Goal: Task Accomplishment & Management: Use online tool/utility

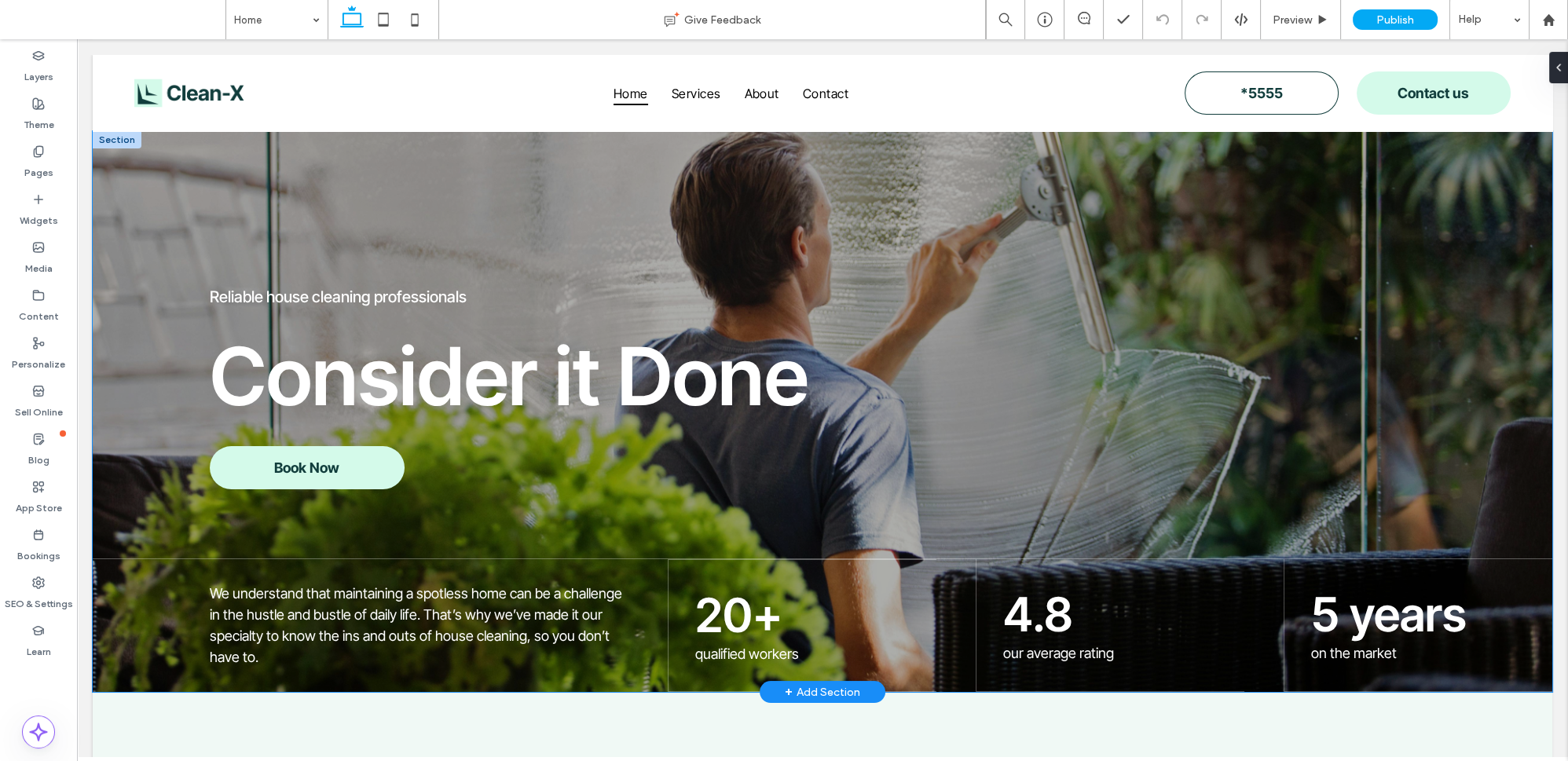
click at [787, 169] on div "Reliable house cleaning professionals Consider it Done Book Now We understand t…" at bounding box center [822, 412] width 1460 height 561
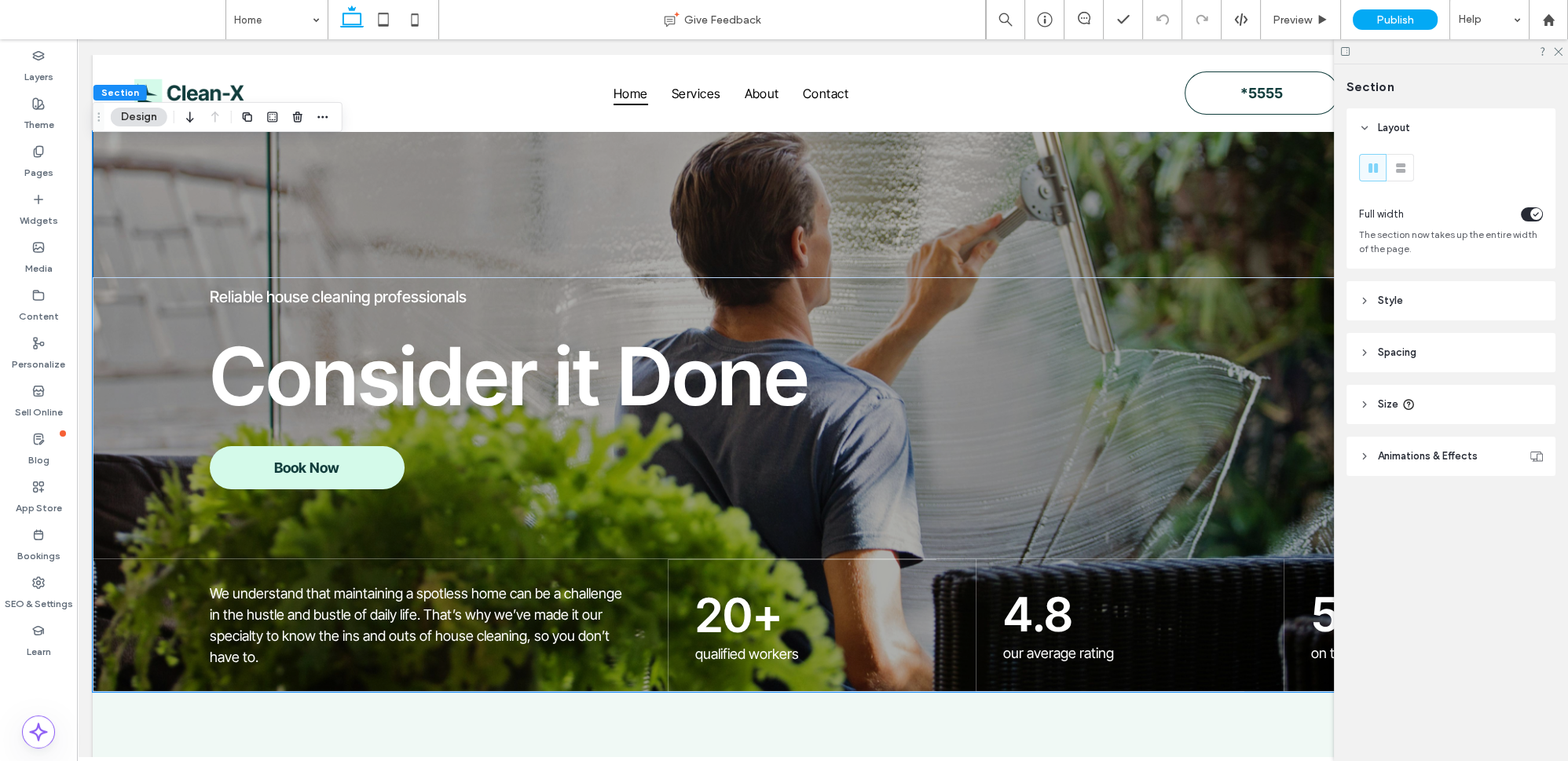
click at [140, 104] on div "Section Design" at bounding box center [218, 117] width 250 height 30
click at [1409, 475] on header "Animations & Effects" at bounding box center [1451, 456] width 209 height 39
click at [481, 153] on div "Reliable house cleaning professionals Consider it Done Book Now We understand t…" at bounding box center [822, 412] width 1460 height 561
click at [126, 113] on button "Design" at bounding box center [139, 117] width 56 height 19
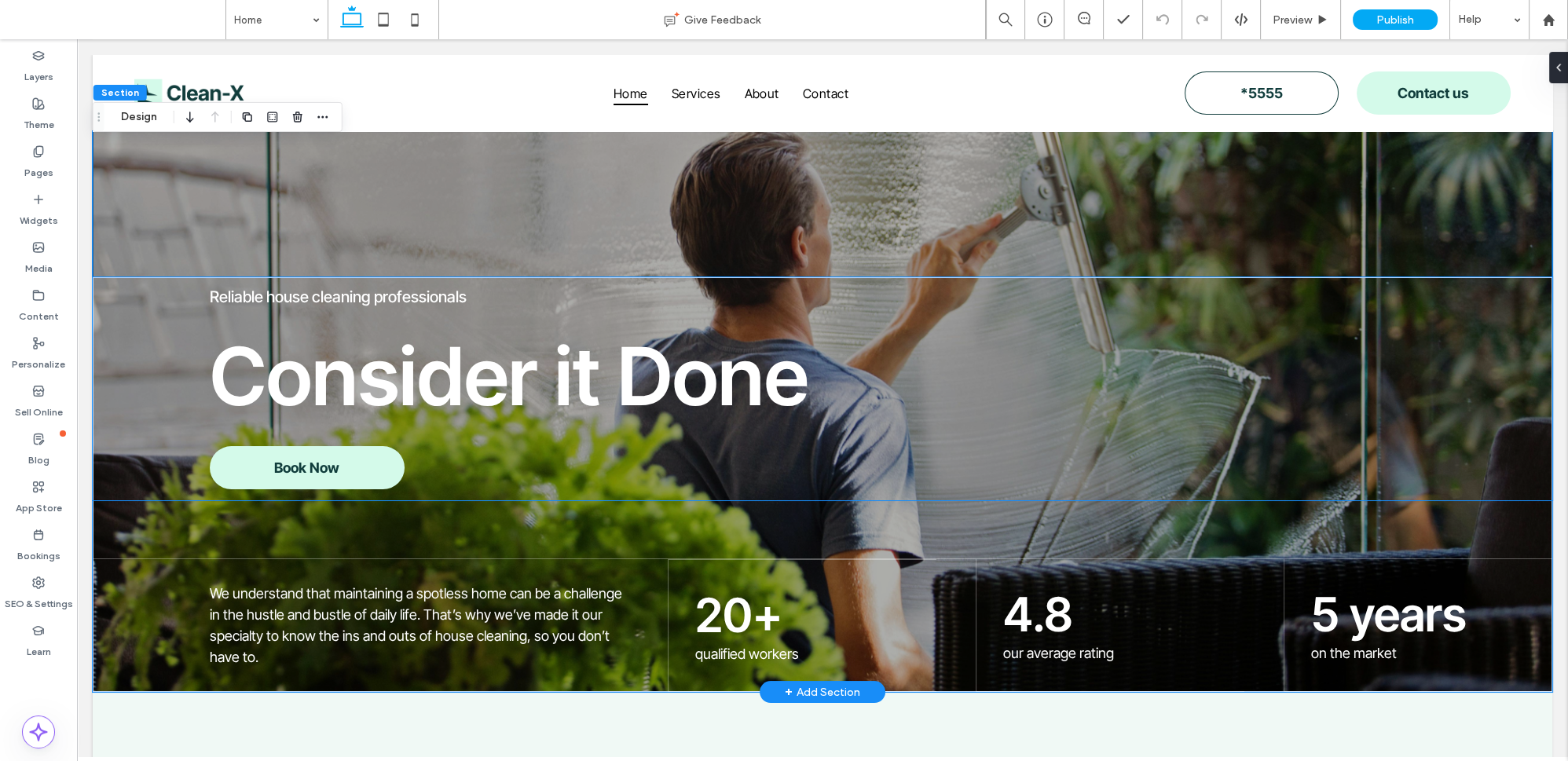
click at [637, 273] on div "Reliable house cleaning professionals Consider it Done Book Now We understand t…" at bounding box center [822, 412] width 1460 height 561
click at [669, 225] on div "Reliable house cleaning professionals Consider it Done Book Now We understand t…" at bounding box center [822, 412] width 1460 height 561
click at [129, 121] on button "Design" at bounding box center [139, 117] width 56 height 19
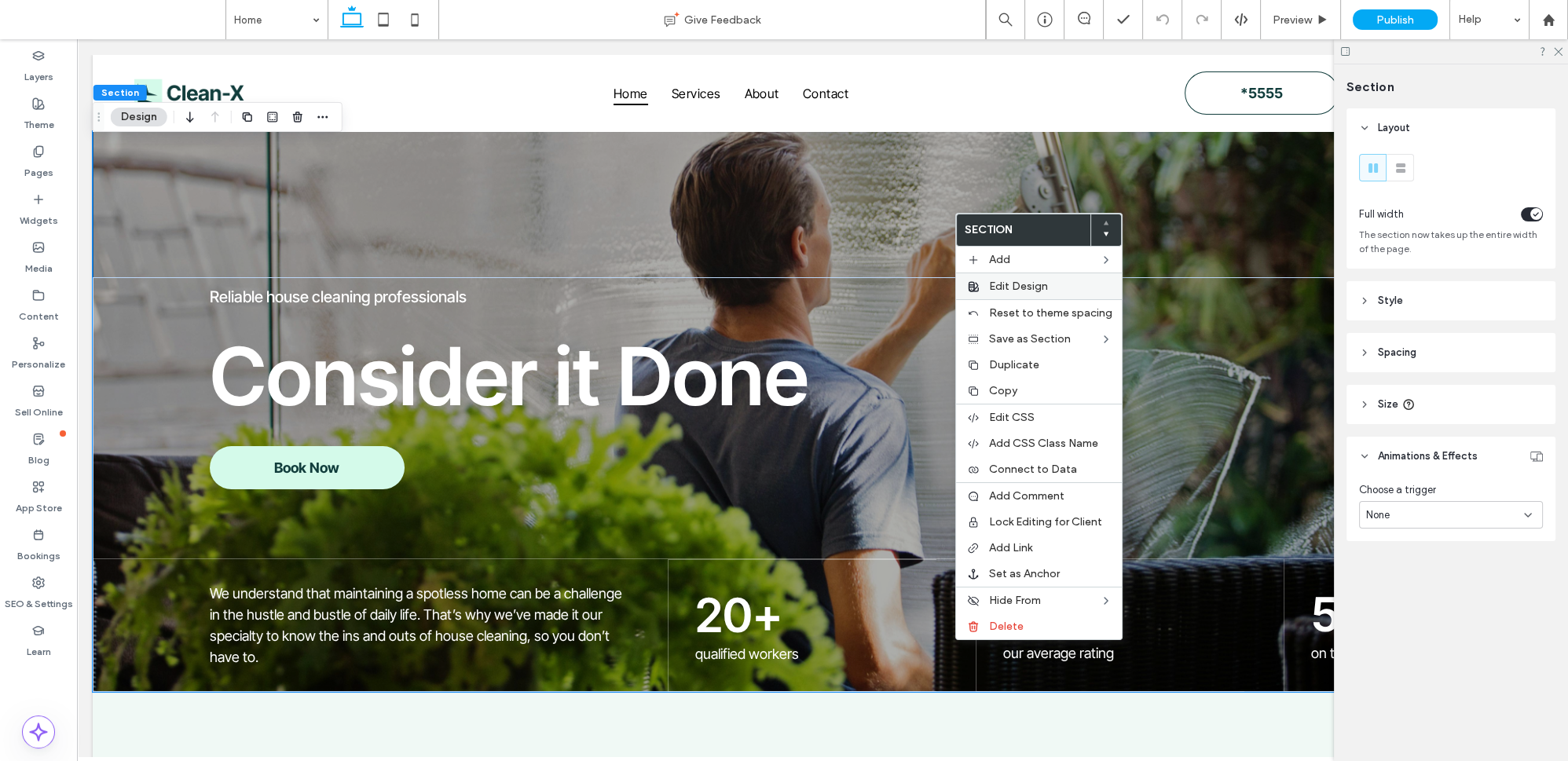
click at [1012, 286] on span "Edit Design" at bounding box center [1018, 287] width 59 height 14
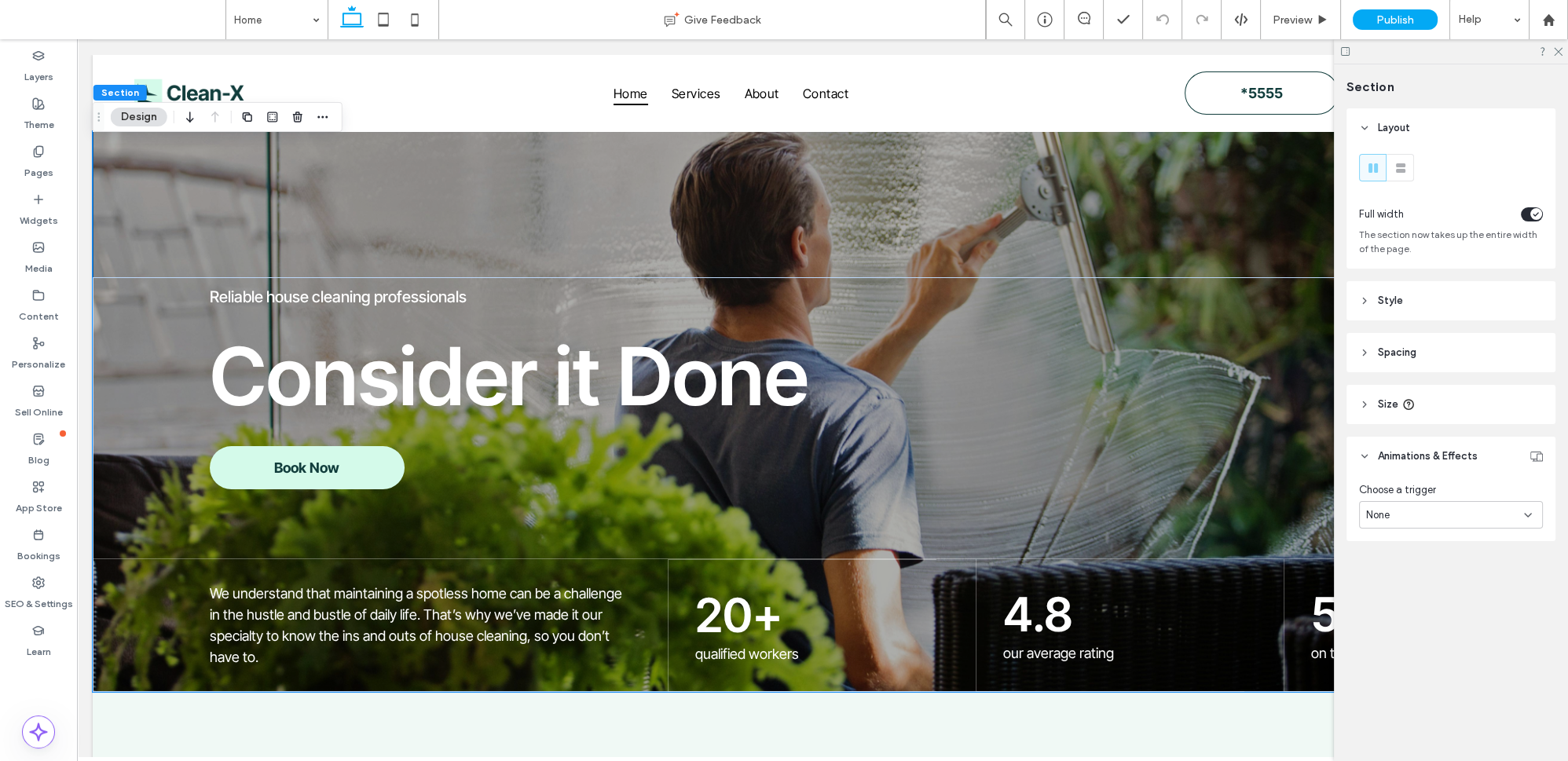
click at [1474, 316] on header "Style" at bounding box center [1451, 301] width 209 height 39
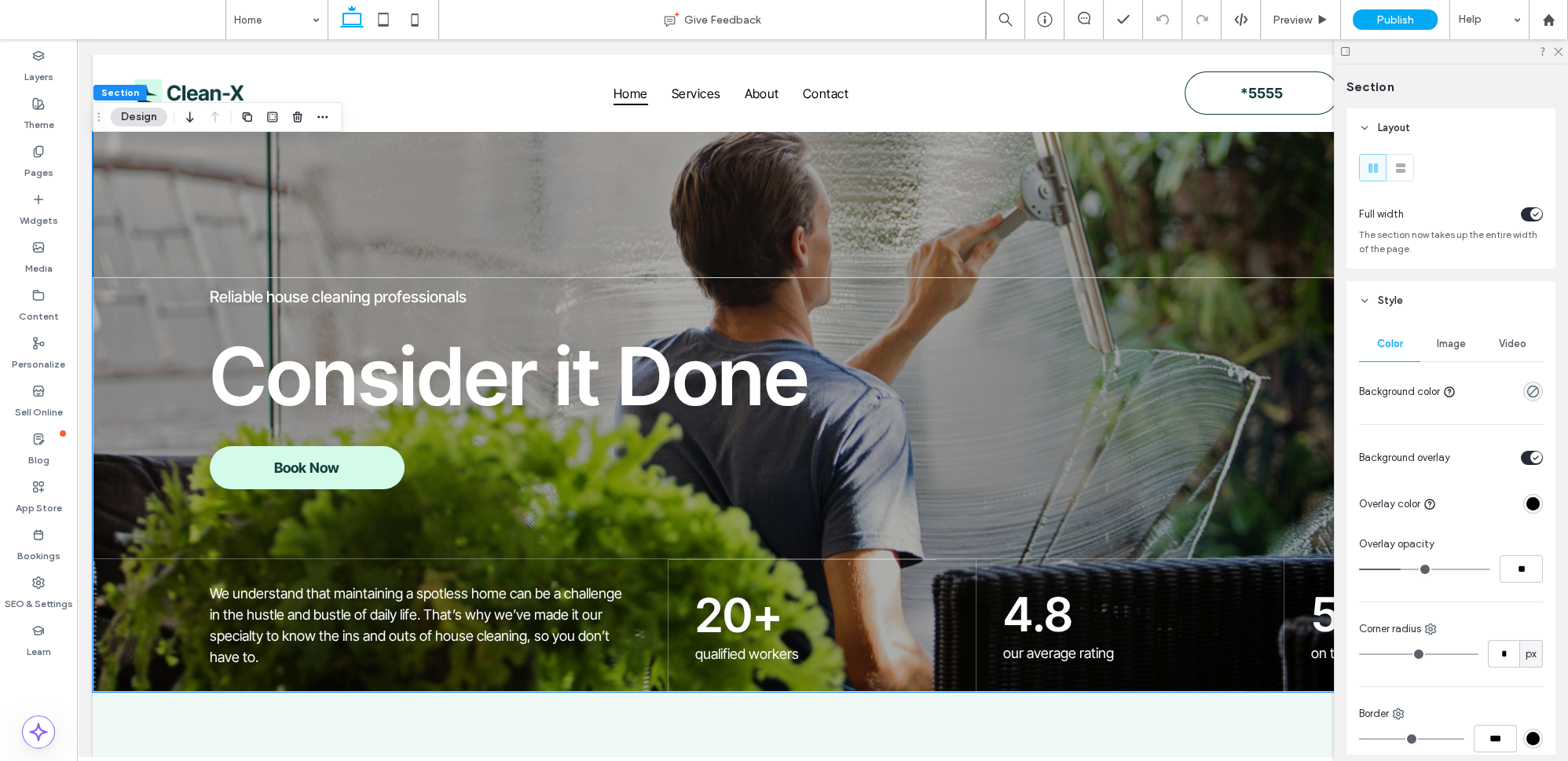
click at [1452, 355] on div "Image" at bounding box center [1451, 344] width 61 height 34
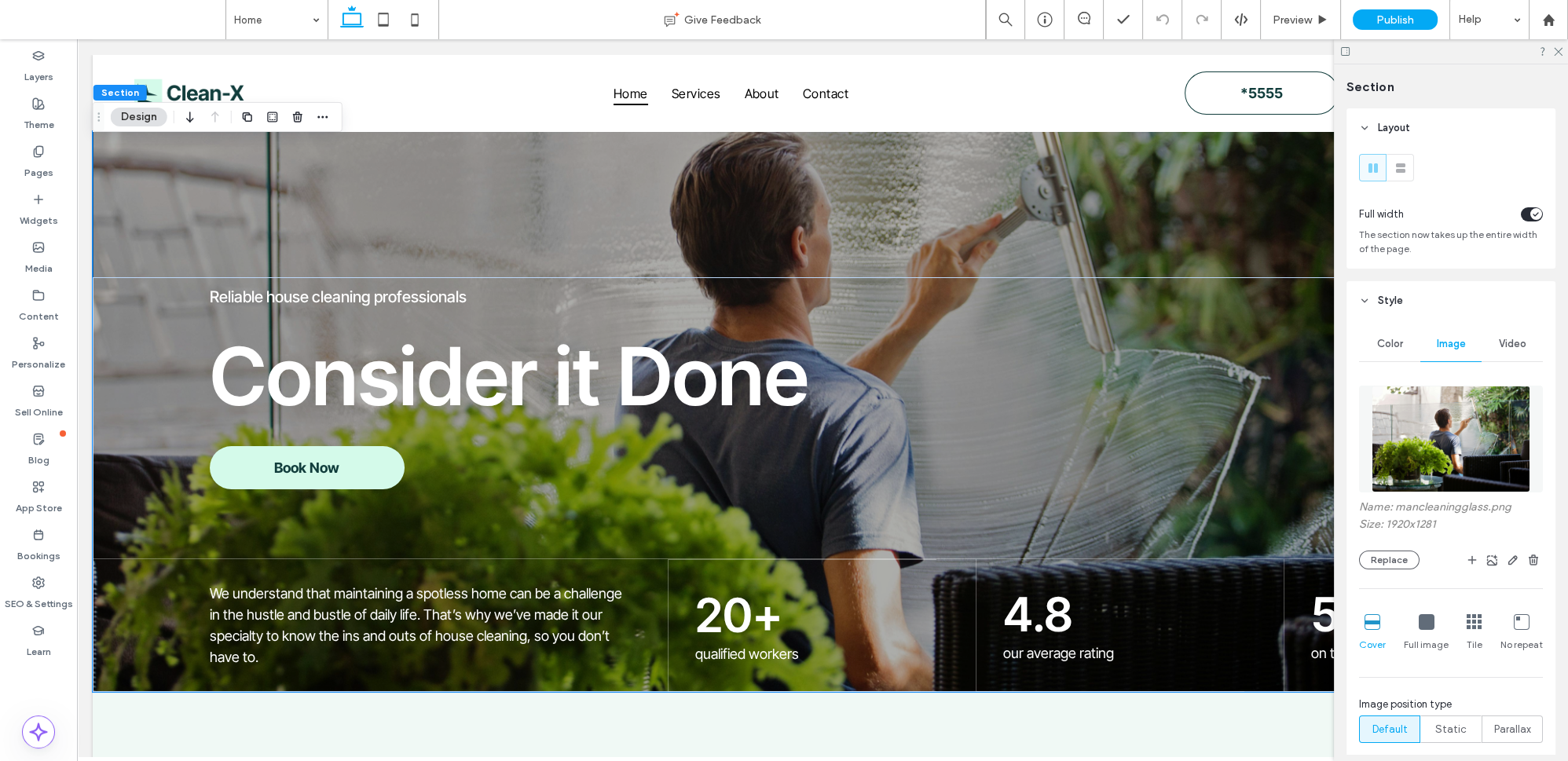
click at [1458, 462] on img at bounding box center [1451, 439] width 160 height 107
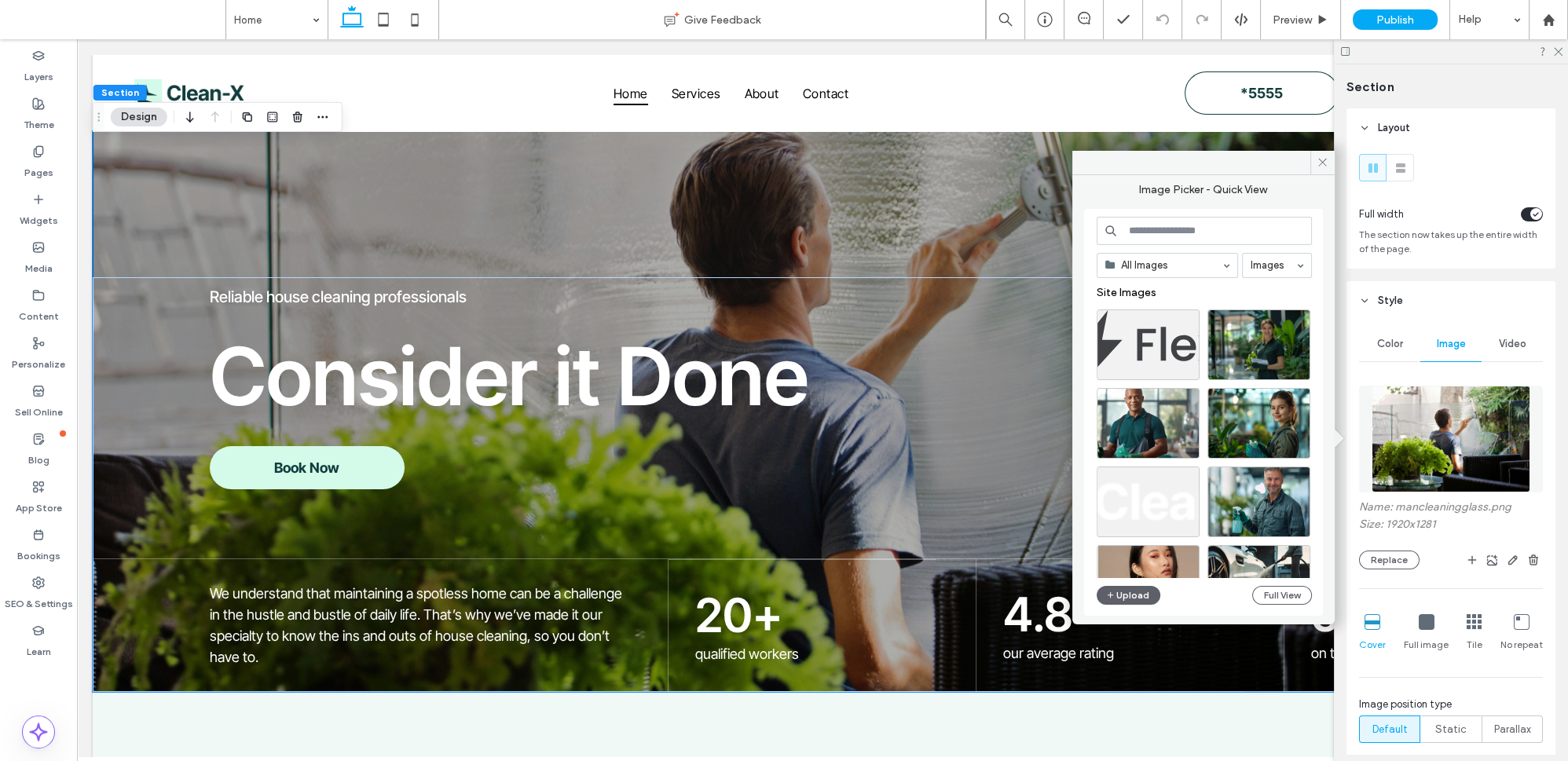
click at [1175, 232] on input at bounding box center [1204, 231] width 215 height 28
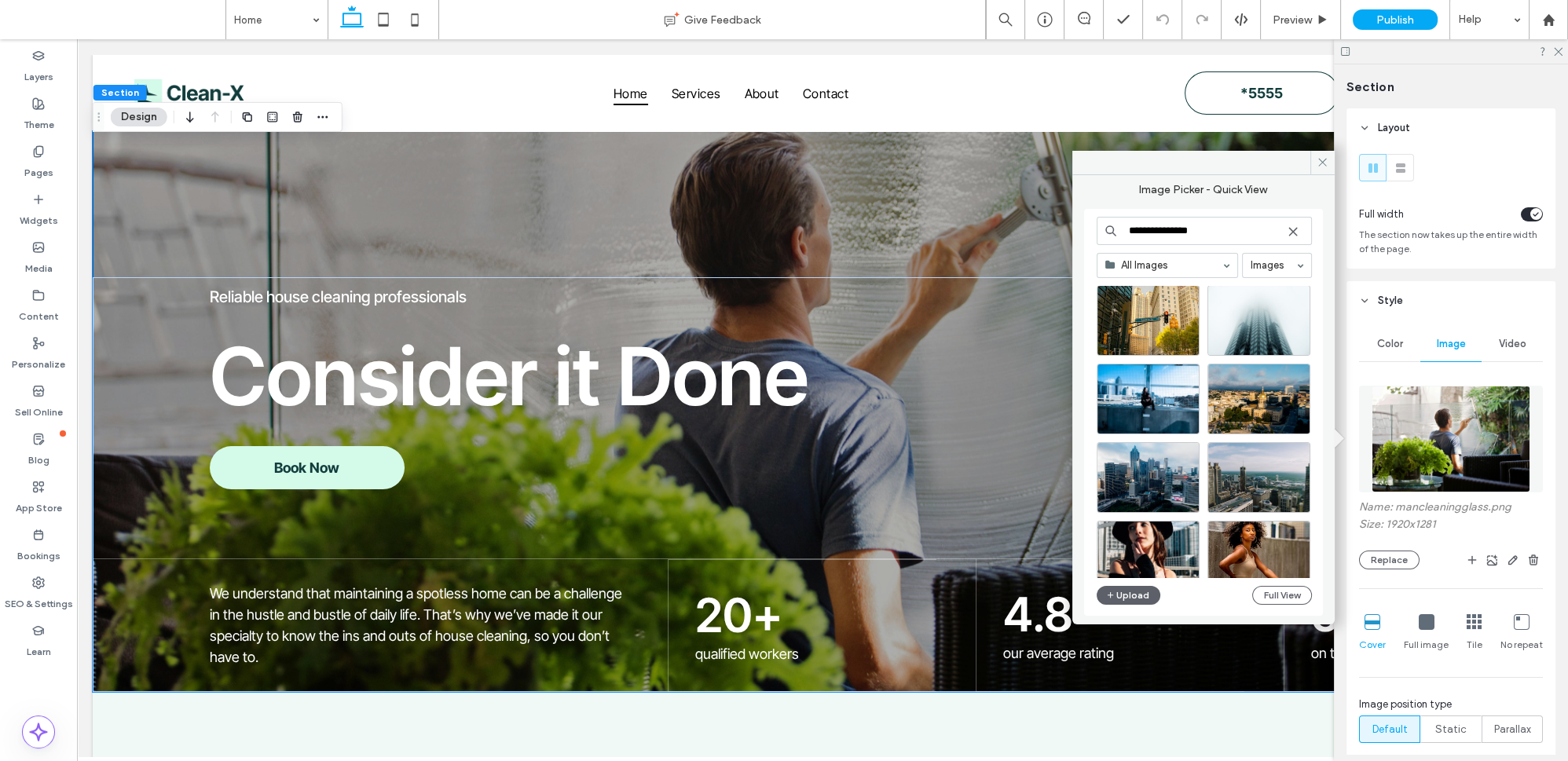
scroll to position [357, 0]
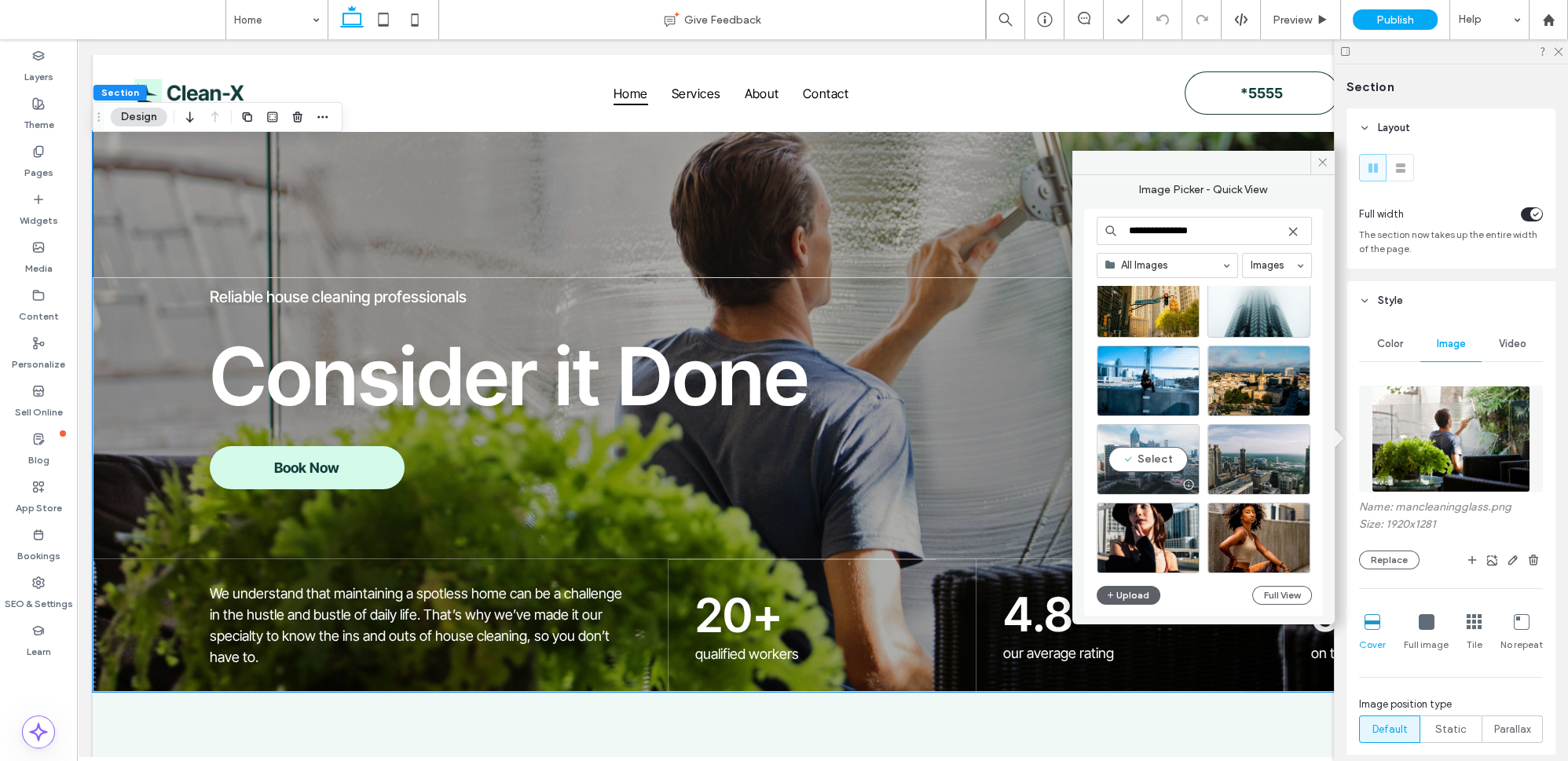
type input "**********"
click at [1159, 449] on div "Select" at bounding box center [1148, 460] width 103 height 71
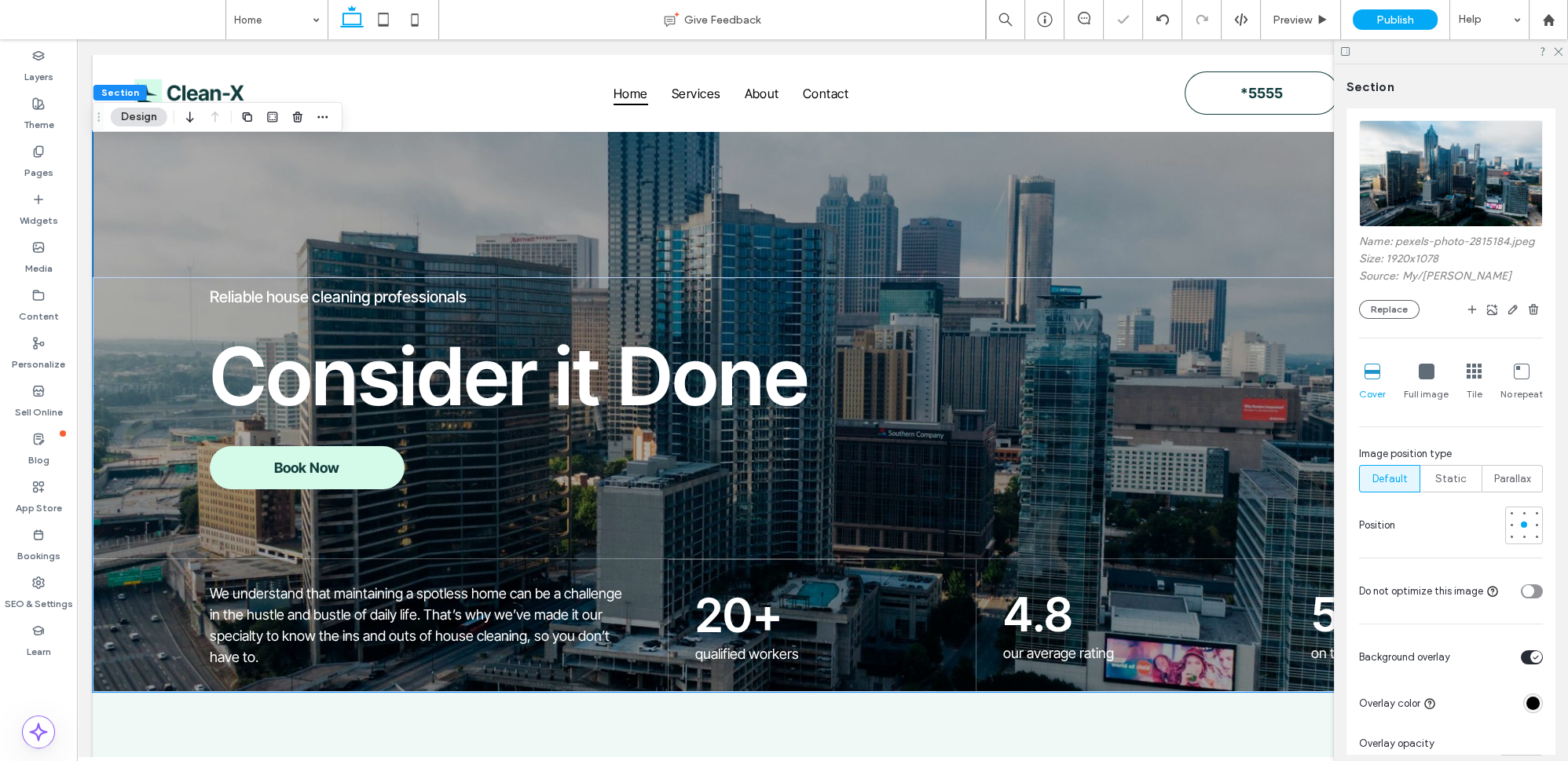
scroll to position [285, 0]
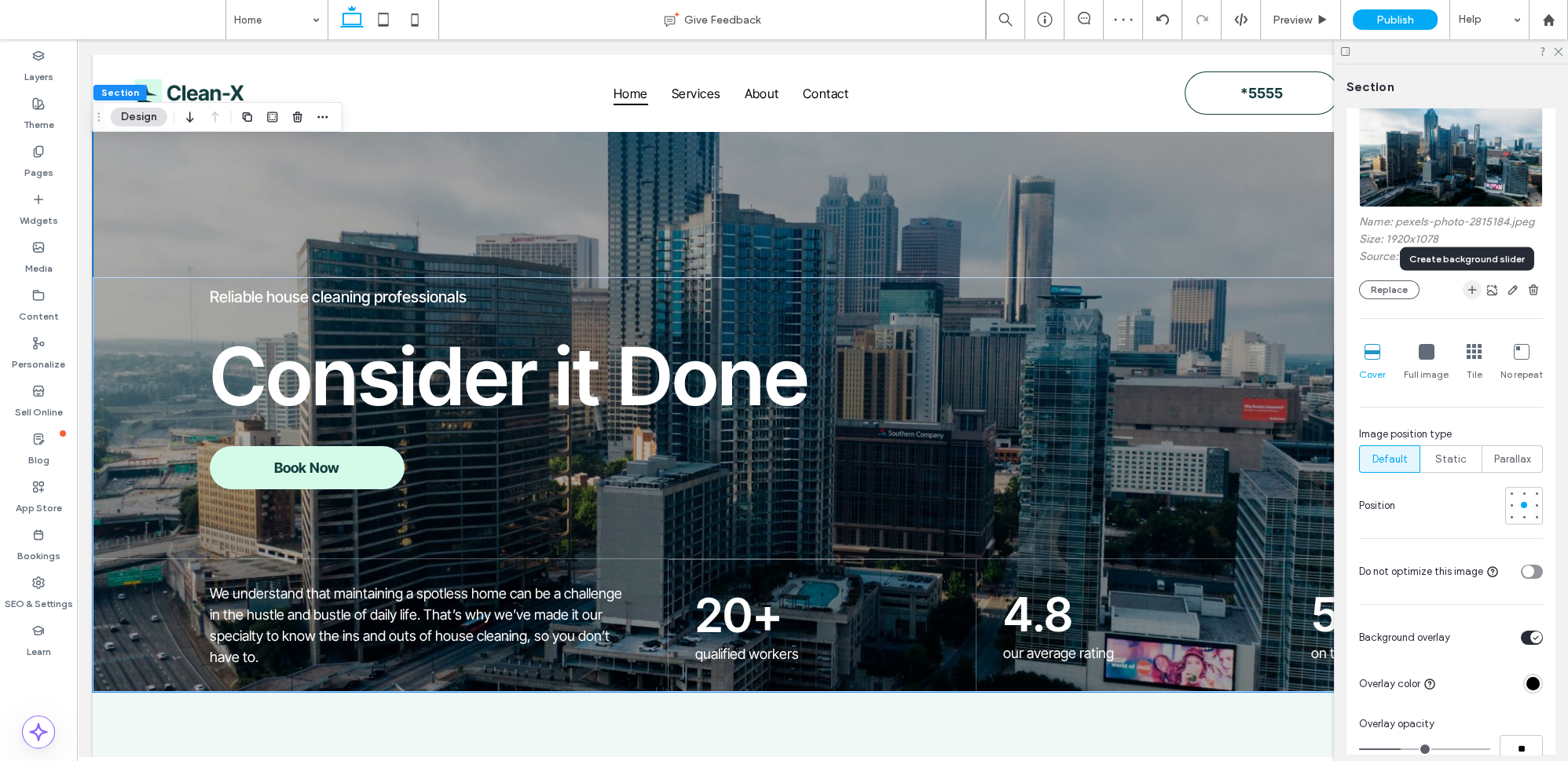
click at [1471, 283] on span "button" at bounding box center [1472, 290] width 19 height 19
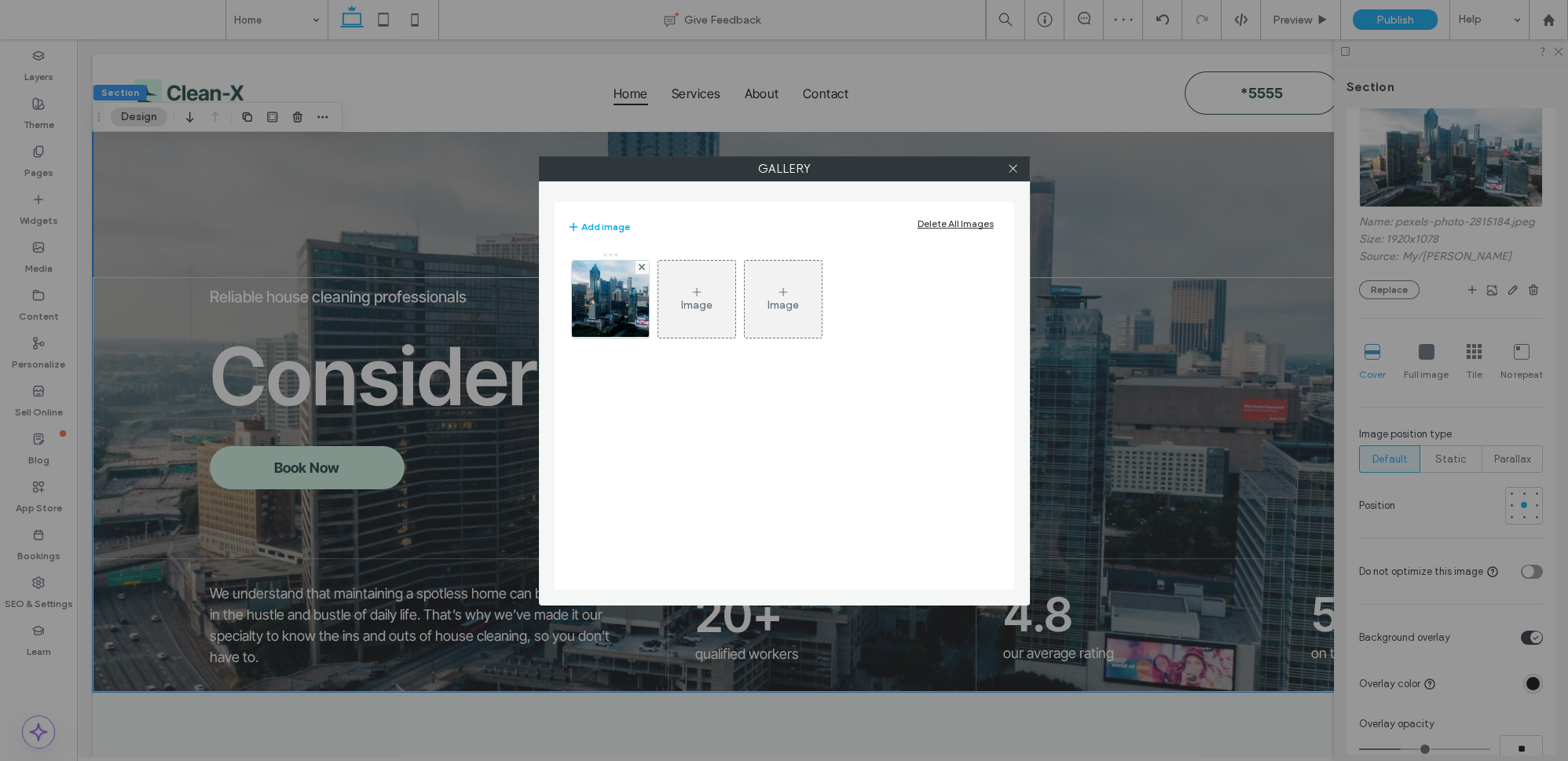
click at [678, 280] on div "Image" at bounding box center [697, 299] width 77 height 73
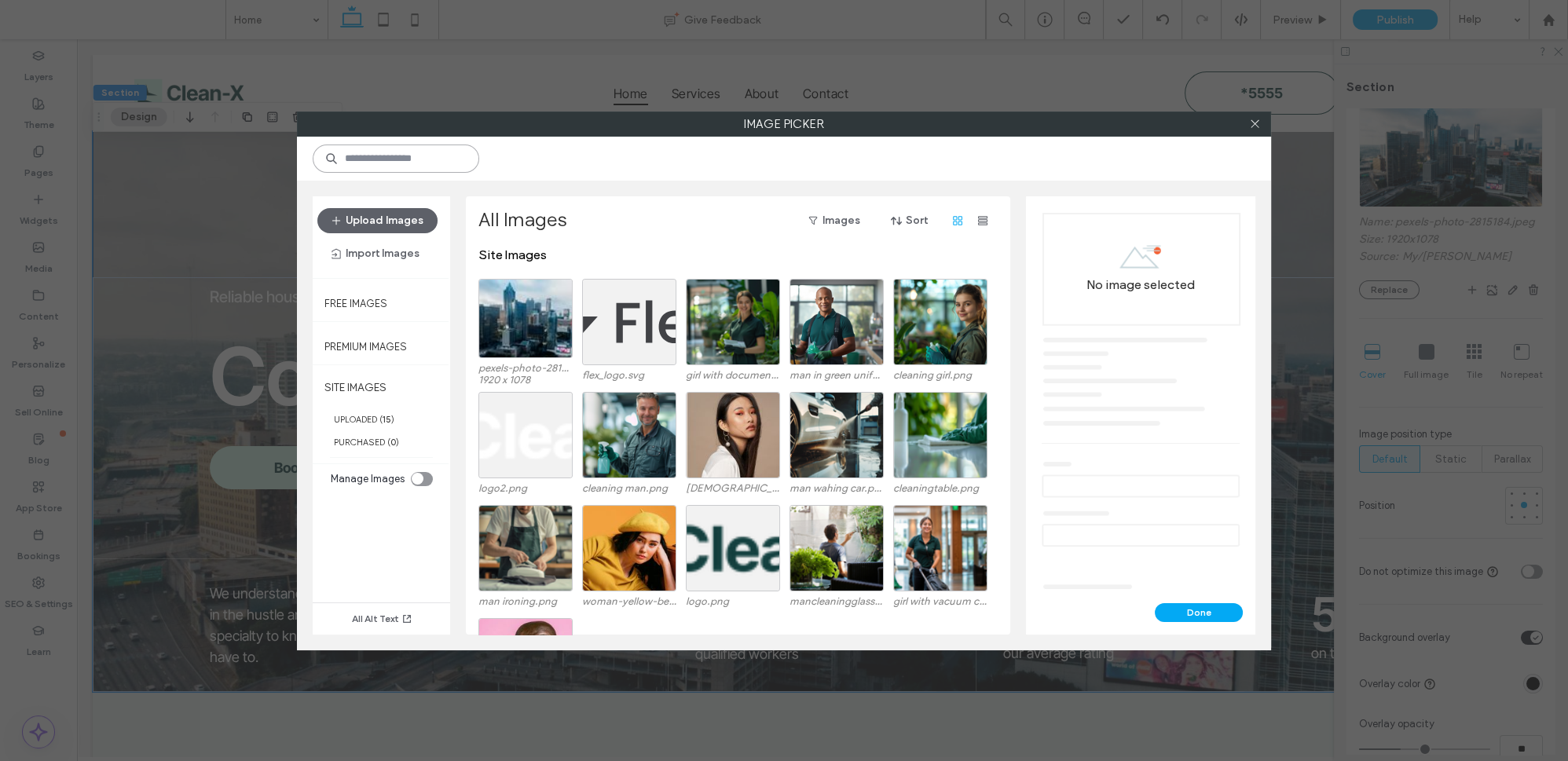
click at [415, 148] on input at bounding box center [395, 158] width 167 height 28
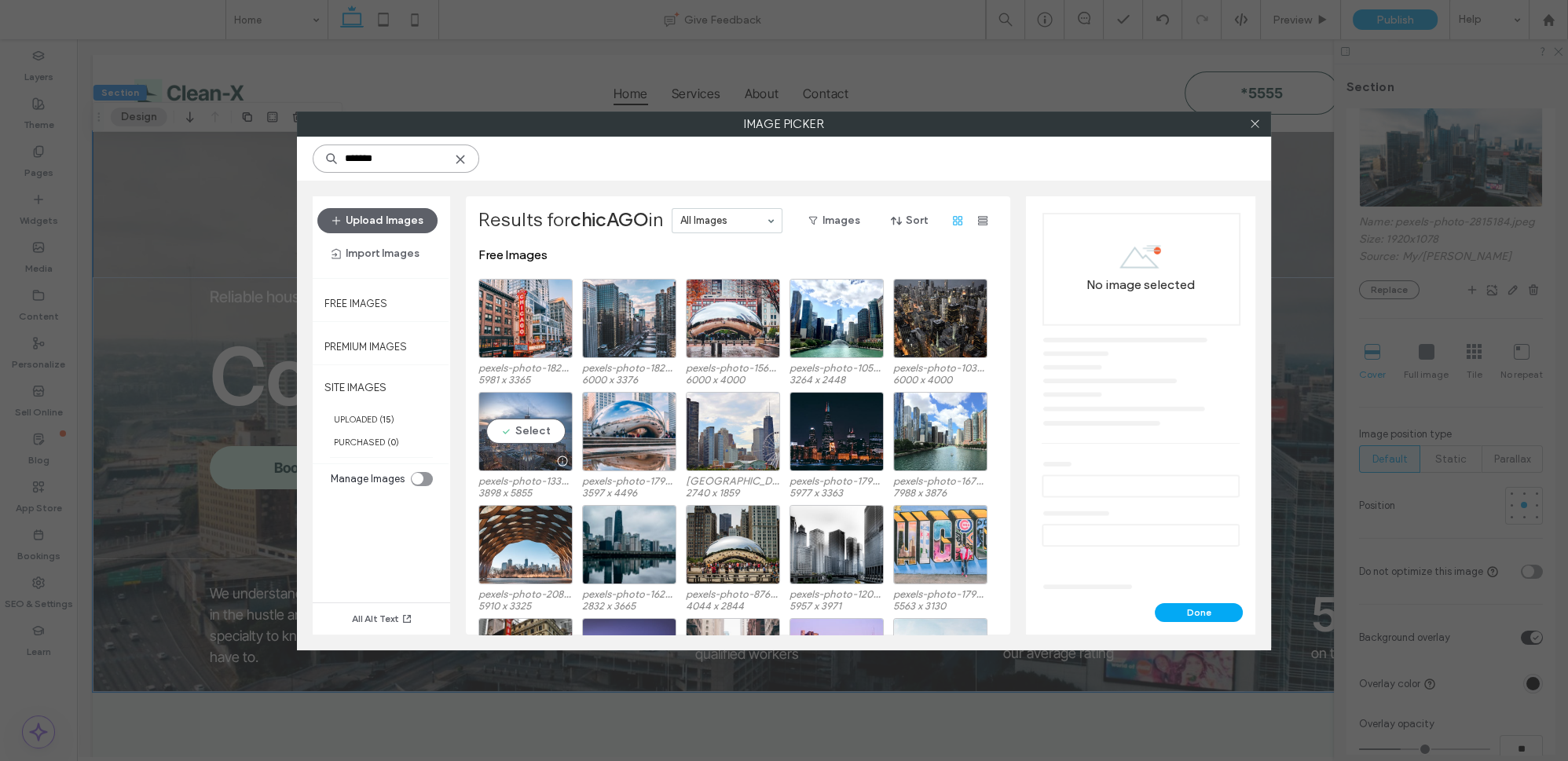
type input "*******"
click at [506, 407] on div "Select" at bounding box center [525, 431] width 94 height 79
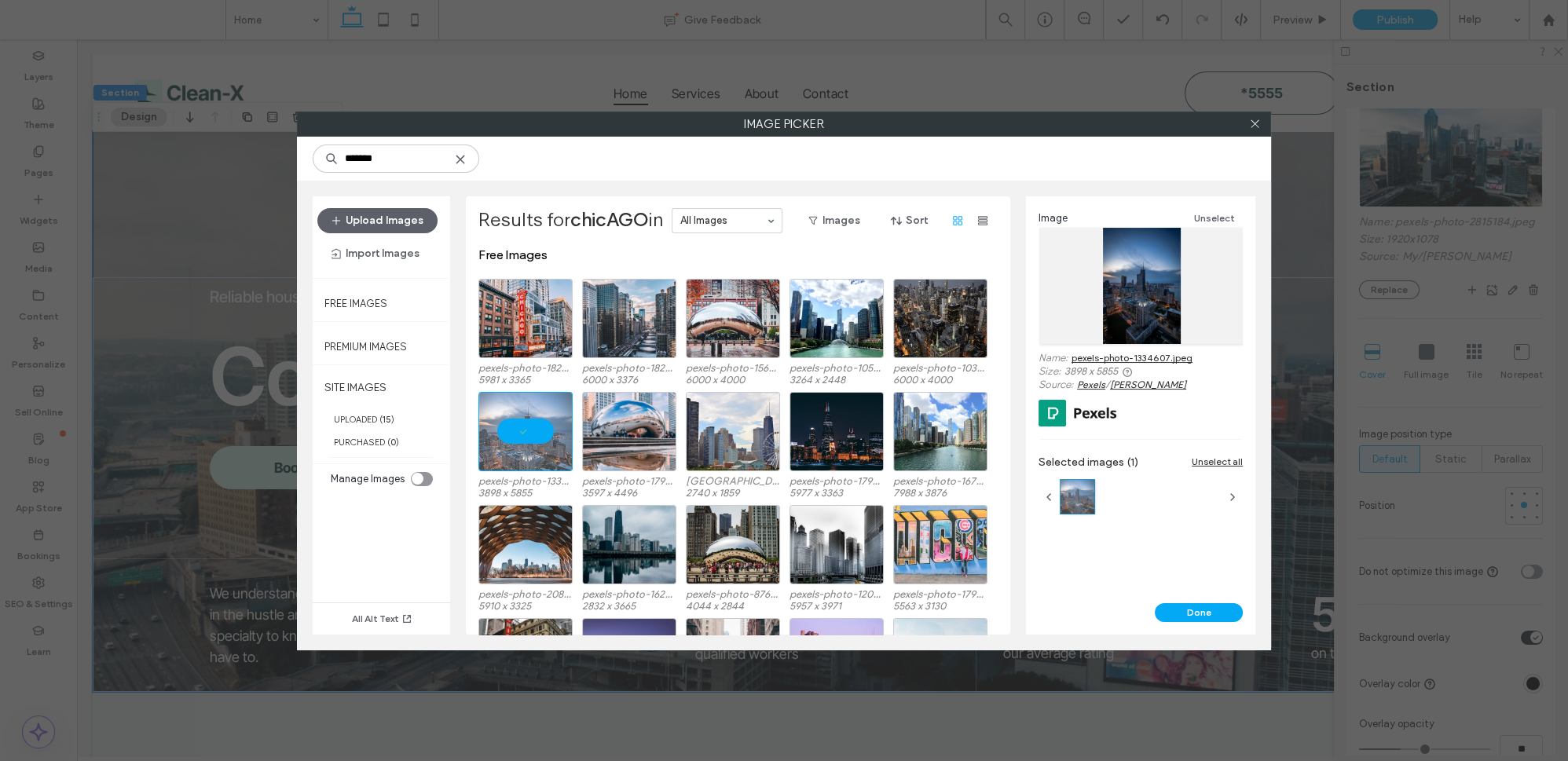
click at [1207, 601] on div "Image Unselect Name: pexels-photo-1334607.jpeg Size: 3898 x 5855 Source: Pexels…" at bounding box center [1140, 400] width 230 height 407
click at [1192, 604] on button "Done" at bounding box center [1198, 613] width 88 height 19
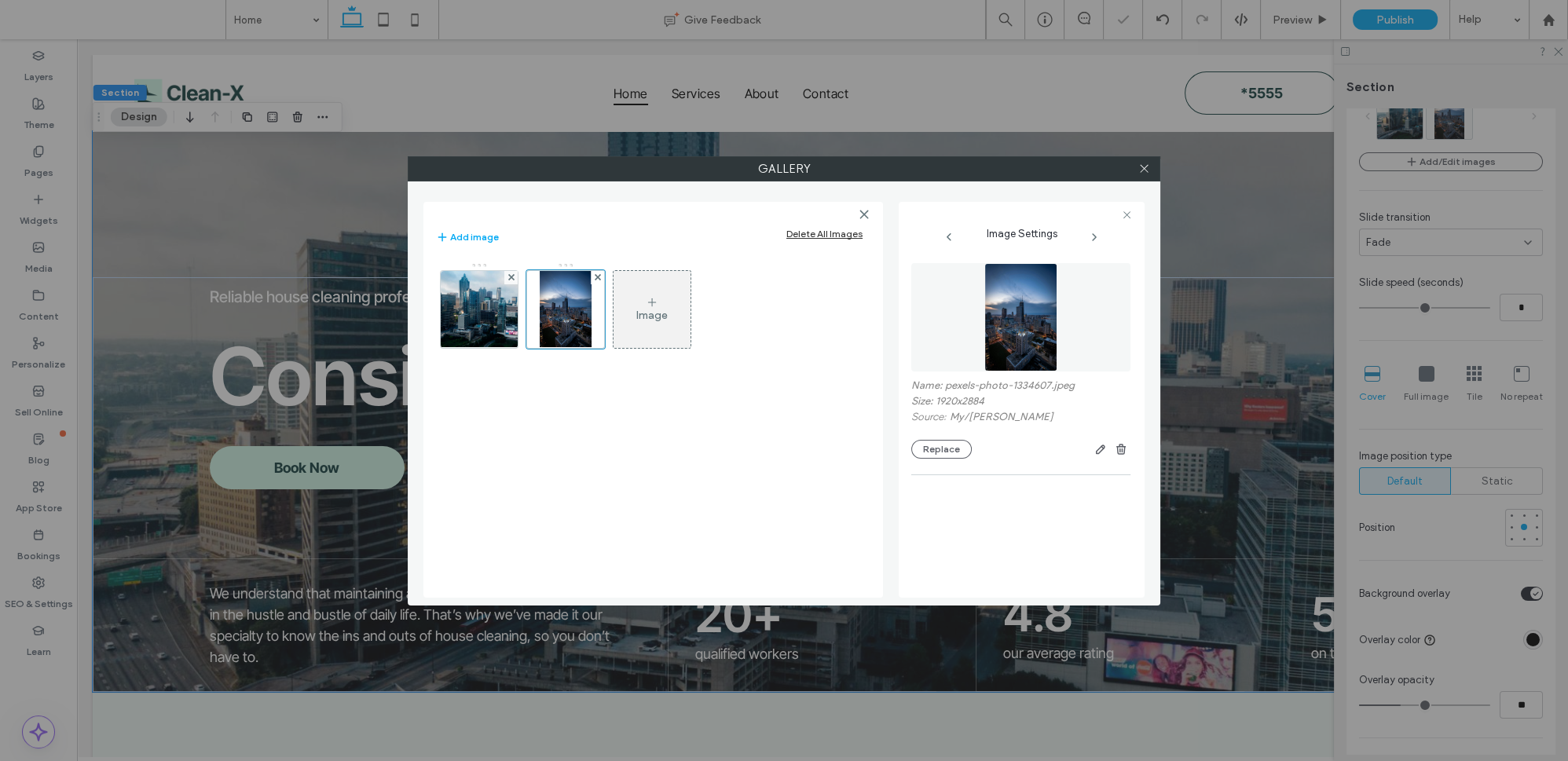
click at [654, 307] on icon at bounding box center [652, 302] width 13 height 13
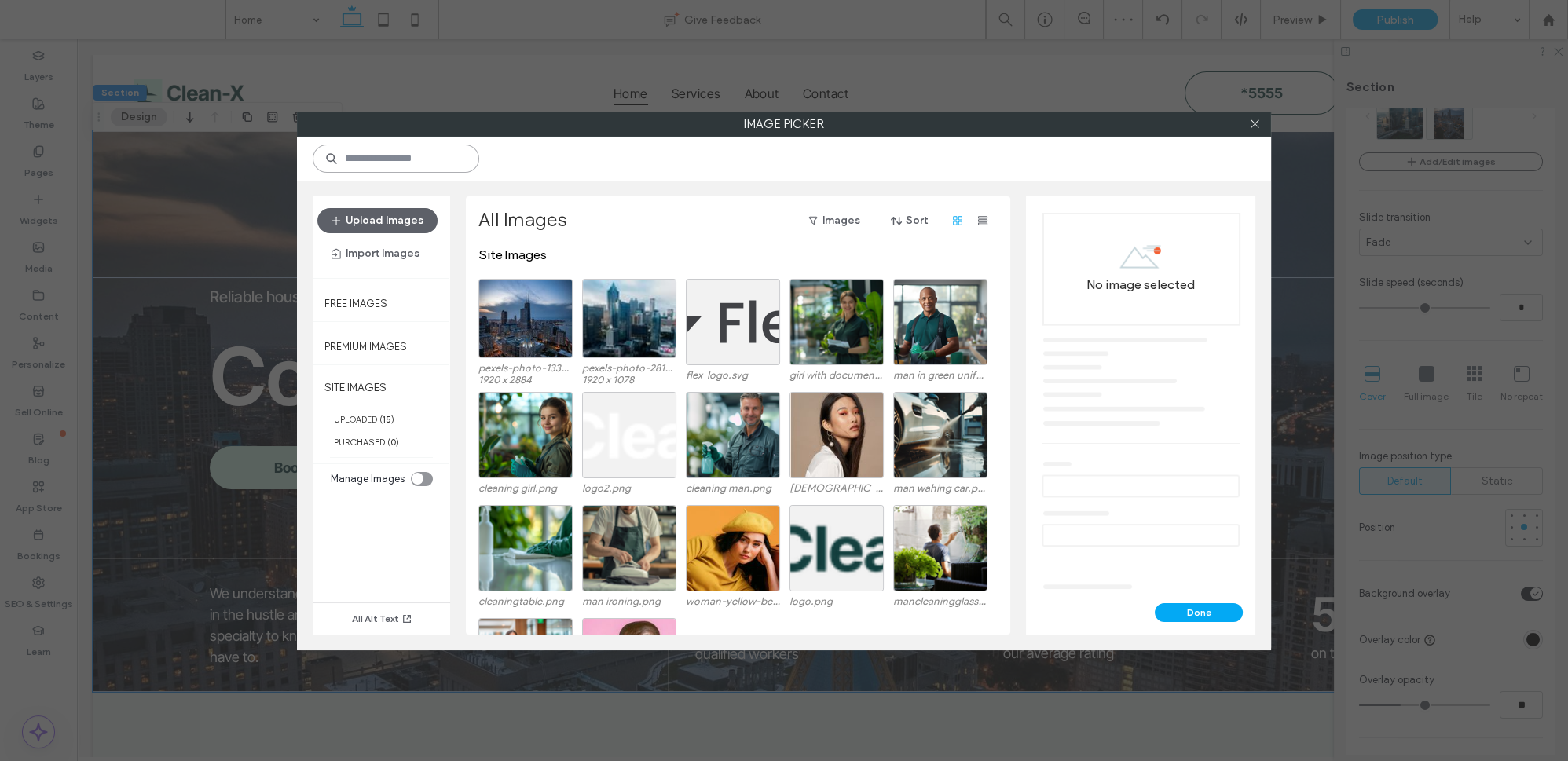
click at [405, 165] on input at bounding box center [395, 158] width 167 height 28
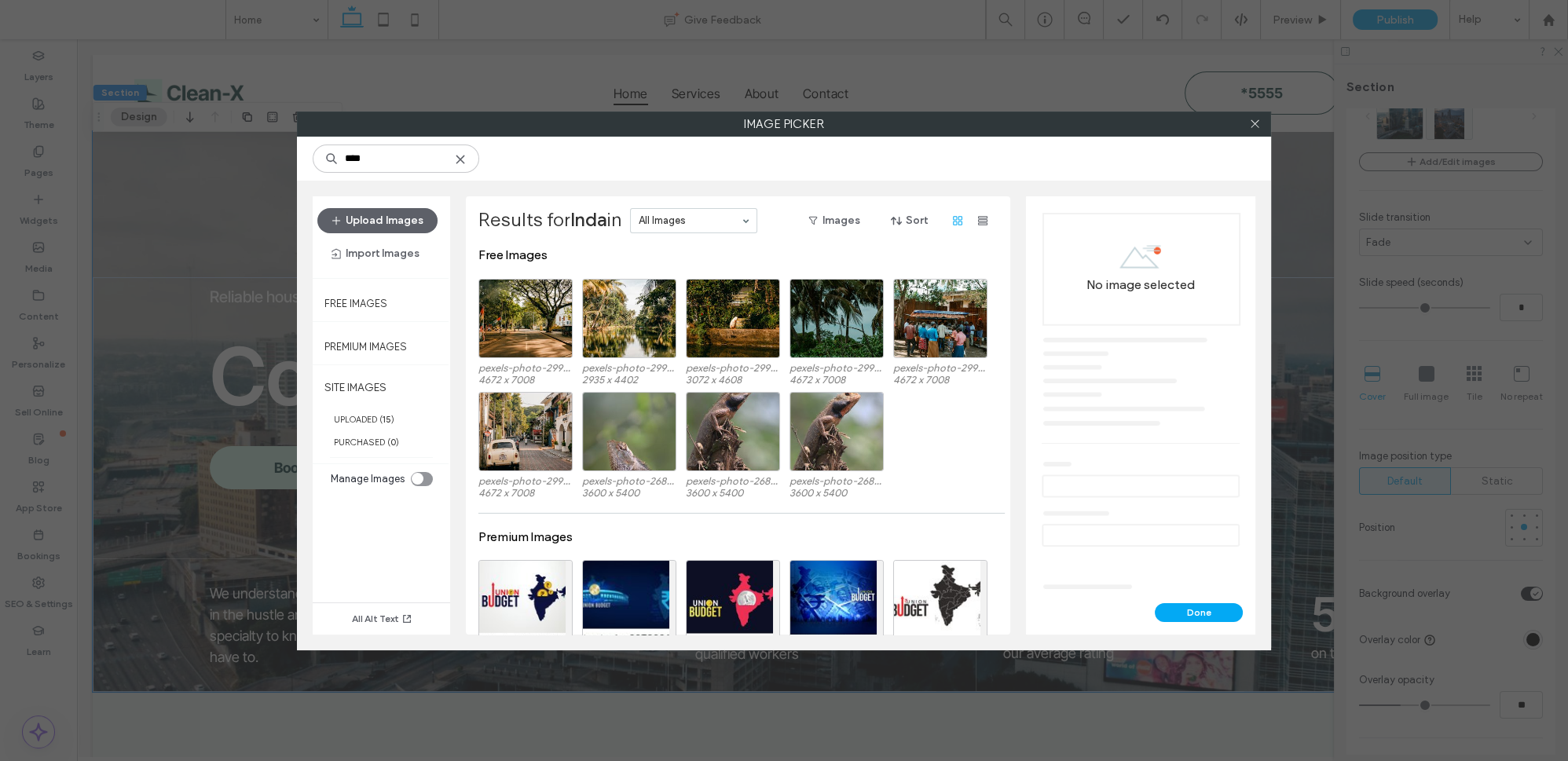
click at [381, 172] on div "****" at bounding box center [784, 159] width 974 height 44
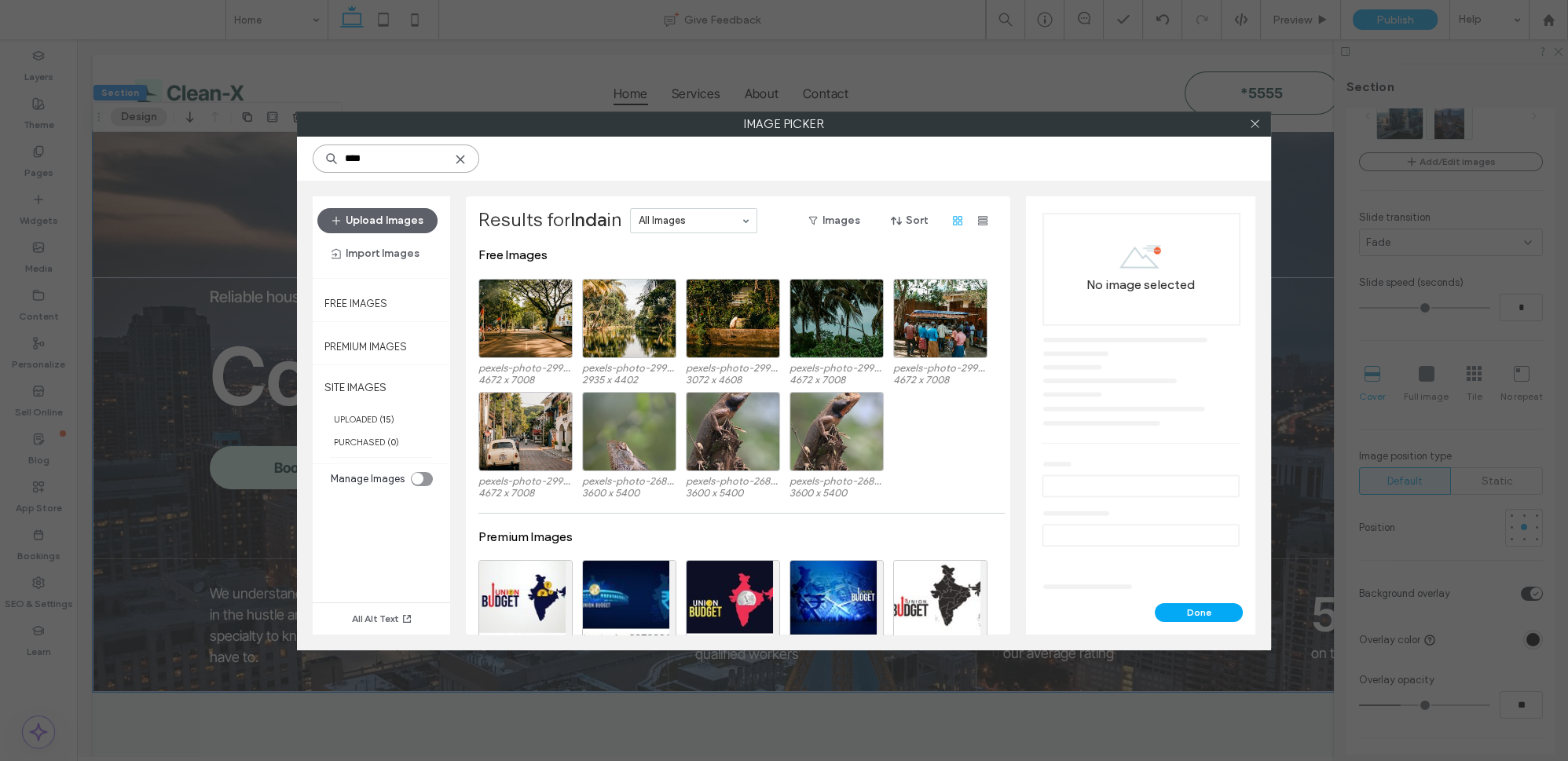
click at [391, 162] on input "****" at bounding box center [395, 158] width 167 height 28
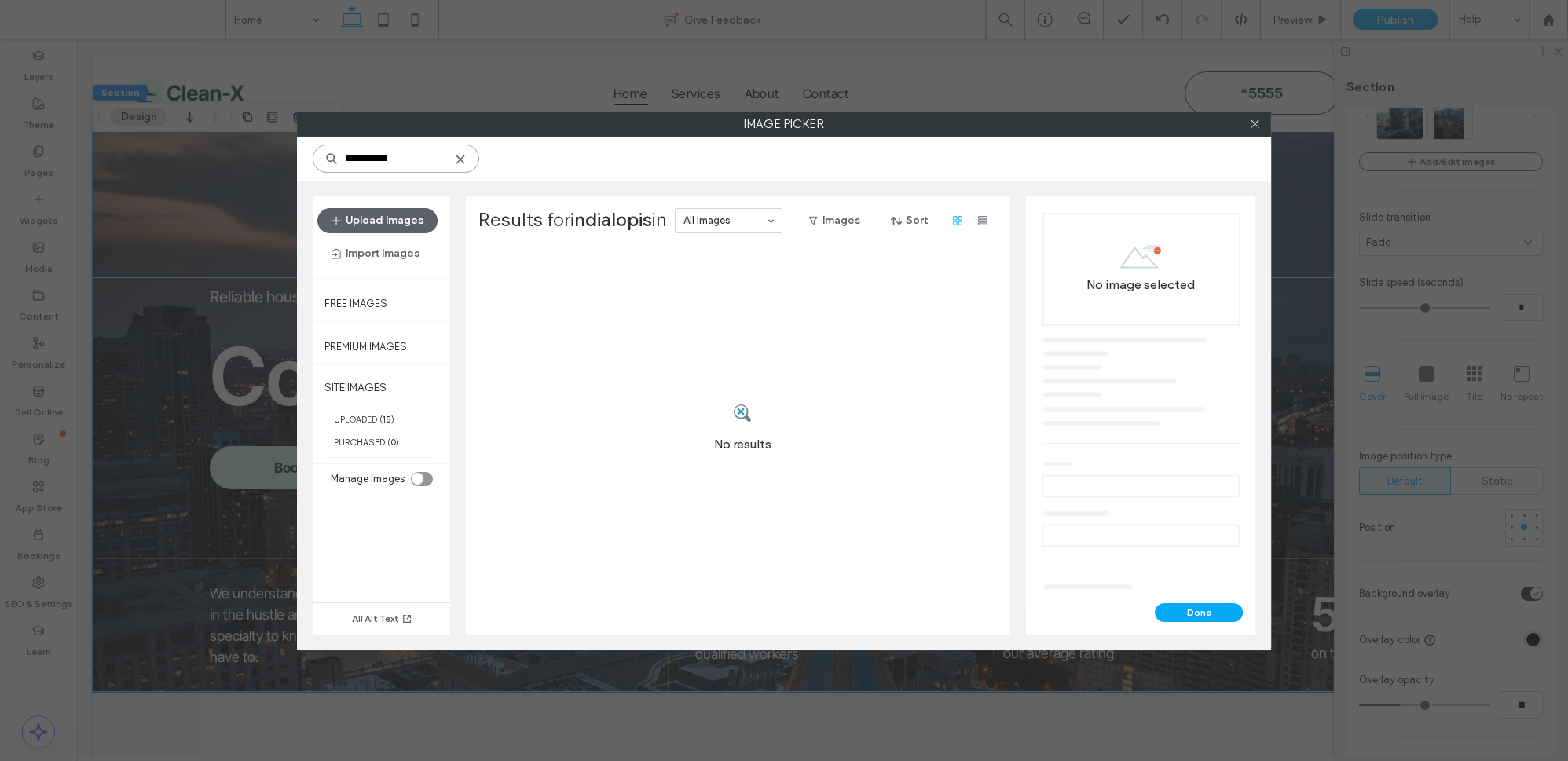
drag, startPoint x: 368, startPoint y: 161, endPoint x: 355, endPoint y: 165, distance: 13.6
click at [355, 165] on input "**********" at bounding box center [395, 158] width 167 height 28
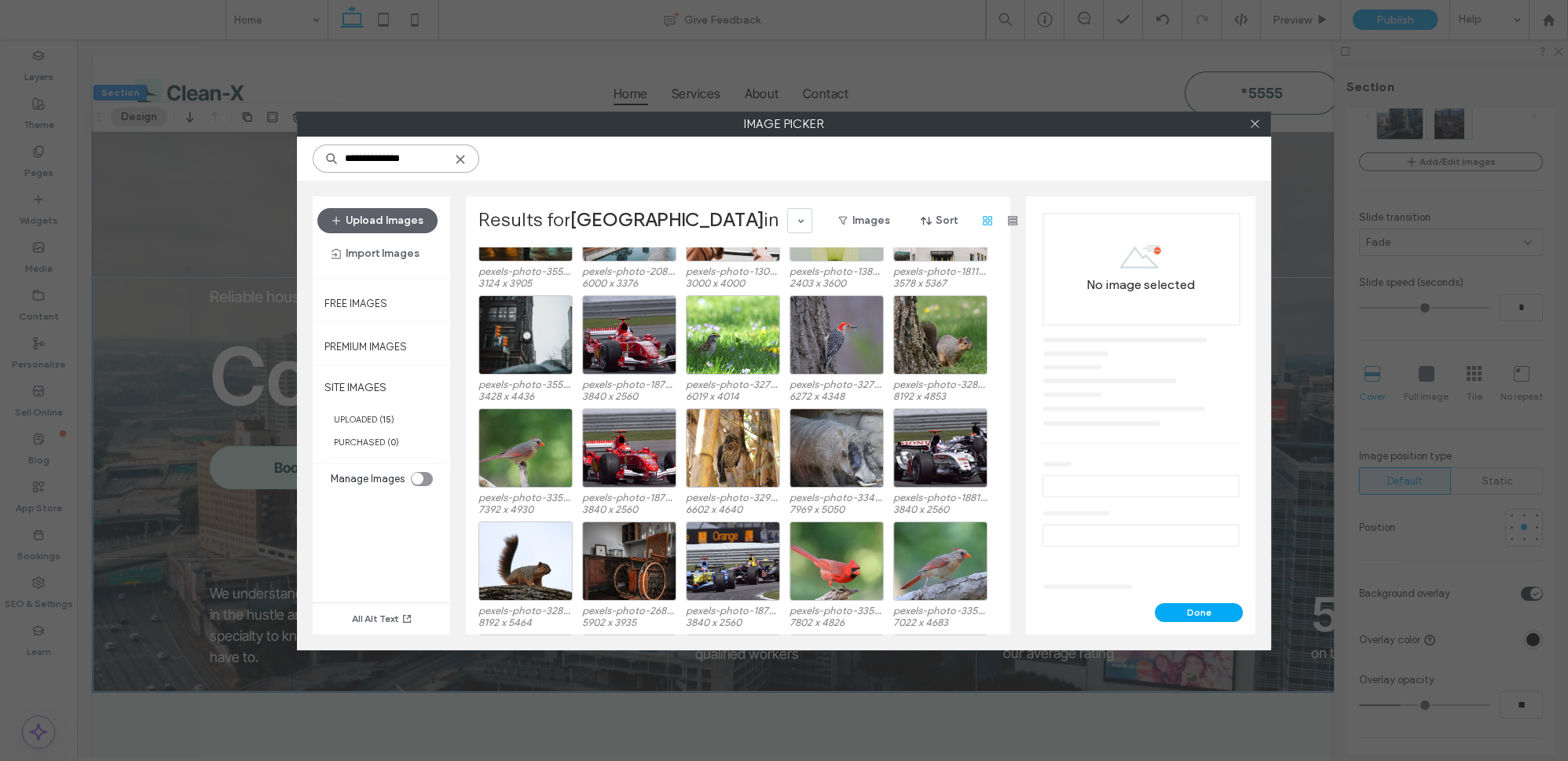
scroll to position [326, 0]
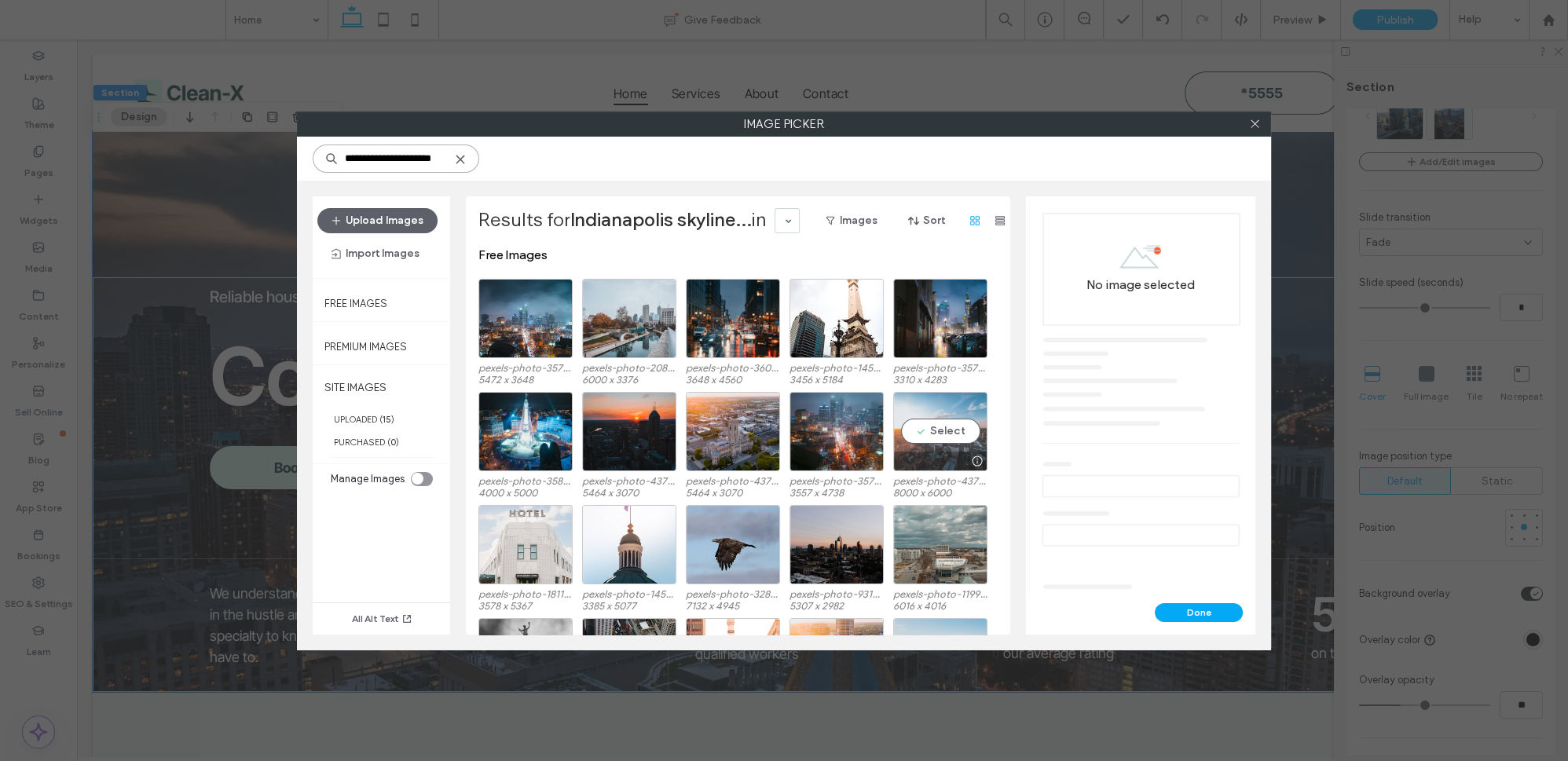
type input "**********"
click at [962, 446] on div "Select" at bounding box center [940, 431] width 94 height 79
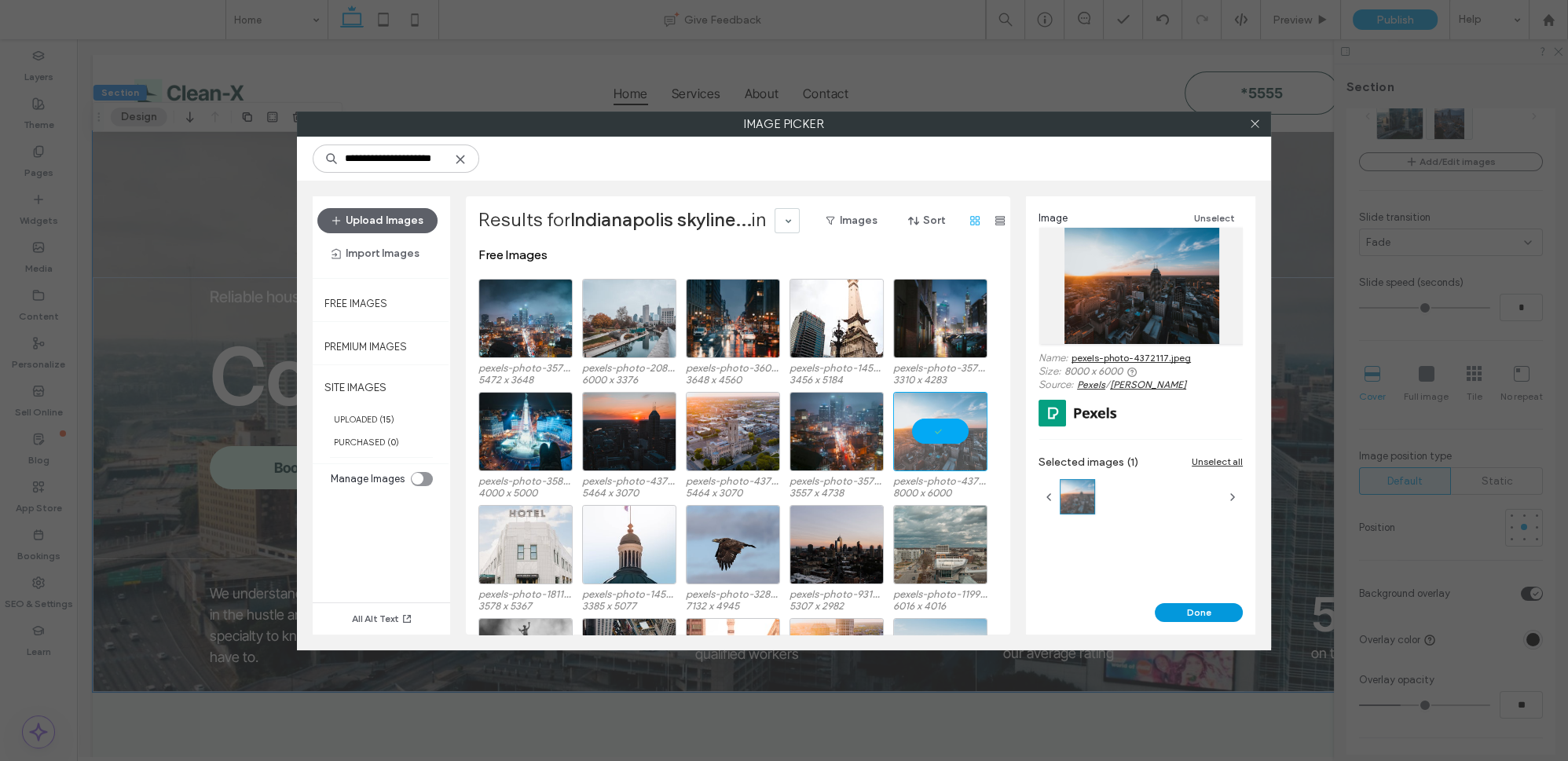
click at [1194, 608] on button "Done" at bounding box center [1198, 613] width 88 height 19
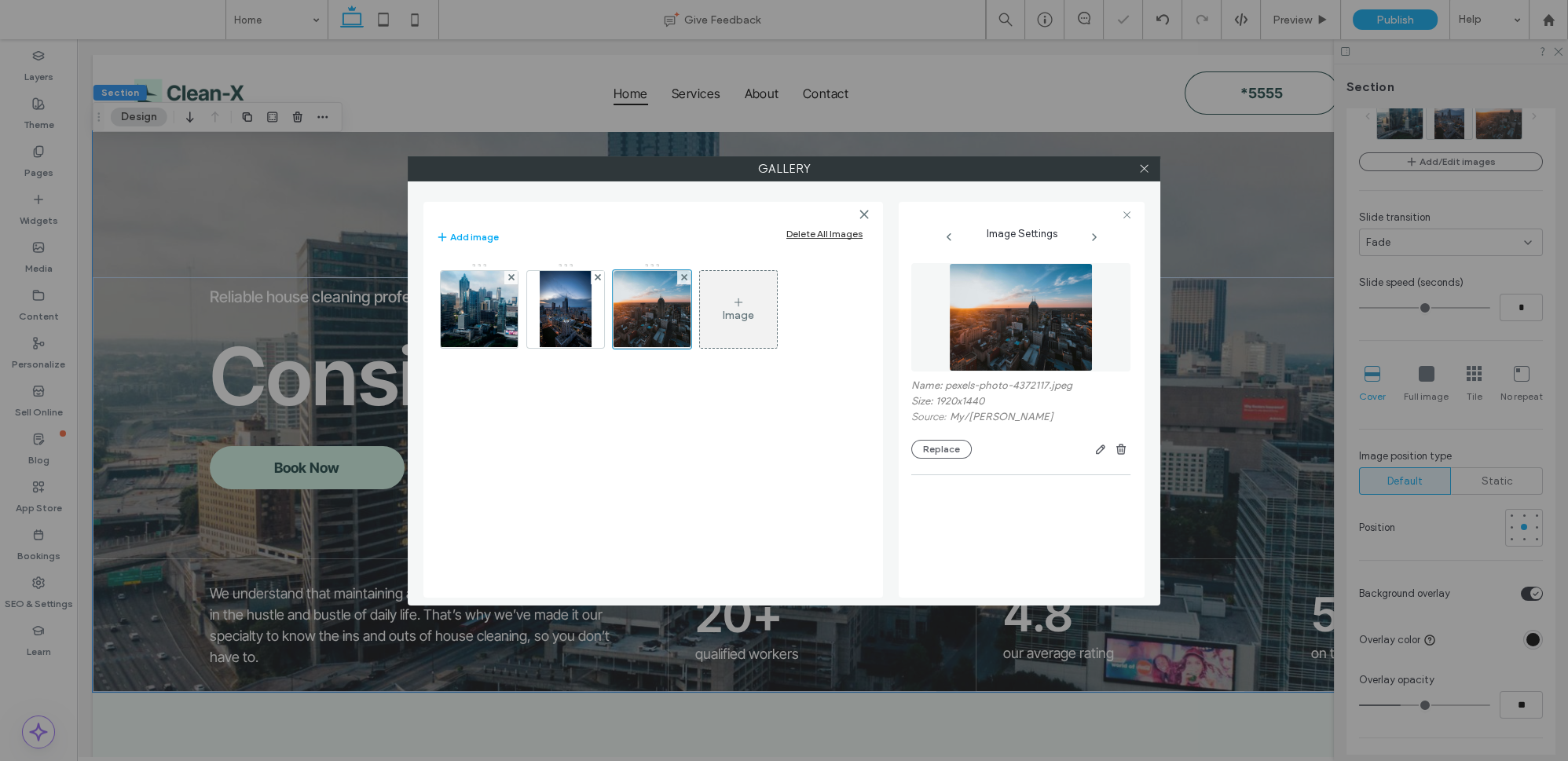
click at [1251, 123] on div "Gallery Add image Delete All Images Image Image Settings Name: pexels-photo-437…" at bounding box center [784, 380] width 1568 height 761
click at [1139, 172] on icon at bounding box center [1144, 168] width 12 height 12
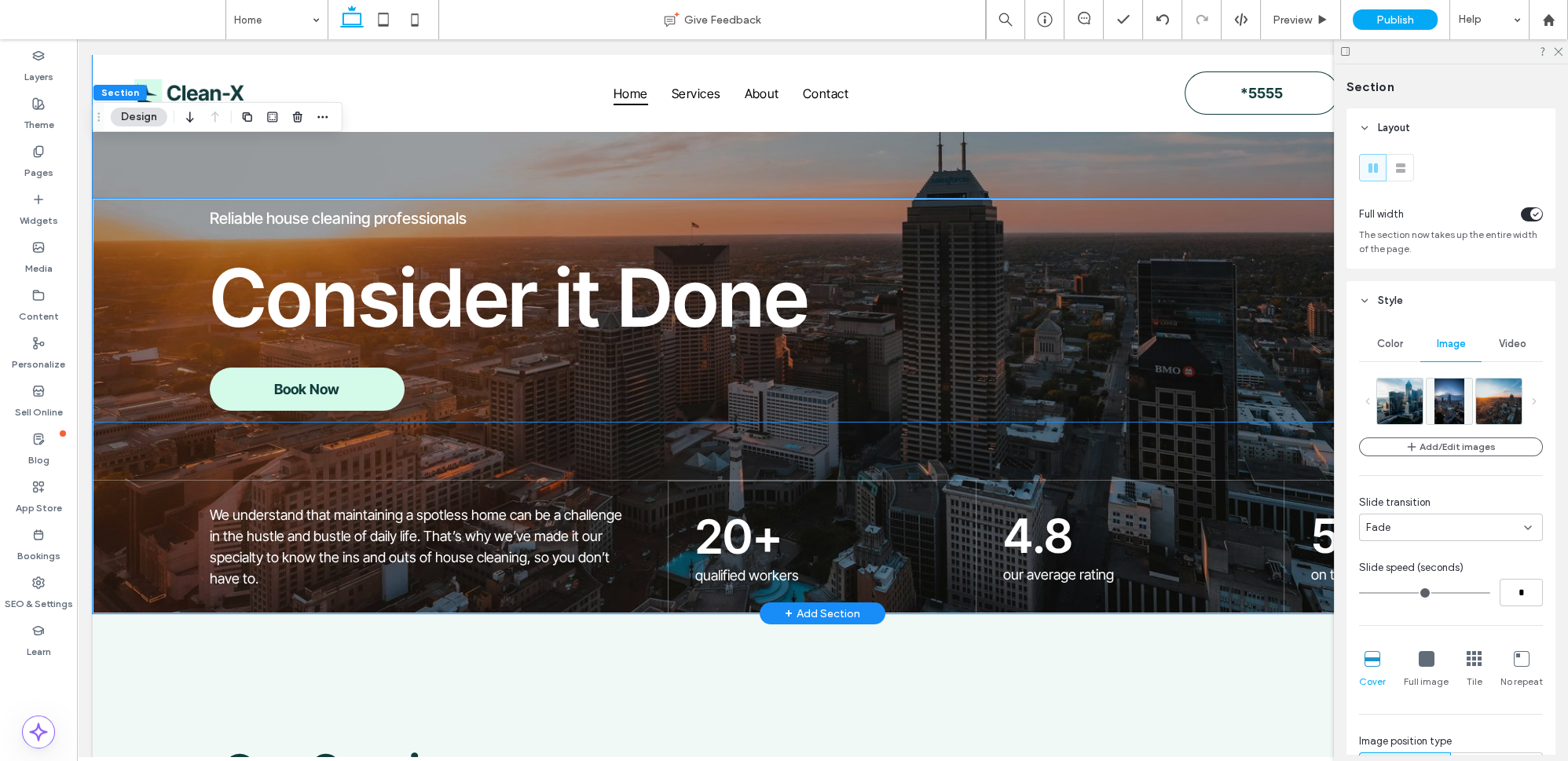
scroll to position [198, 0]
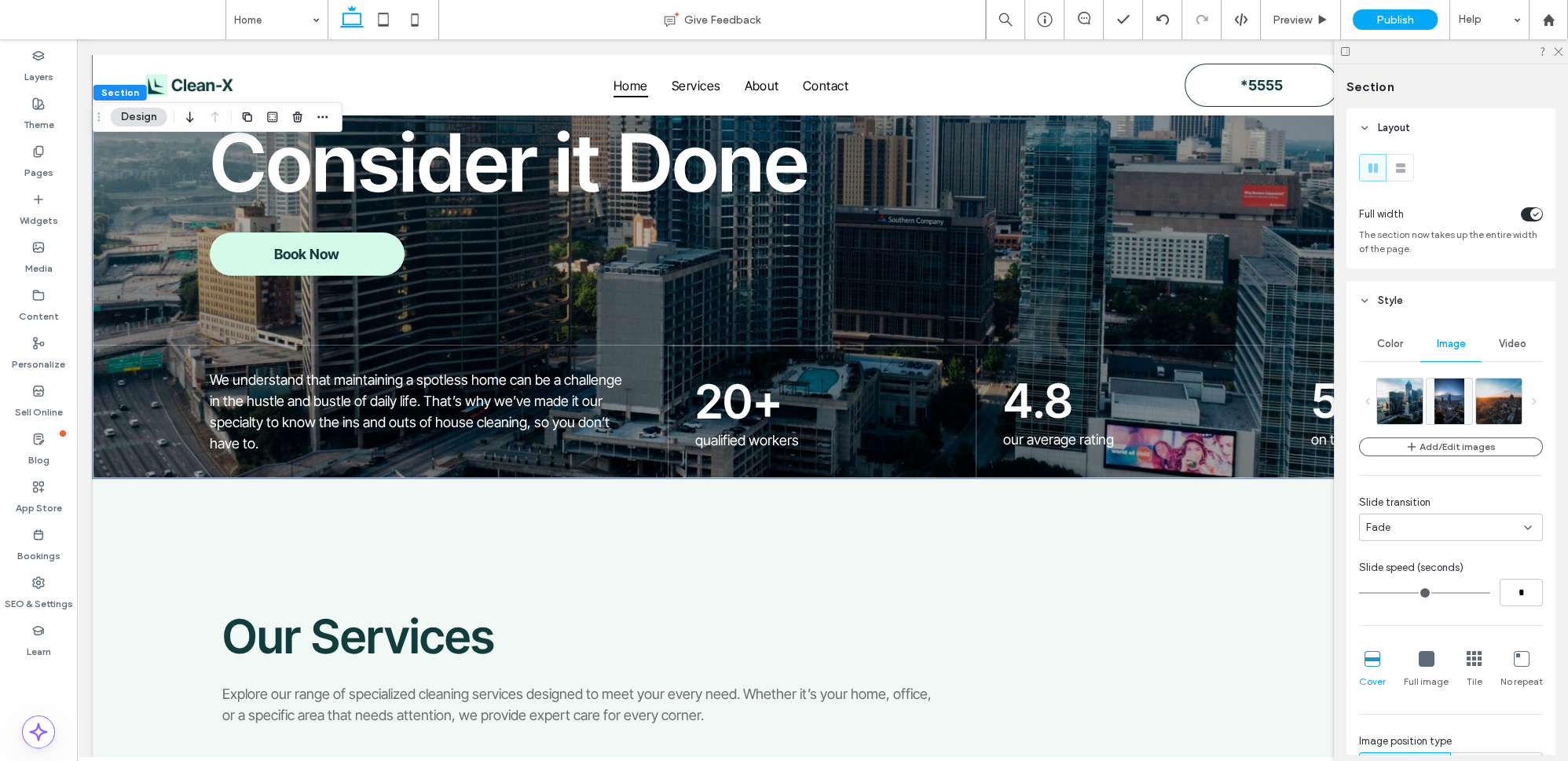
click at [1563, 58] on div at bounding box center [1451, 51] width 234 height 25
click at [1564, 57] on div at bounding box center [1451, 51] width 234 height 25
click at [1565, 57] on div at bounding box center [1451, 51] width 234 height 25
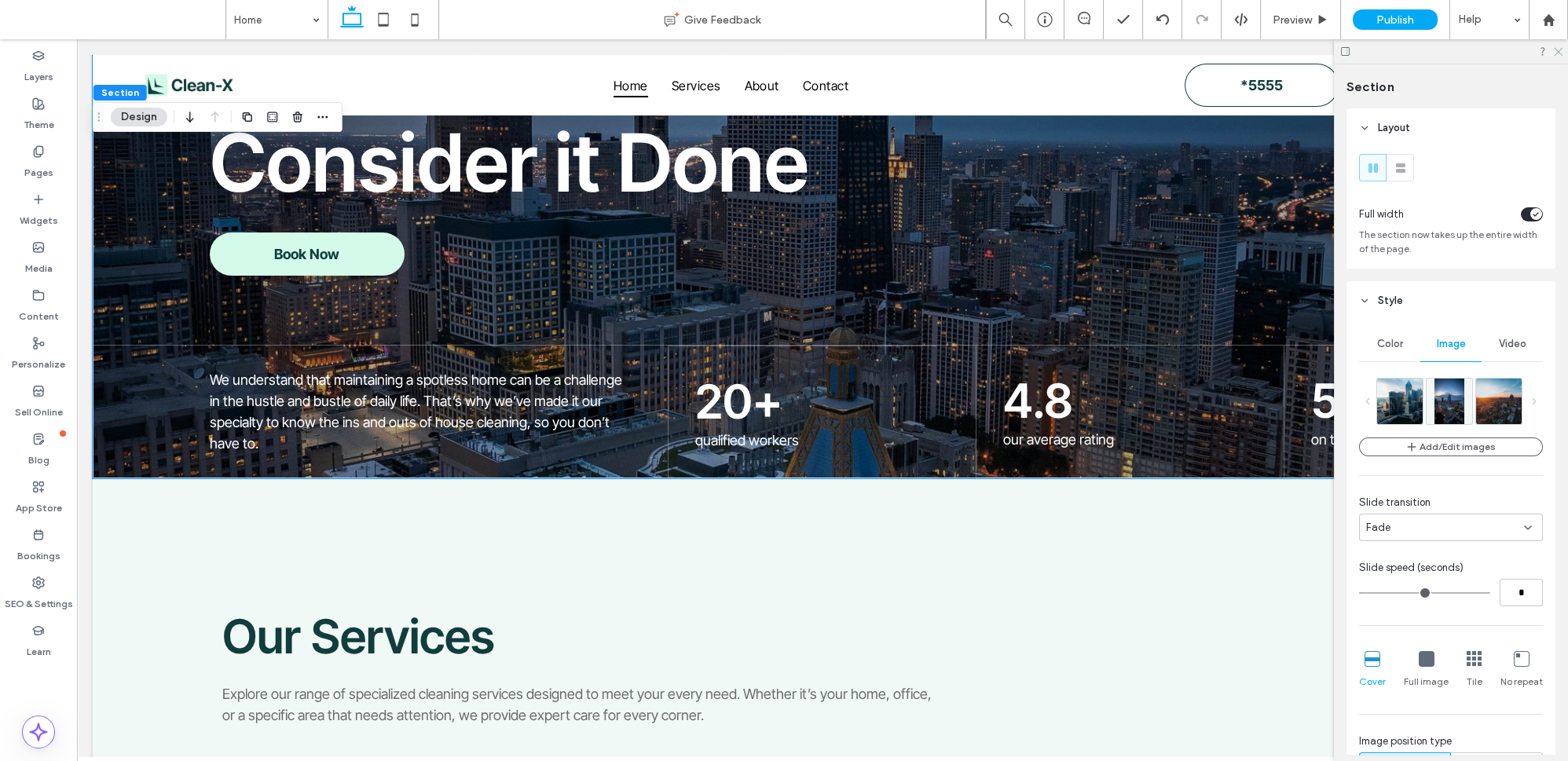
click at [1561, 54] on use at bounding box center [1559, 52] width 9 height 9
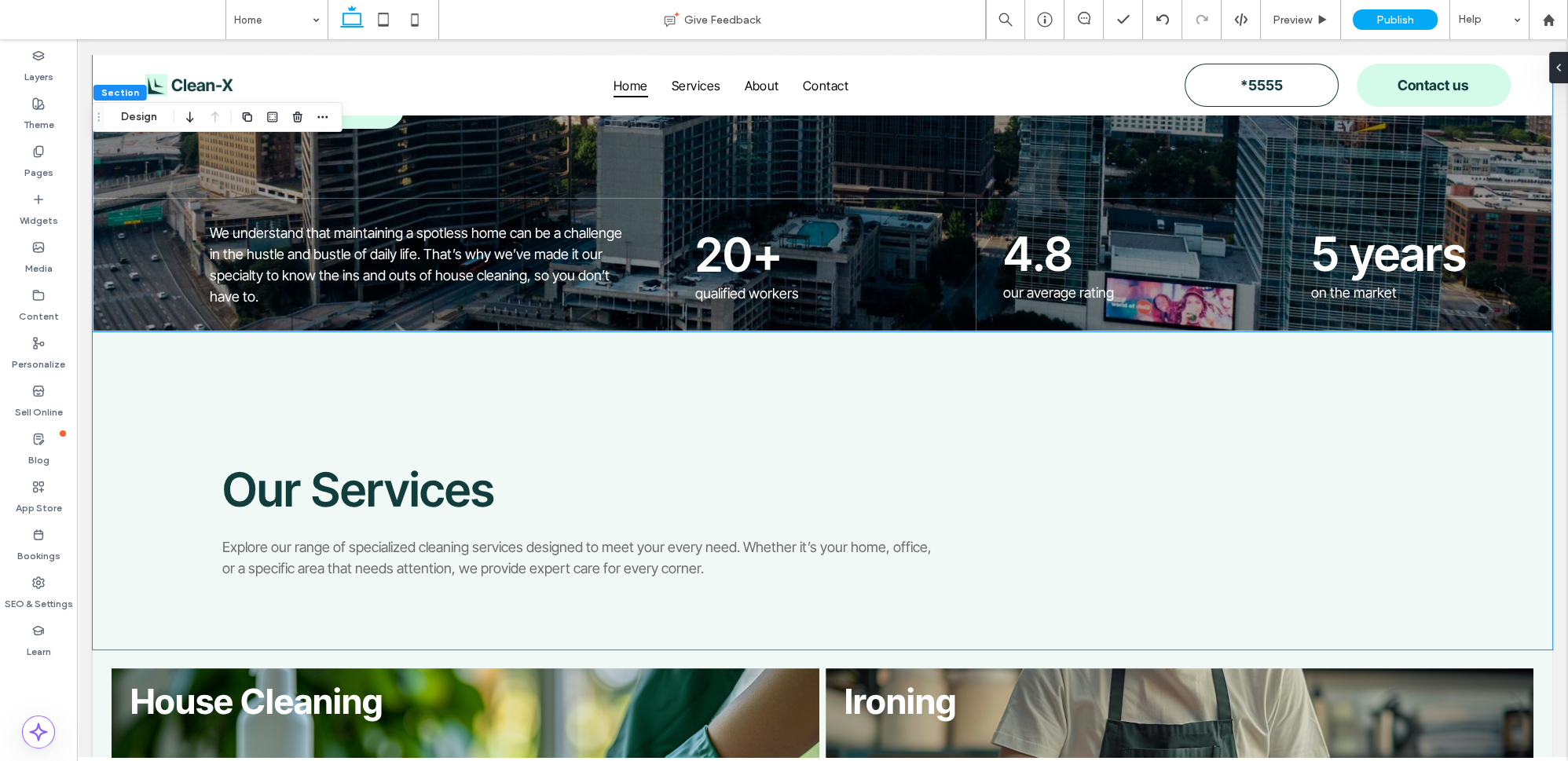
scroll to position [341, 0]
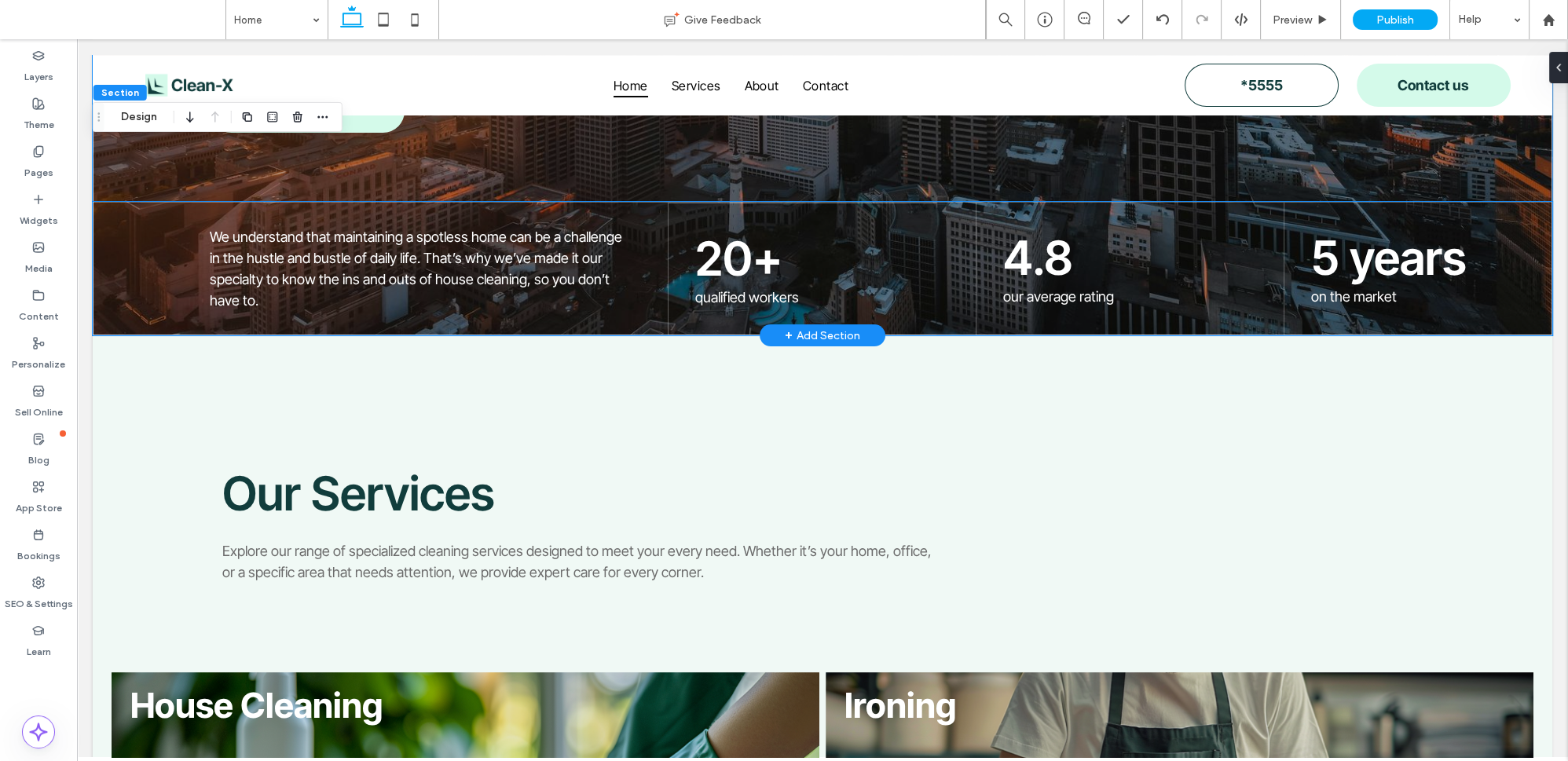
click at [155, 272] on div "We understand that maintaining a spotless home can be a challenge in the hustle…" at bounding box center [822, 268] width 1460 height 133
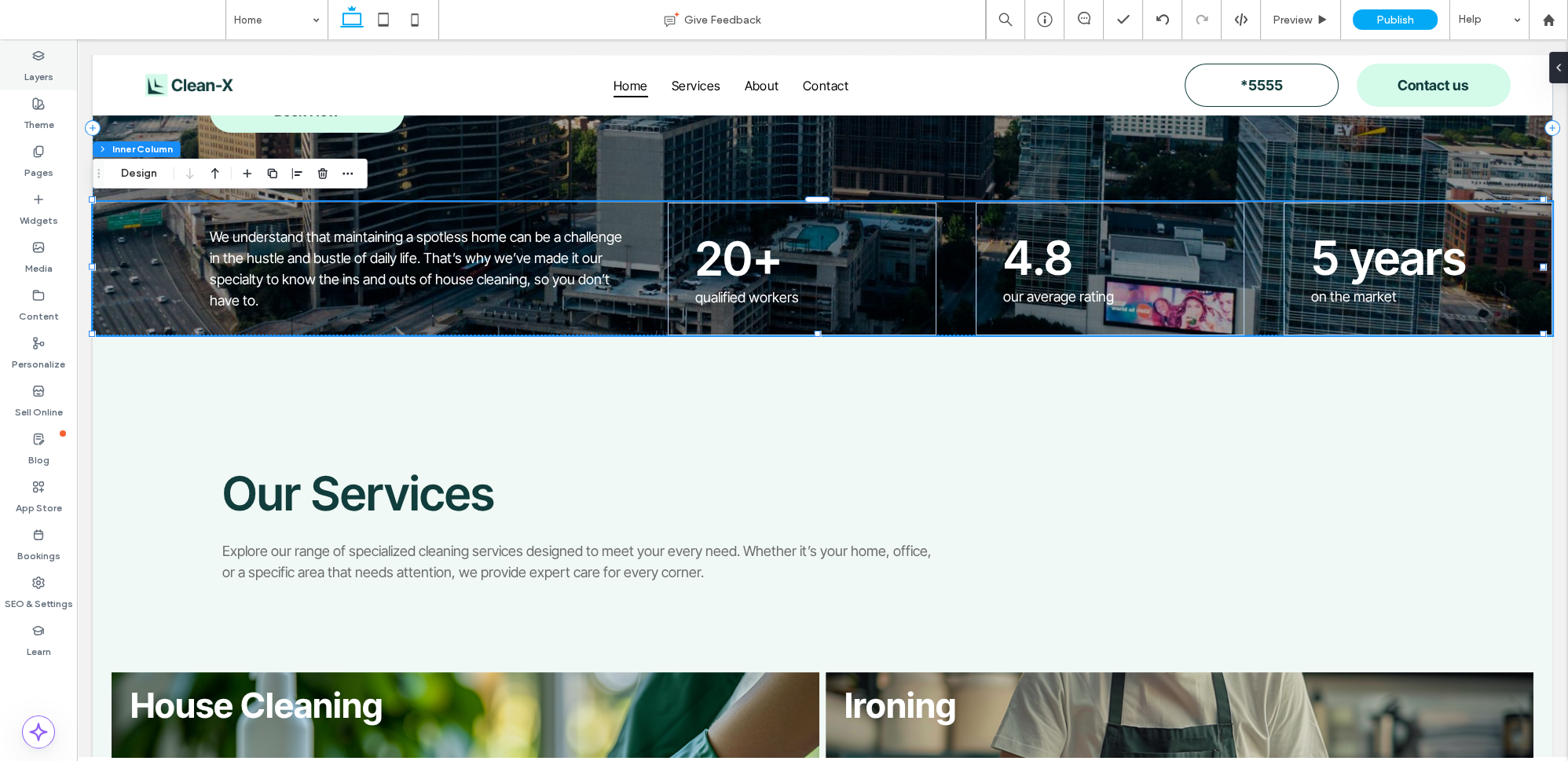
click at [40, 73] on label "Layers" at bounding box center [39, 73] width 29 height 22
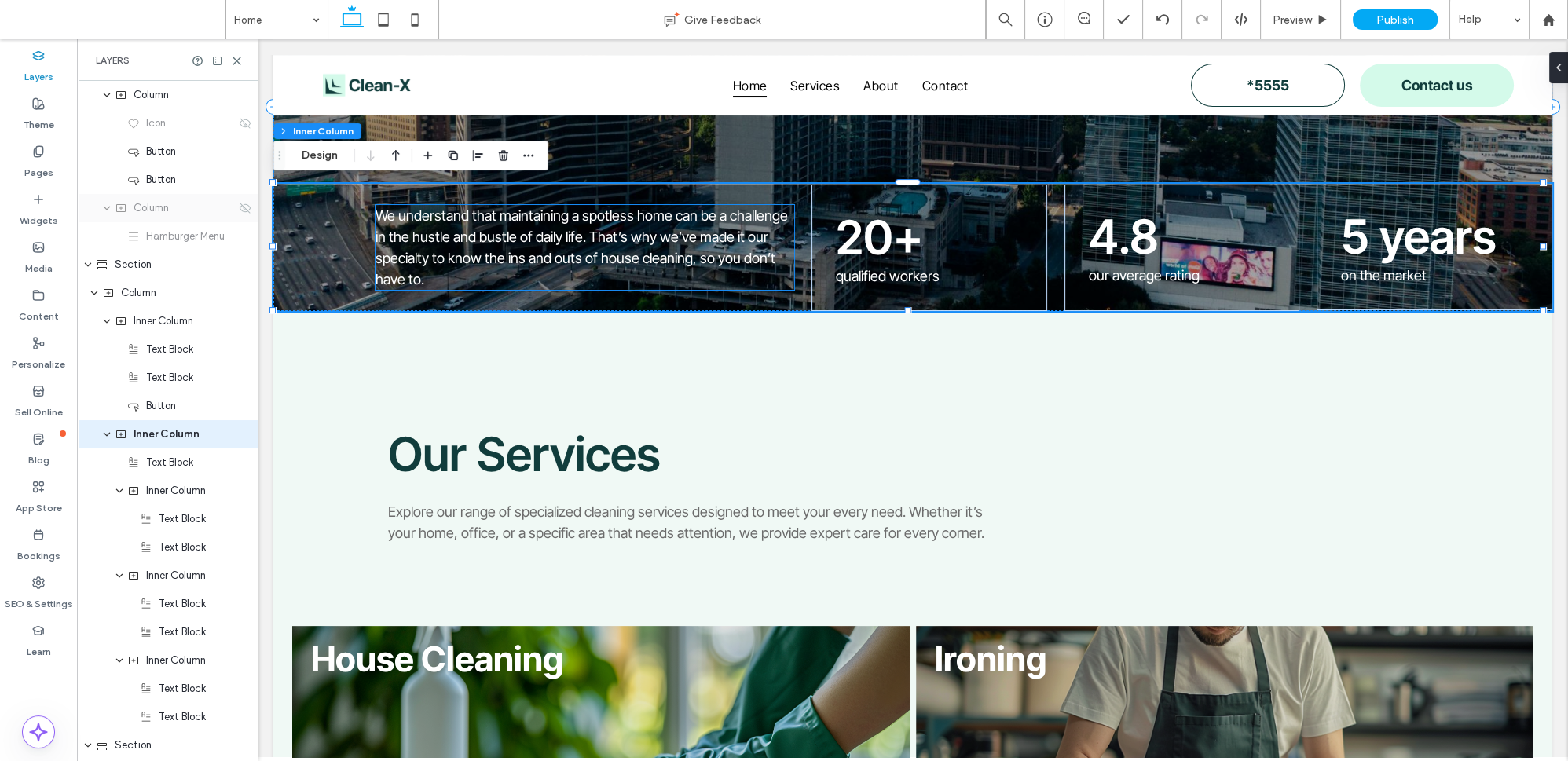
scroll to position [182, 0]
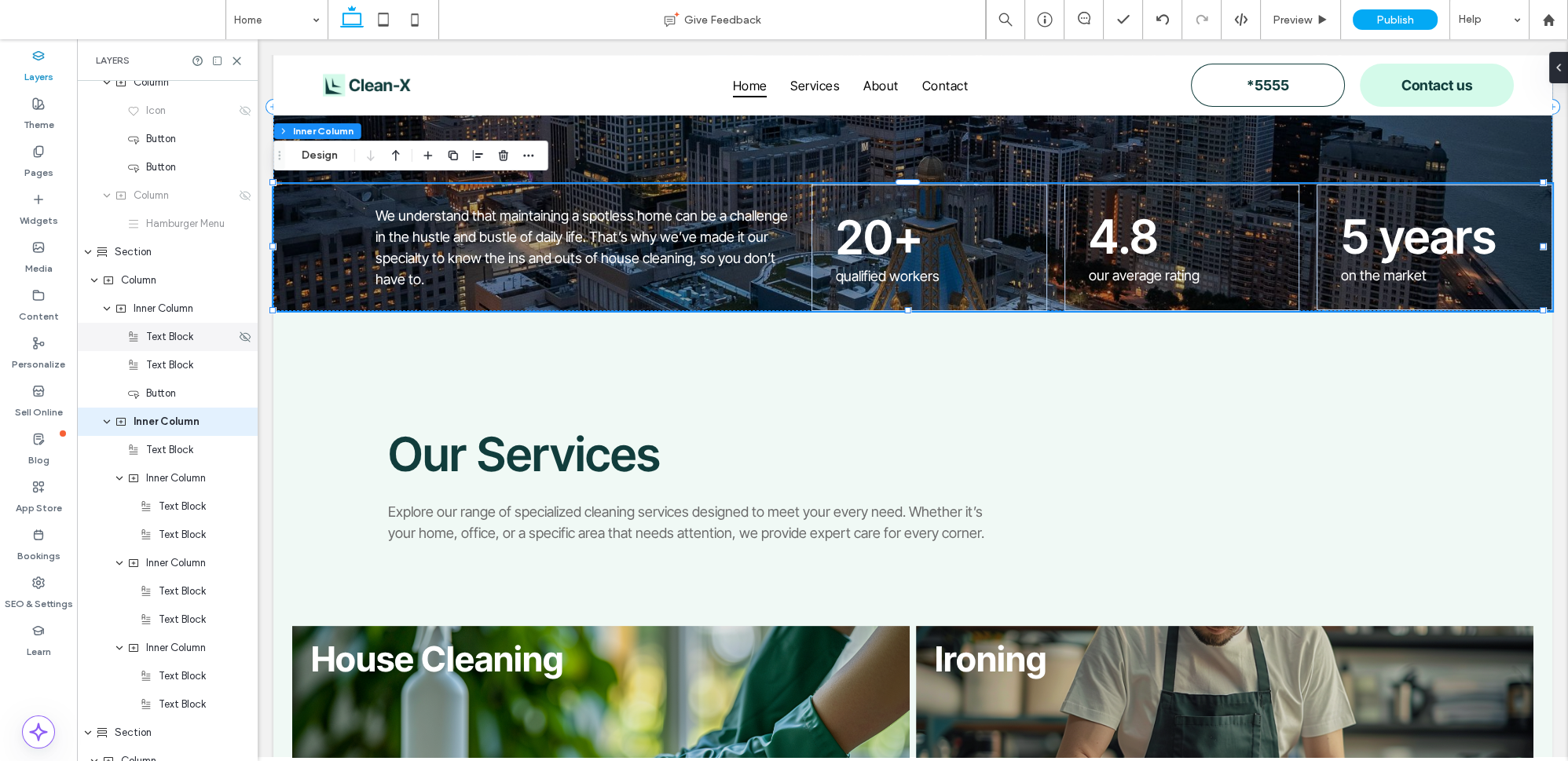
click at [160, 323] on div "Text Block" at bounding box center [167, 337] width 181 height 28
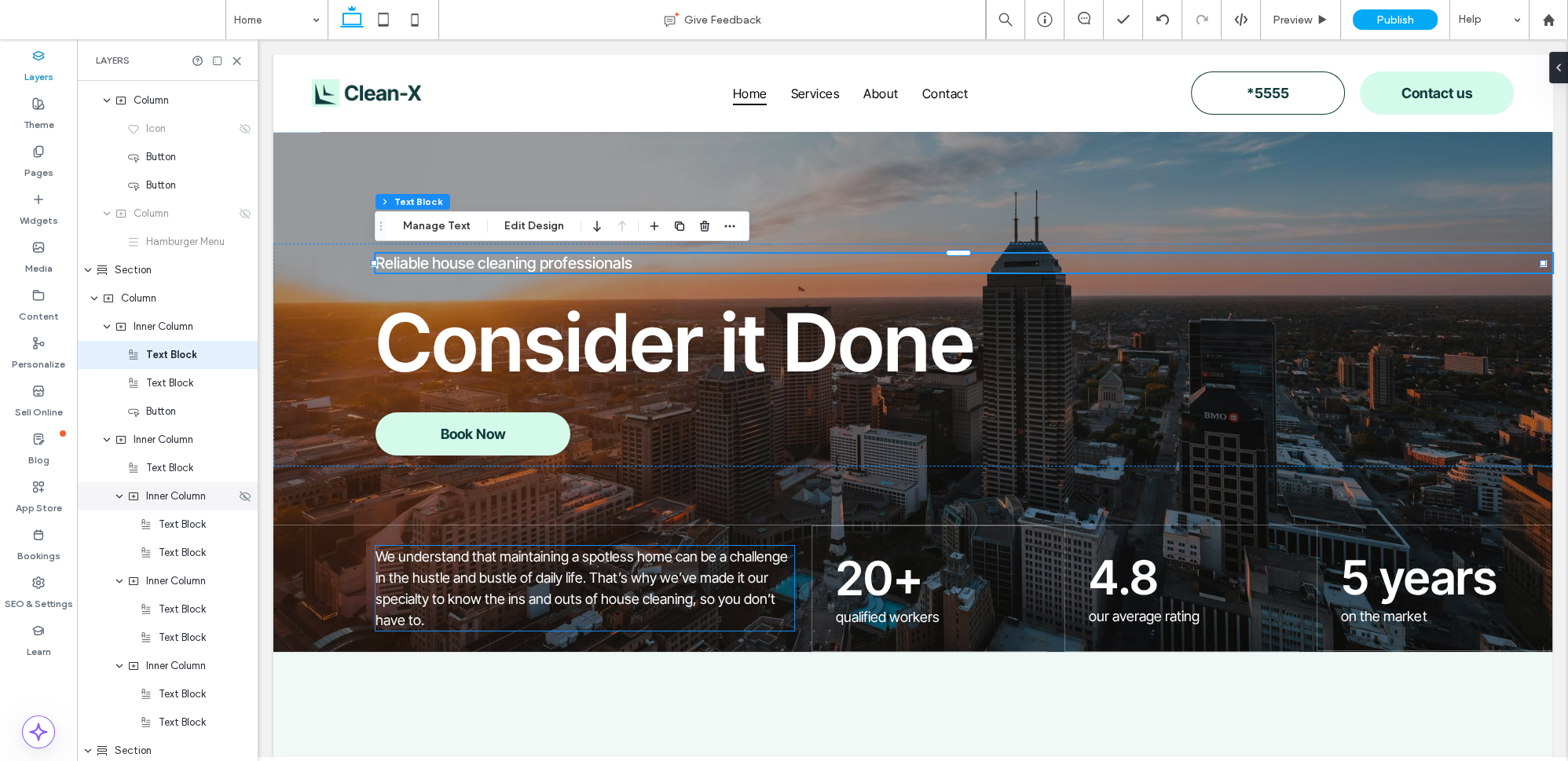
scroll to position [169, 0]
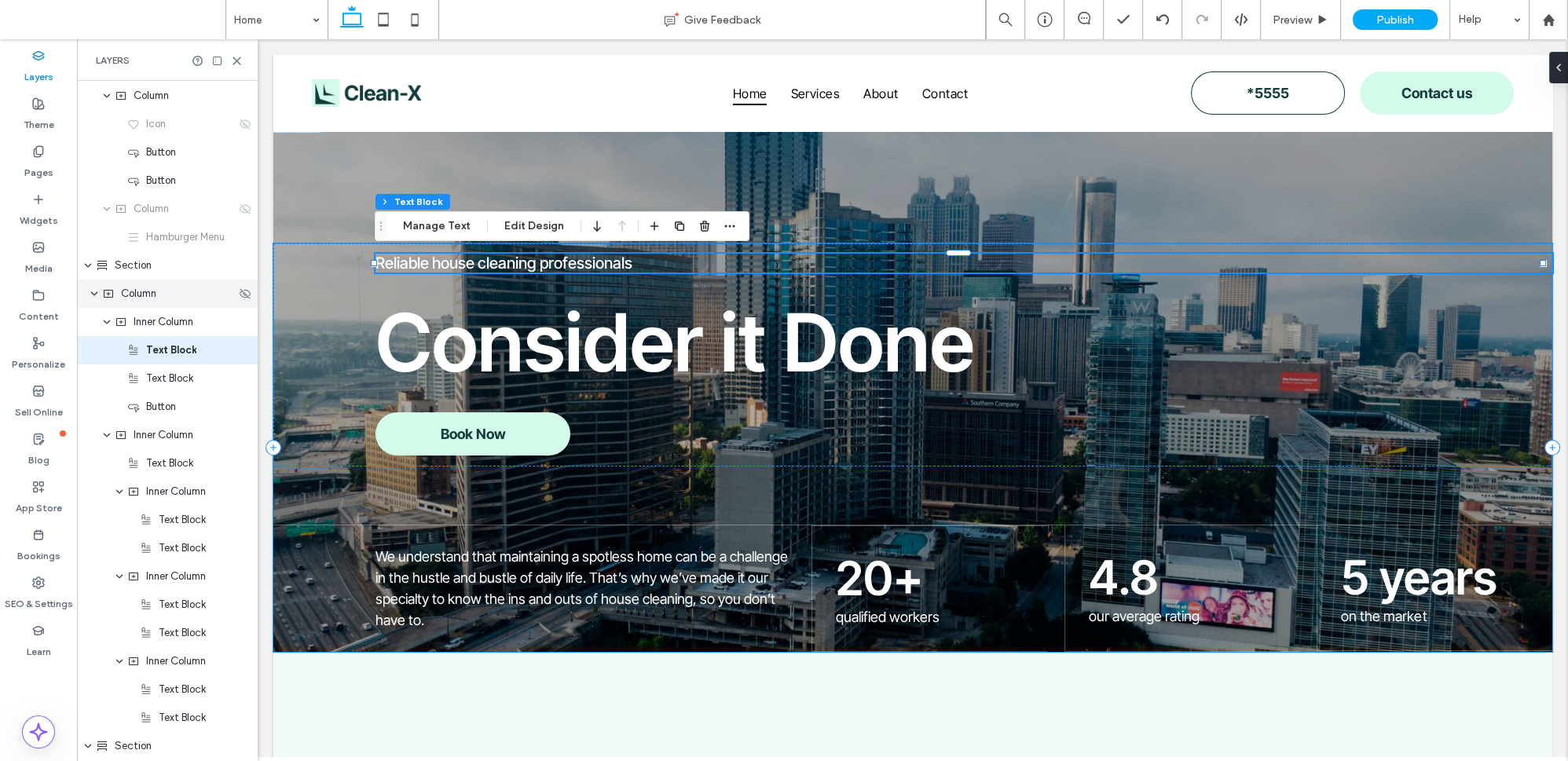
click at [149, 280] on div "Column" at bounding box center [167, 294] width 181 height 28
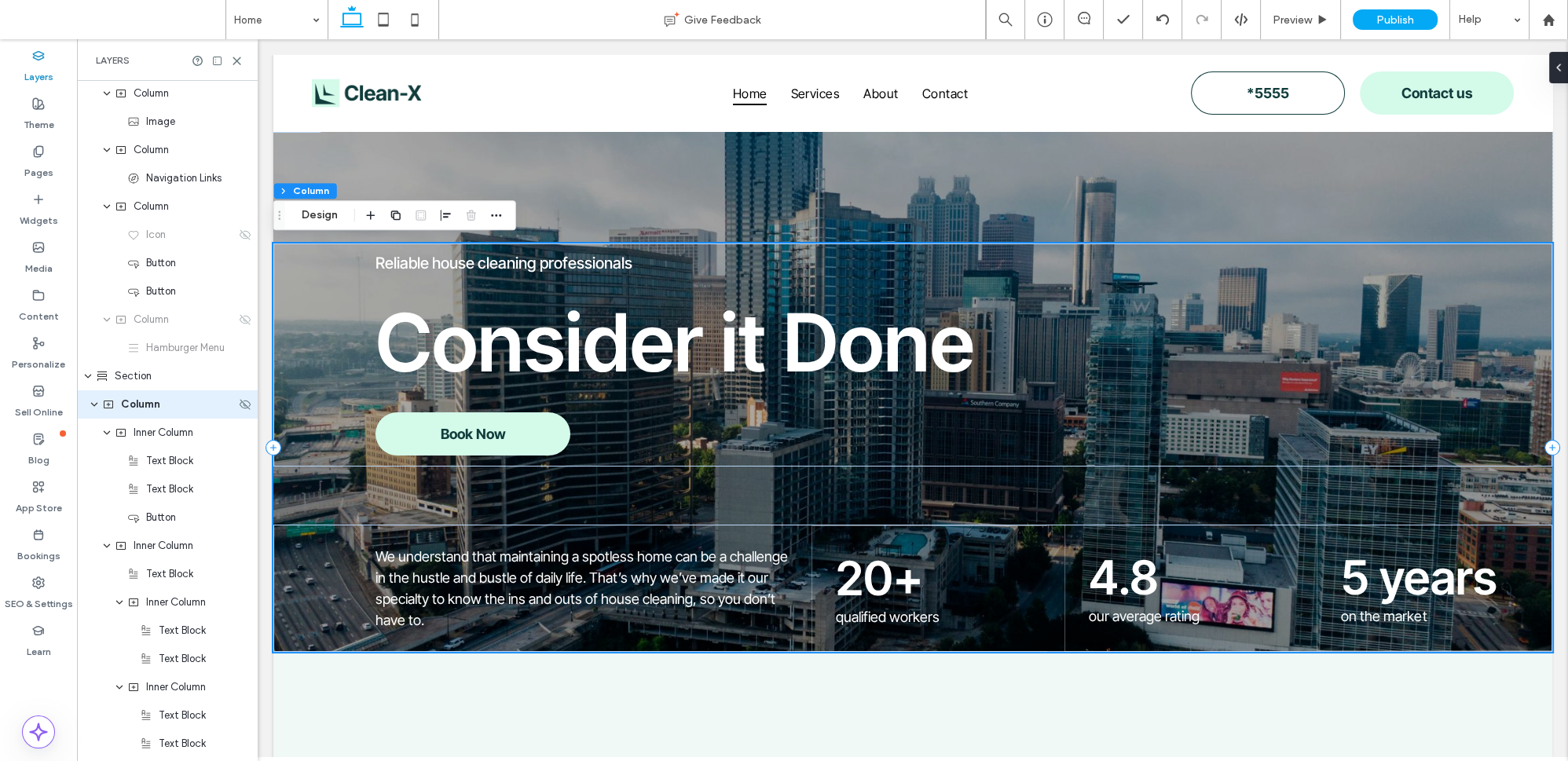
scroll to position [41, 0]
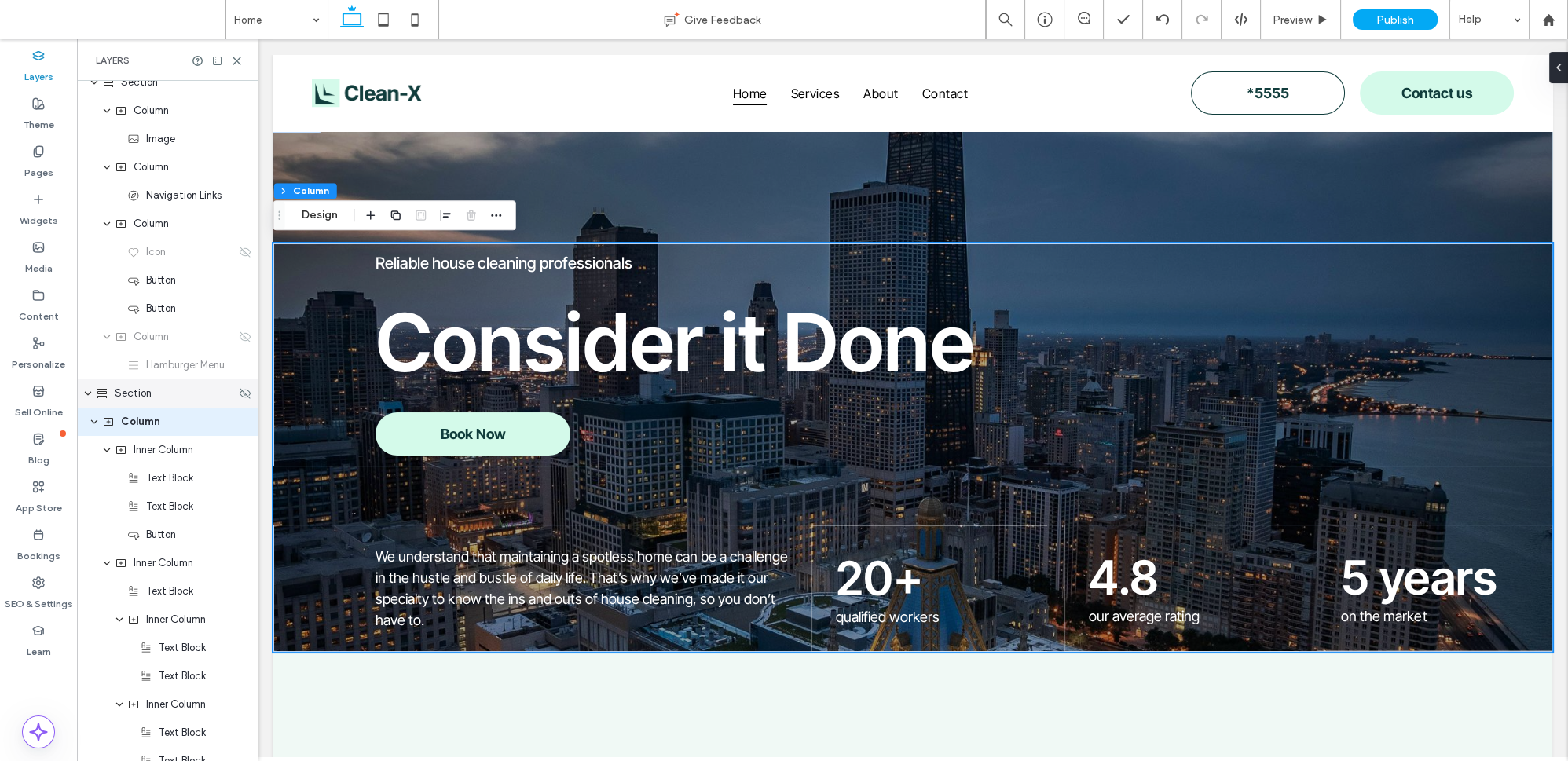
click at [143, 392] on span "Section" at bounding box center [132, 394] width 37 height 15
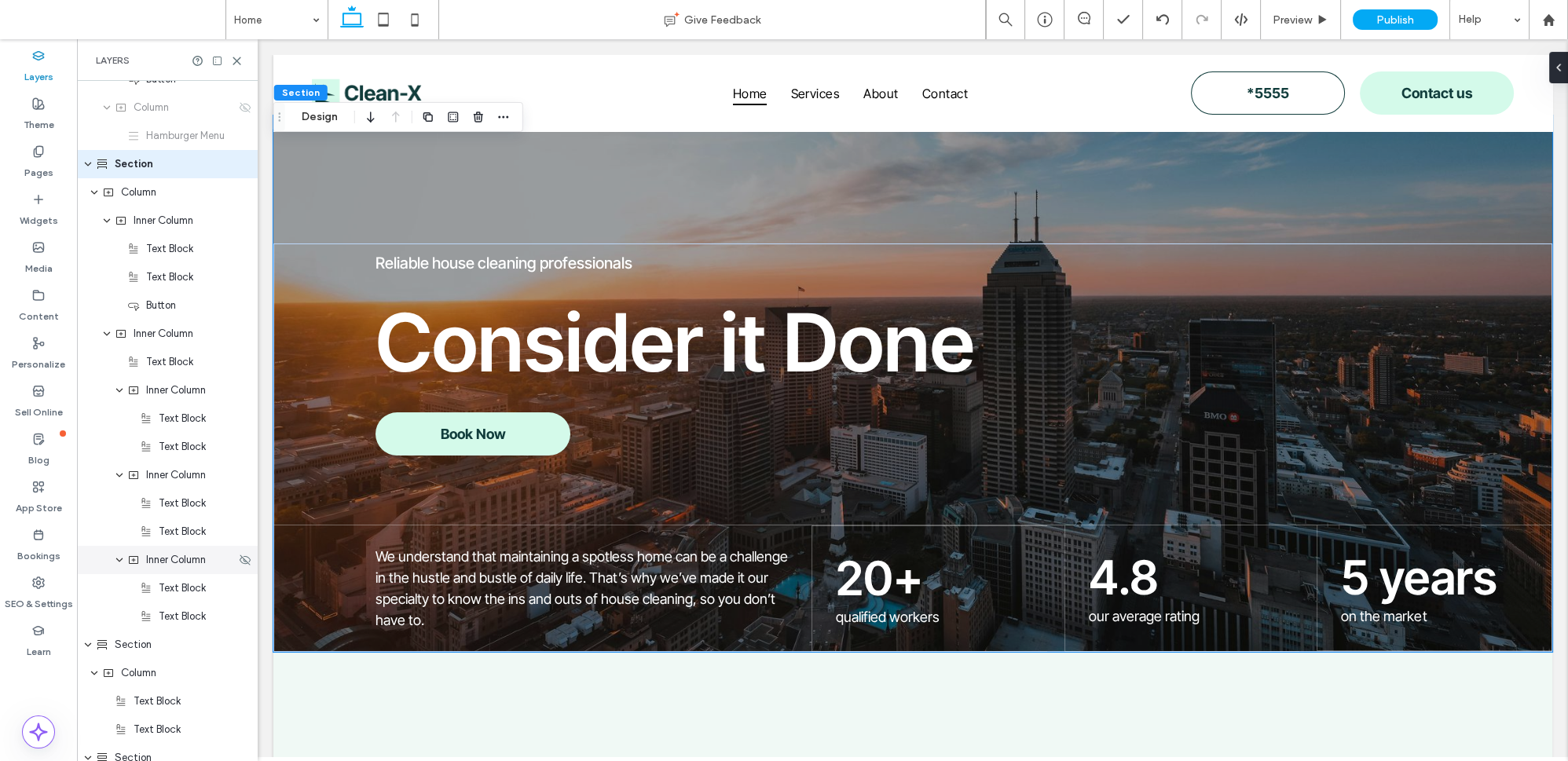
scroll to position [227, 0]
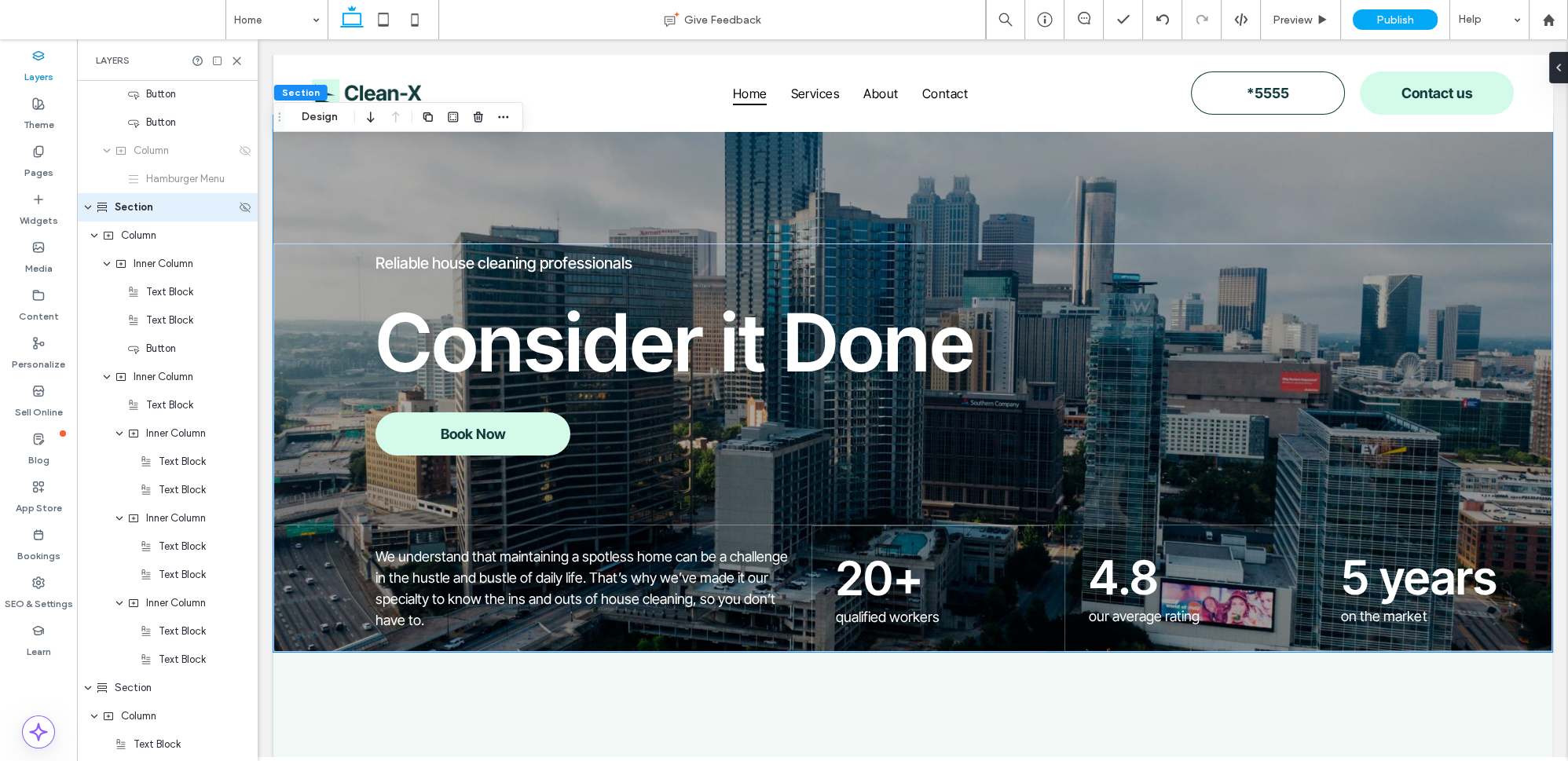
drag, startPoint x: 172, startPoint y: 218, endPoint x: 142, endPoint y: 218, distance: 30.0
click at [142, 218] on div "Section" at bounding box center [167, 207] width 181 height 28
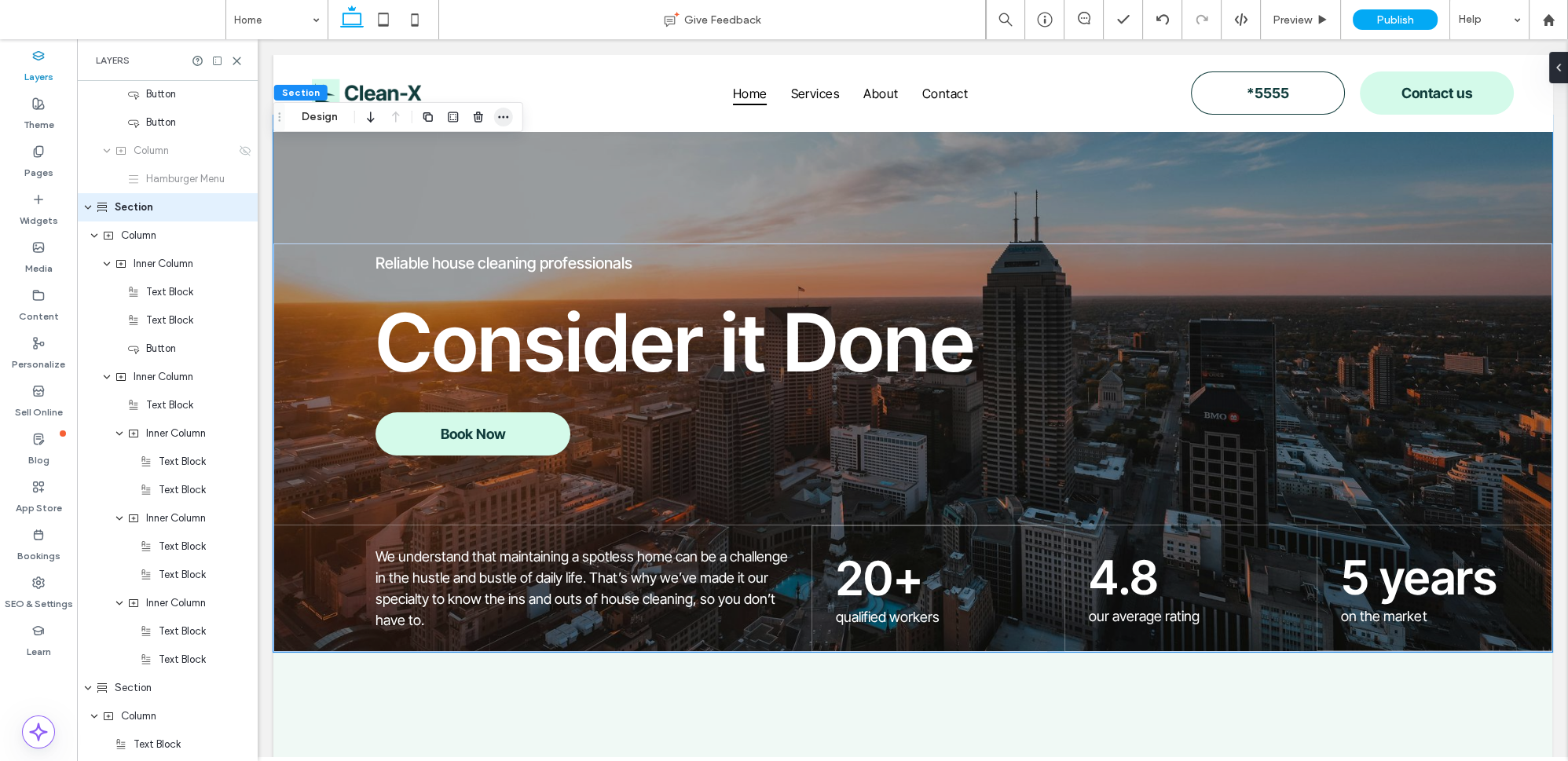
click at [504, 110] on span "button" at bounding box center [504, 117] width 19 height 19
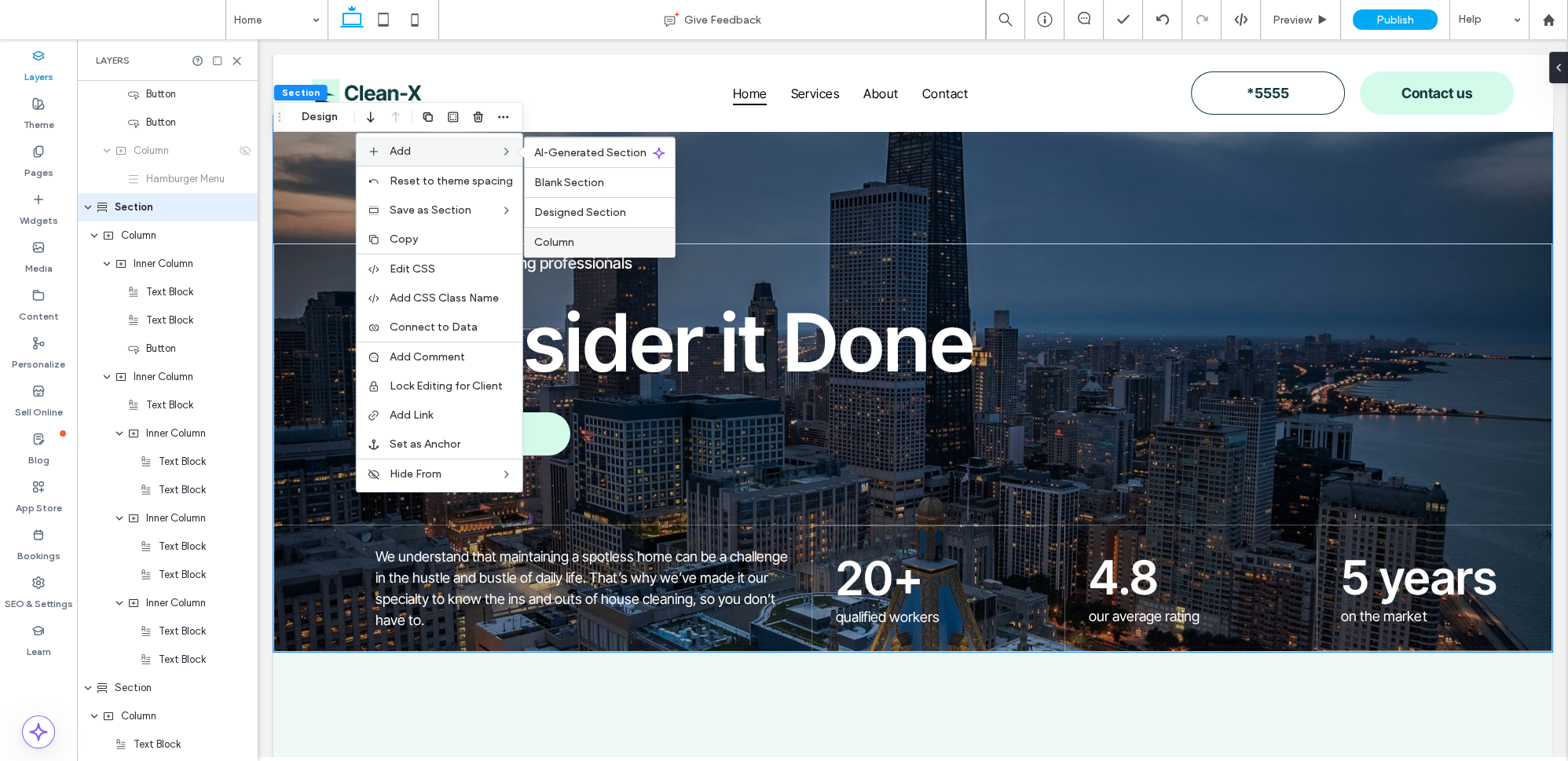
click at [566, 243] on span "Column" at bounding box center [554, 243] width 40 height 14
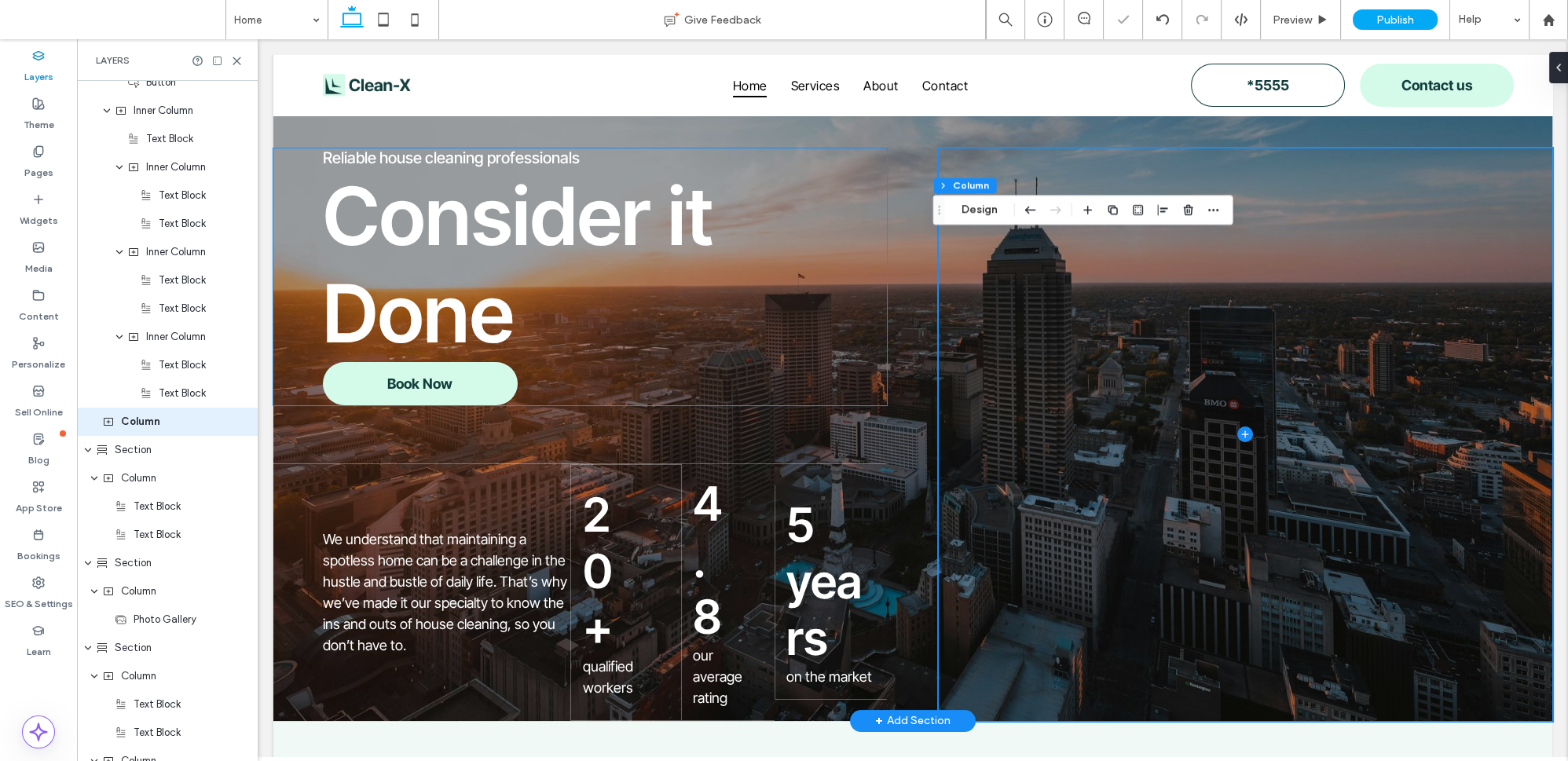
scroll to position [214, 0]
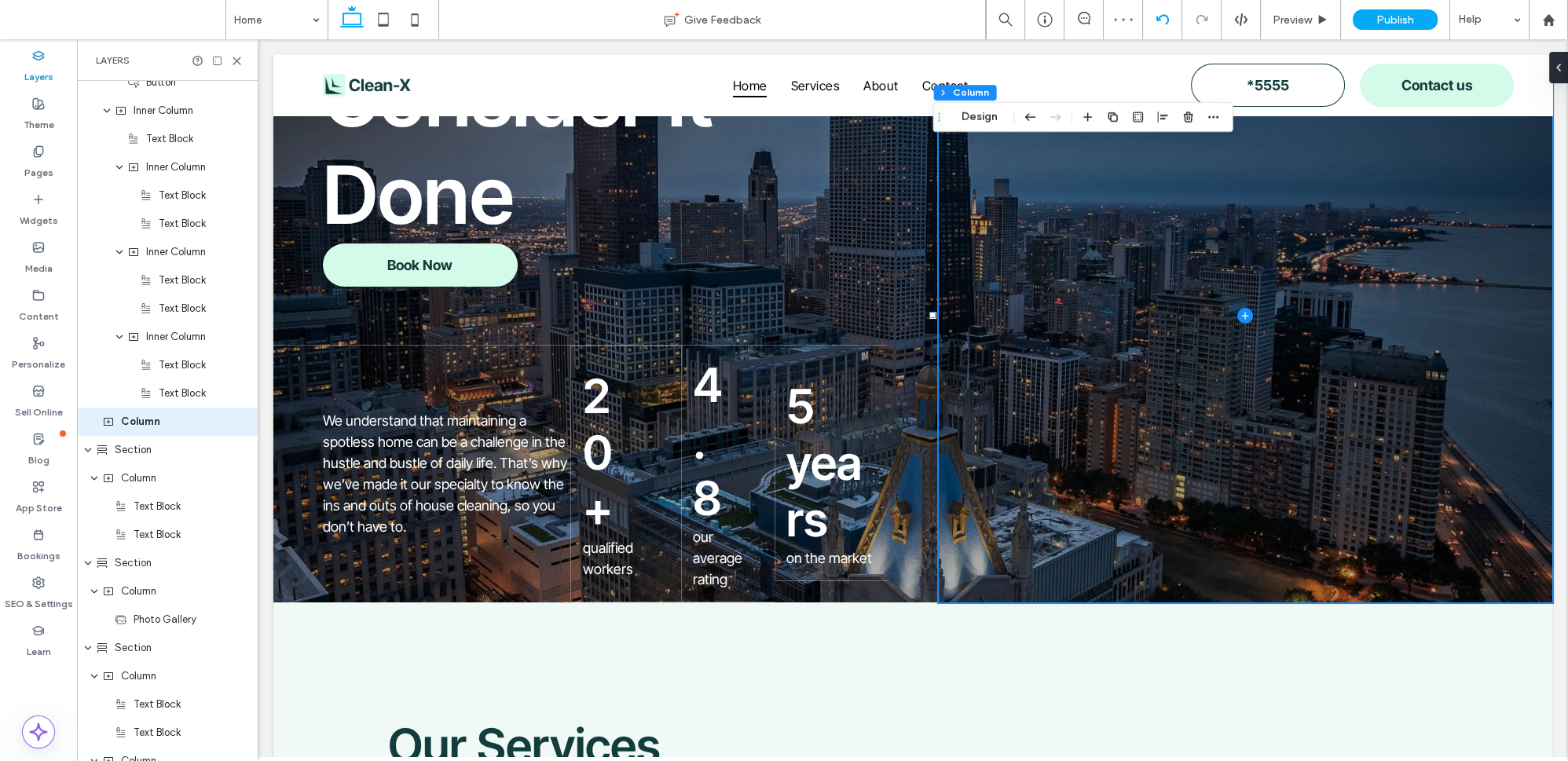
click at [1164, 33] on div at bounding box center [1163, 20] width 39 height 39
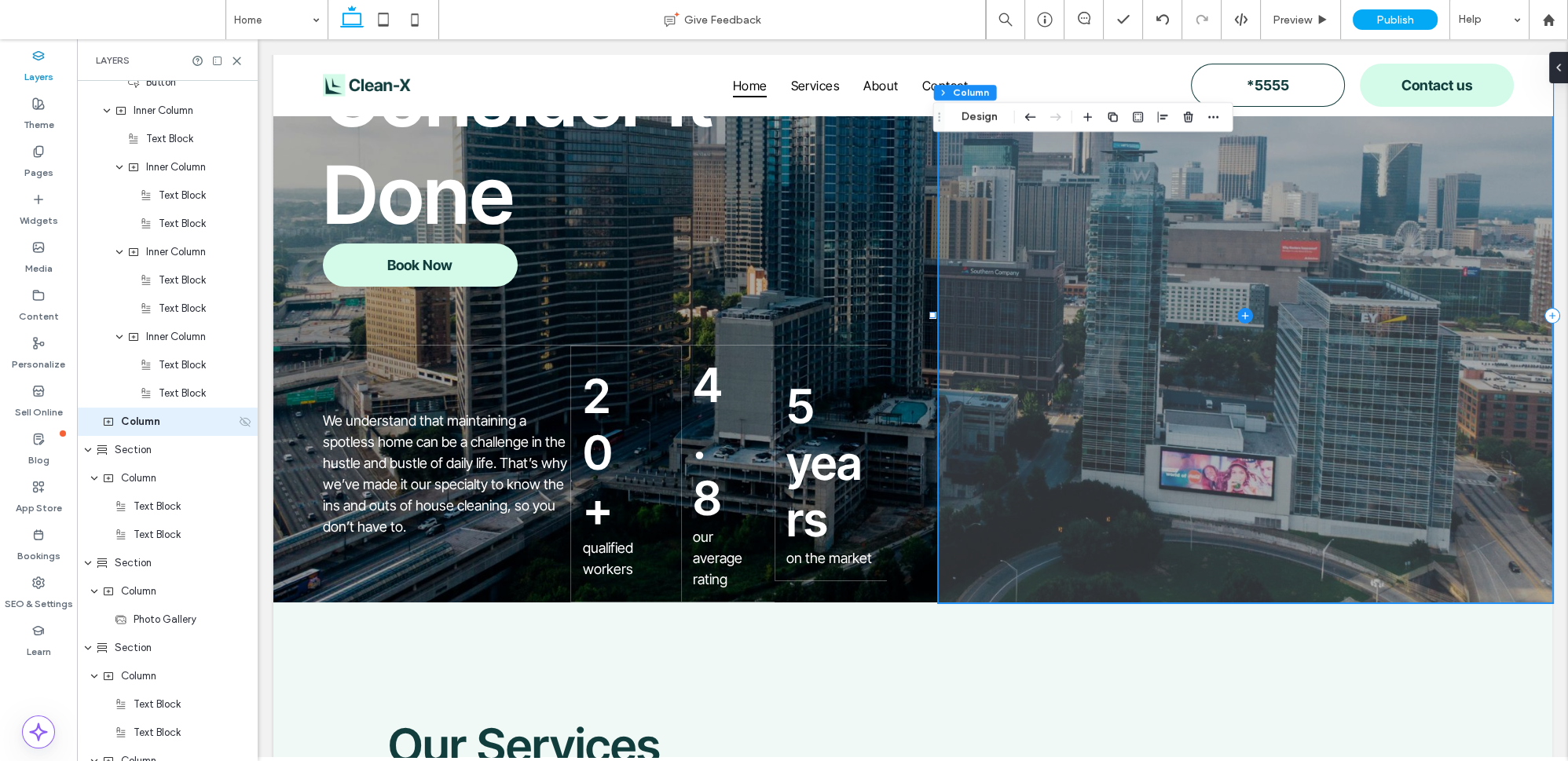
click at [240, 424] on use at bounding box center [245, 422] width 11 height 10
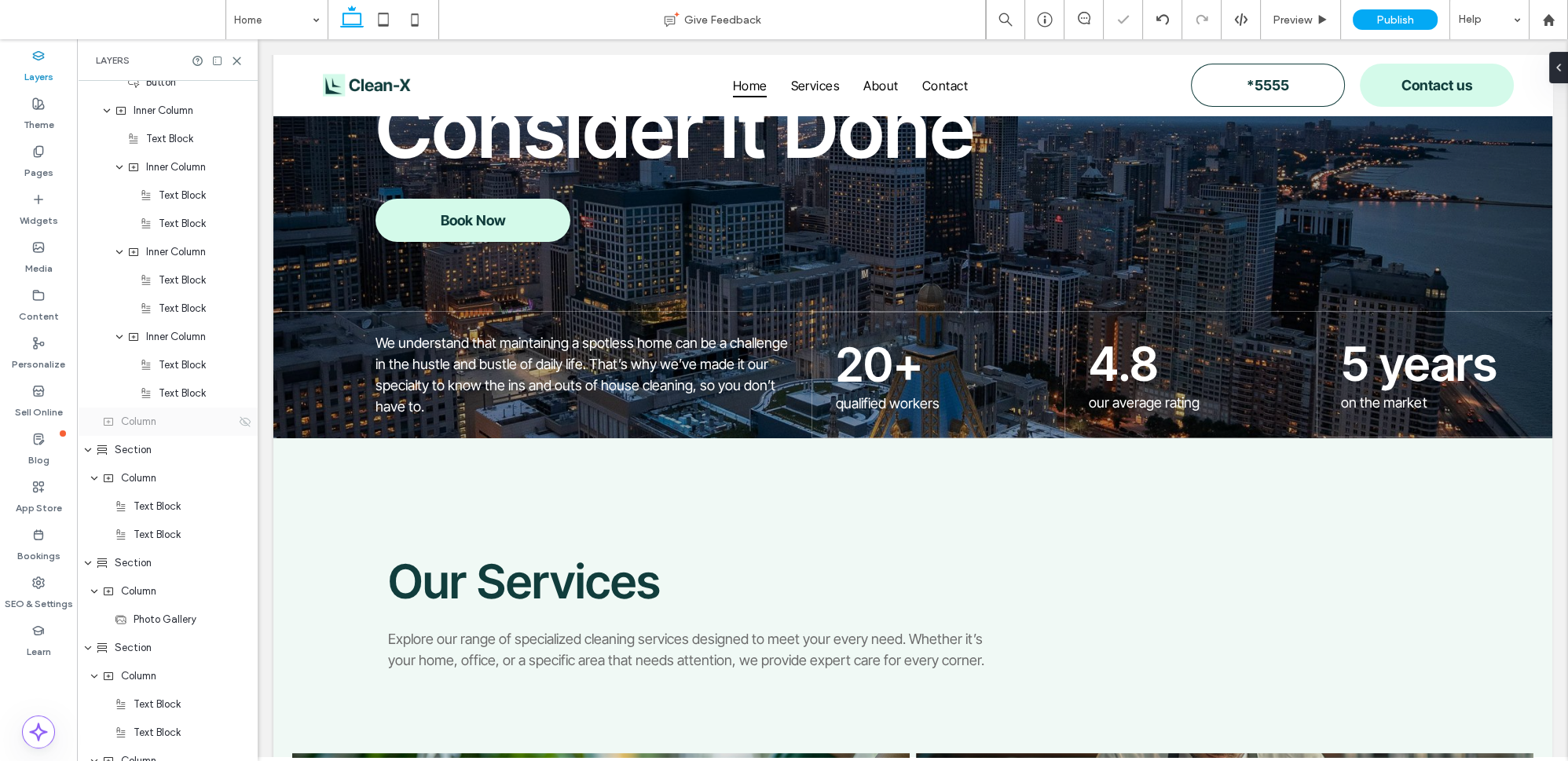
click at [204, 431] on div "Column" at bounding box center [167, 421] width 181 height 28
click at [143, 424] on span "Column" at bounding box center [138, 422] width 35 height 15
click at [239, 419] on icon at bounding box center [245, 422] width 13 height 13
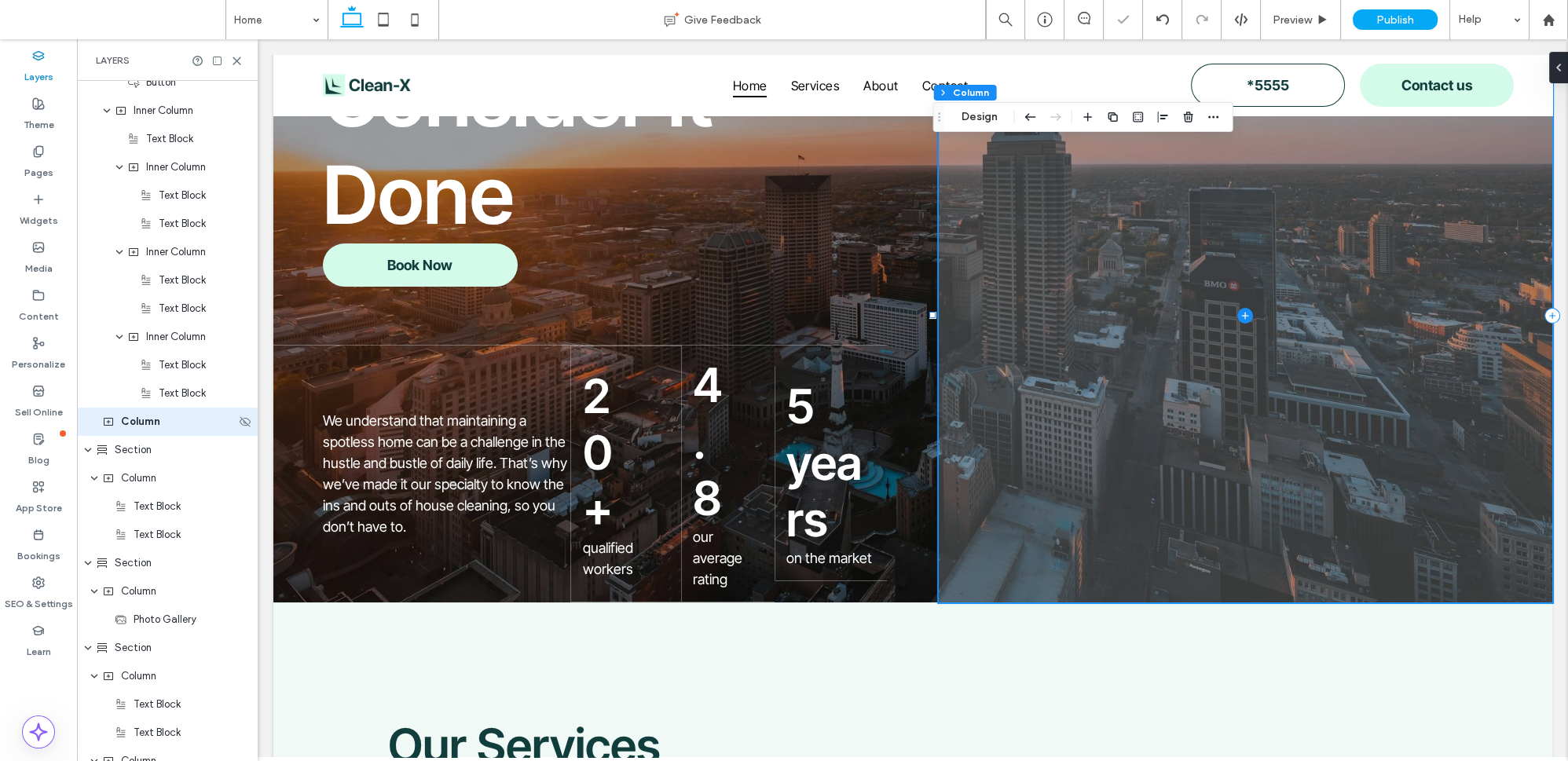
drag, startPoint x: 172, startPoint y: 427, endPoint x: 119, endPoint y: 414, distance: 54.6
click at [119, 414] on div "Column" at bounding box center [169, 422] width 133 height 15
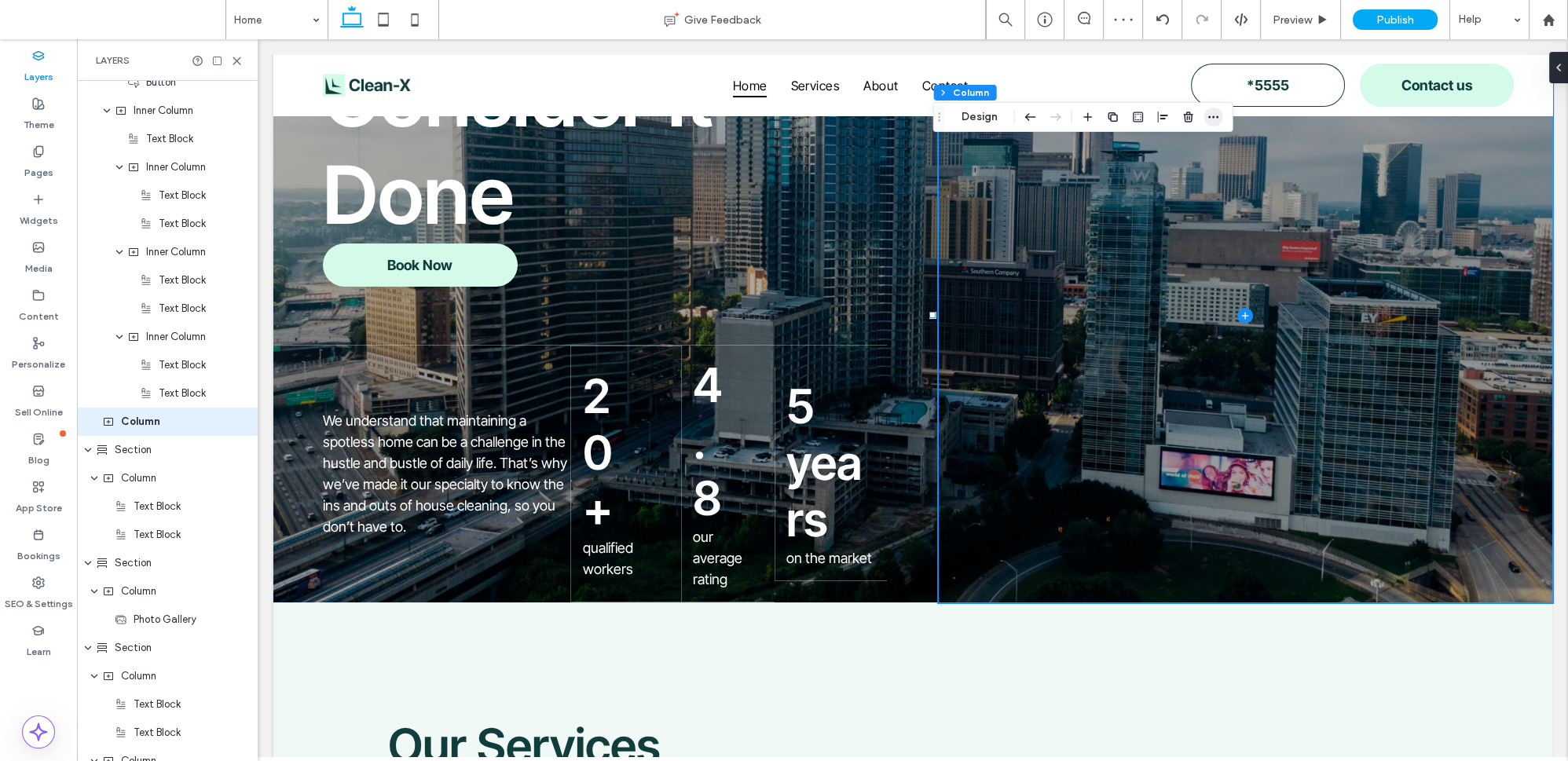
click at [1213, 108] on span "button" at bounding box center [1214, 117] width 19 height 19
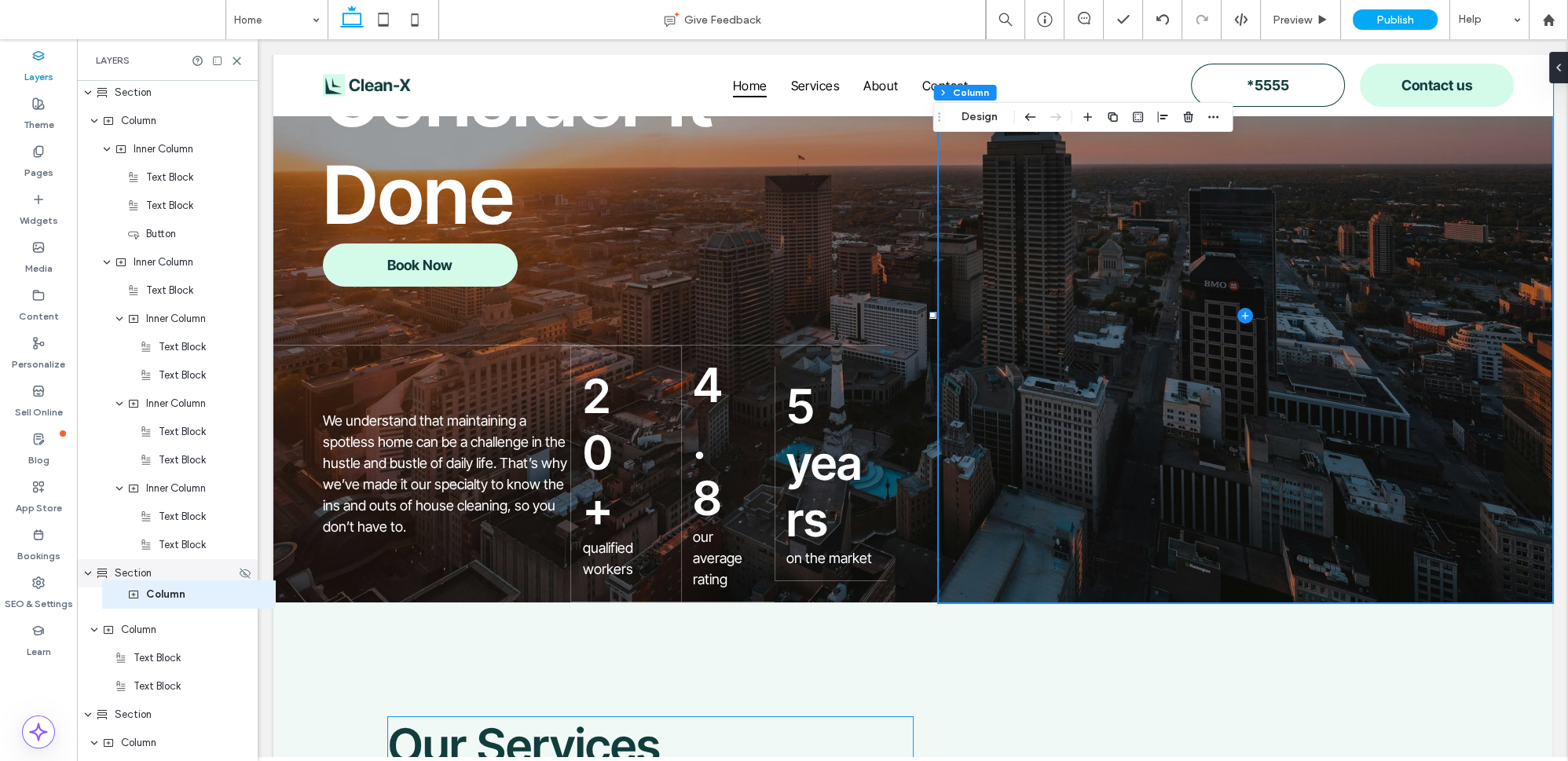
scroll to position [345, 0]
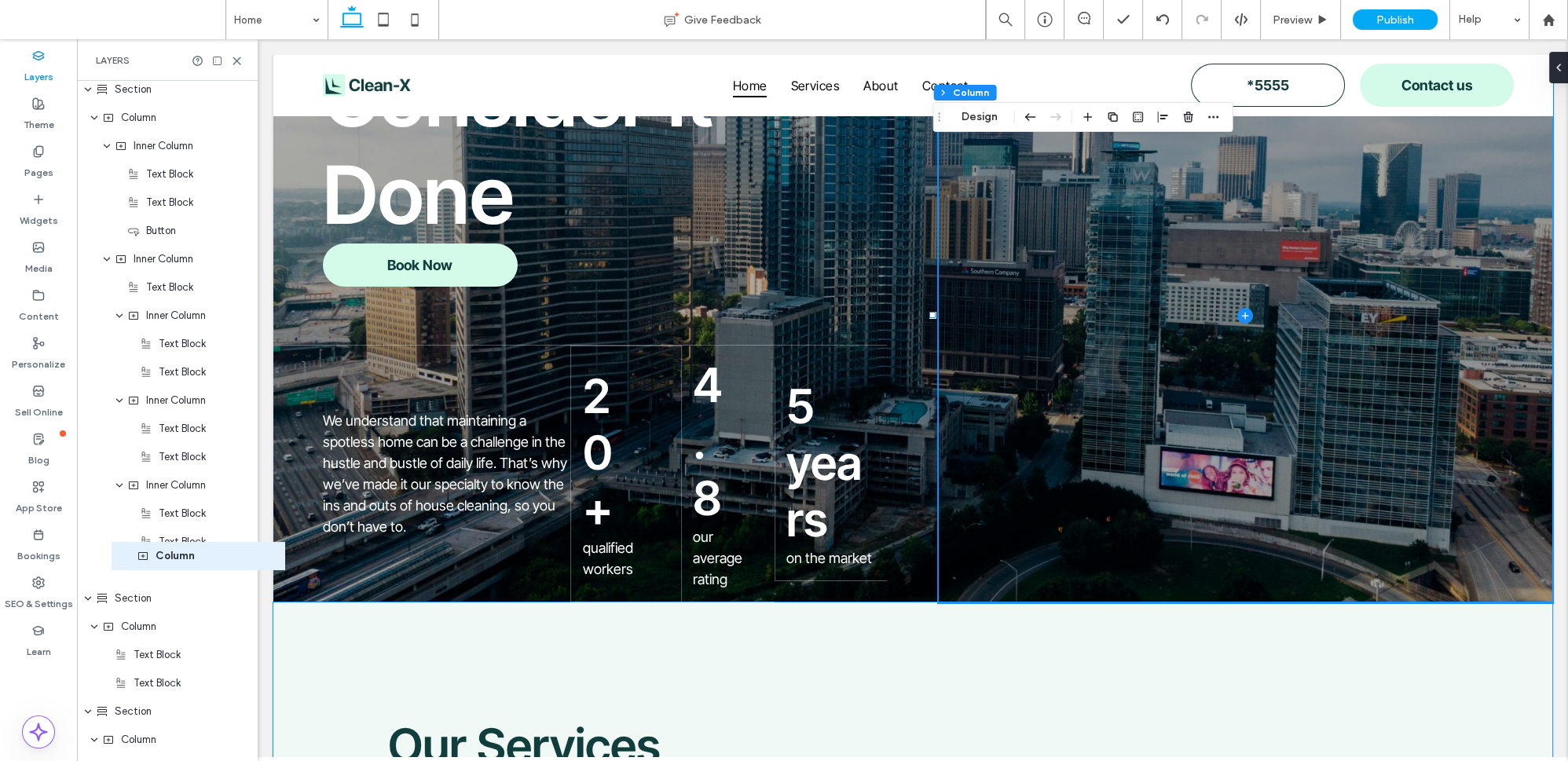
drag, startPoint x: 166, startPoint y: 424, endPoint x: 201, endPoint y: 559, distance: 139.5
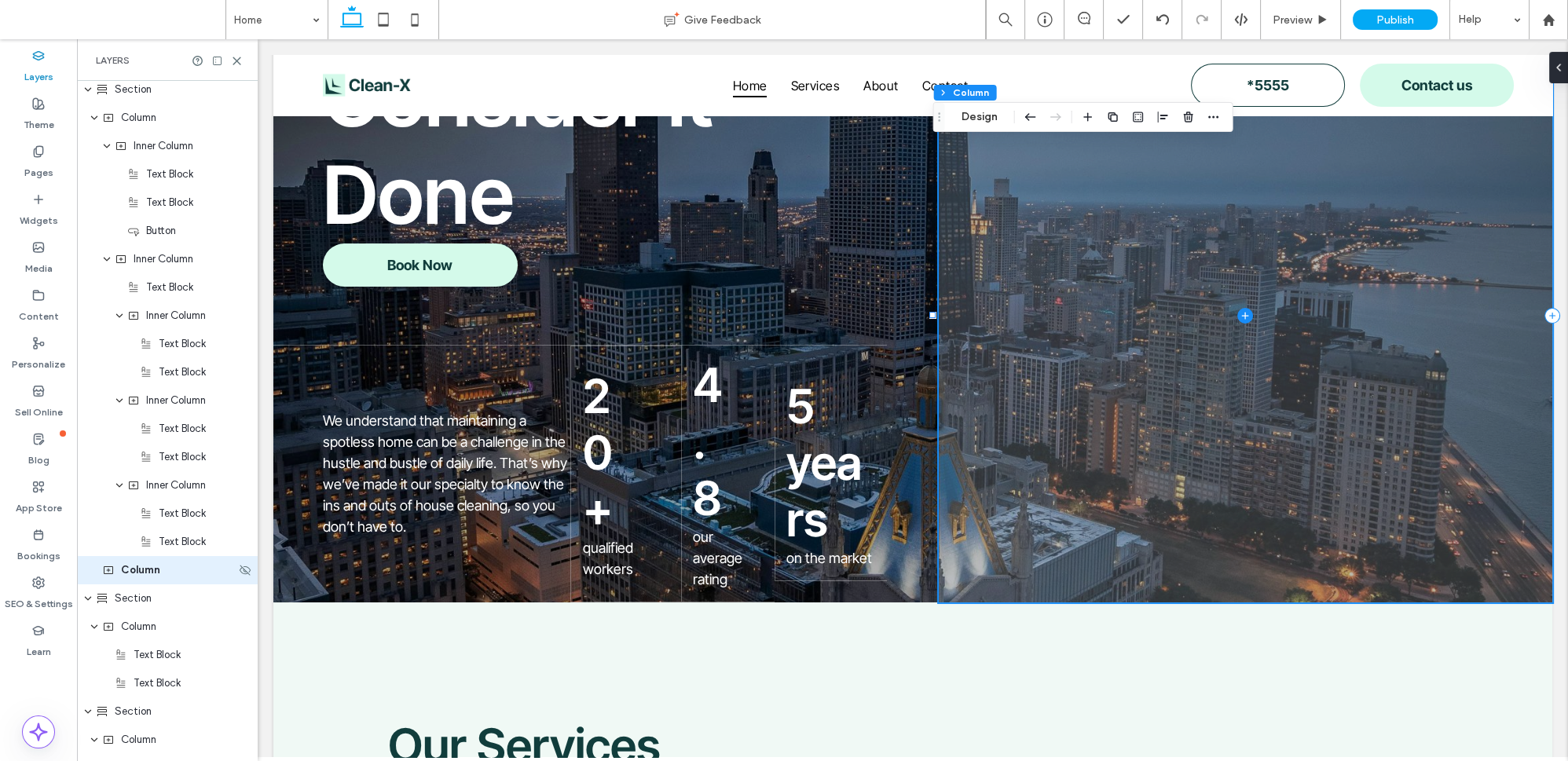
click at [216, 577] on div "Column" at bounding box center [167, 570] width 181 height 28
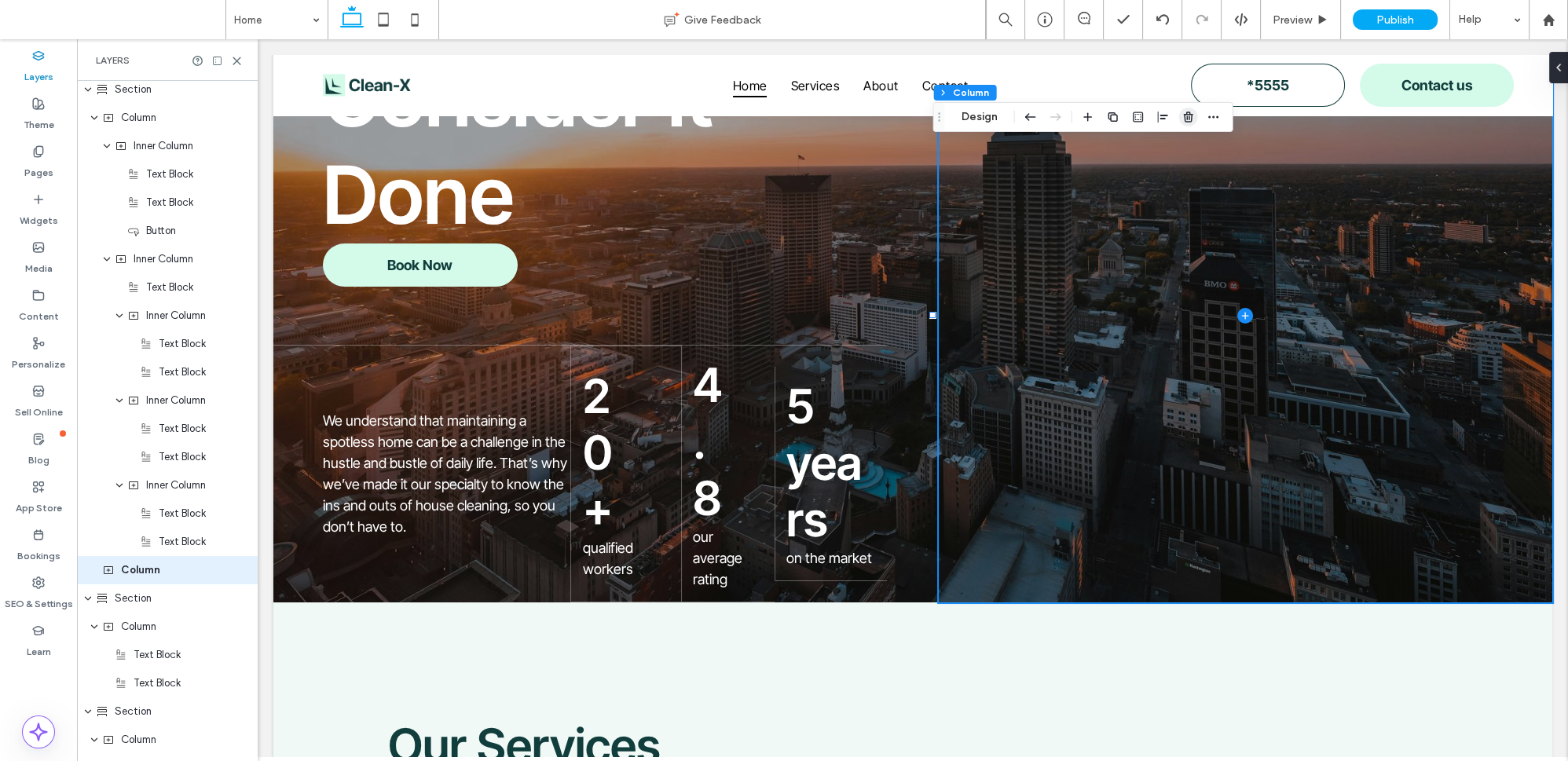
click at [1192, 113] on icon "button" at bounding box center [1189, 117] width 13 height 13
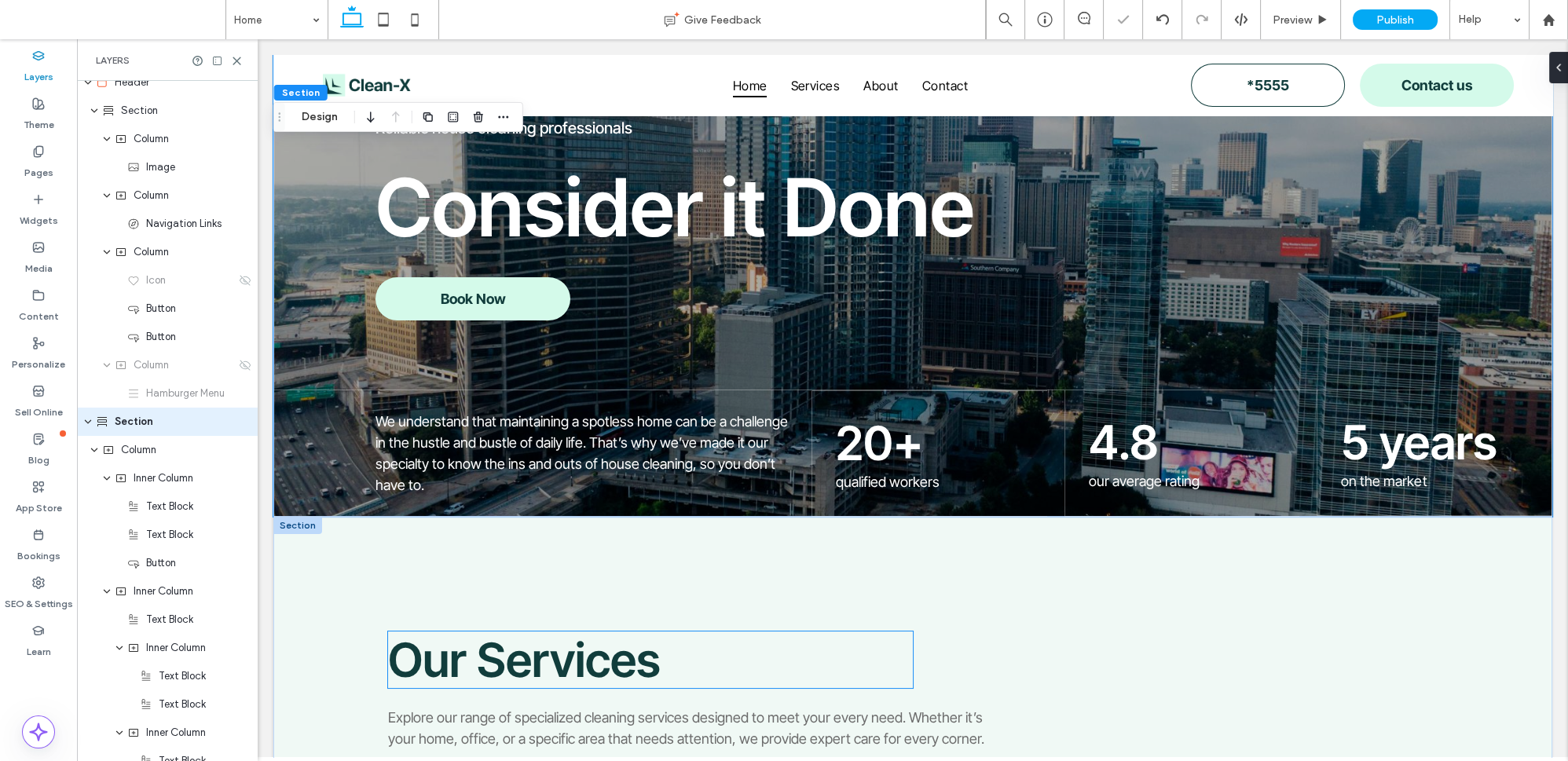
scroll to position [71, 0]
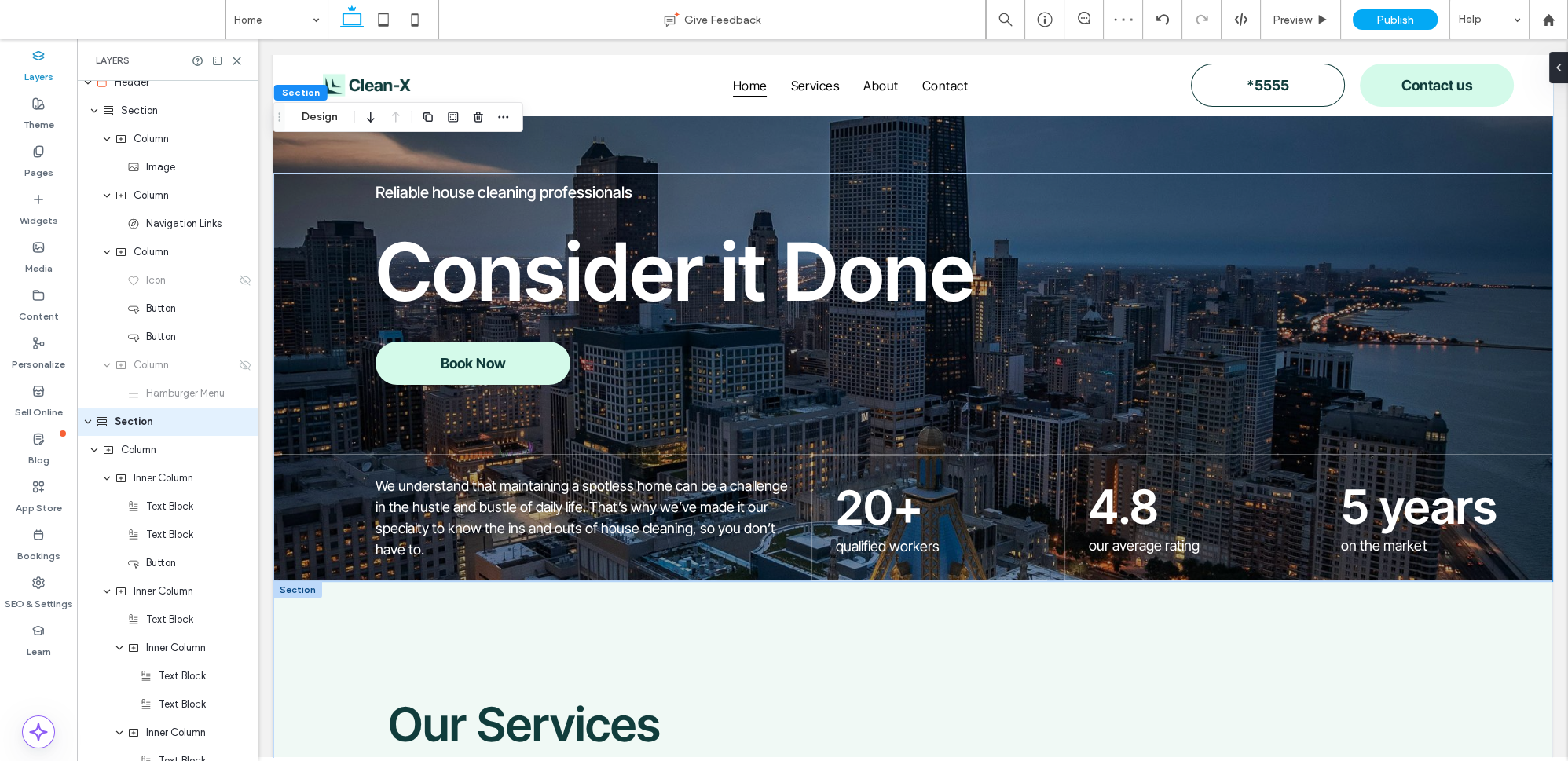
click at [315, 588] on div at bounding box center [297, 590] width 49 height 17
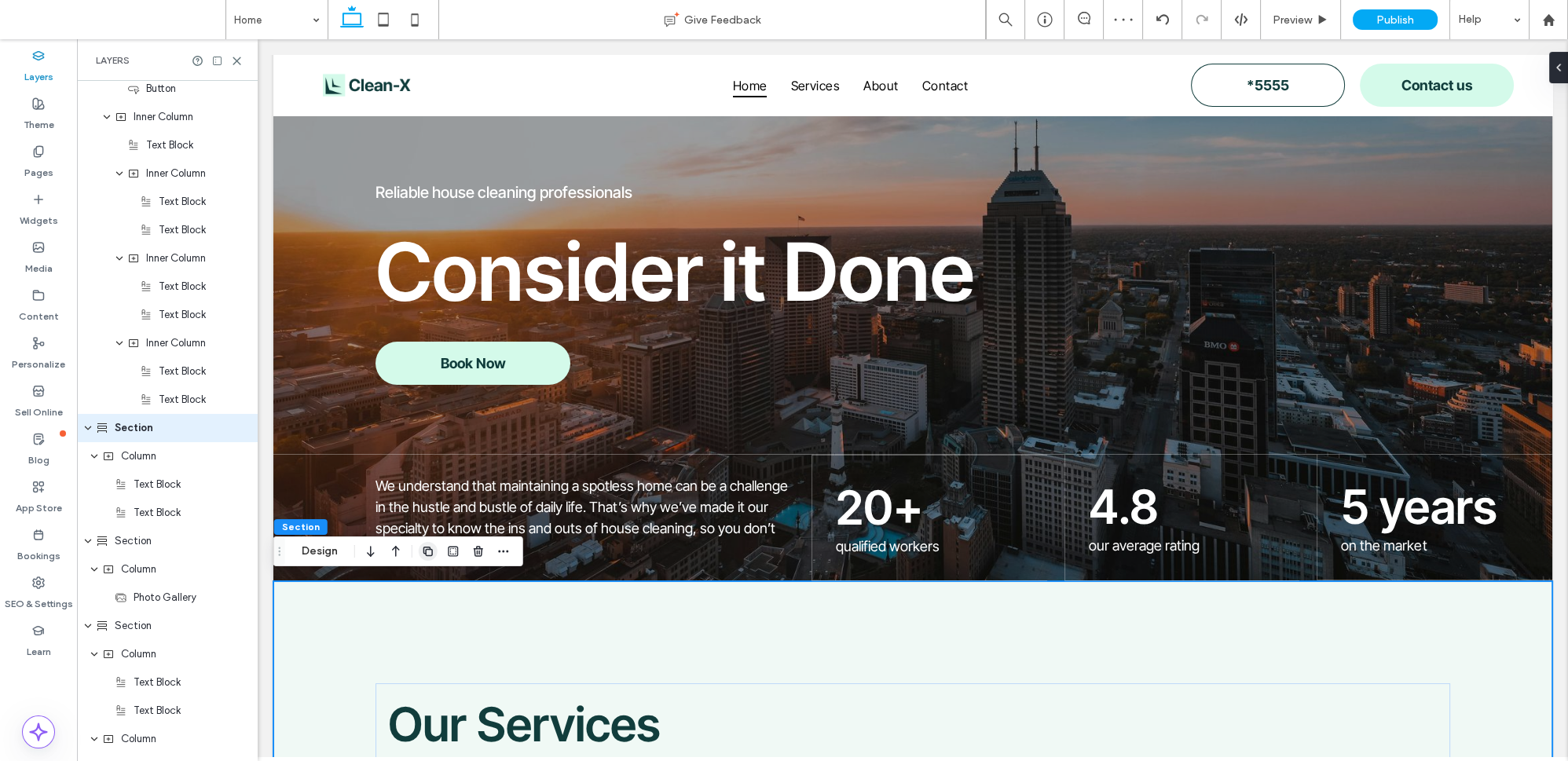
scroll to position [494, 0]
click at [501, 545] on icon "button" at bounding box center [503, 551] width 13 height 13
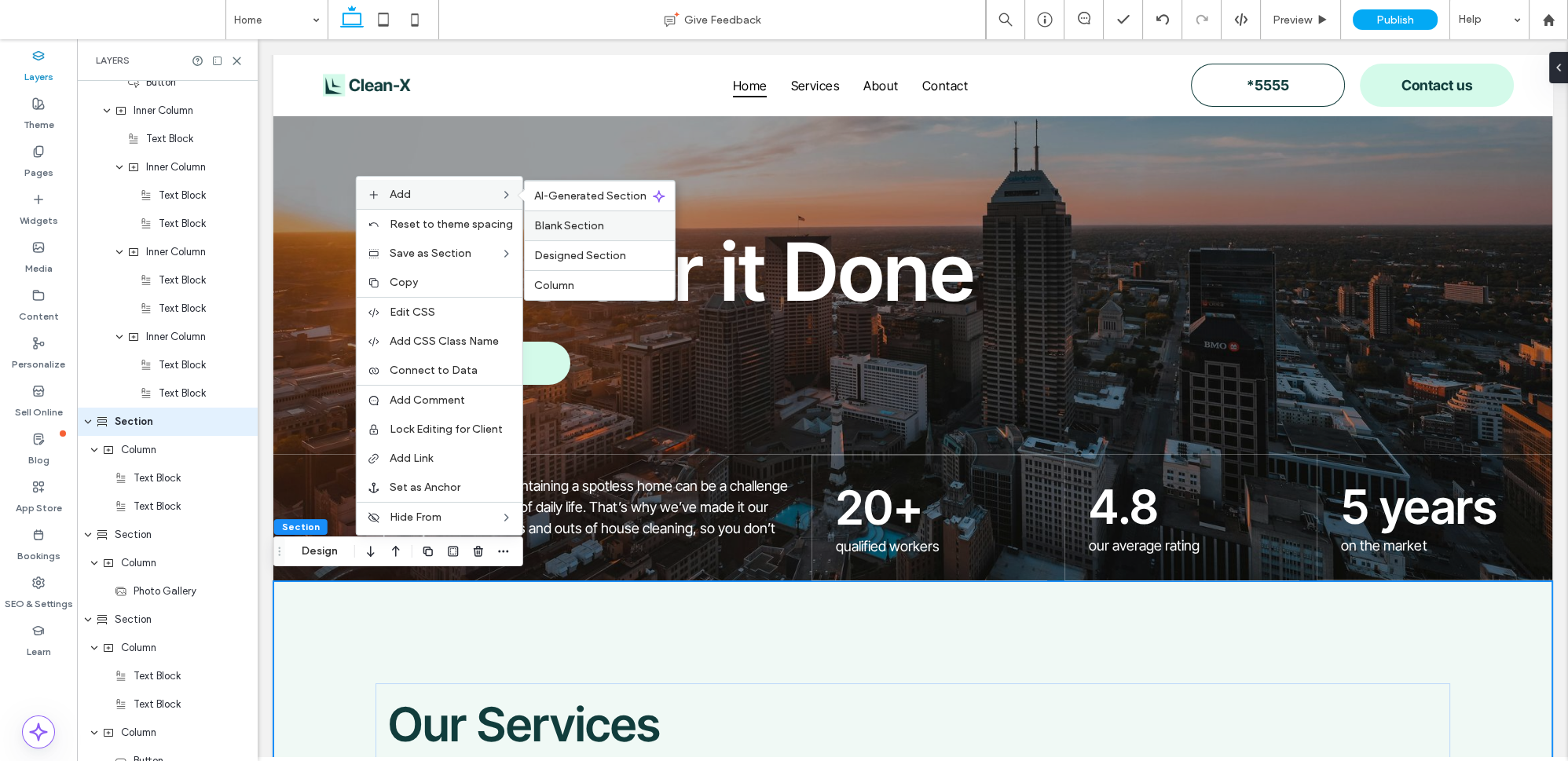
click at [600, 226] on span "Blank Section" at bounding box center [570, 226] width 70 height 14
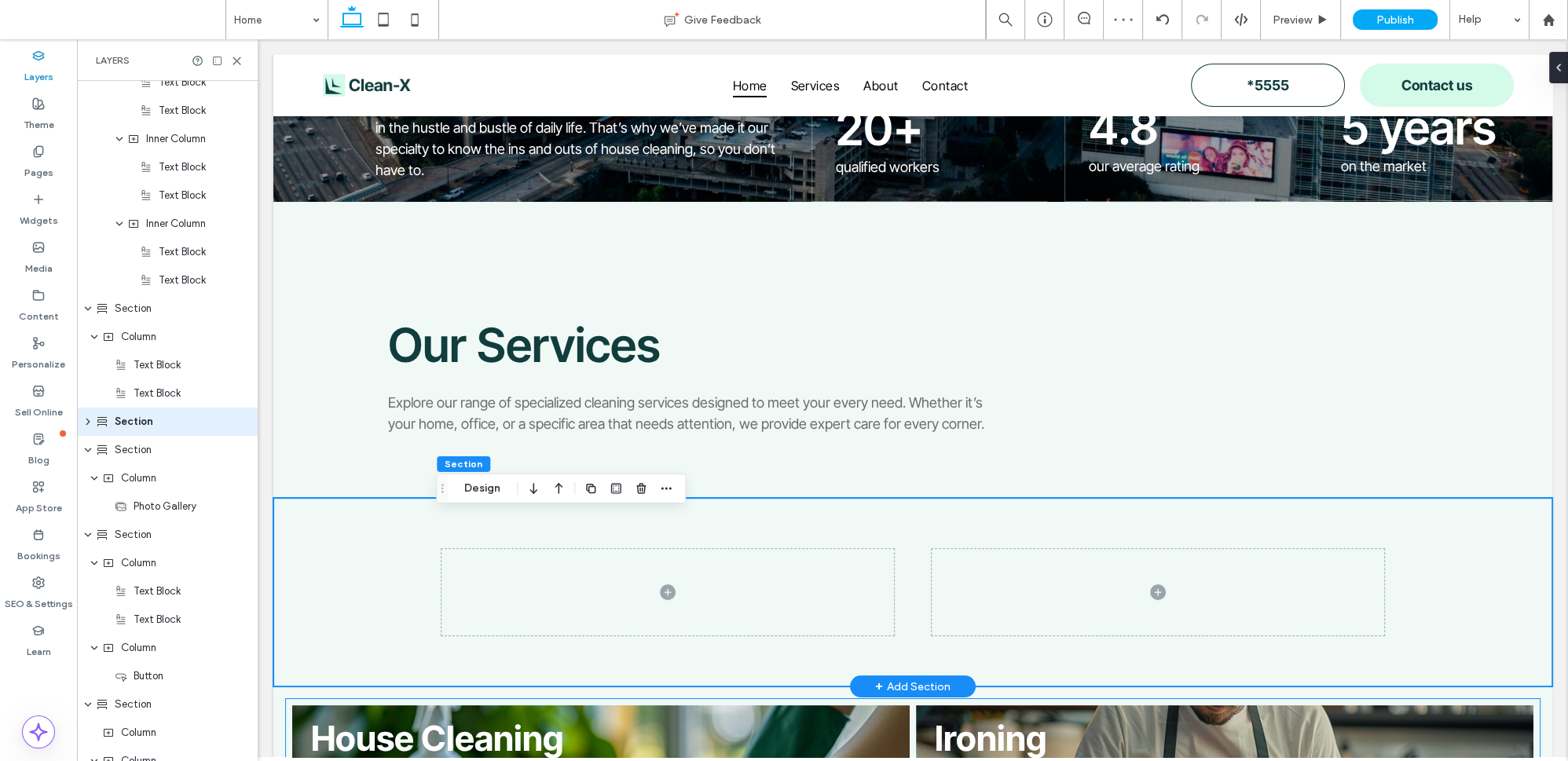
scroll to position [427, 0]
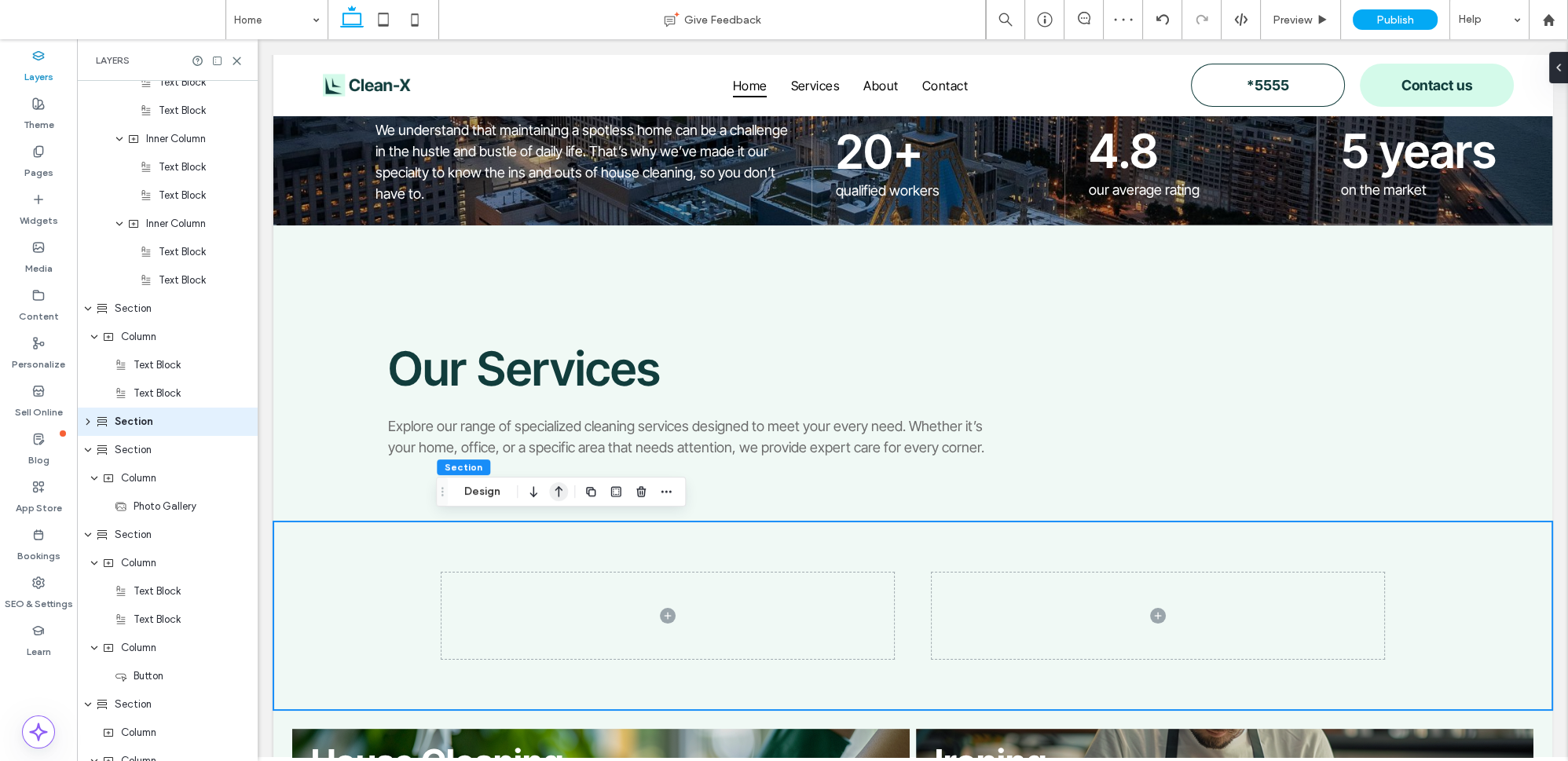
click at [550, 487] on icon "button" at bounding box center [559, 491] width 19 height 28
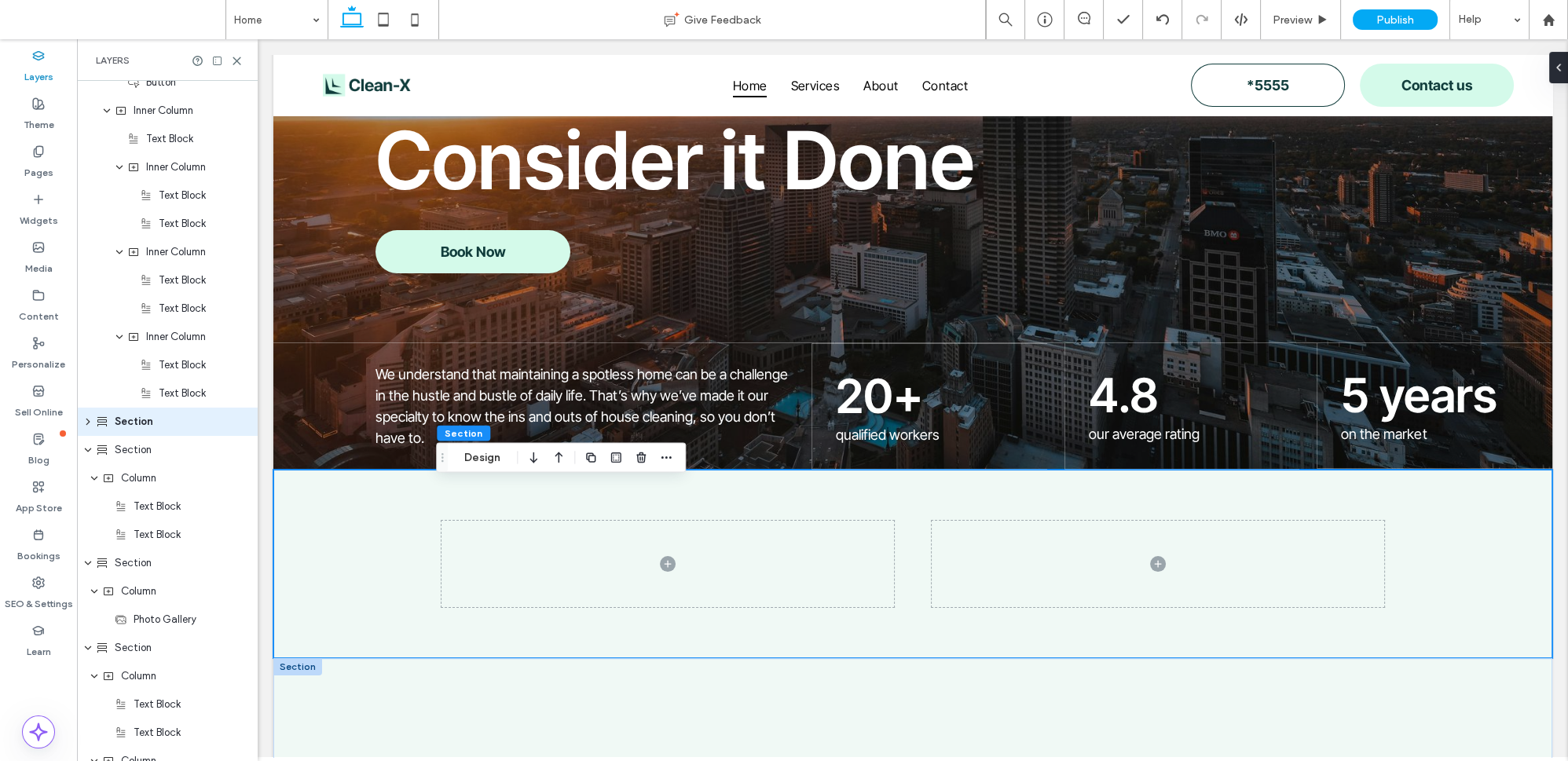
scroll to position [212, 0]
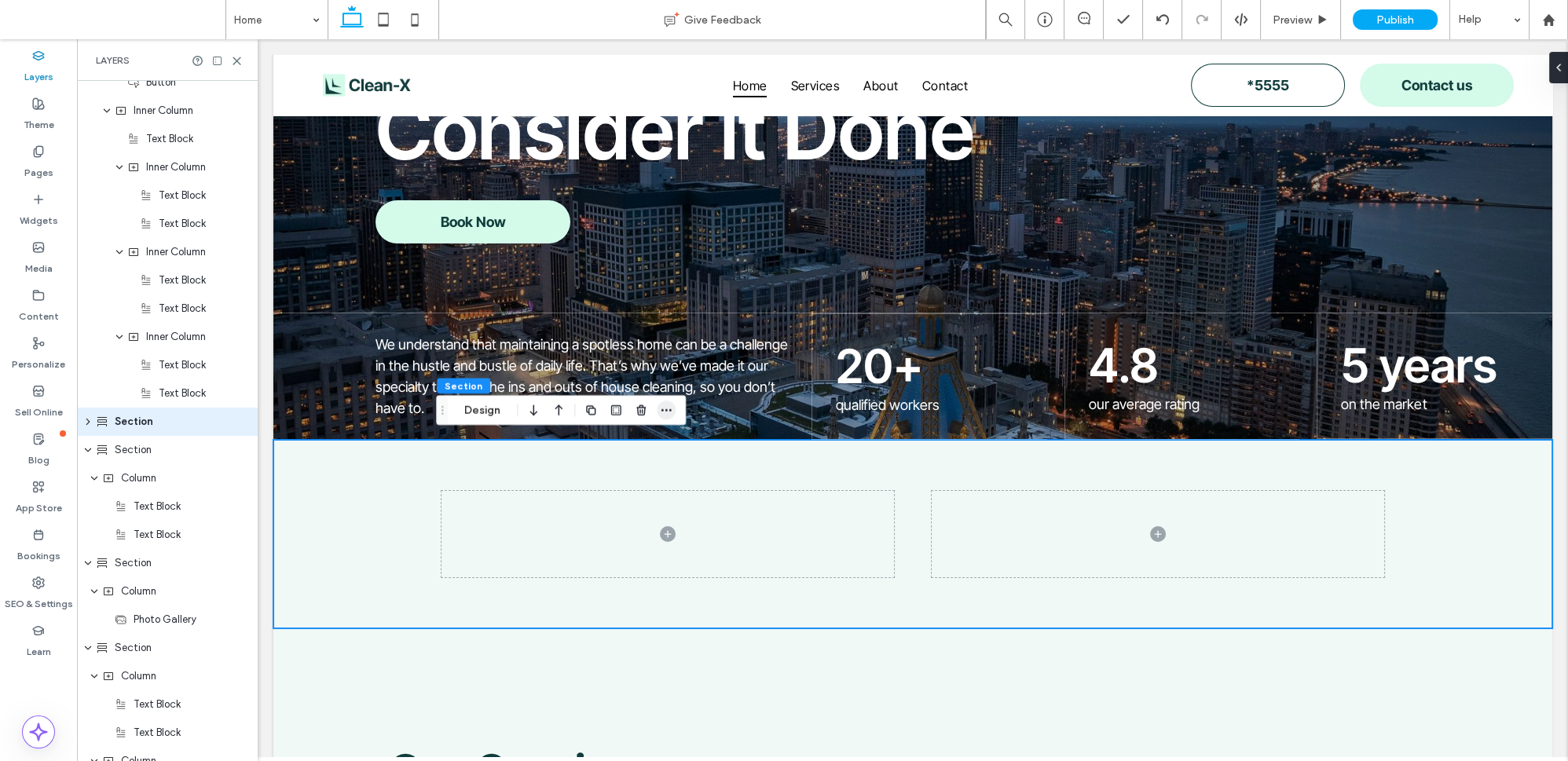
click at [669, 407] on icon "button" at bounding box center [666, 410] width 13 height 13
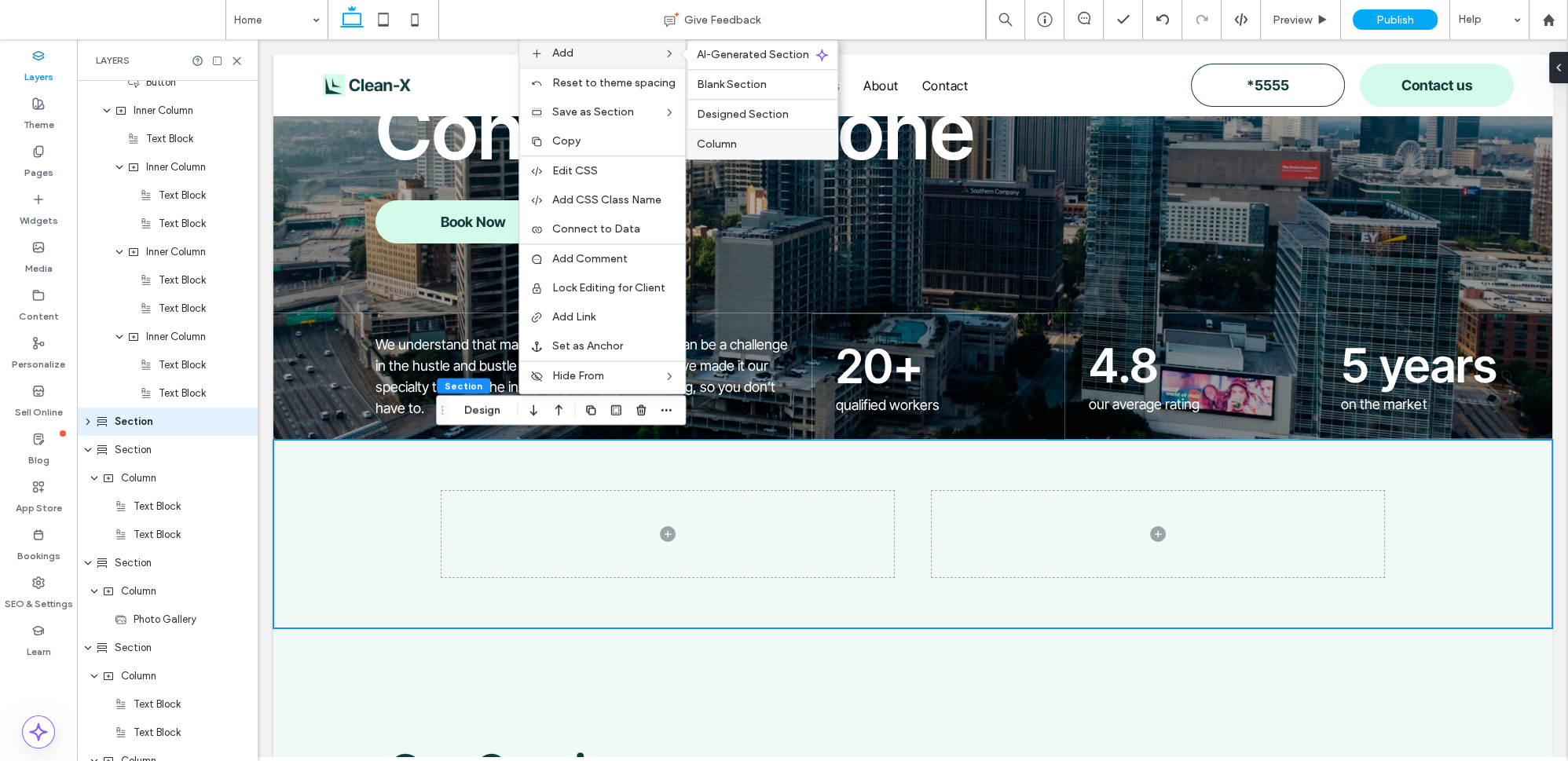
drag, startPoint x: 719, startPoint y: 133, endPoint x: 471, endPoint y: 121, distance: 248.3
click at [719, 133] on div "Column" at bounding box center [763, 143] width 150 height 30
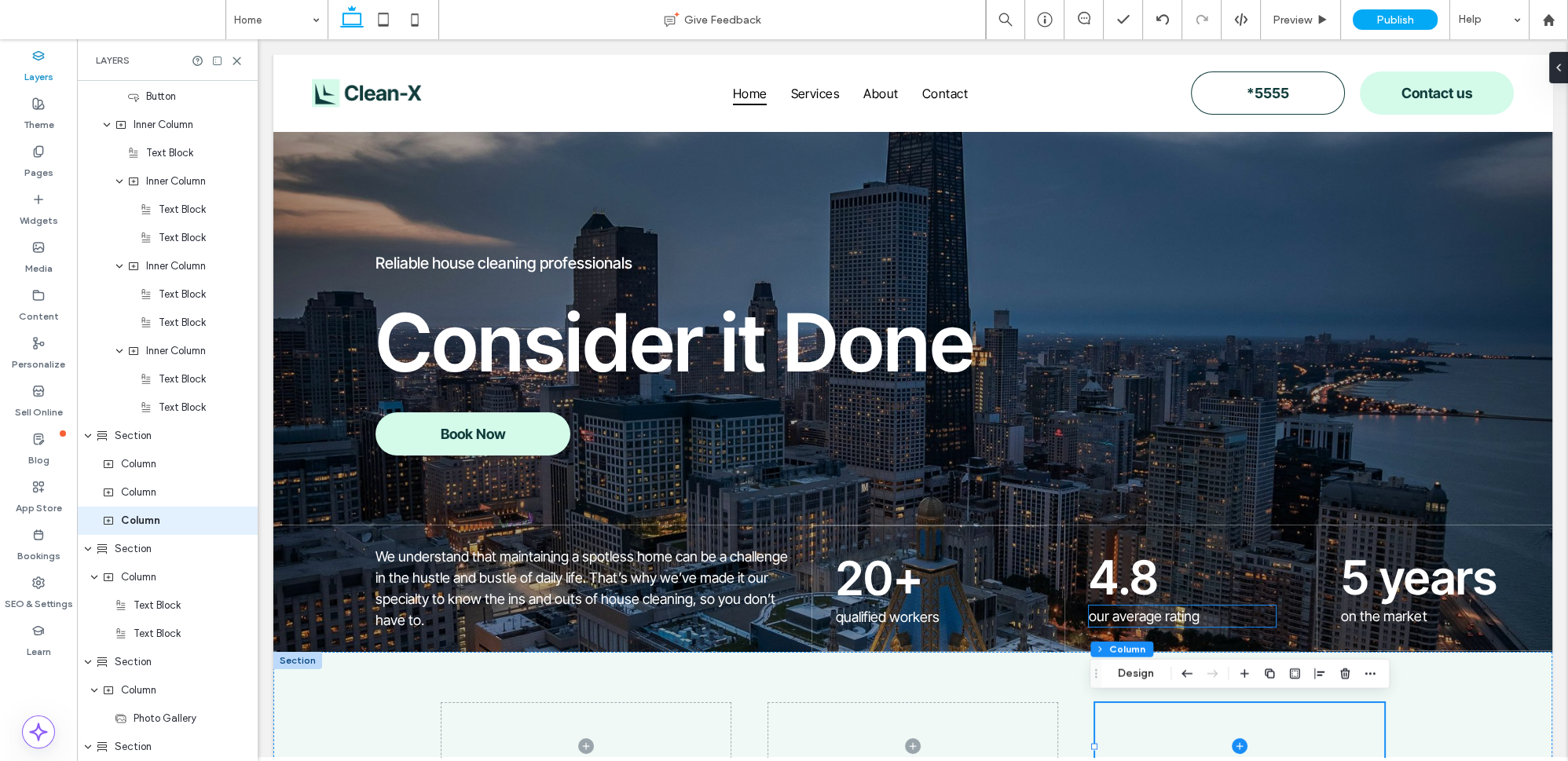
scroll to position [0, 0]
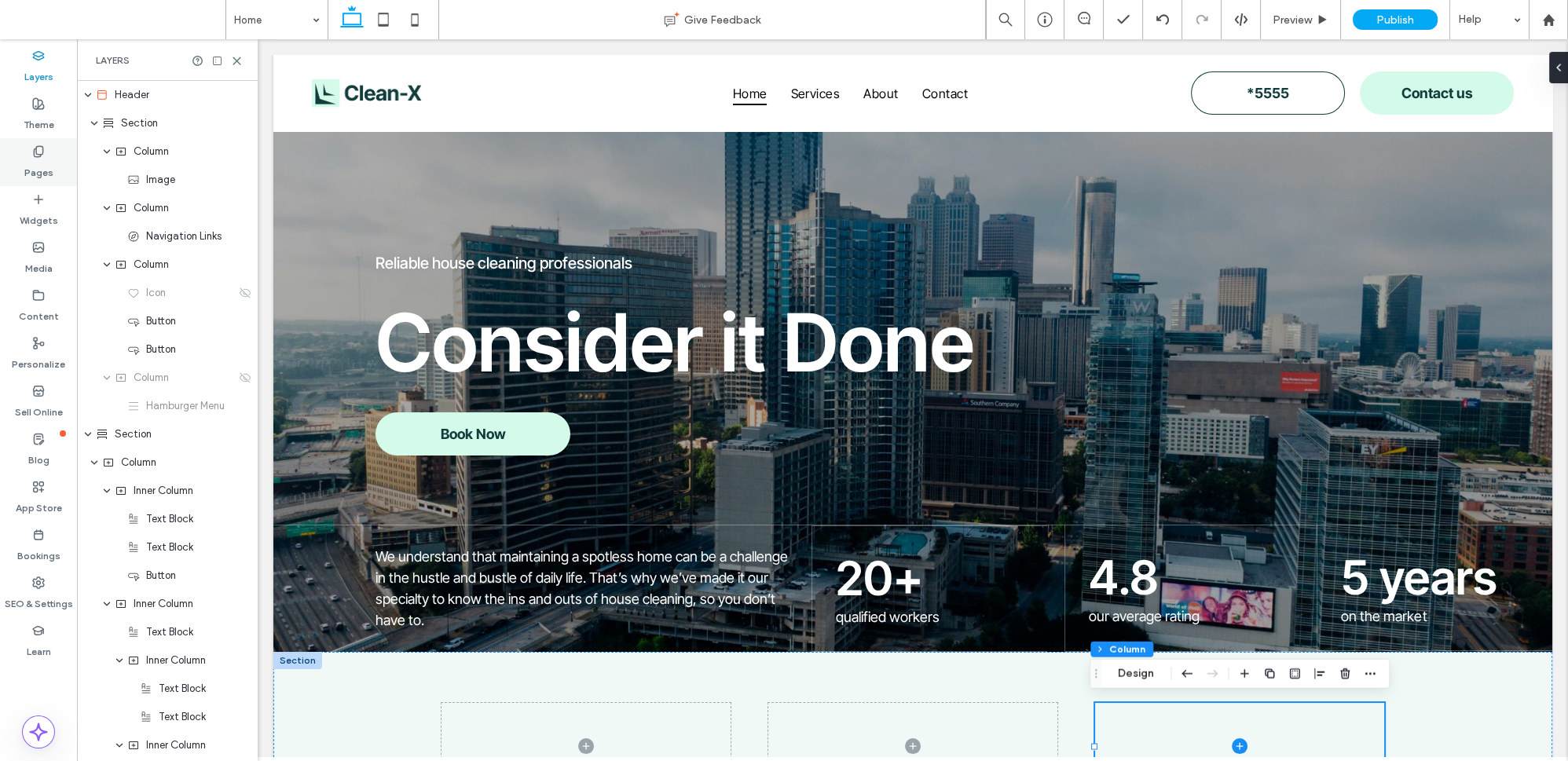
click at [32, 149] on icon at bounding box center [38, 151] width 13 height 13
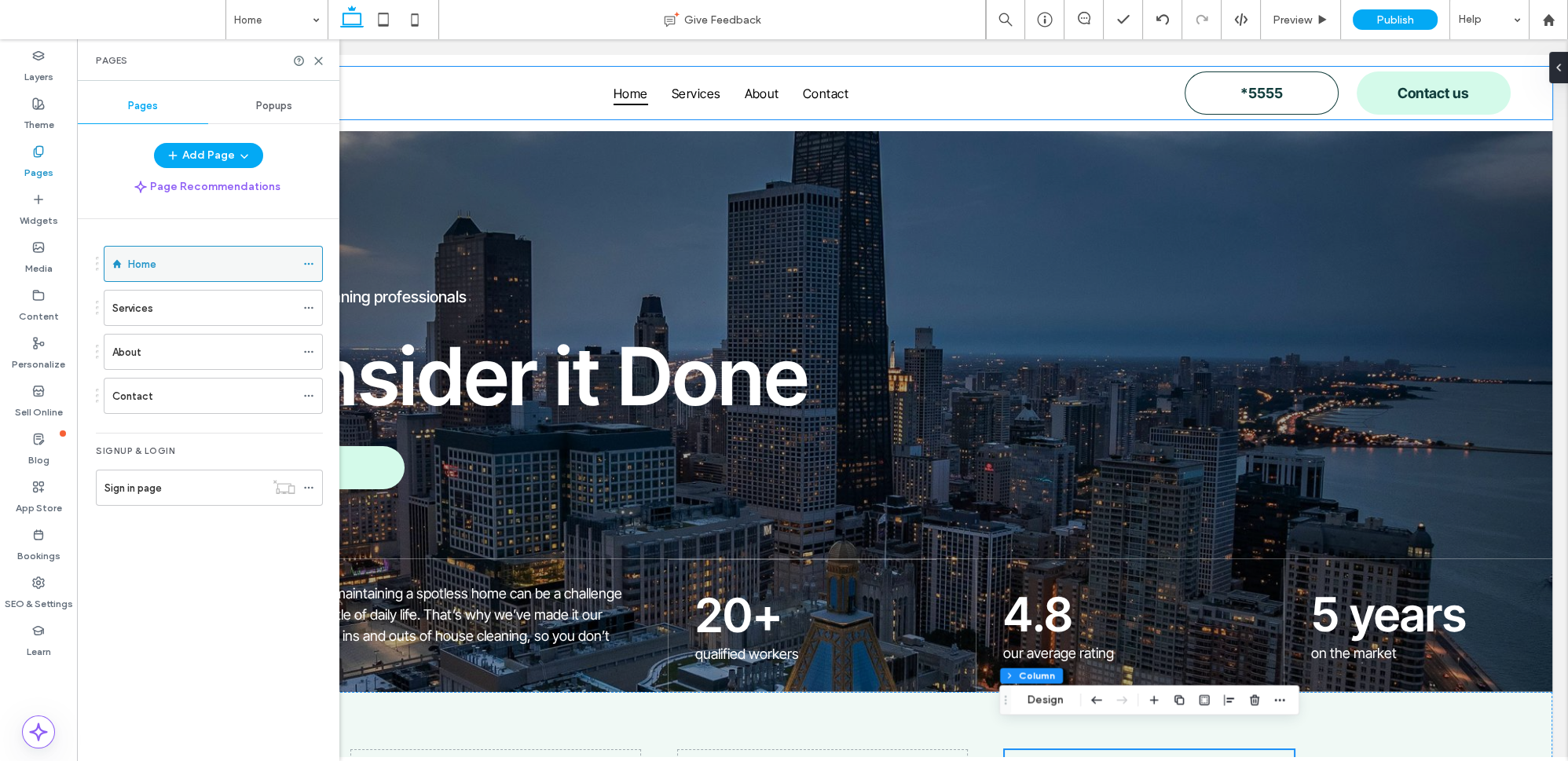
click at [255, 260] on div "Home" at bounding box center [212, 264] width 167 height 16
click at [307, 260] on icon at bounding box center [308, 264] width 11 height 11
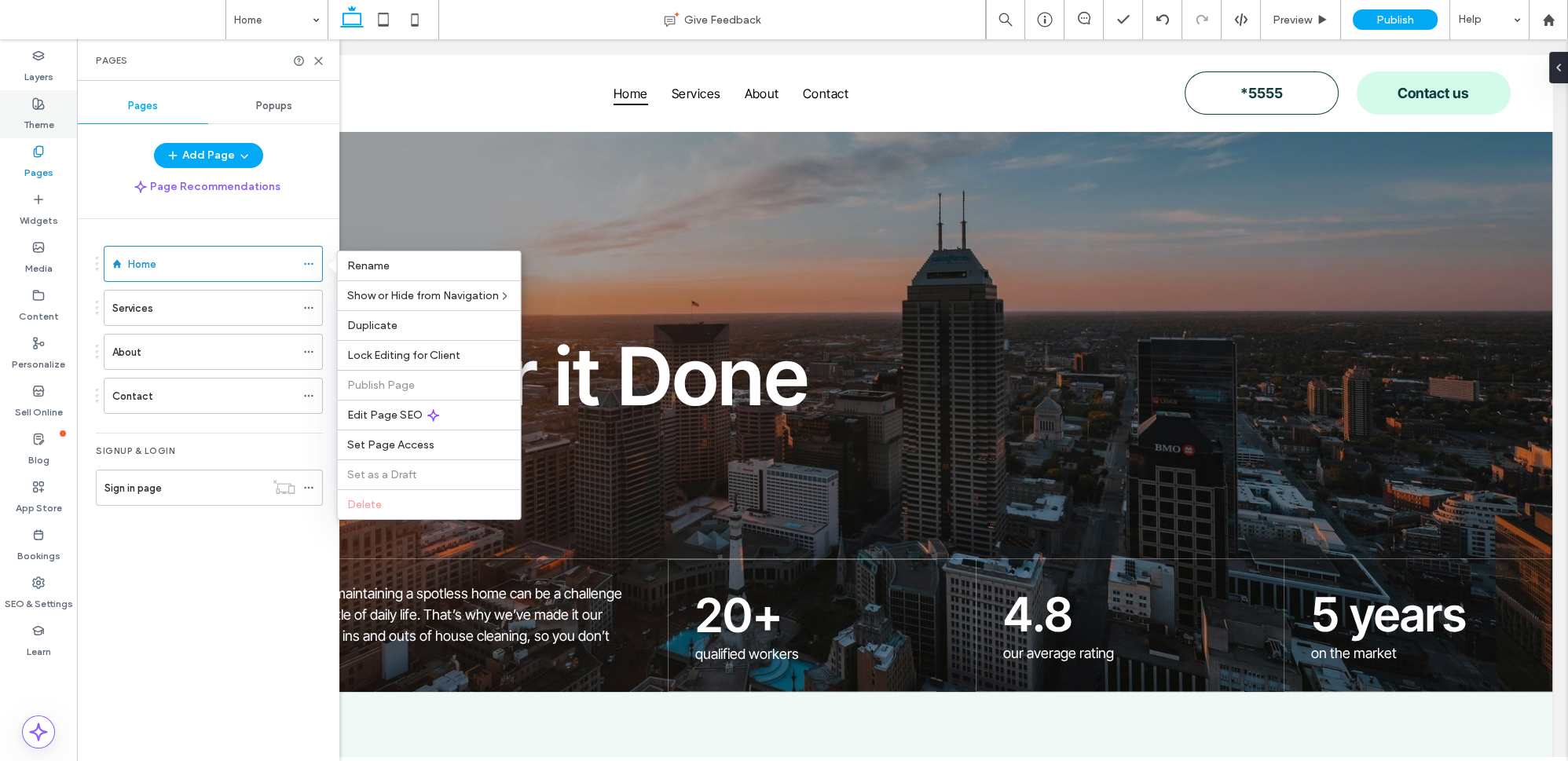
click at [46, 110] on label "Theme" at bounding box center [39, 121] width 31 height 22
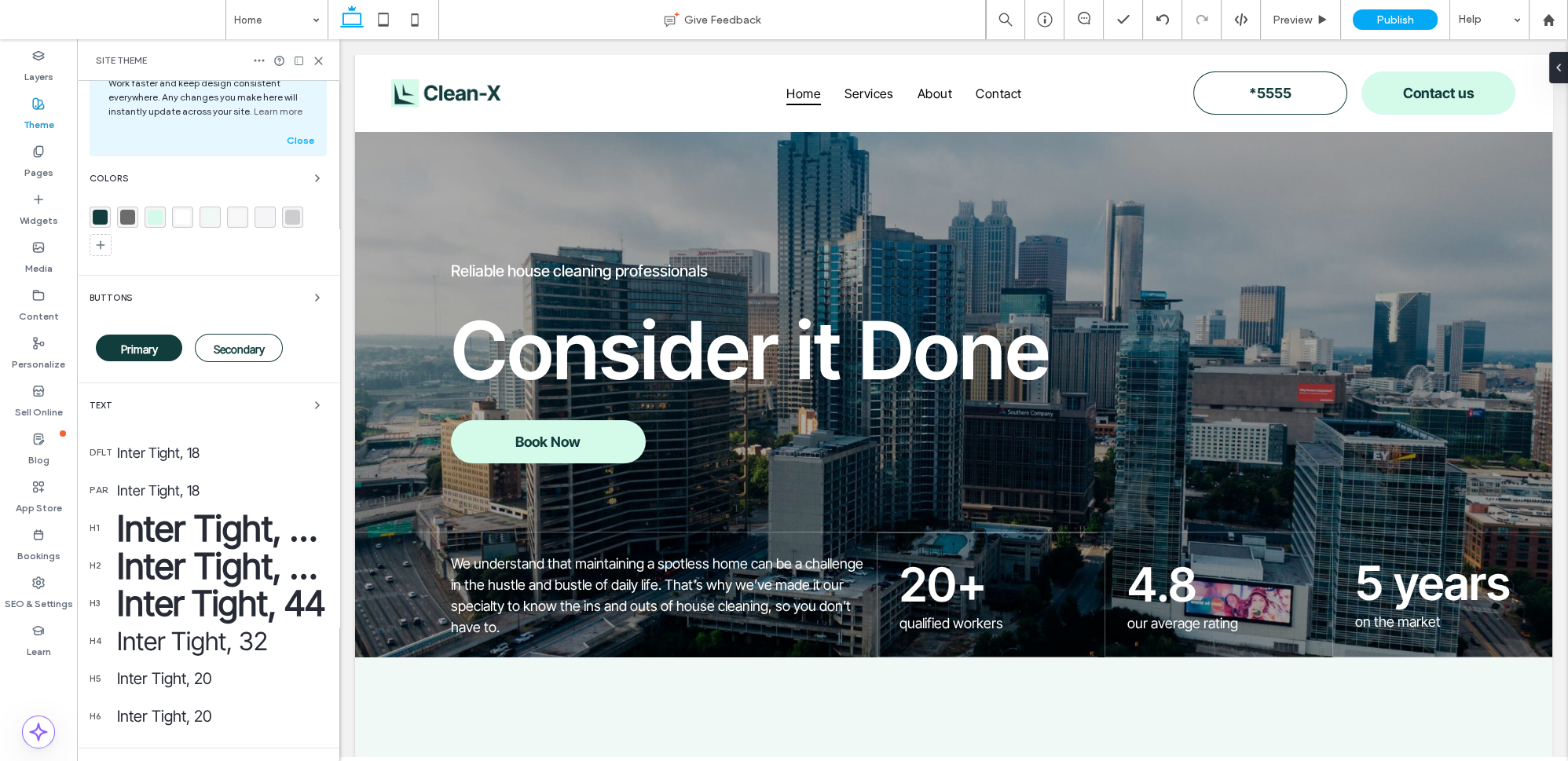
scroll to position [169, 0]
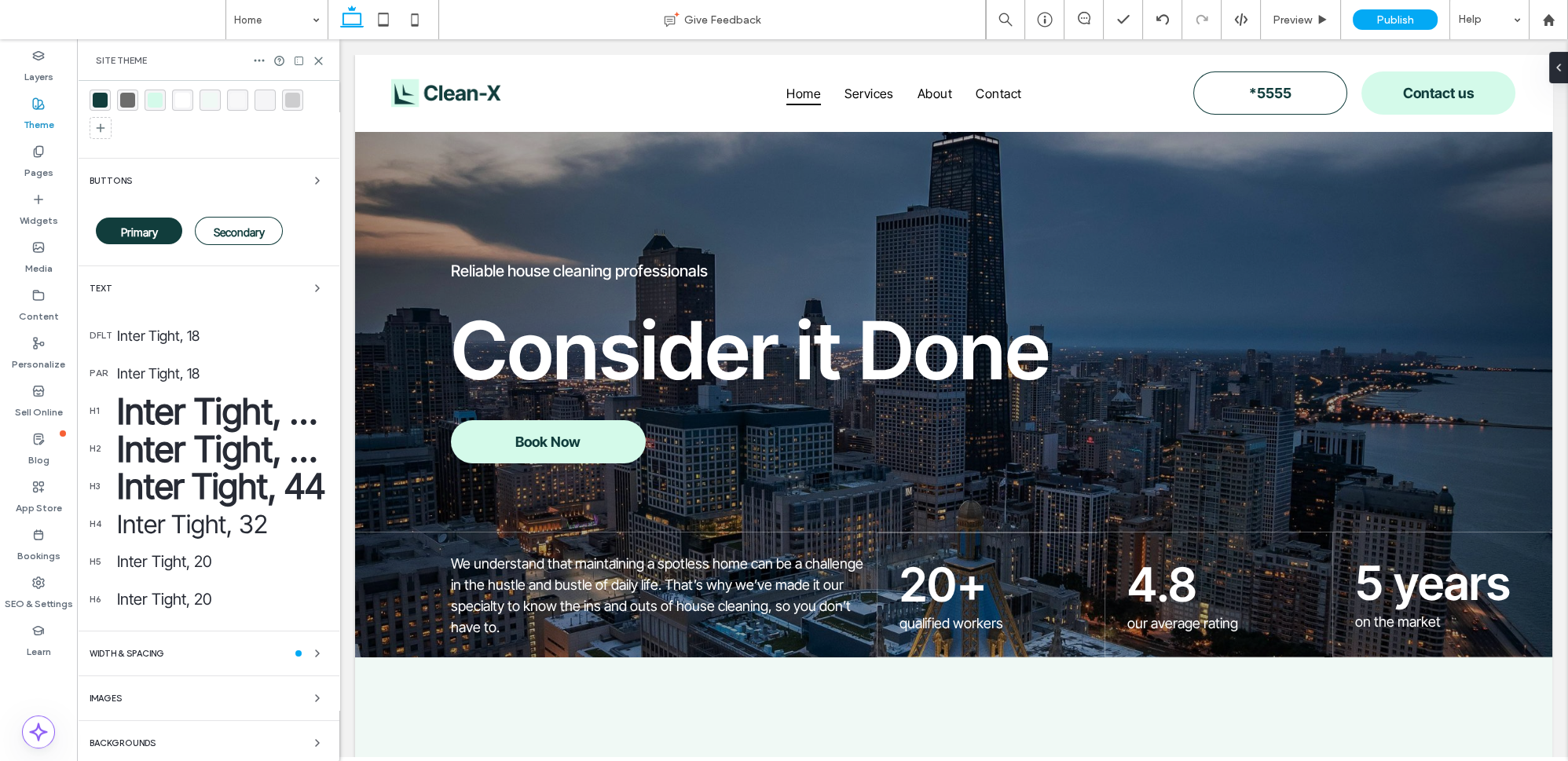
click at [200, 734] on div "Backgrounds" at bounding box center [208, 743] width 237 height 19
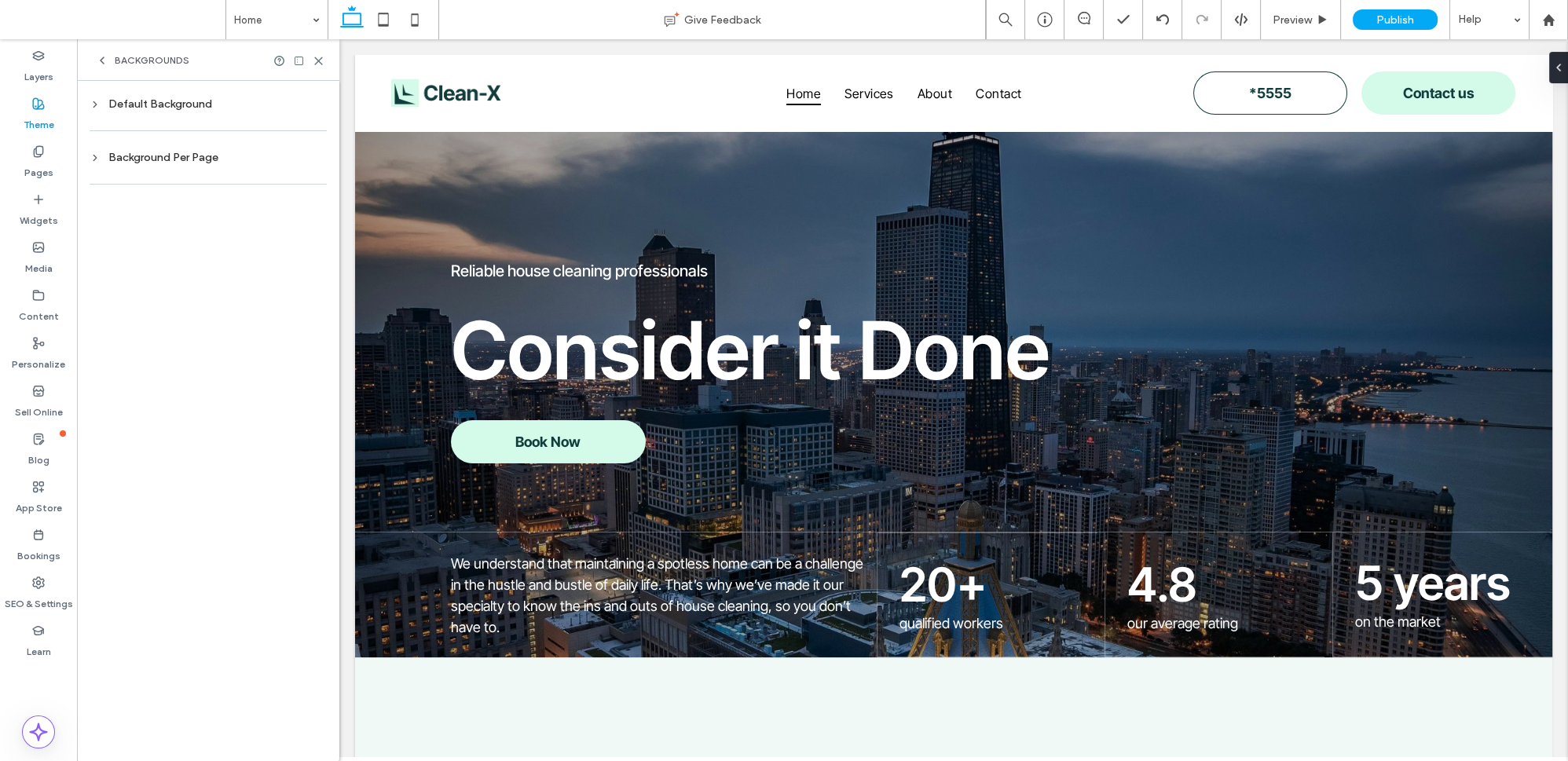
scroll to position [0, 0]
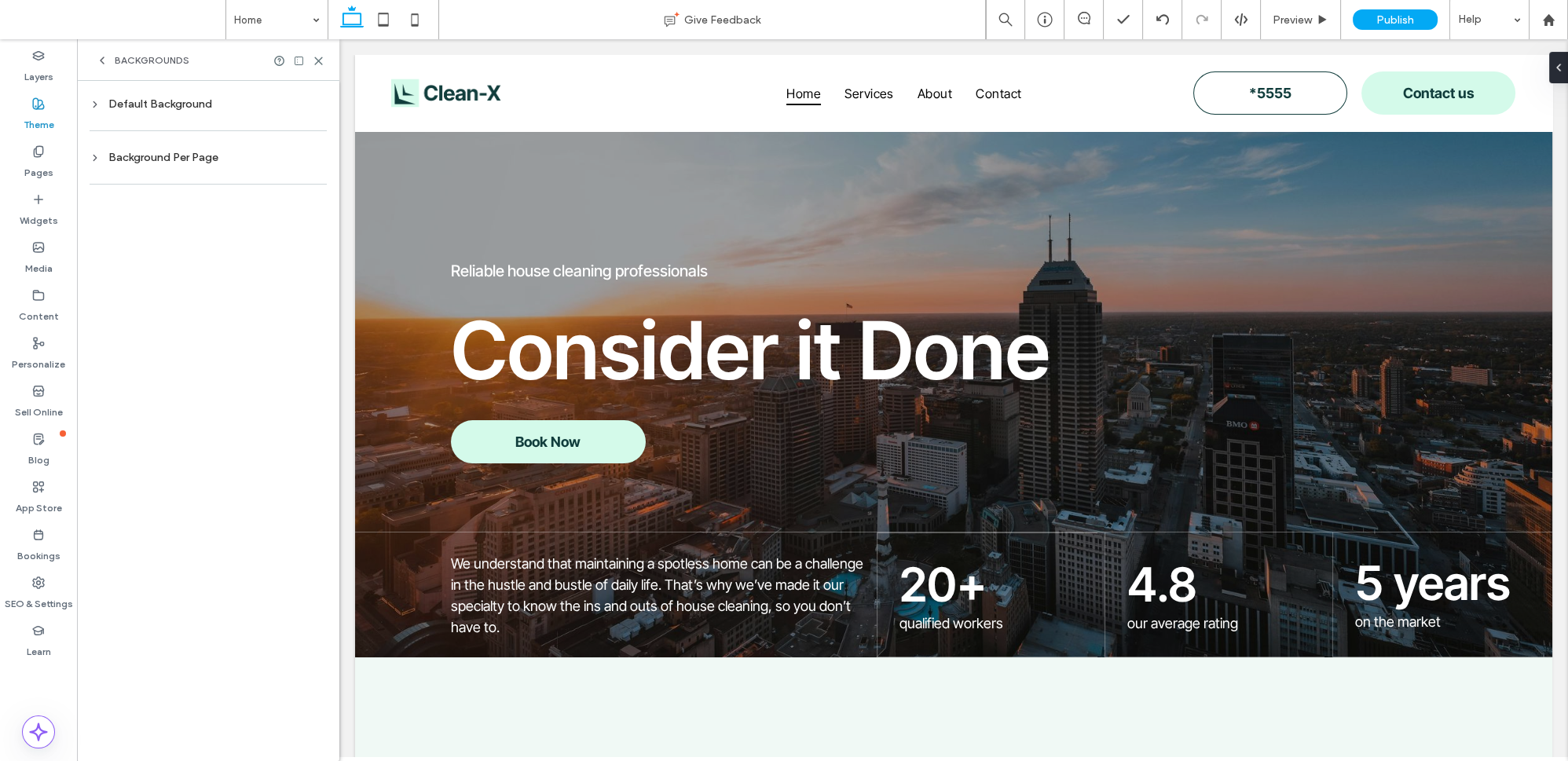
click at [157, 103] on div "Default Background" at bounding box center [208, 104] width 237 height 14
click at [174, 305] on div "Background Per Page" at bounding box center [208, 305] width 237 height 14
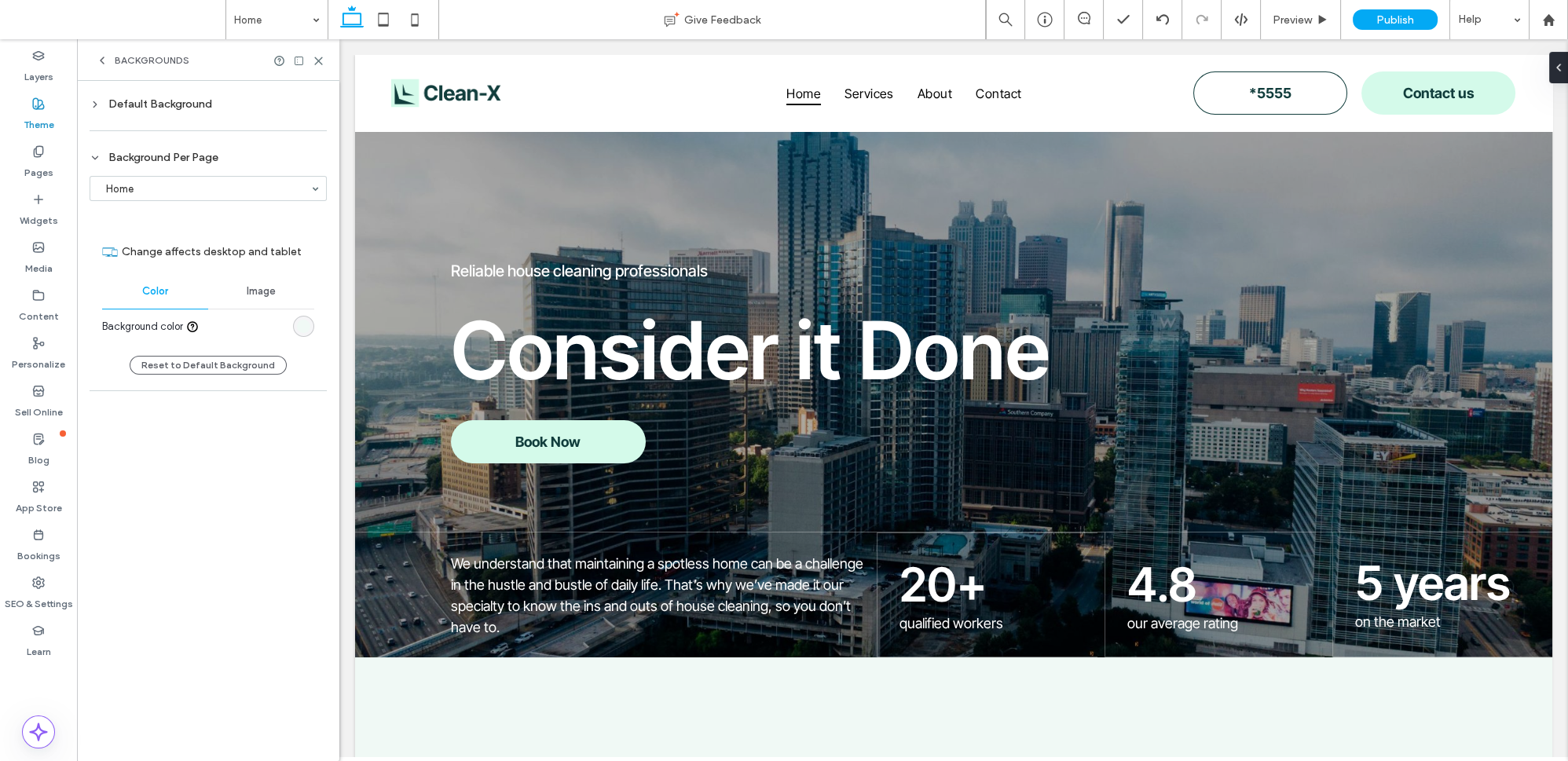
click at [237, 286] on div "Image" at bounding box center [261, 291] width 106 height 34
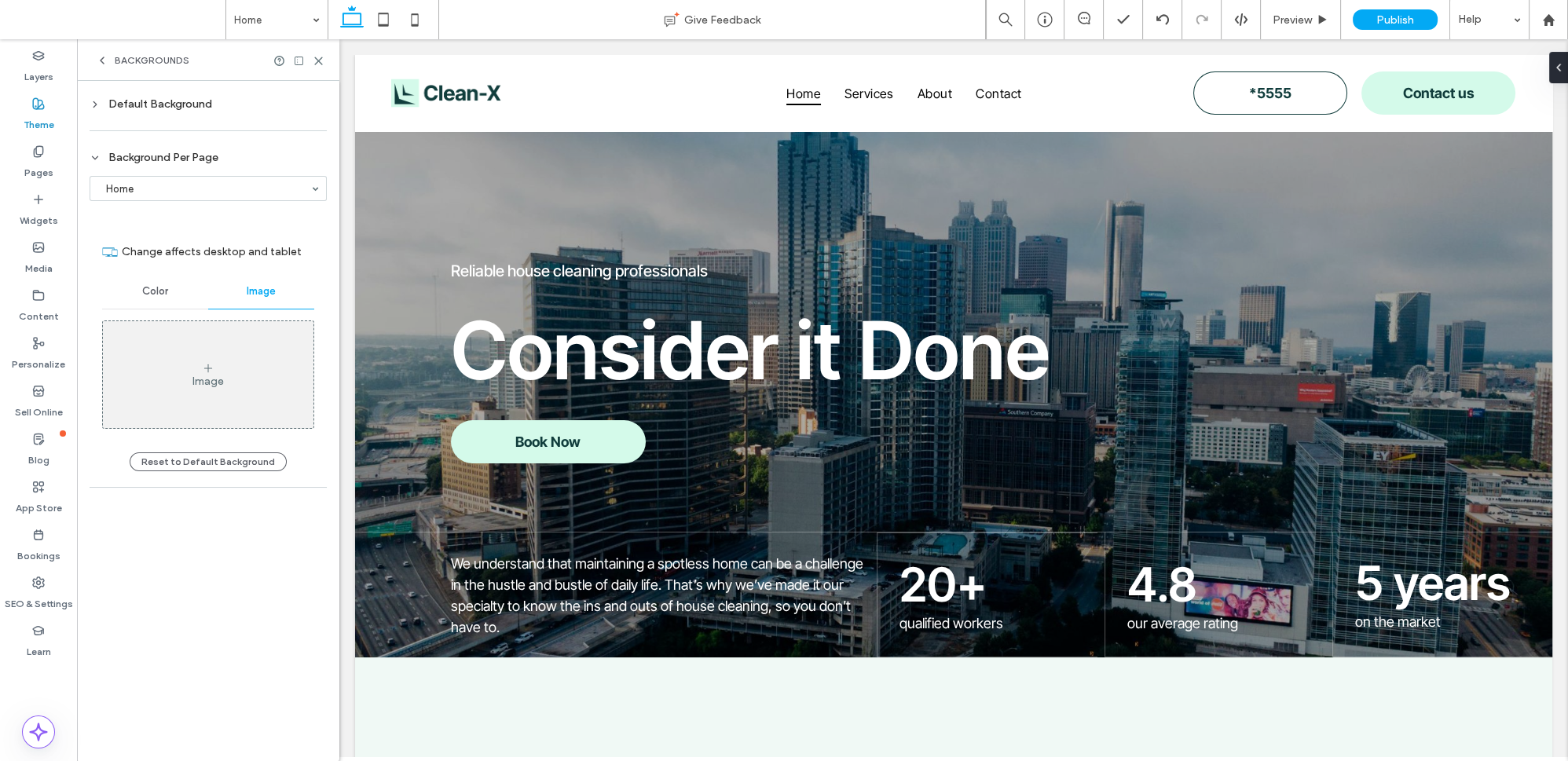
click at [199, 335] on div "Image" at bounding box center [208, 374] width 211 height 103
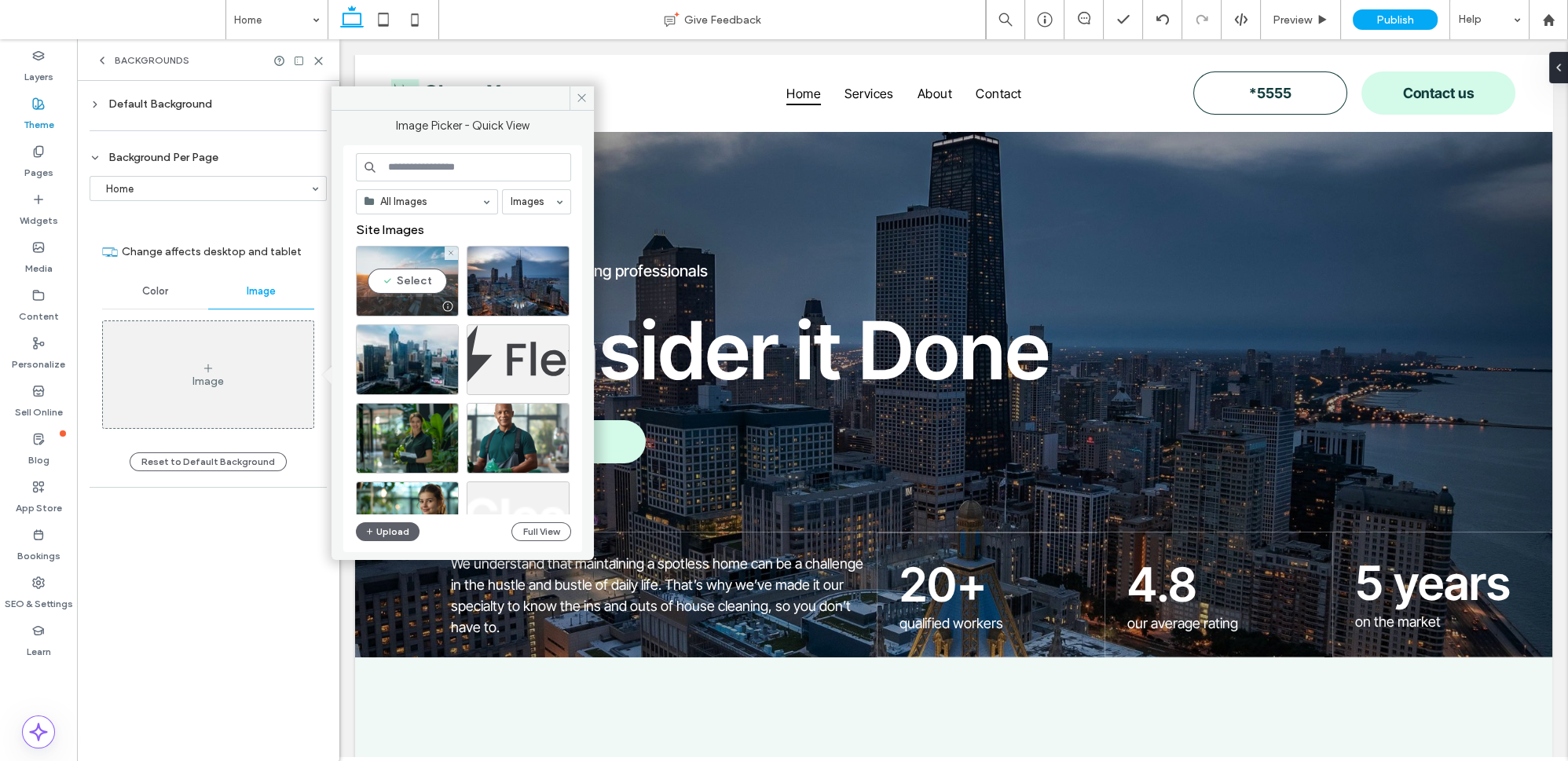
click at [431, 273] on div "Select" at bounding box center [407, 281] width 103 height 71
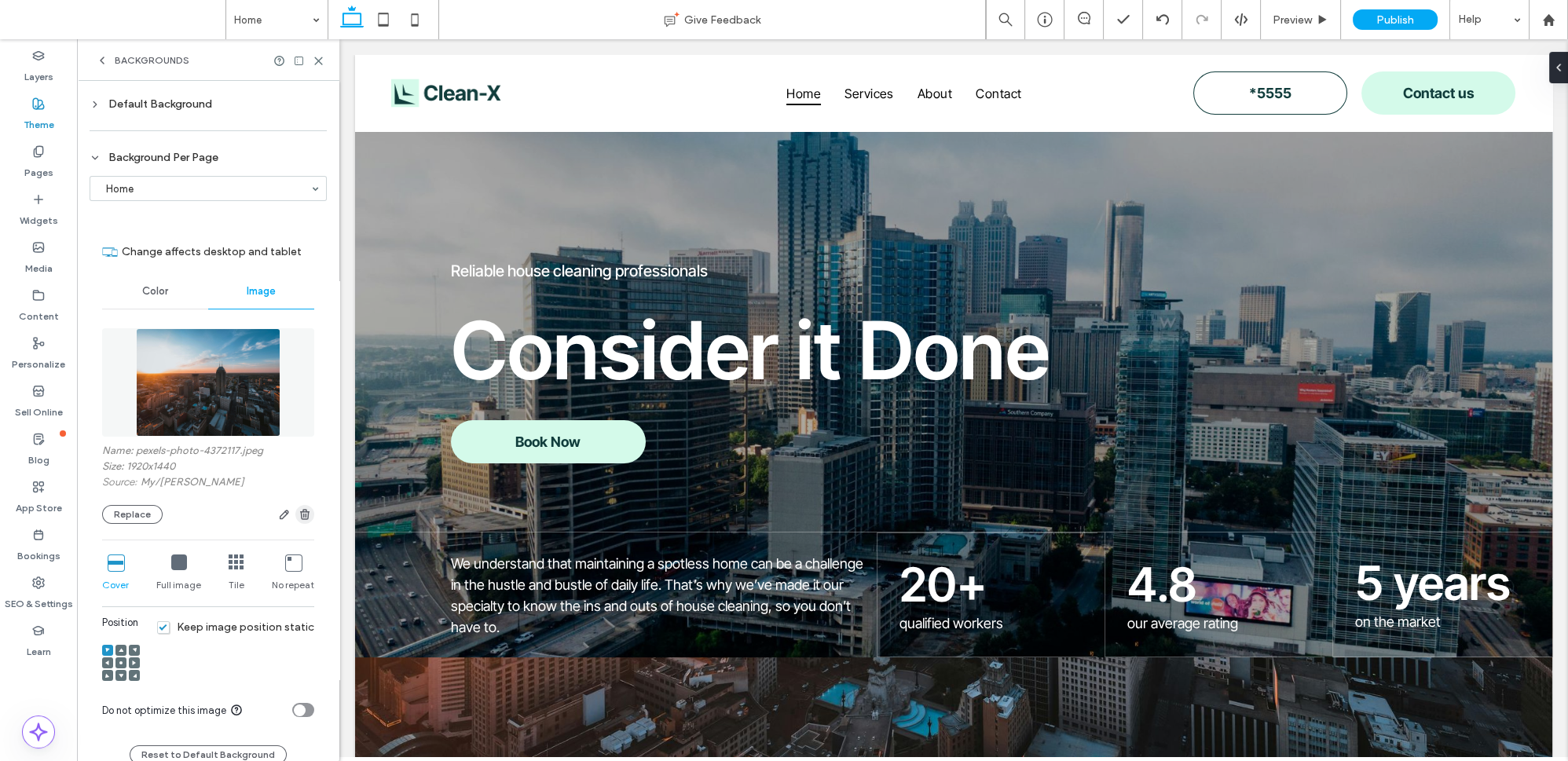
click at [299, 515] on icon "button" at bounding box center [305, 514] width 13 height 13
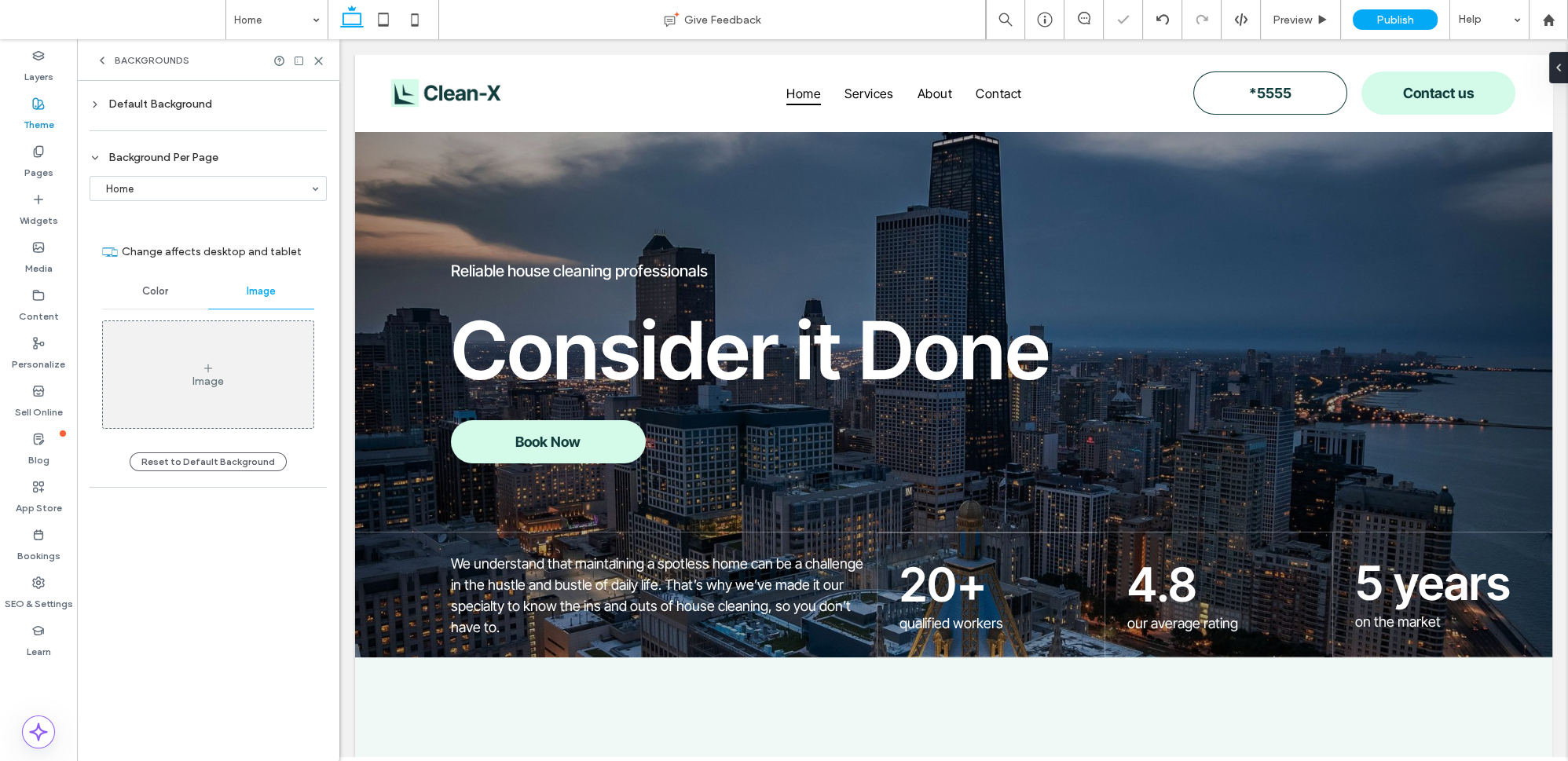
click at [325, 56] on div "Backgrounds" at bounding box center [208, 60] width 262 height 42
click at [321, 61] on icon at bounding box center [319, 61] width 12 height 12
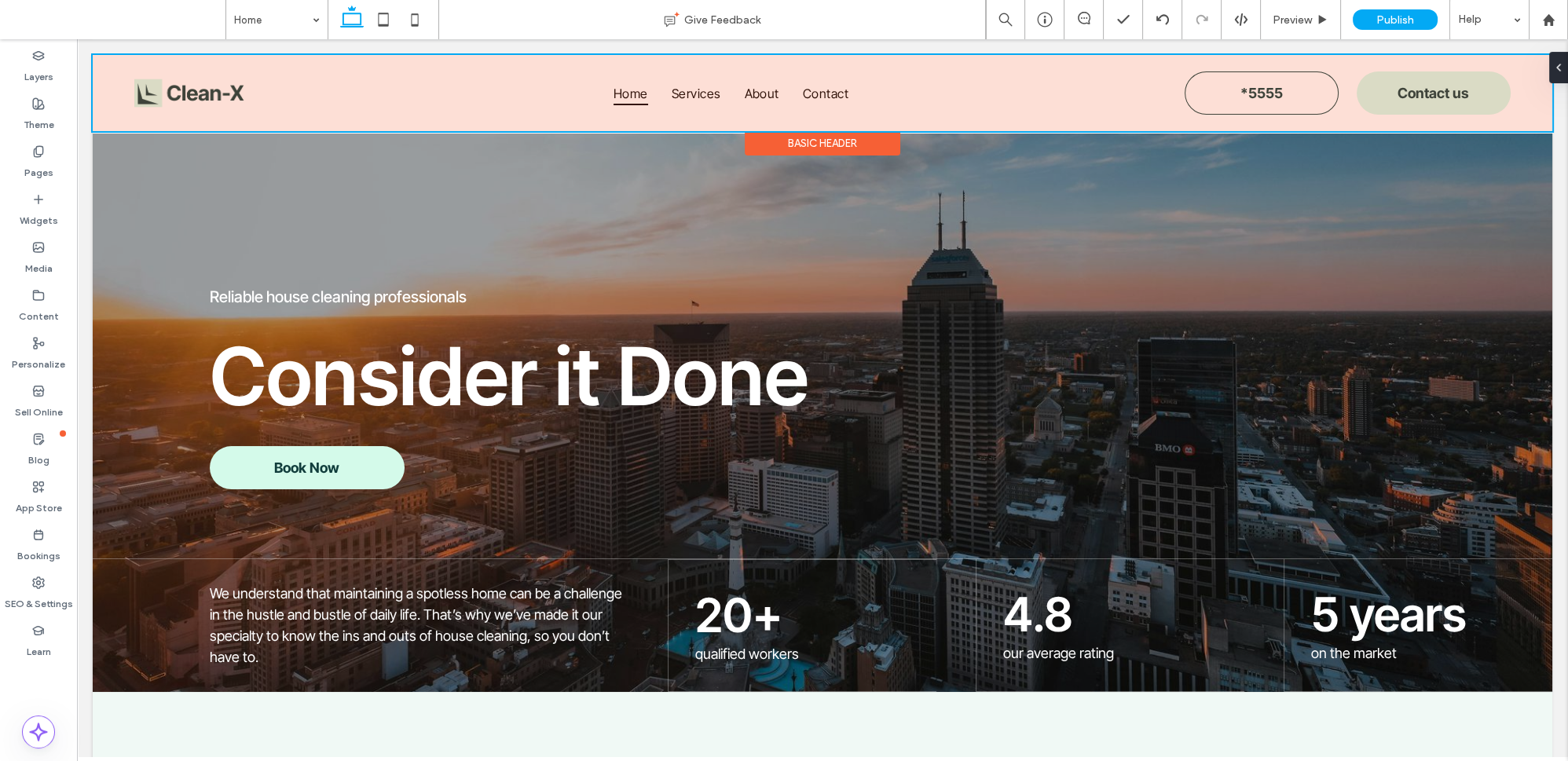
click at [697, 111] on div at bounding box center [822, 92] width 1460 height 76
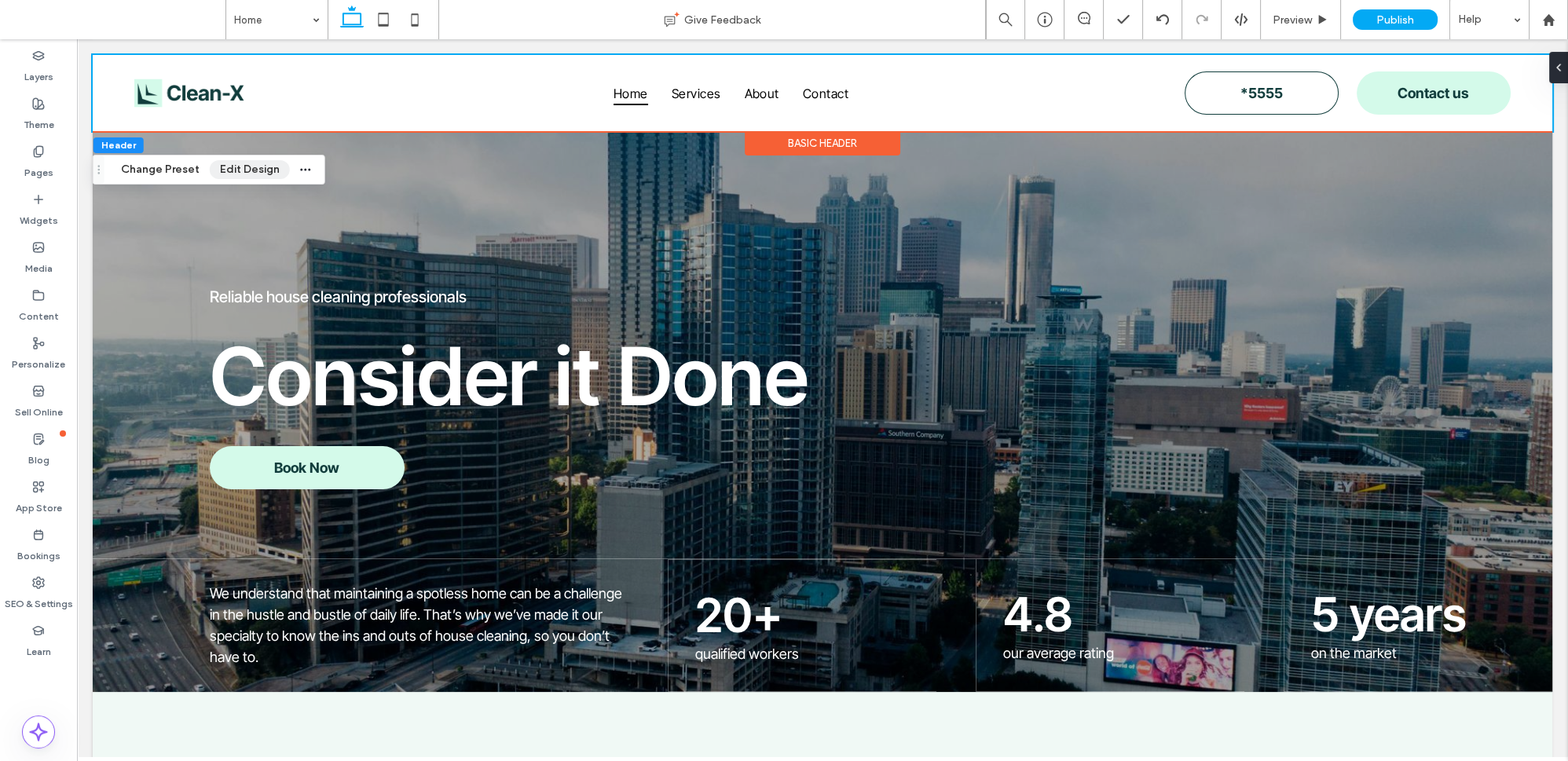
click at [274, 176] on button "Edit Design" at bounding box center [250, 170] width 80 height 19
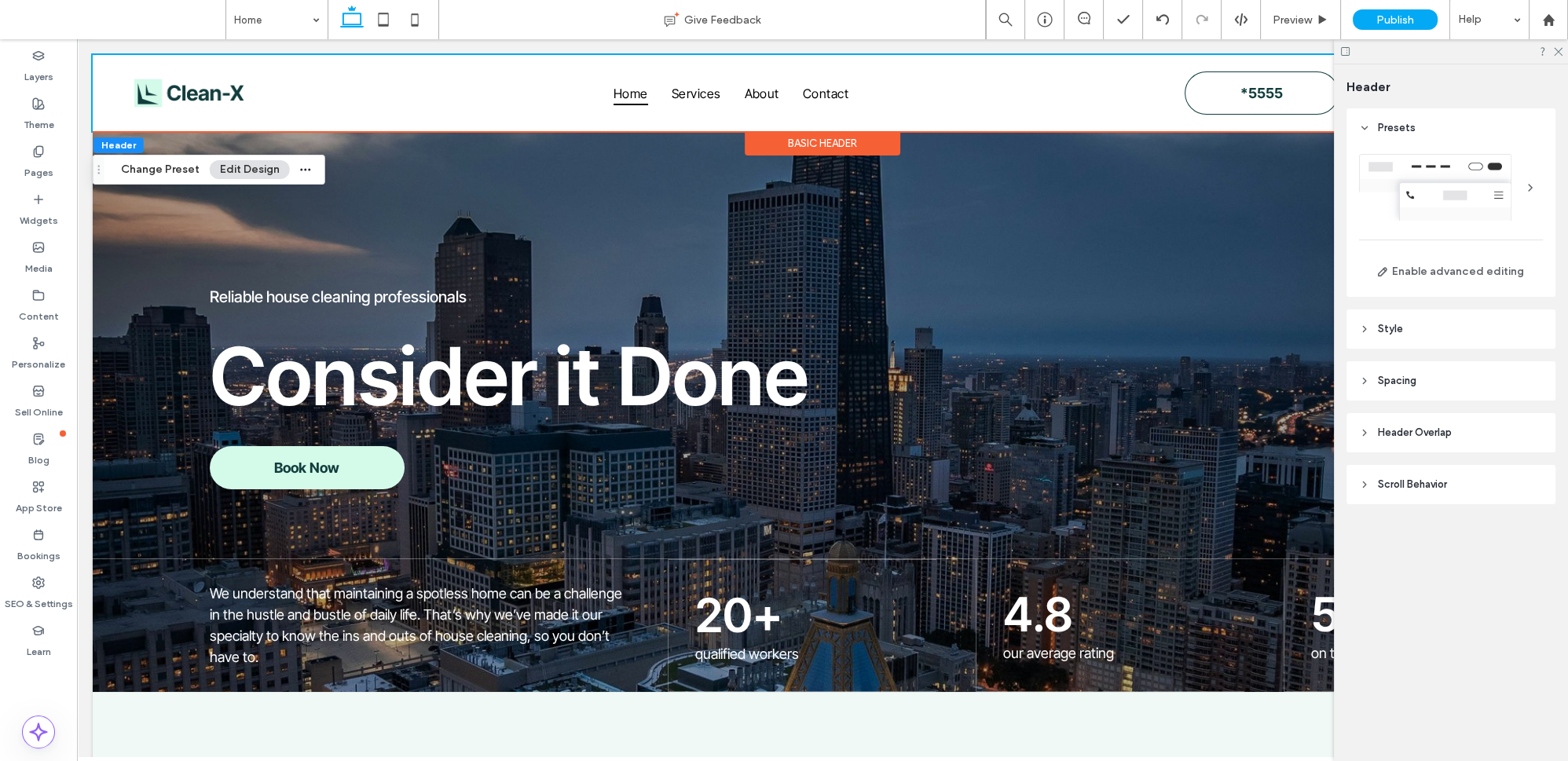
click at [1500, 179] on div at bounding box center [1451, 187] width 184 height 67
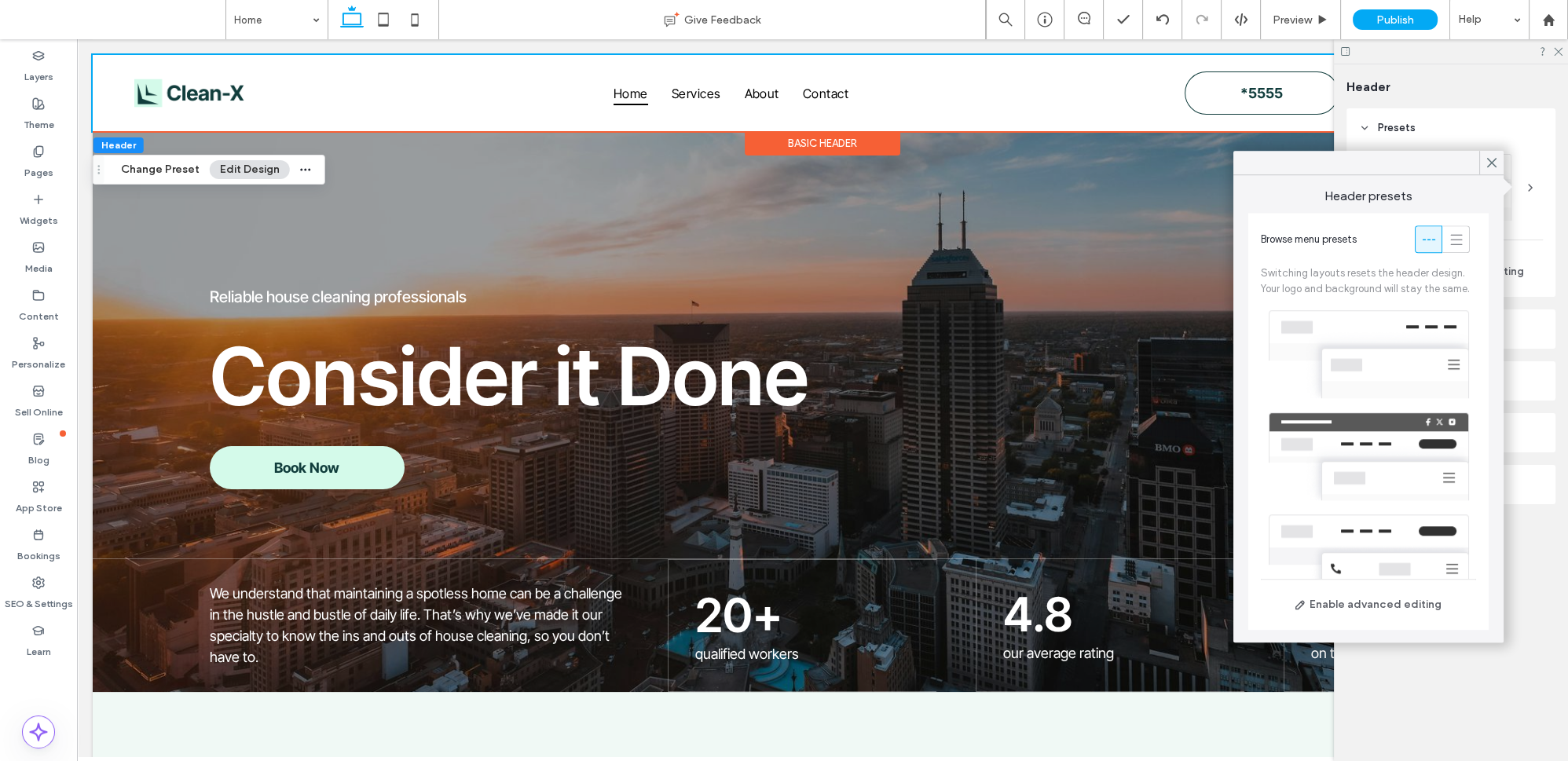
click at [1325, 345] on div at bounding box center [1369, 354] width 215 height 102
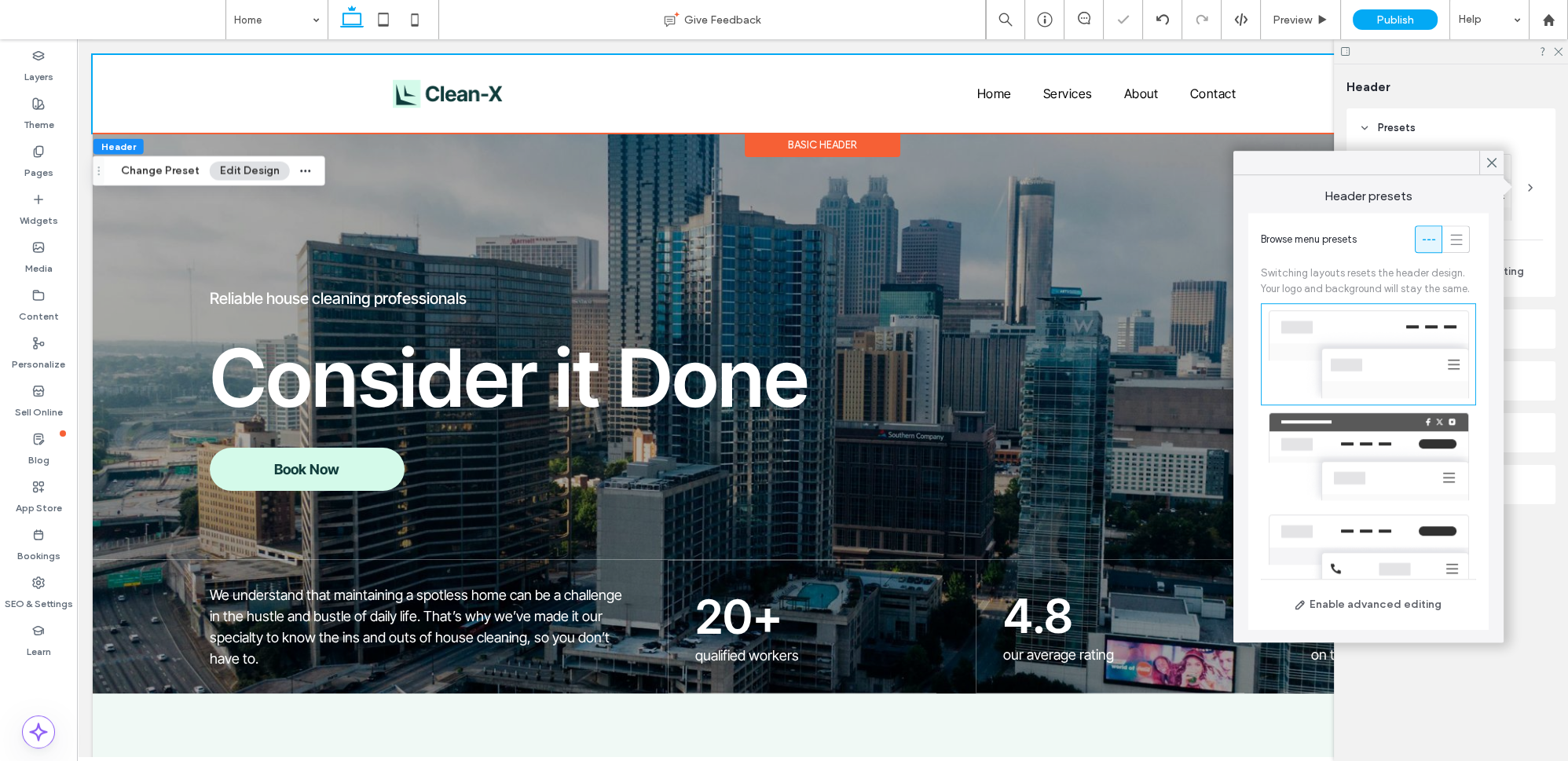
click at [1331, 474] on div at bounding box center [1369, 457] width 215 height 102
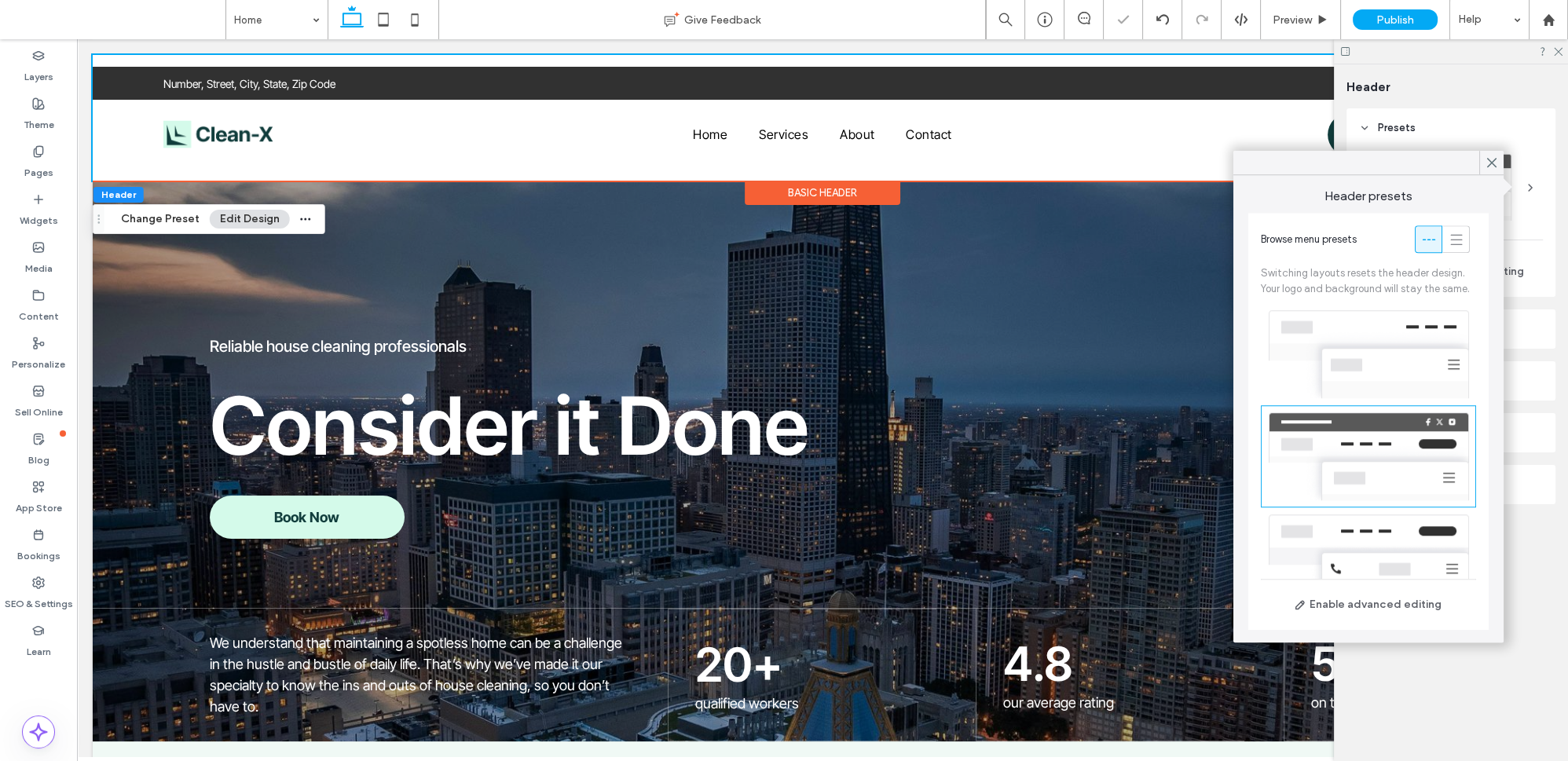
scroll to position [143, 0]
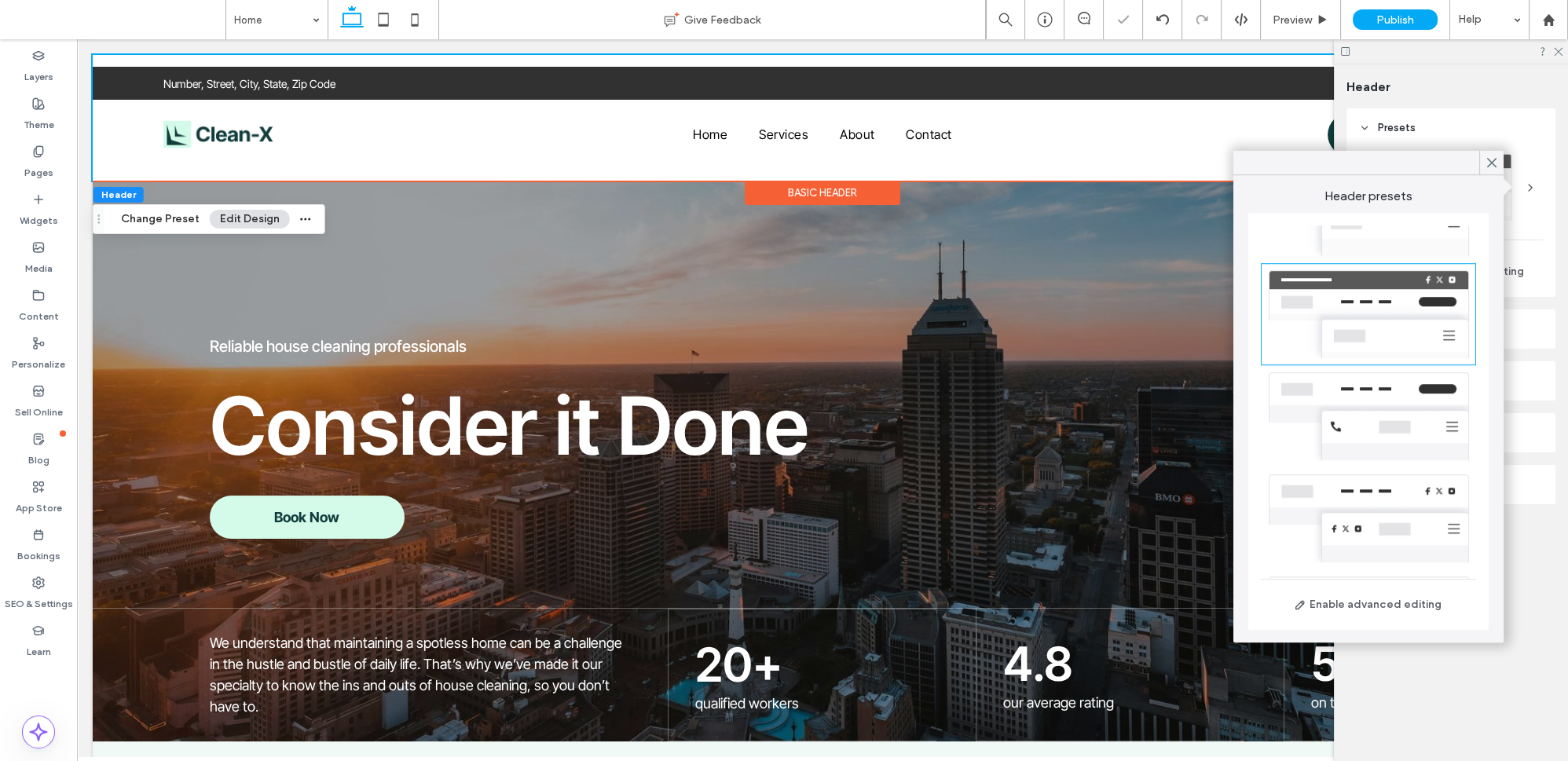
click at [1360, 508] on div at bounding box center [1369, 518] width 215 height 102
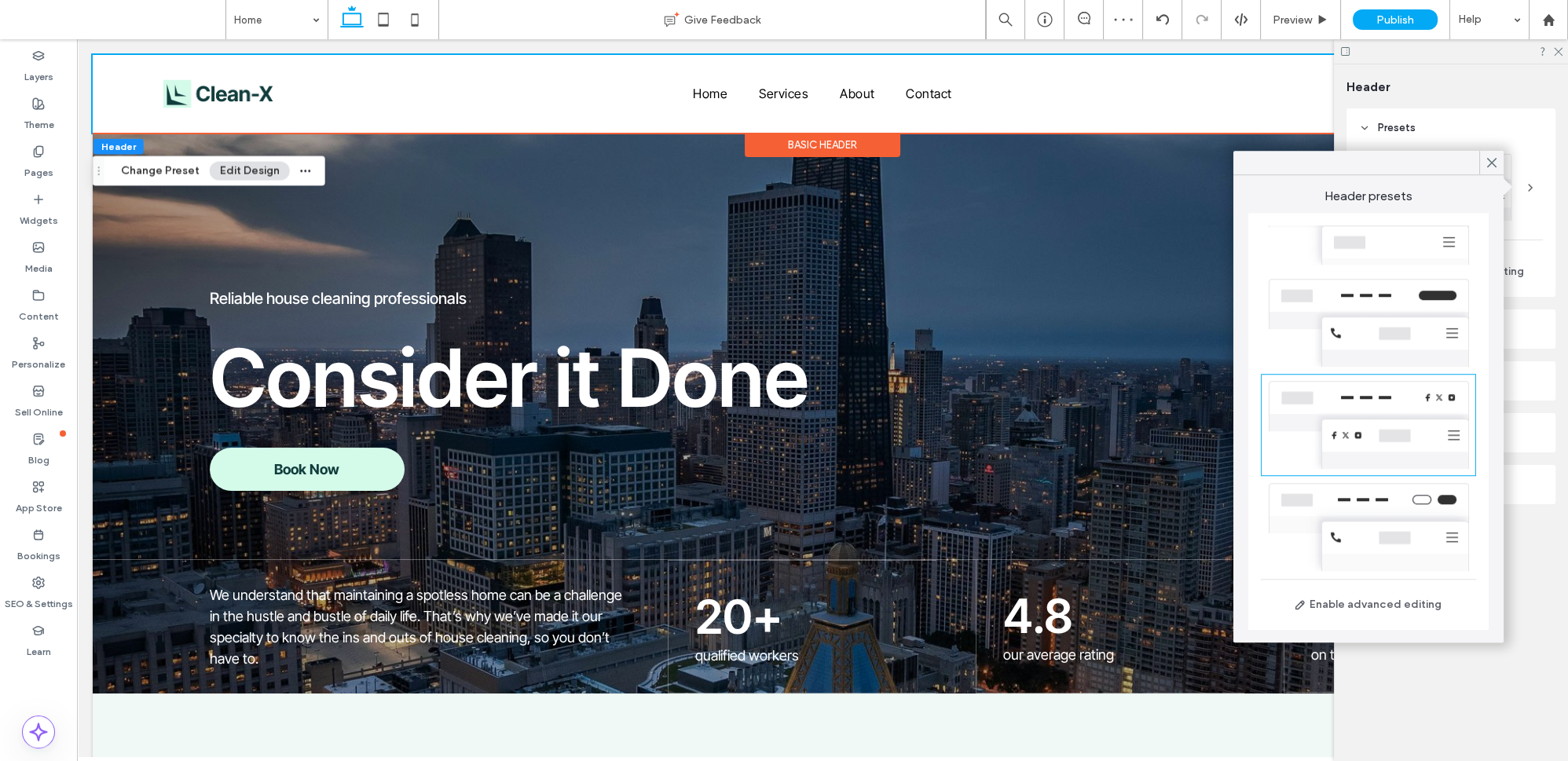
scroll to position [354, 0]
click at [1499, 167] on div at bounding box center [1491, 163] width 25 height 24
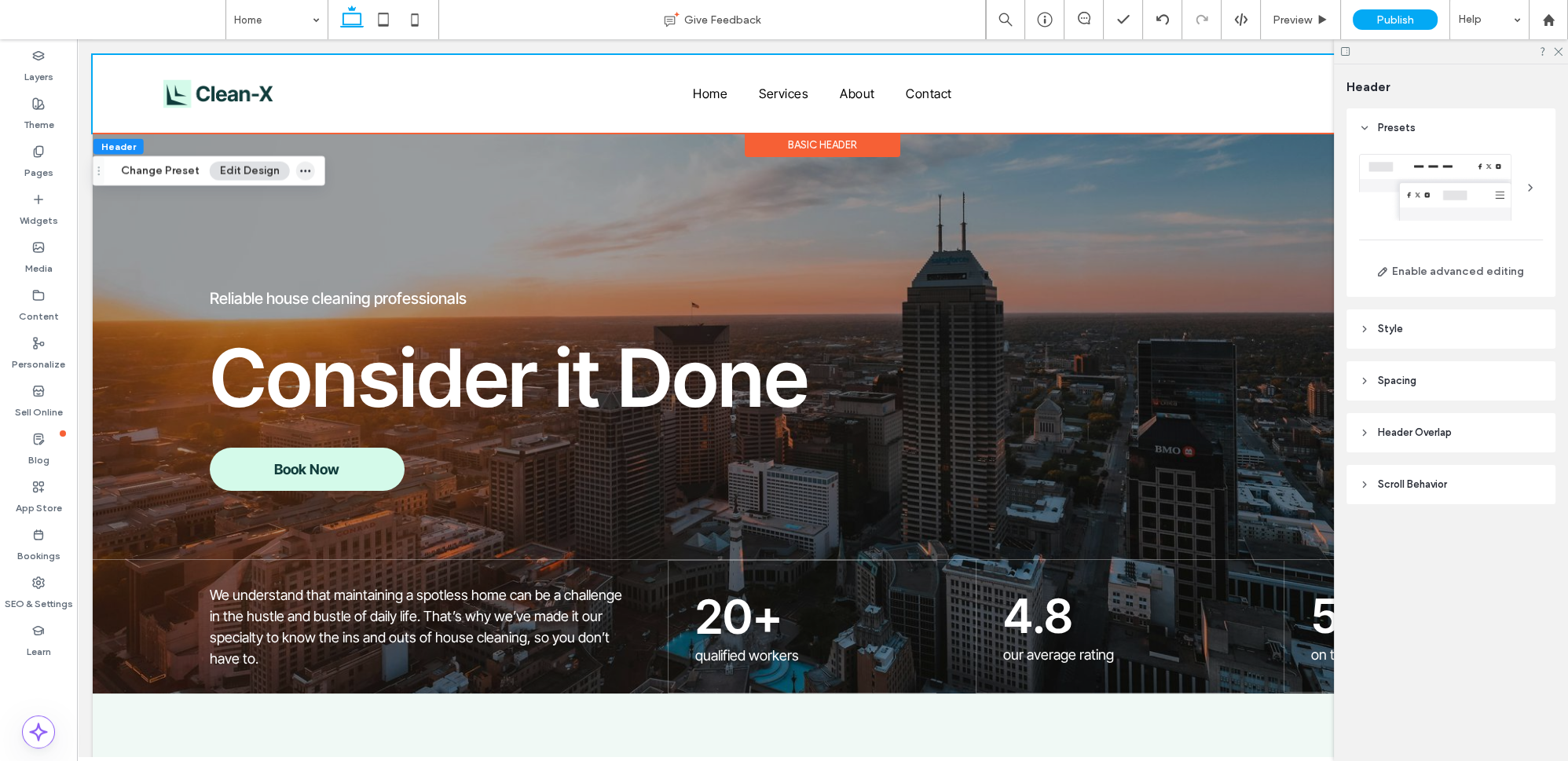
click at [307, 173] on span "button" at bounding box center [306, 172] width 19 height 19
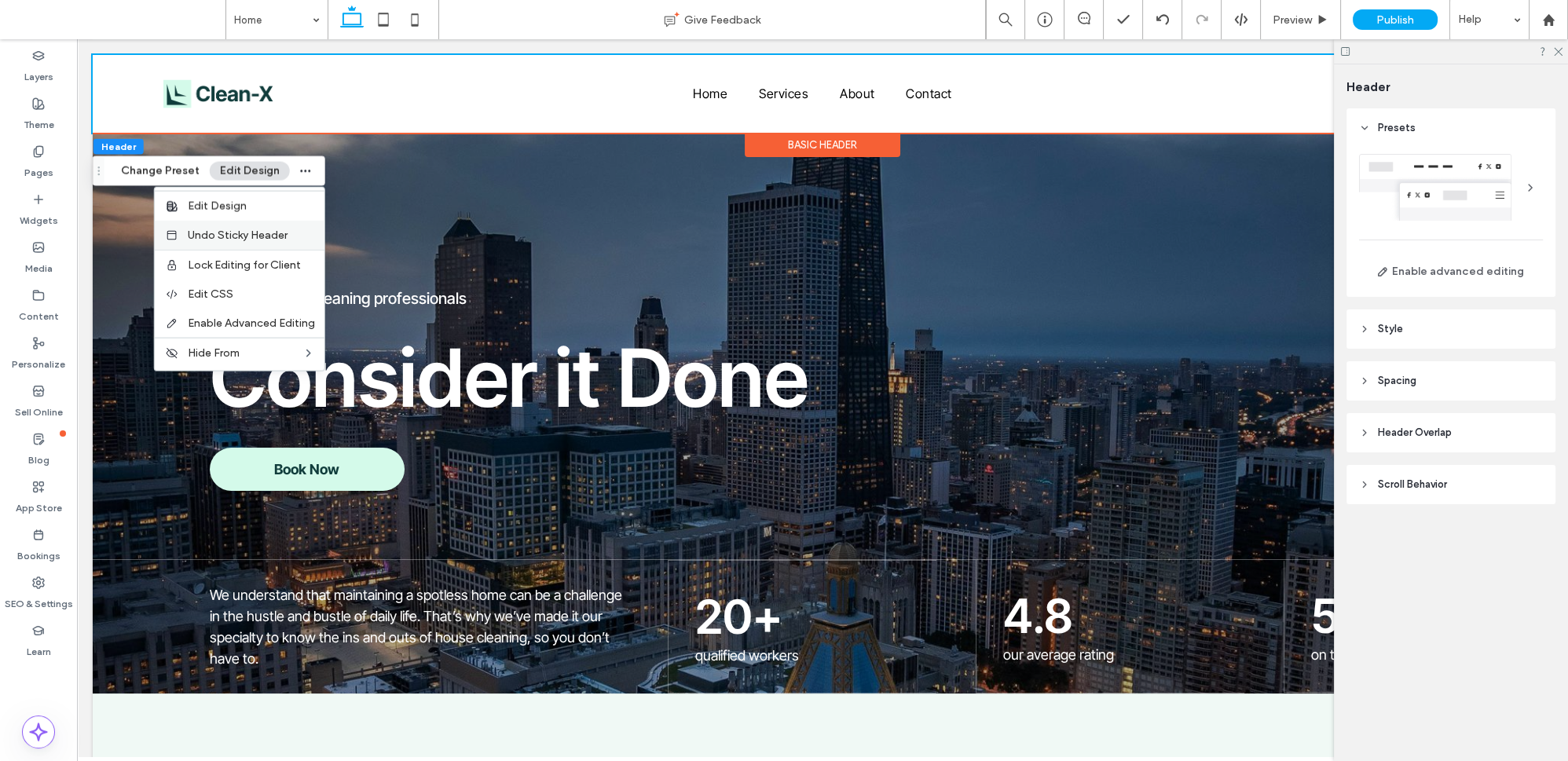
click at [241, 230] on span "Undo Sticky Header" at bounding box center [237, 236] width 100 height 14
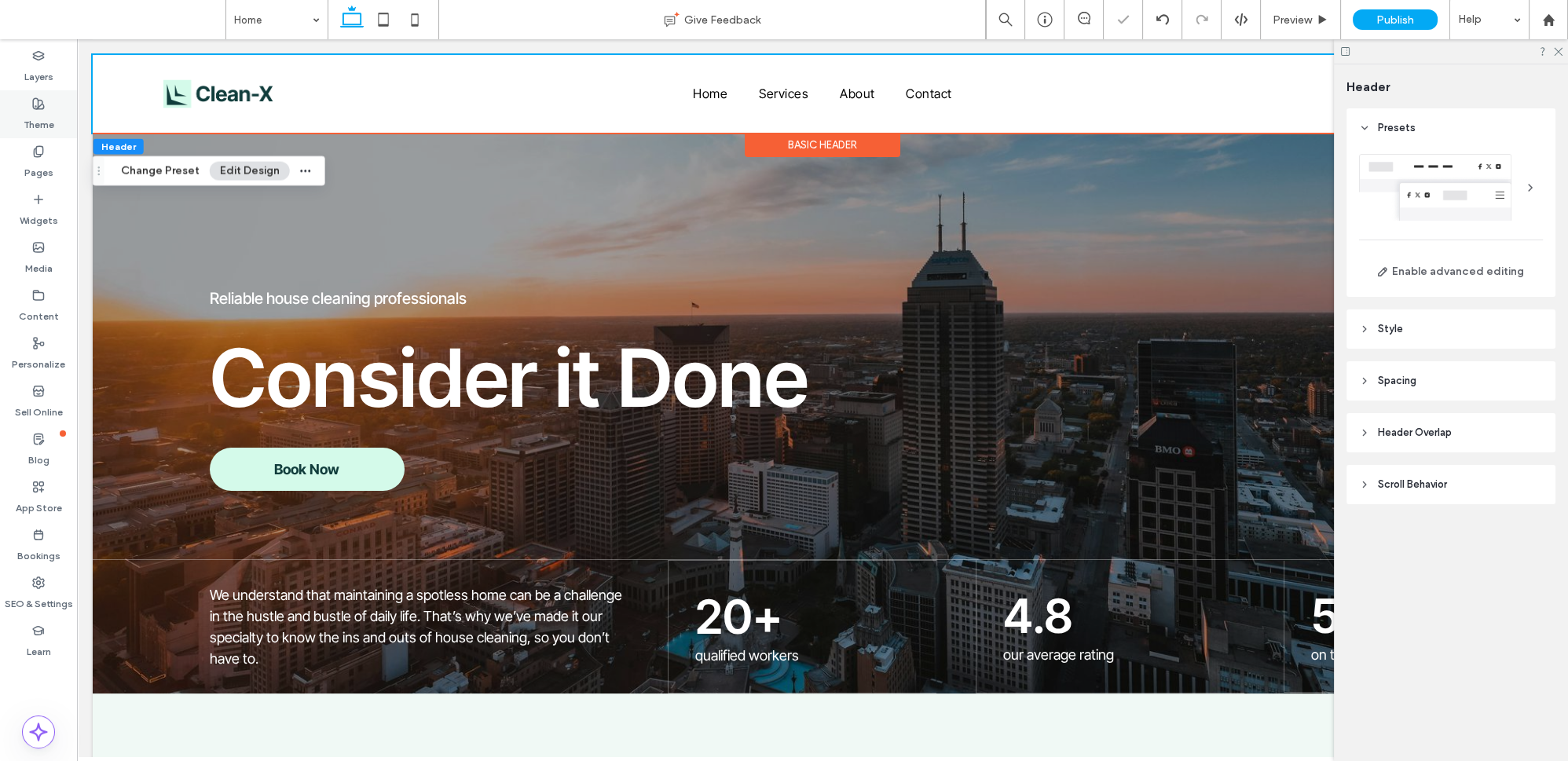
click at [50, 102] on div "Theme" at bounding box center [38, 114] width 77 height 48
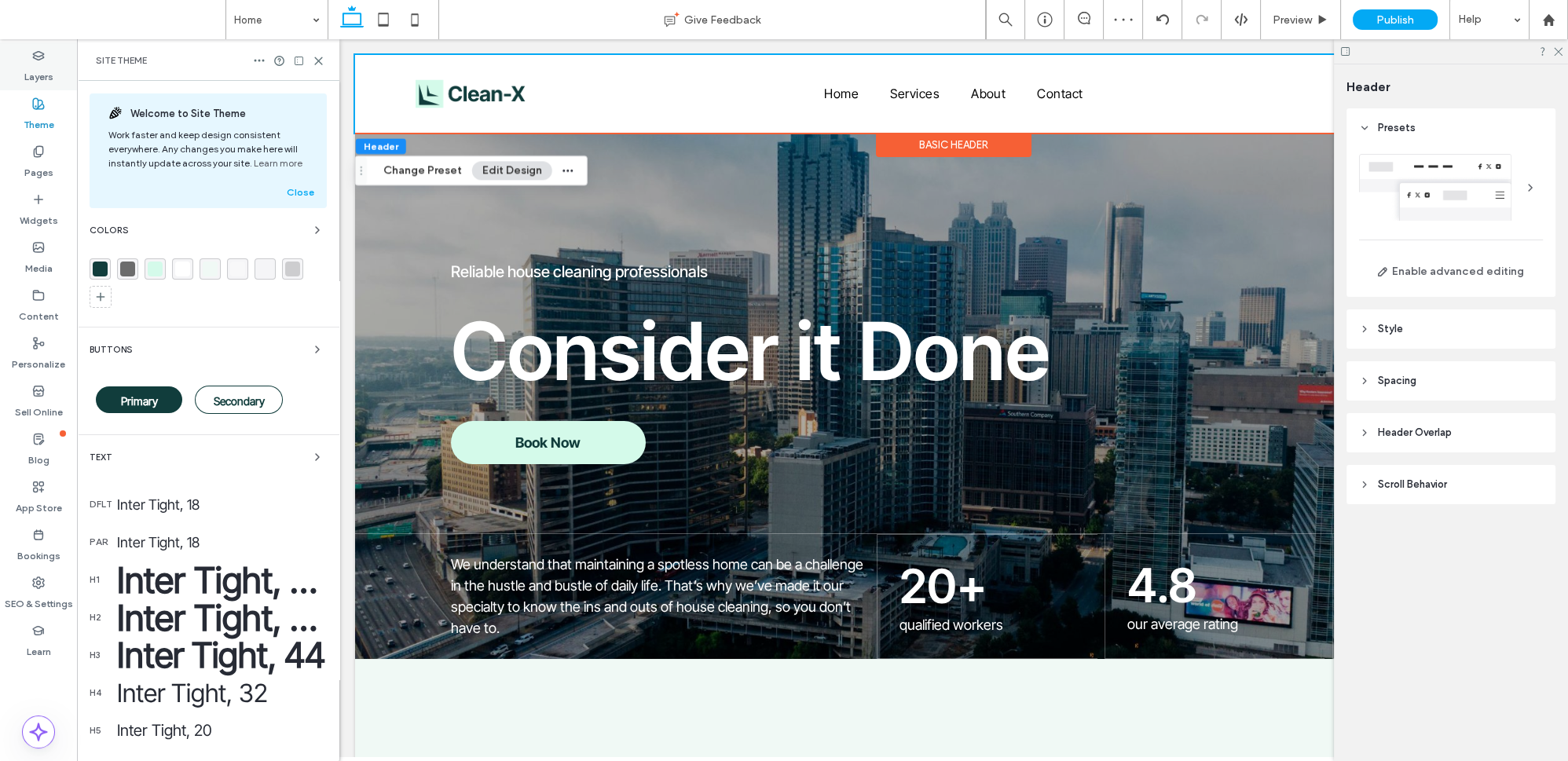
click at [34, 63] on label "Layers" at bounding box center [39, 73] width 29 height 22
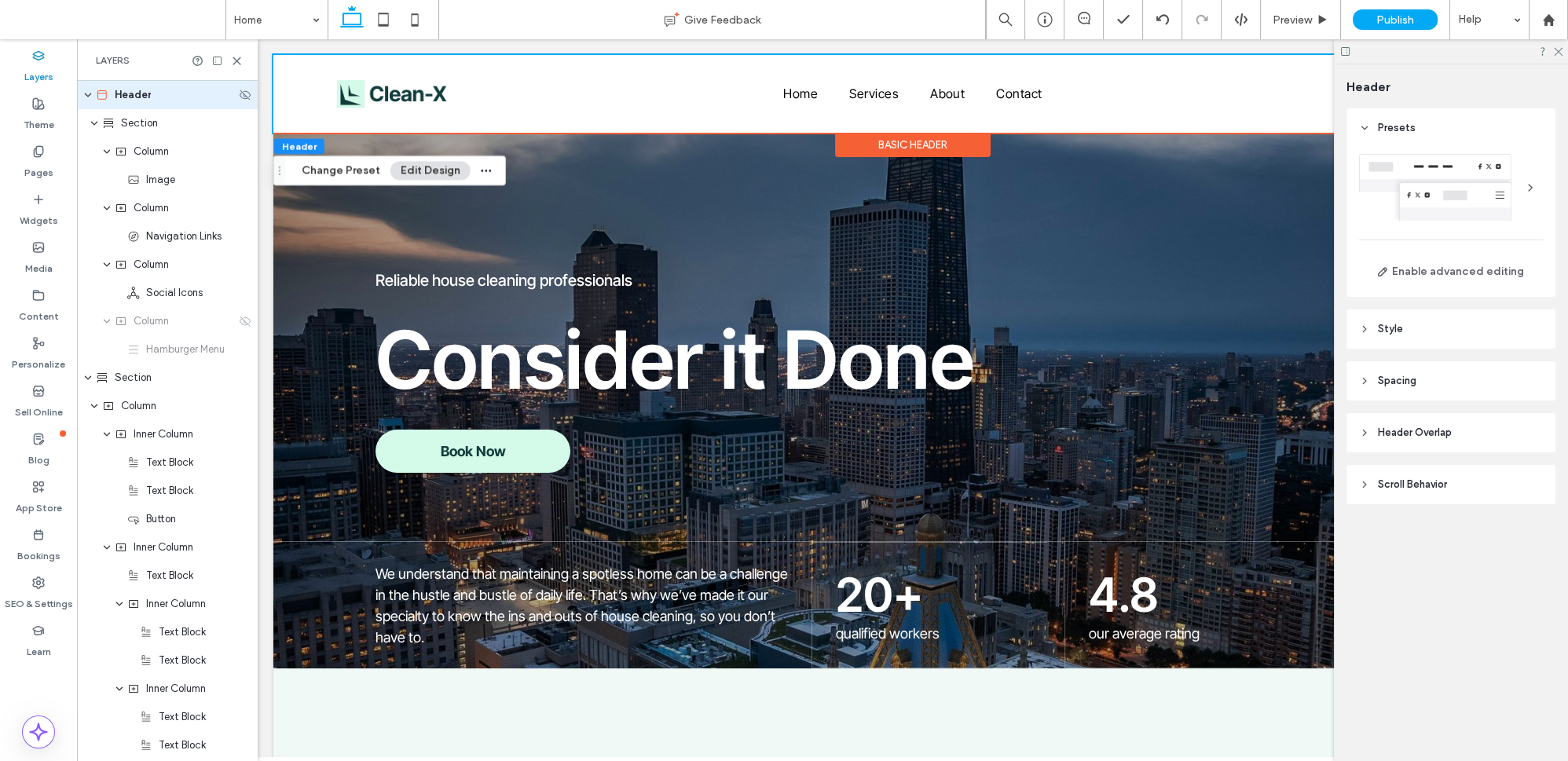
click at [93, 98] on div "Header" at bounding box center [167, 95] width 181 height 28
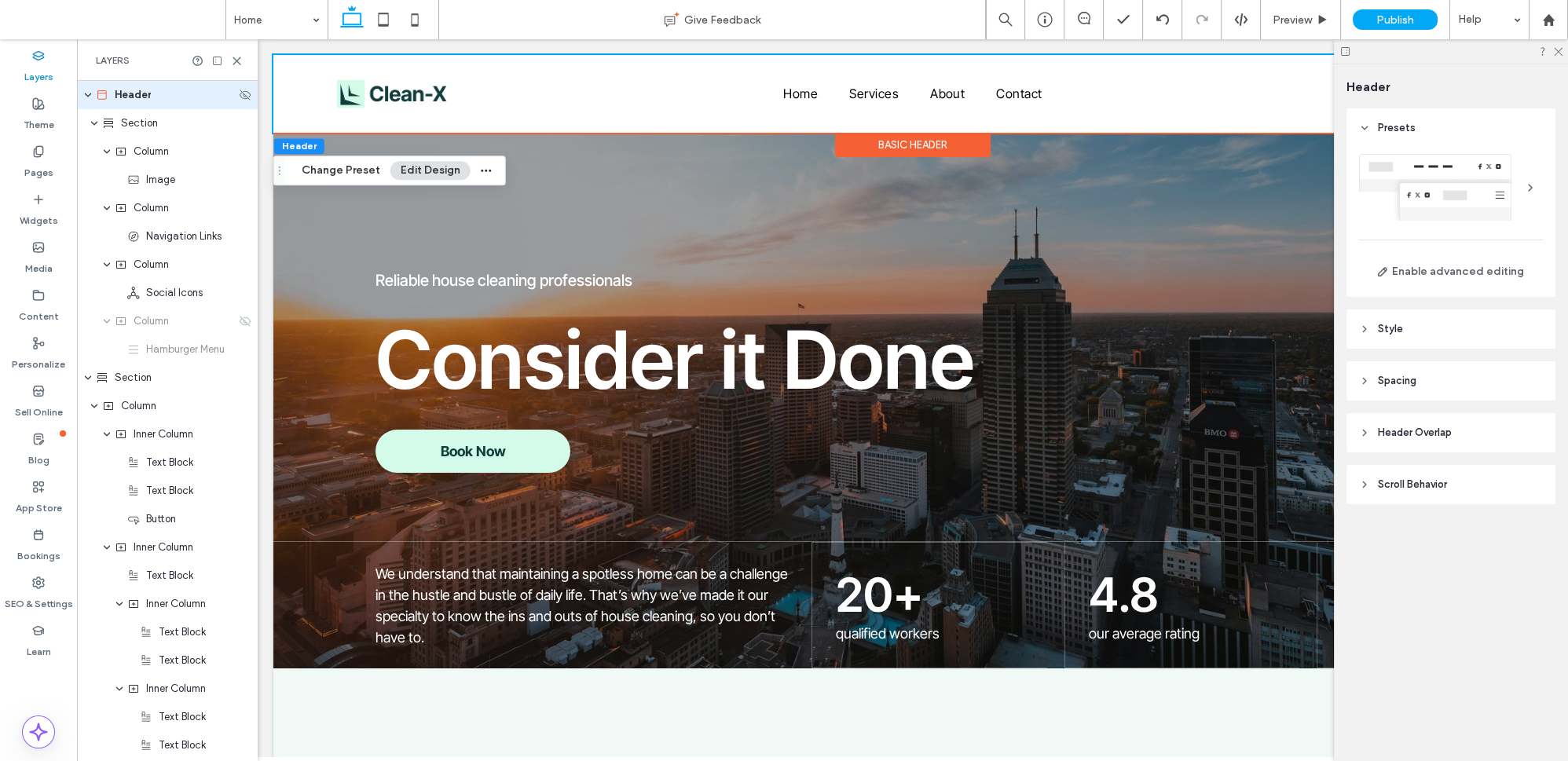
click at [87, 97] on icon "expand Header" at bounding box center [88, 95] width 9 height 13
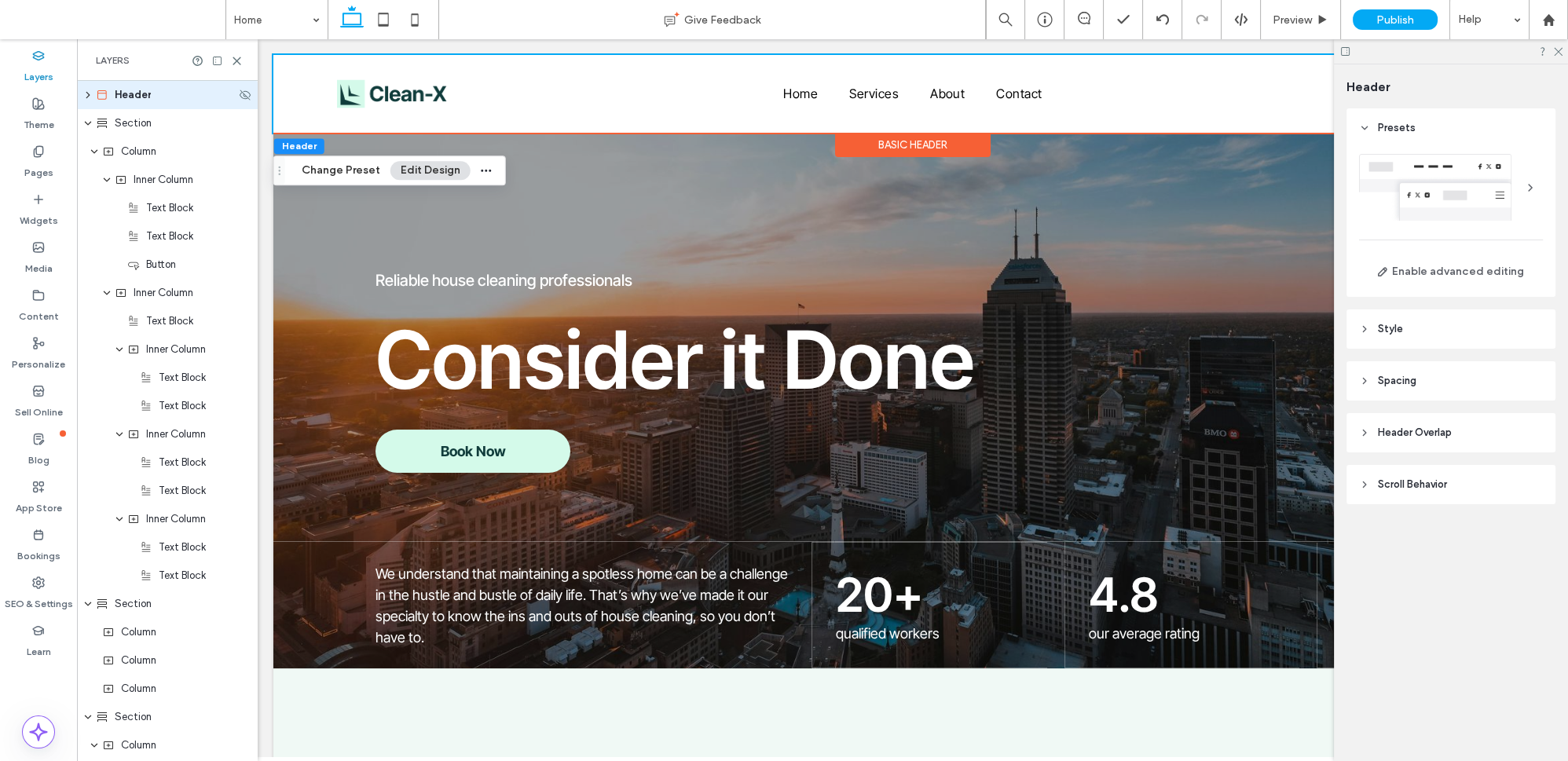
click at [90, 96] on icon "expand Header" at bounding box center [88, 95] width 13 height 9
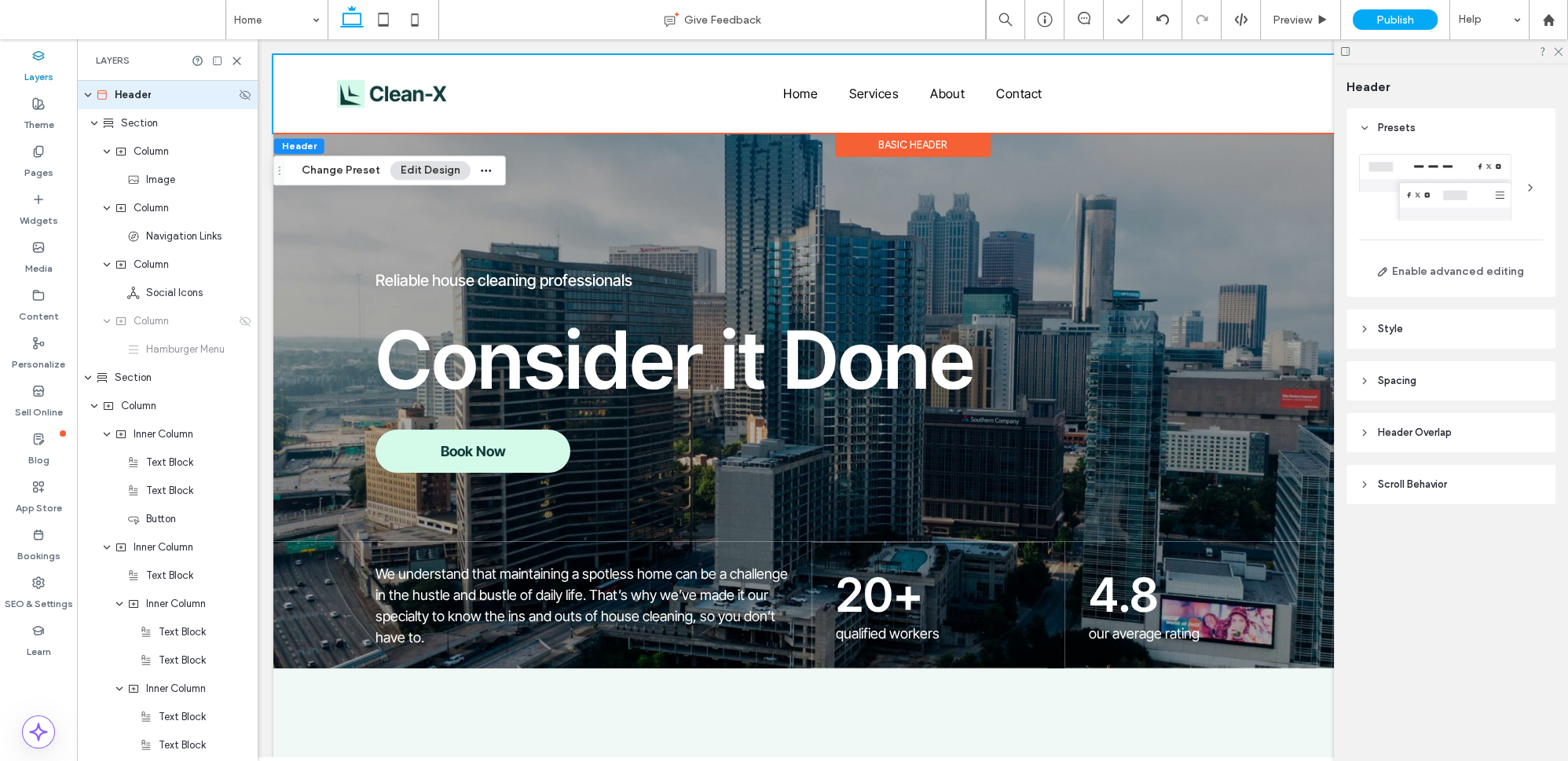
click at [87, 94] on icon "expand Header" at bounding box center [88, 95] width 9 height 13
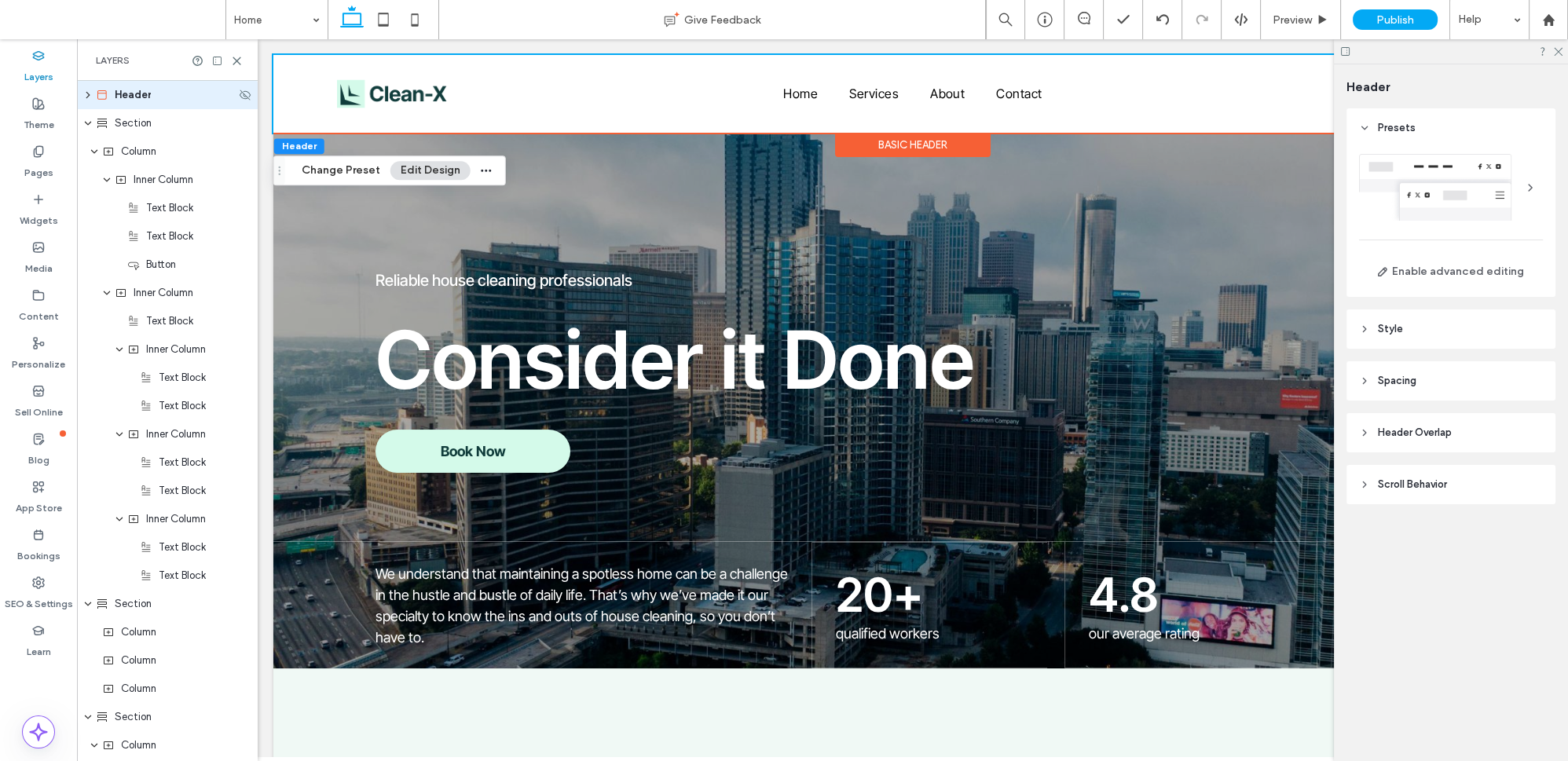
click at [87, 94] on icon "expand Header" at bounding box center [88, 95] width 13 height 9
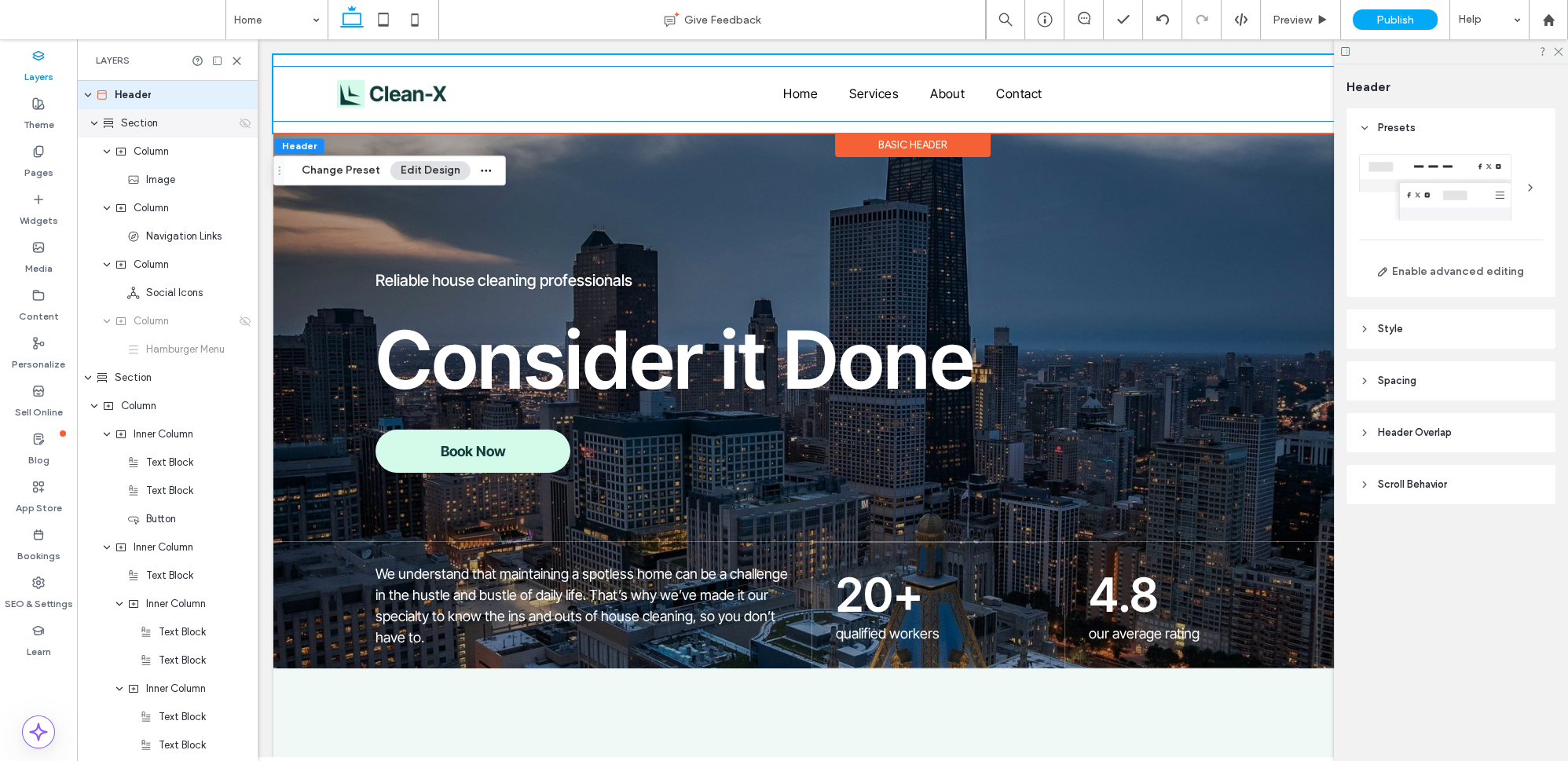
click at [91, 122] on icon "expand Section" at bounding box center [94, 123] width 9 height 13
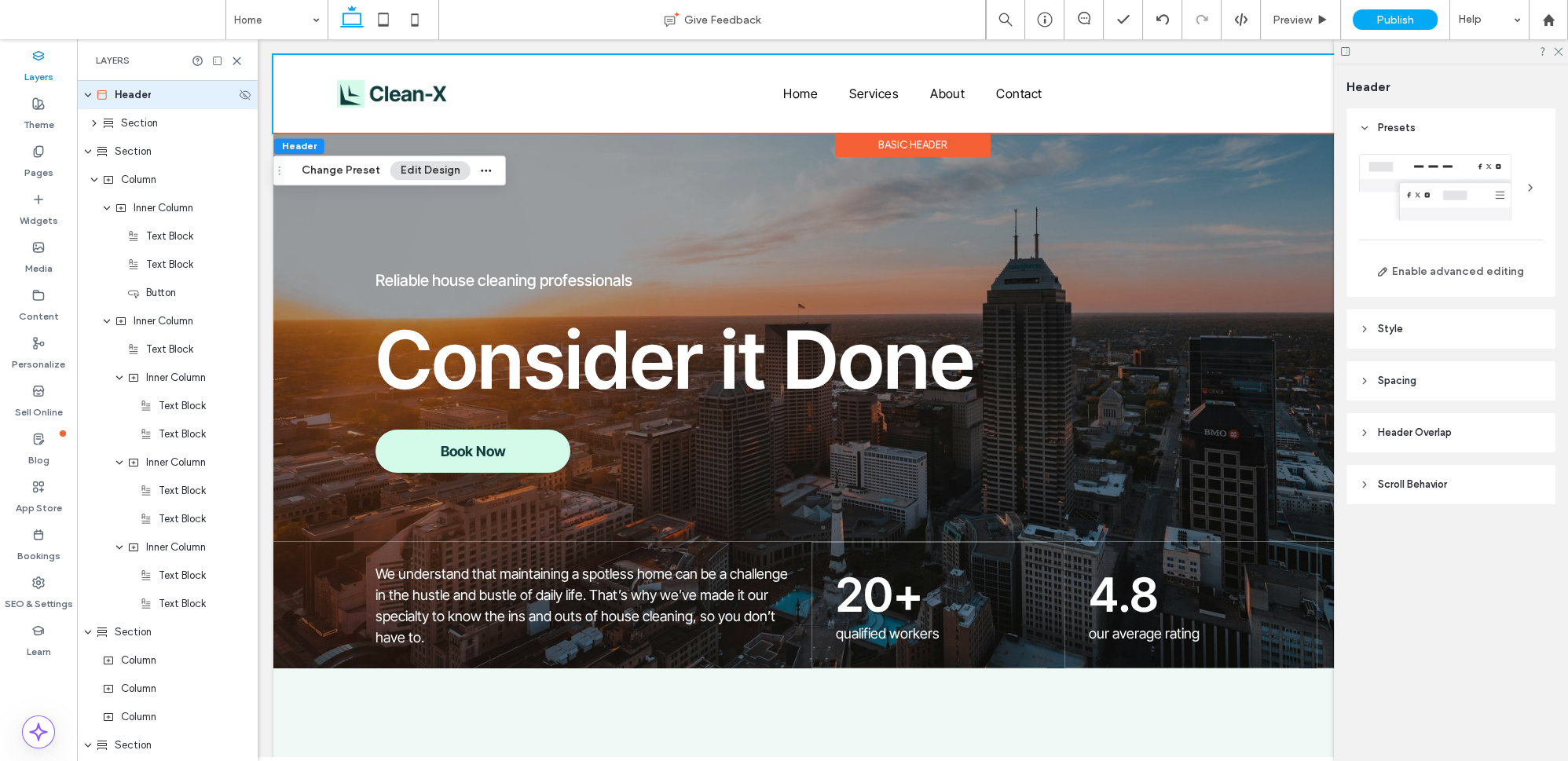
click at [89, 90] on icon "expand Header" at bounding box center [88, 95] width 9 height 13
click at [89, 91] on icon "expand Header" at bounding box center [88, 95] width 13 height 9
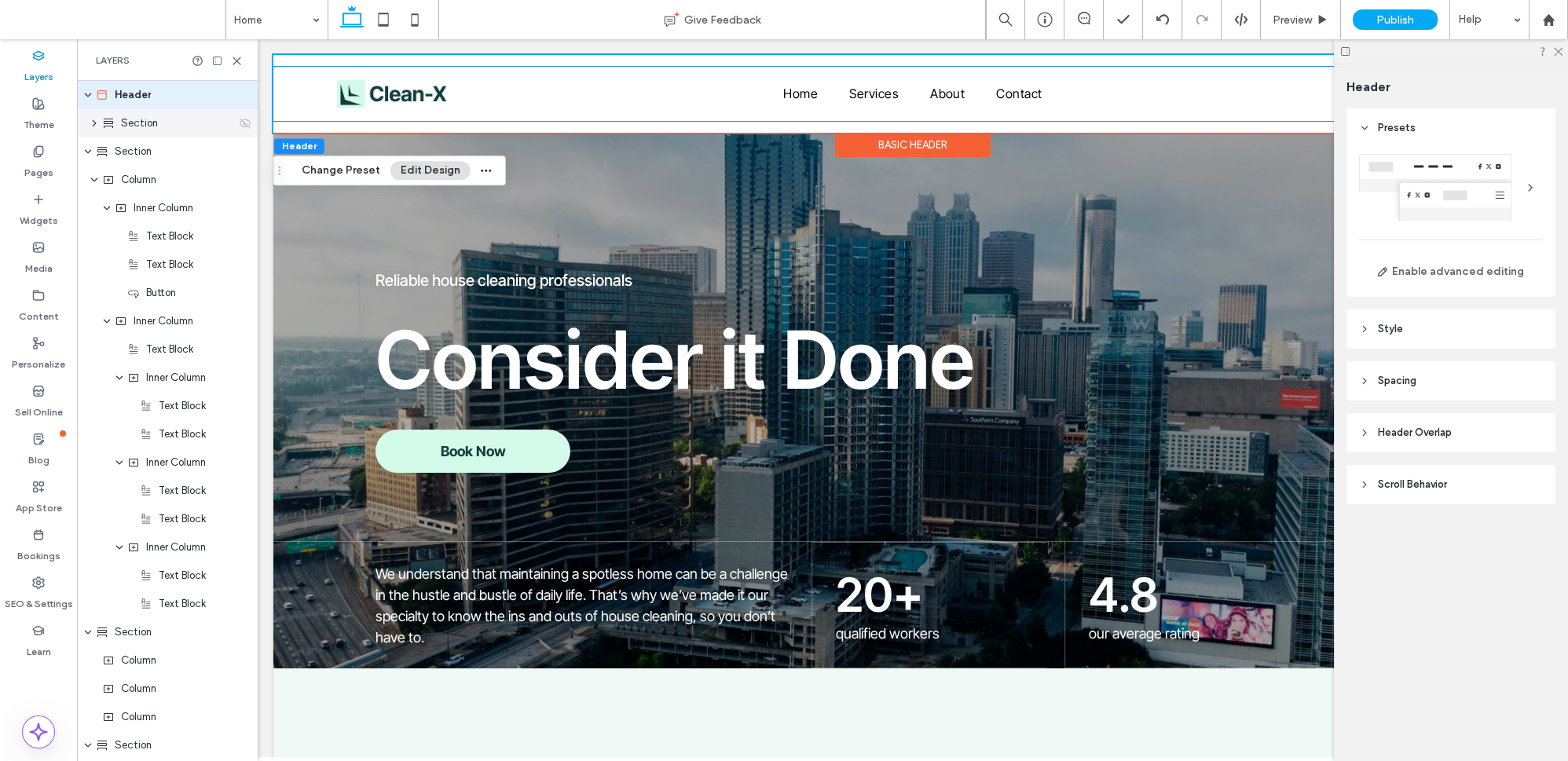
click at [95, 120] on icon "expand Section" at bounding box center [94, 123] width 13 height 9
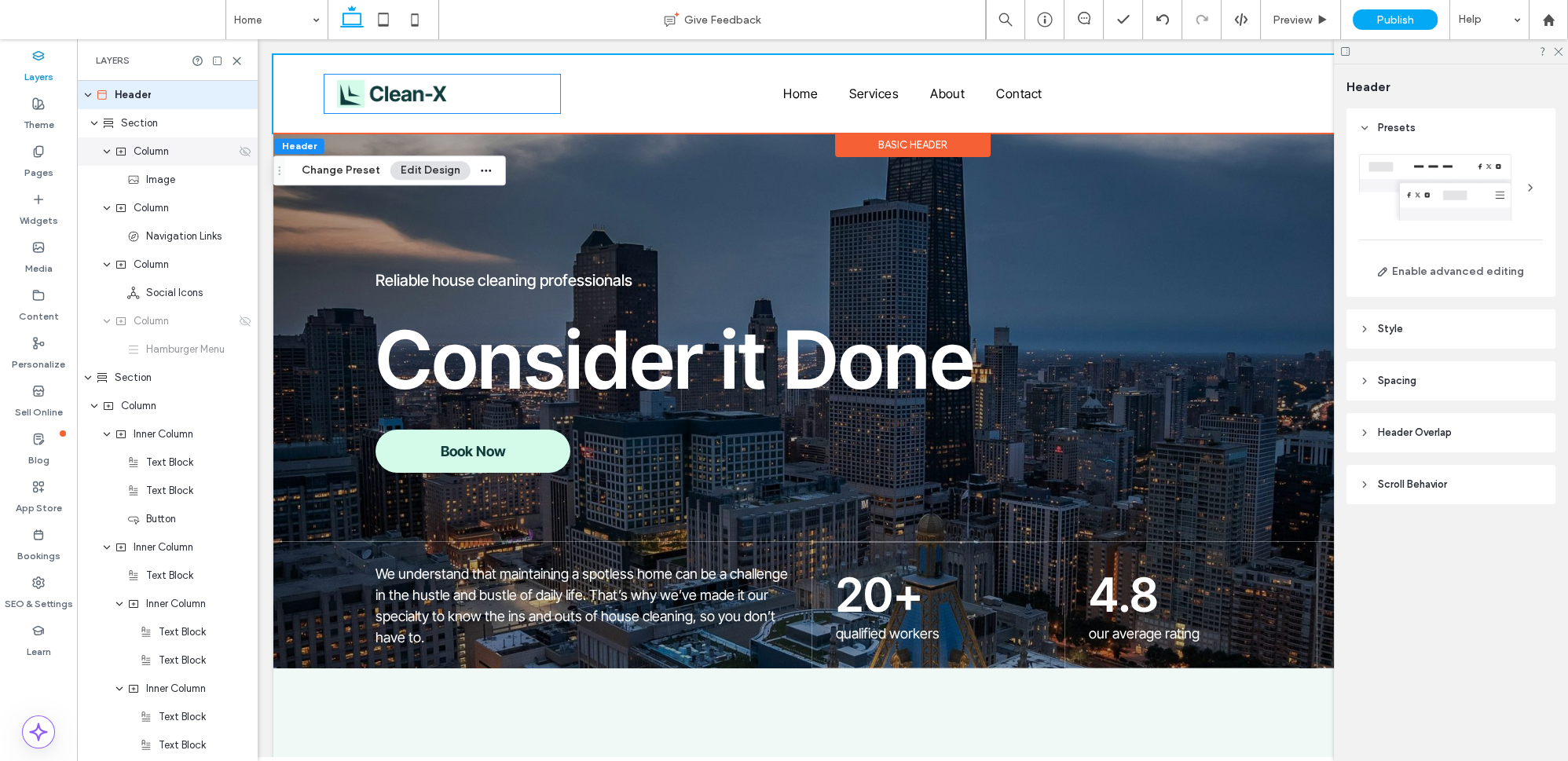
click at [239, 155] on icon at bounding box center [245, 151] width 13 height 13
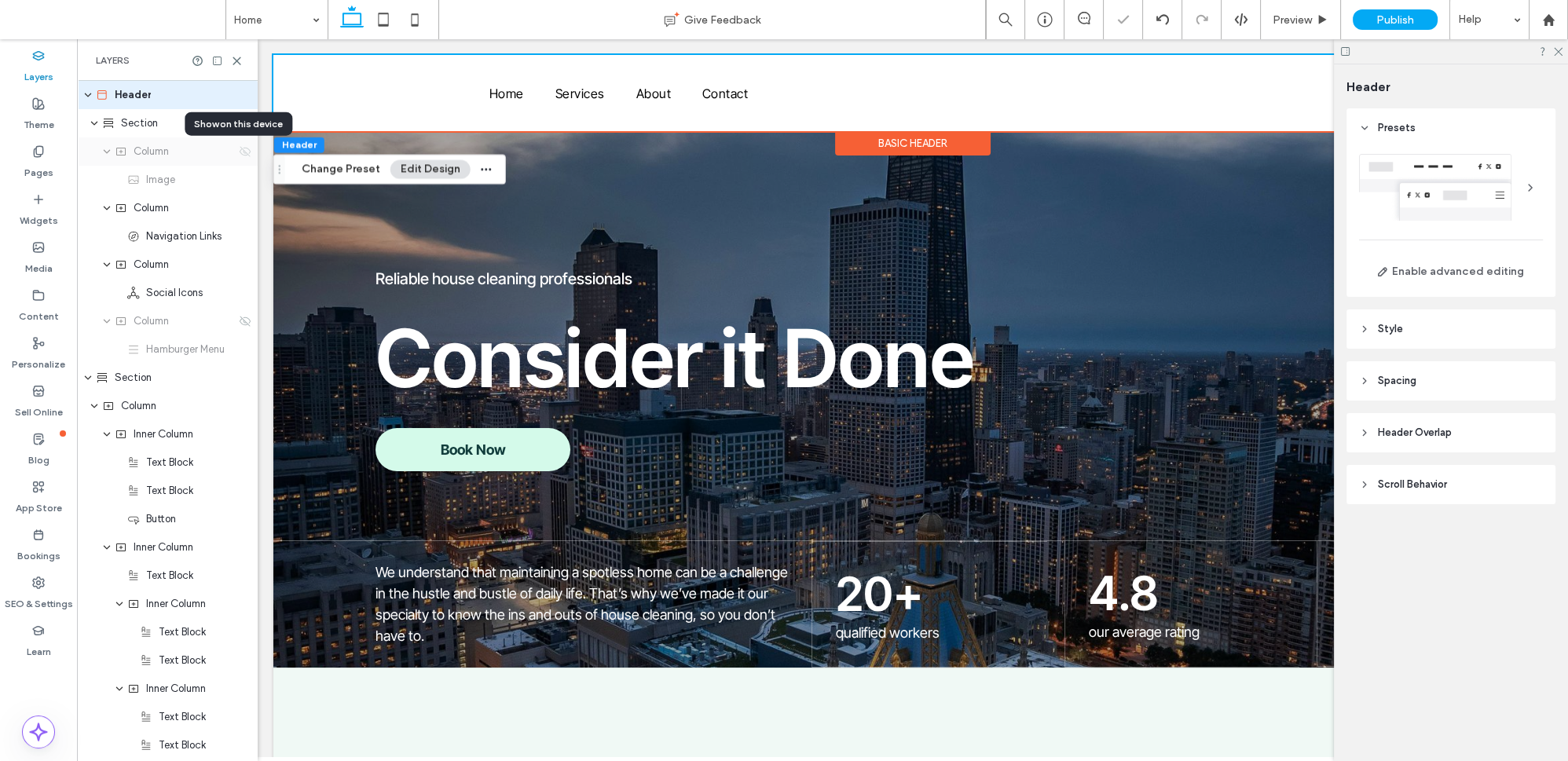
click at [239, 155] on icon at bounding box center [245, 151] width 13 height 13
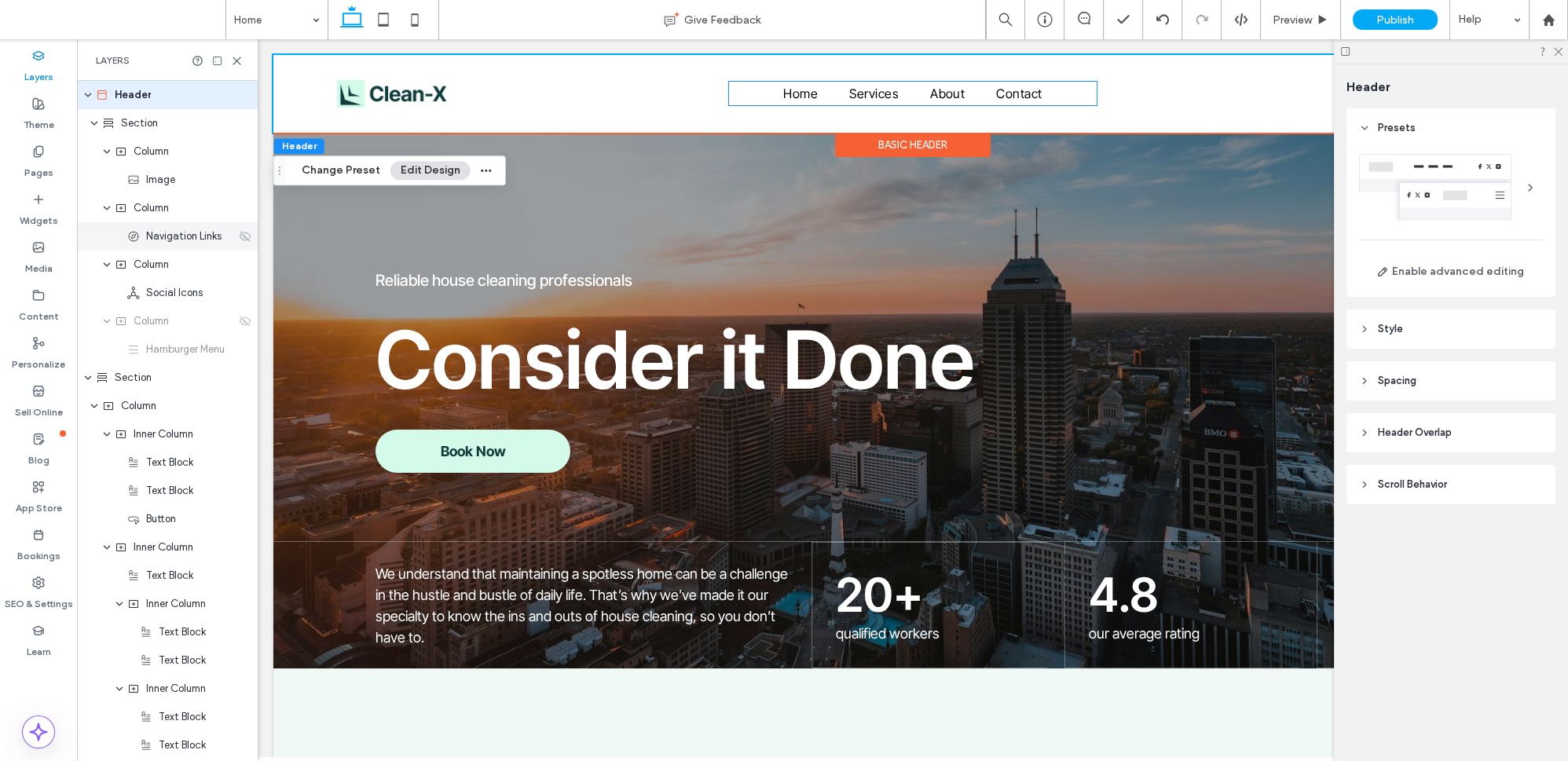
click at [240, 240] on use at bounding box center [245, 236] width 11 height 10
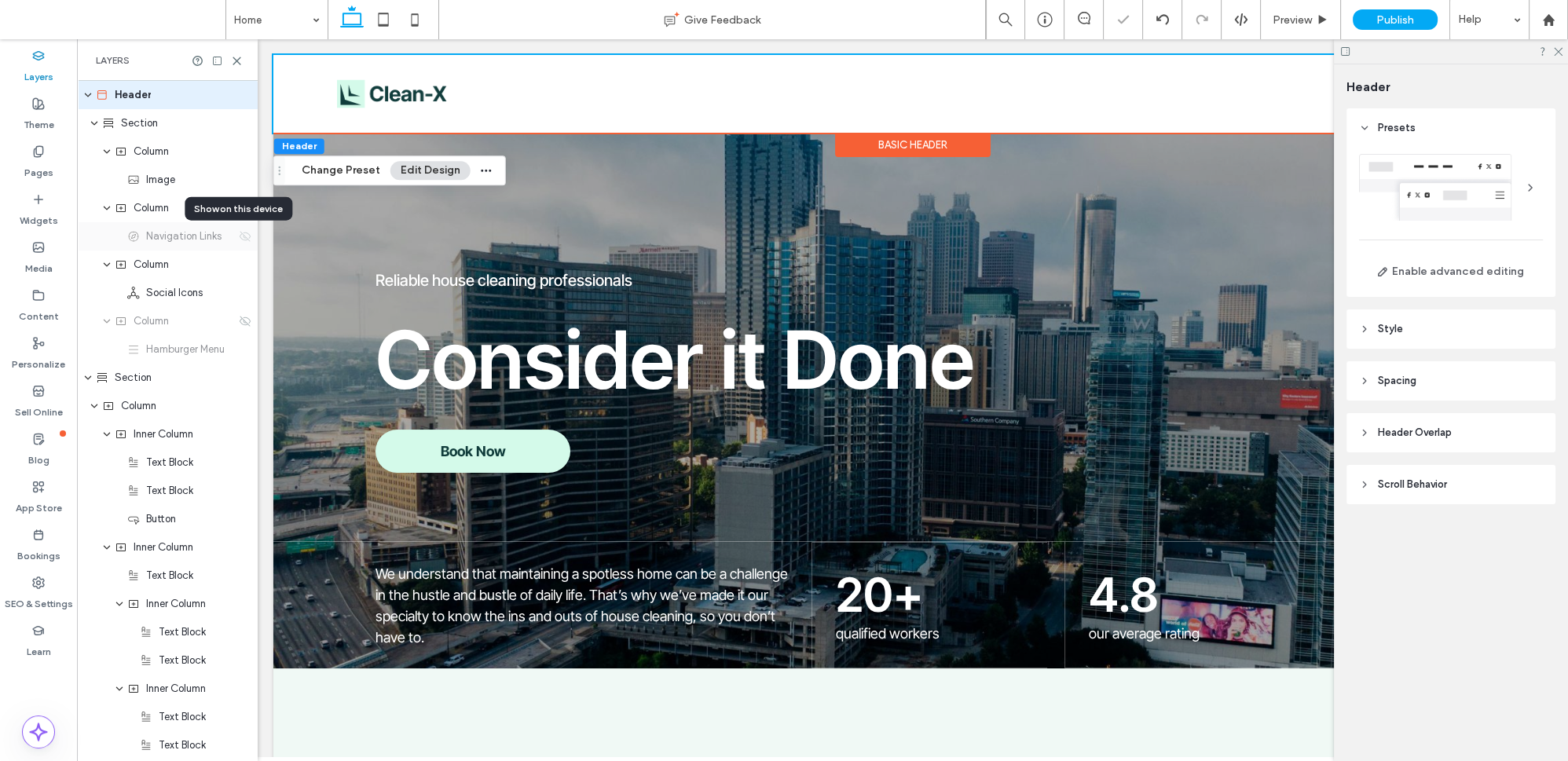
click at [240, 240] on use at bounding box center [245, 236] width 11 height 10
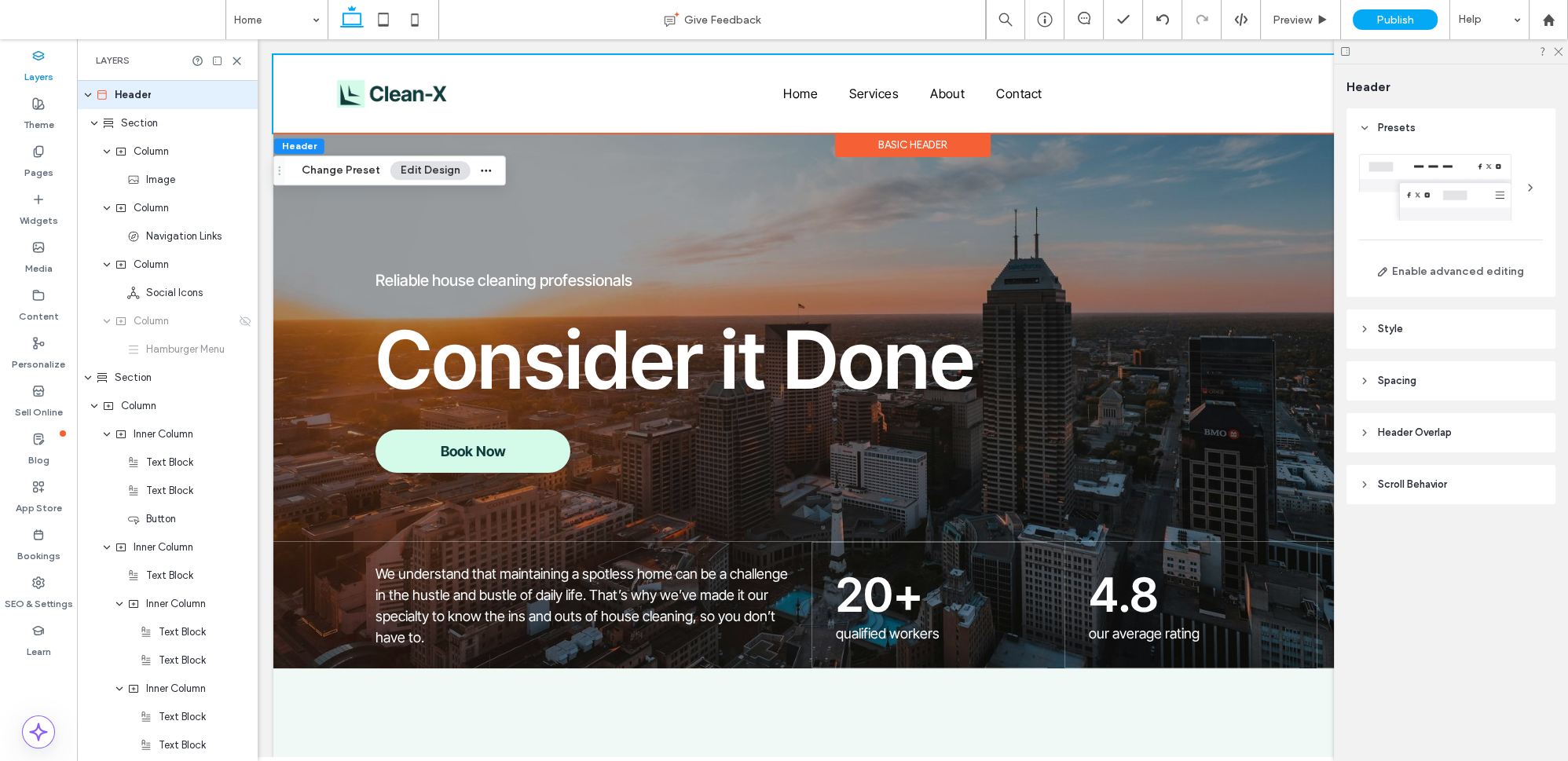
click at [1418, 491] on span "Scroll Behavior" at bounding box center [1413, 484] width 69 height 15
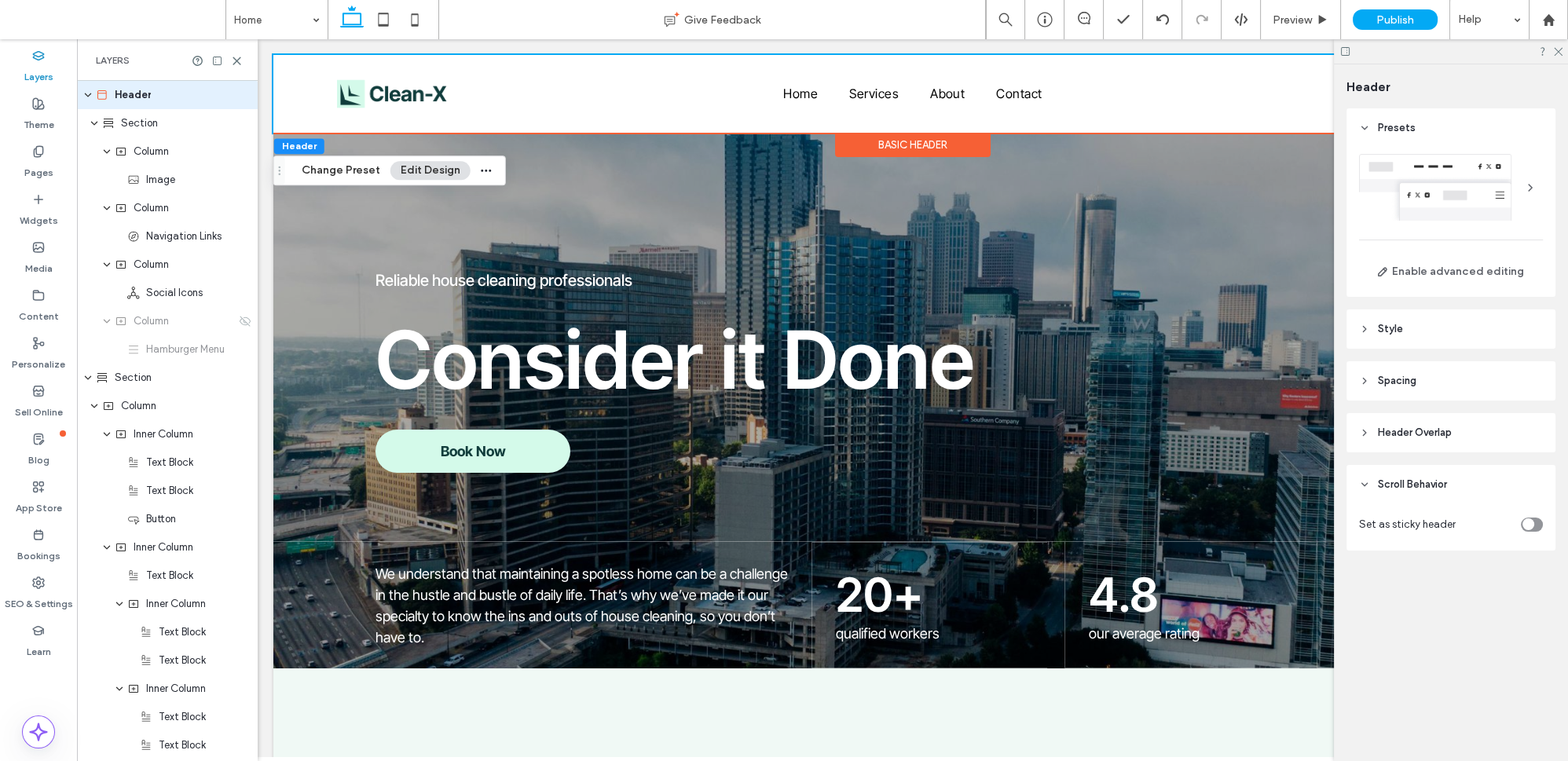
click at [1451, 425] on span "Header Overlap" at bounding box center [1415, 433] width 73 height 15
click at [1530, 473] on icon "toggle" at bounding box center [1528, 473] width 6 height 5
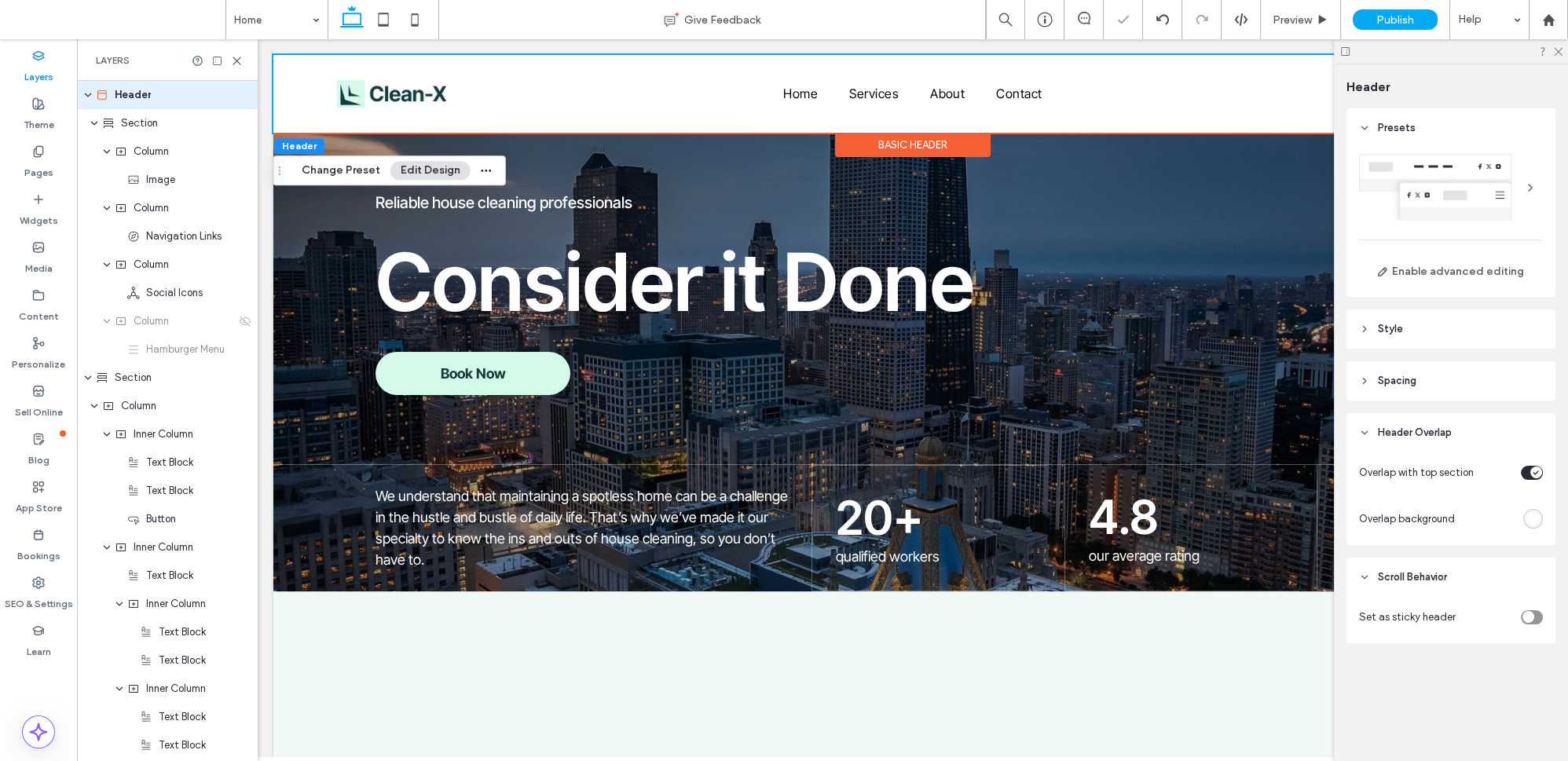
click at [1532, 473] on div "toggle" at bounding box center [1536, 472] width 12 height 12
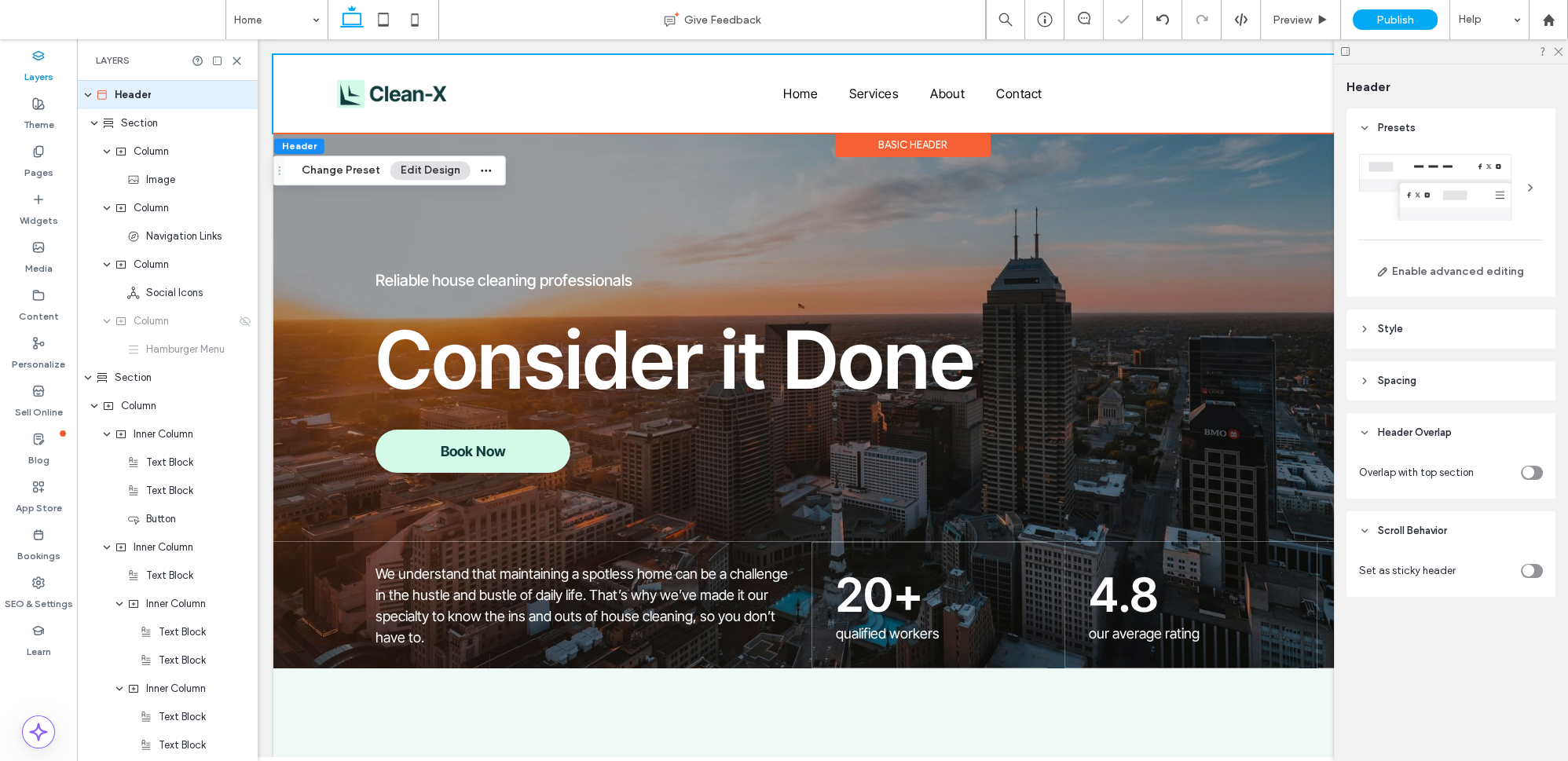
click at [1532, 473] on div "toggle" at bounding box center [1529, 472] width 12 height 12
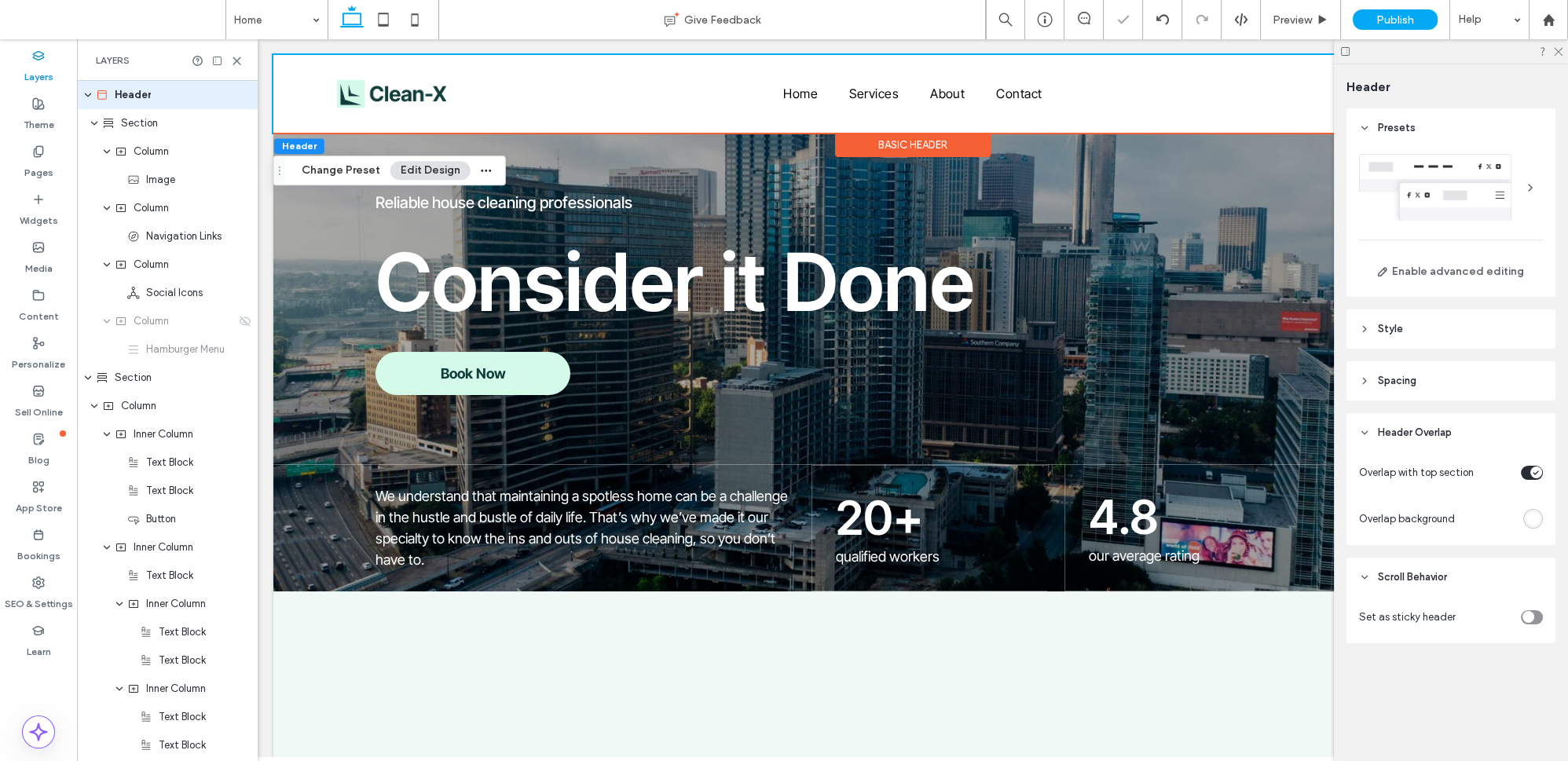
click at [1543, 524] on div "Overlap with top section Overlap background" at bounding box center [1451, 499] width 209 height 93
click at [1538, 520] on div "rgba(255, 255, 255, 1)" at bounding box center [1533, 519] width 14 height 14
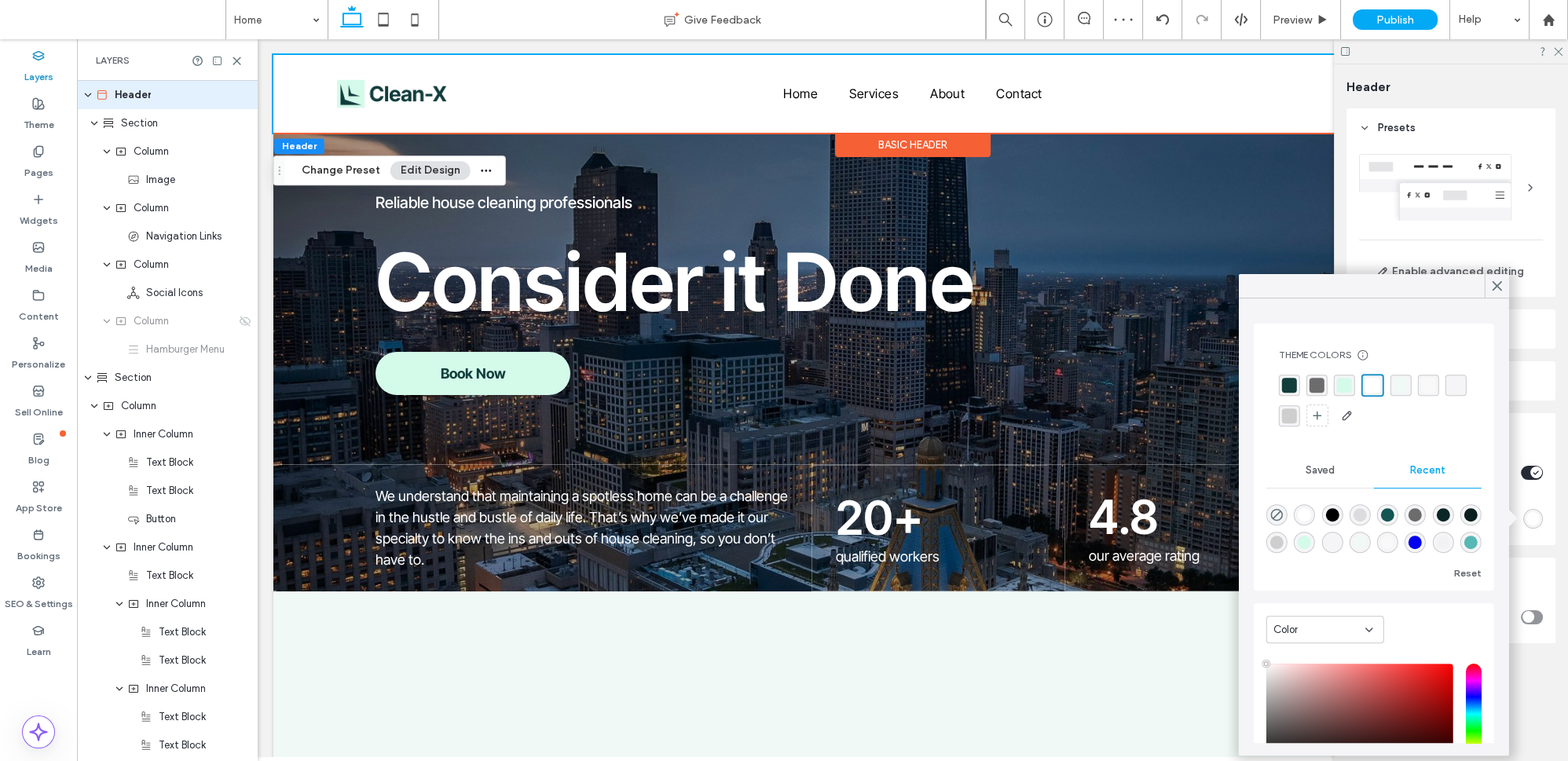
click at [1271, 505] on div "rgba(0, 0, 0, 0)" at bounding box center [1277, 515] width 21 height 21
type input "*******"
type input "*"
type input "**"
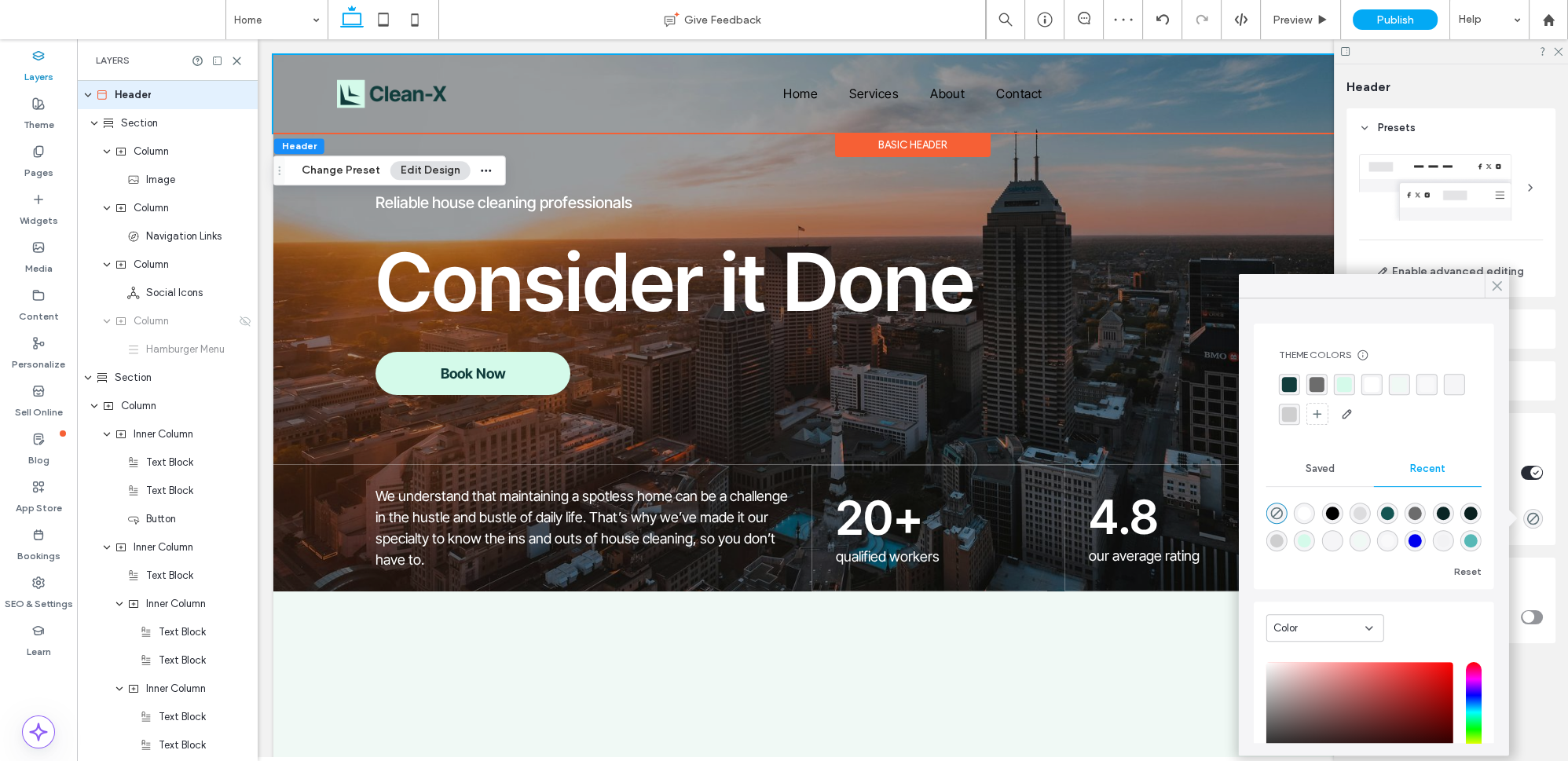
click at [1499, 289] on use at bounding box center [1496, 286] width 8 height 9
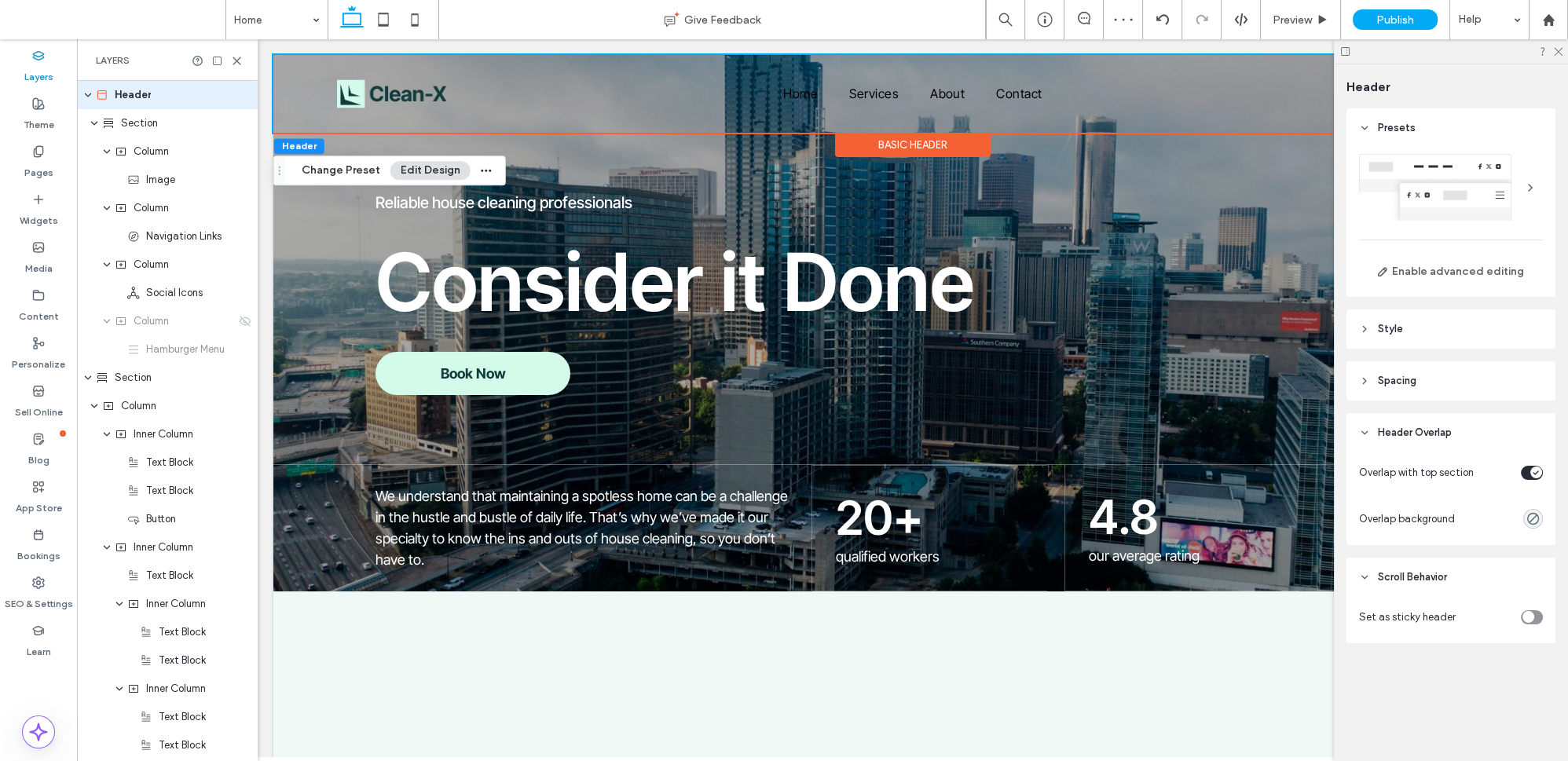
click at [1525, 469] on div "toggle" at bounding box center [1532, 473] width 22 height 15
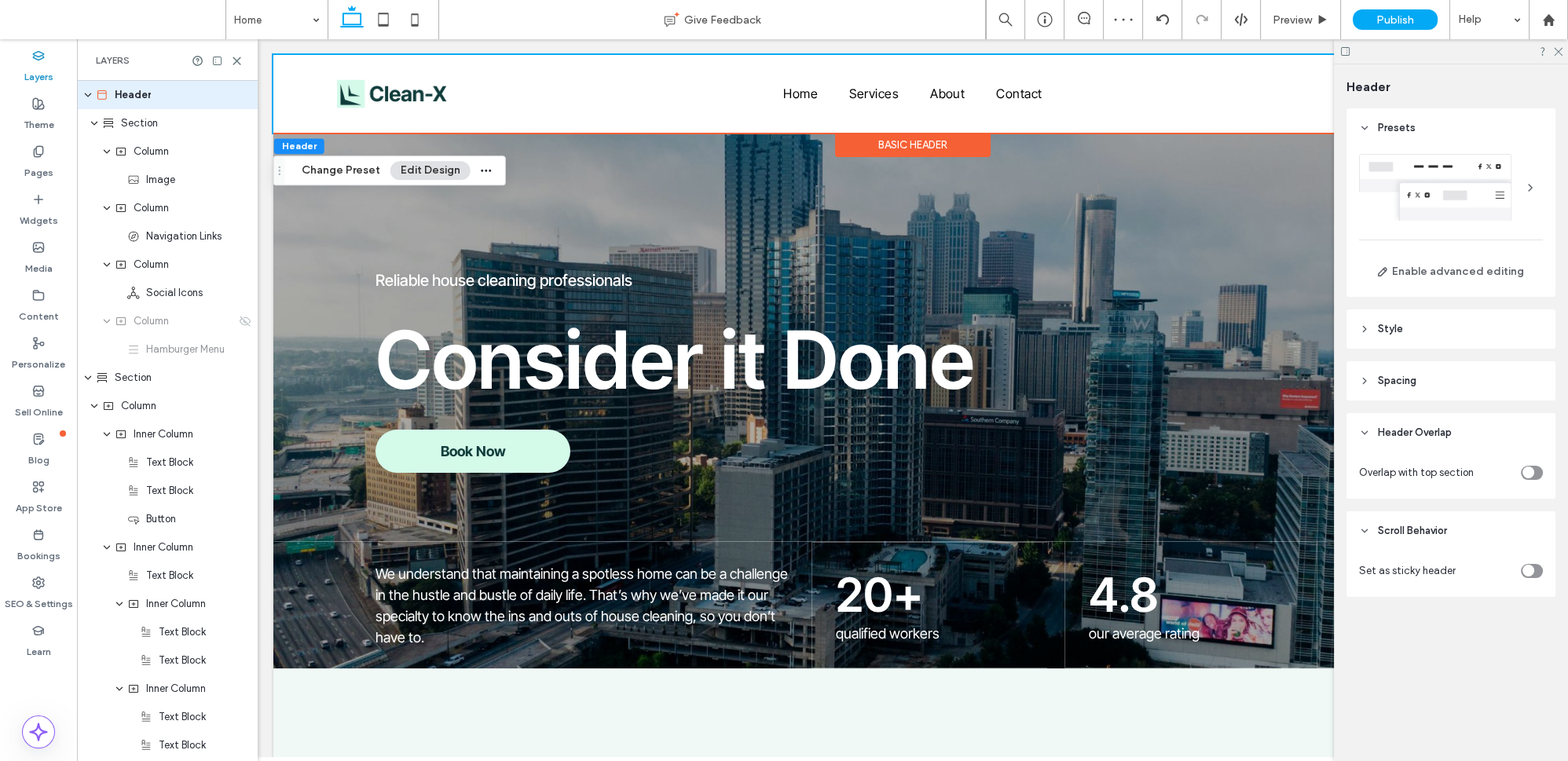
click at [1525, 471] on icon "toggle" at bounding box center [1528, 473] width 6 height 5
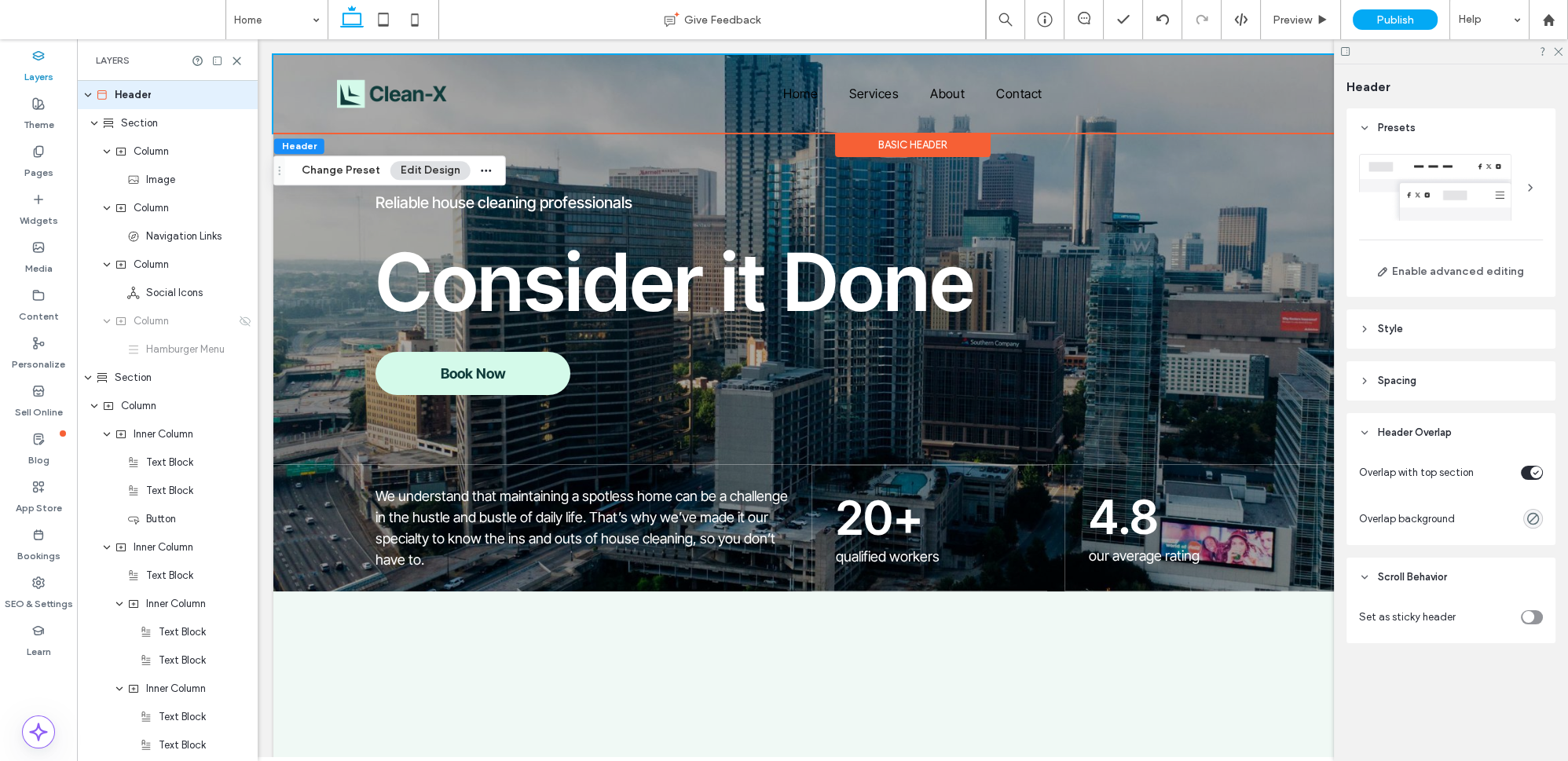
click at [883, 138] on div "Basic Header" at bounding box center [913, 144] width 155 height 25
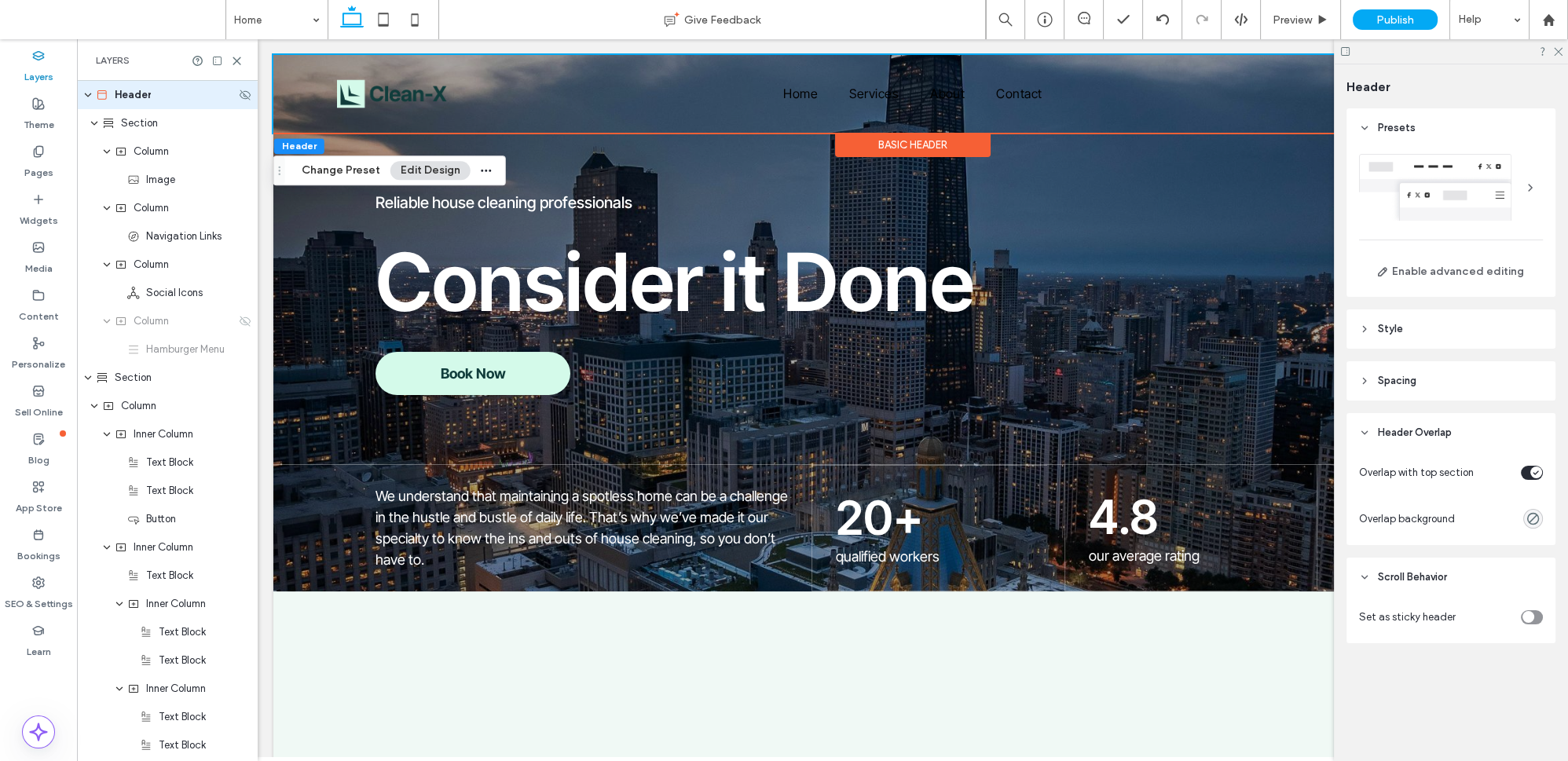
drag, startPoint x: 191, startPoint y: 88, endPoint x: 121, endPoint y: 98, distance: 70.7
click at [120, 98] on span "Header" at bounding box center [132, 95] width 36 height 15
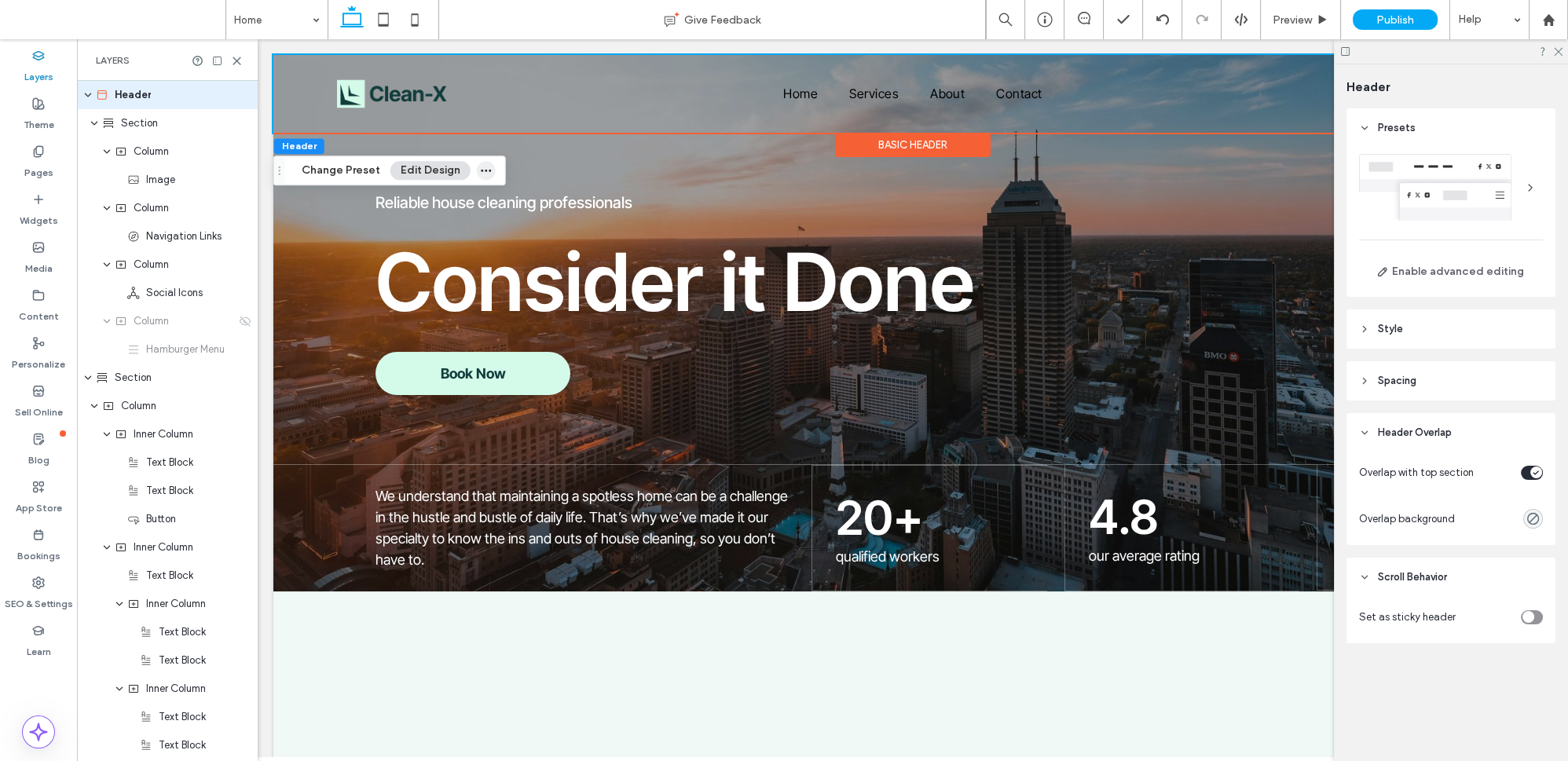
click at [489, 174] on span "button" at bounding box center [486, 171] width 19 height 19
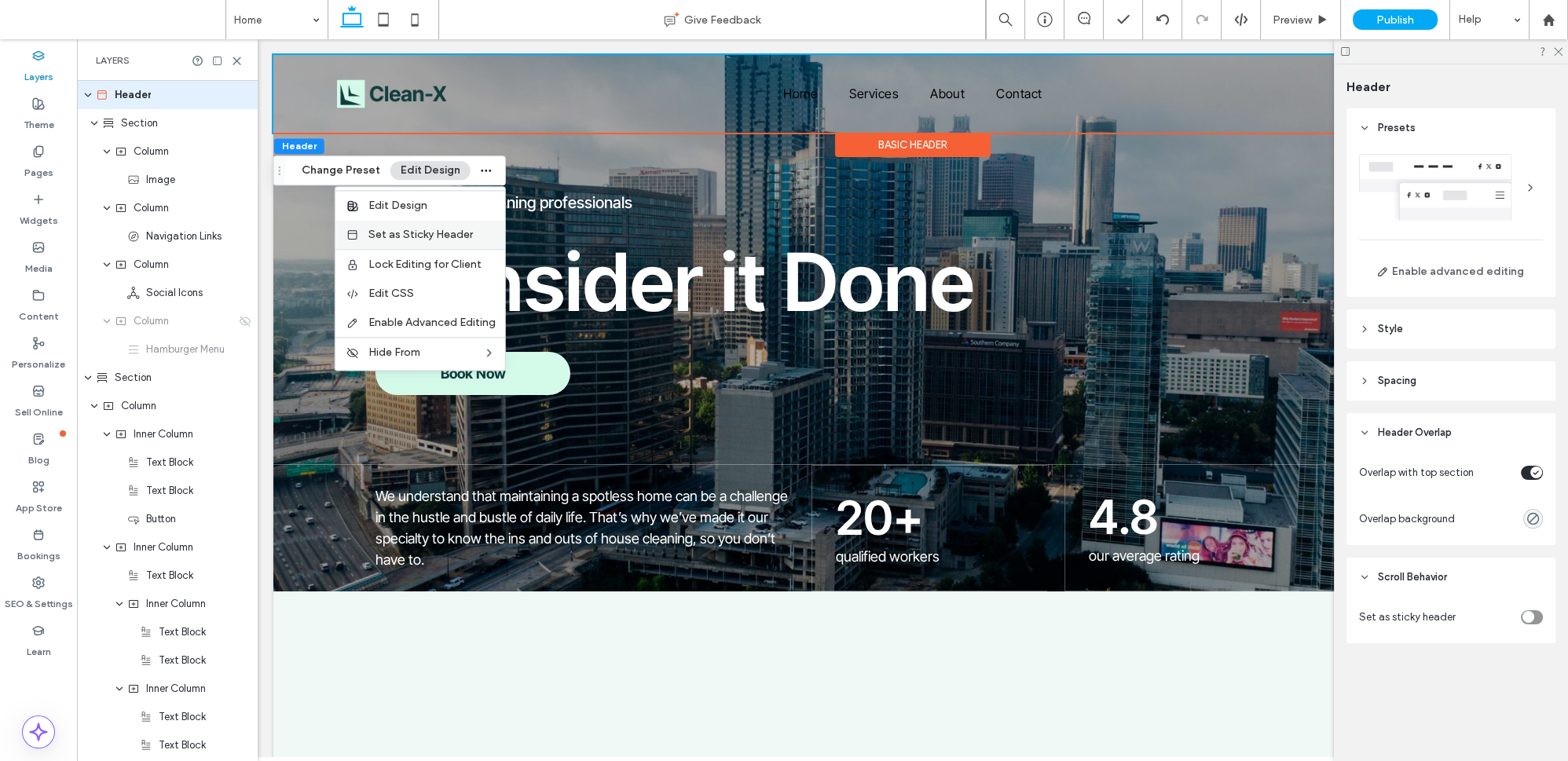
click at [450, 237] on span "Set as Sticky Header" at bounding box center [420, 235] width 104 height 14
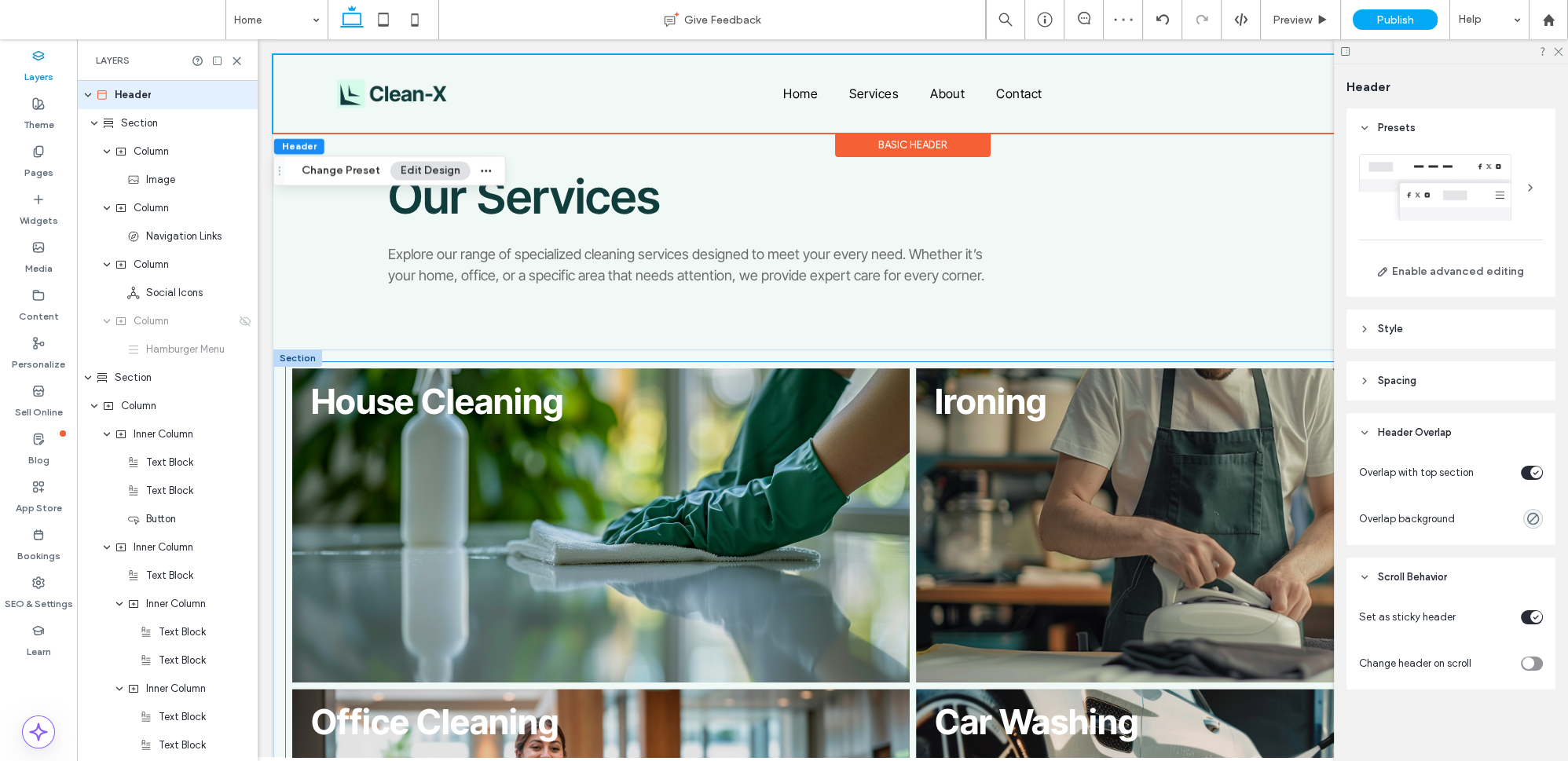
scroll to position [0, 0]
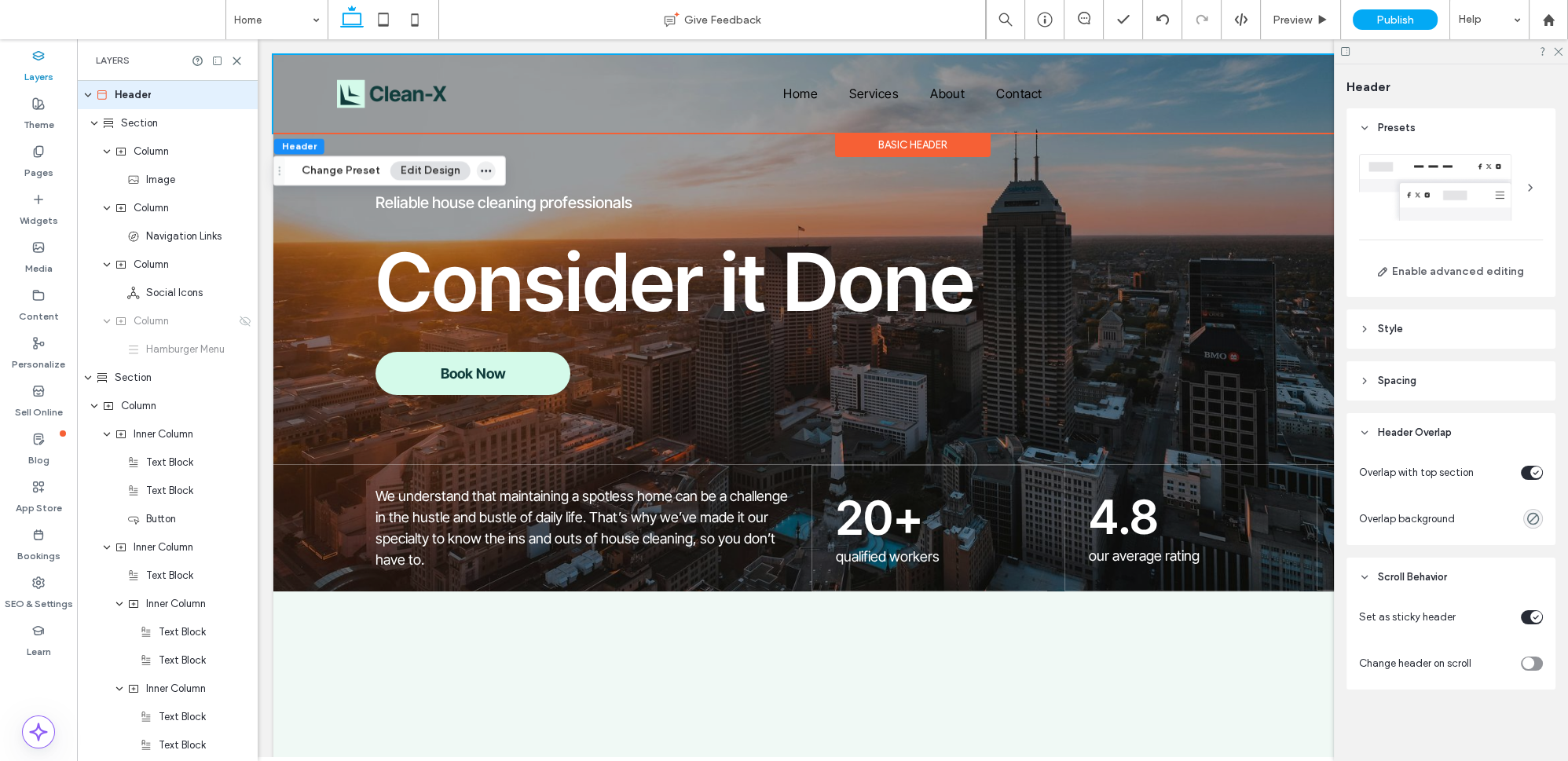
click at [485, 170] on use "button" at bounding box center [486, 171] width 10 height 3
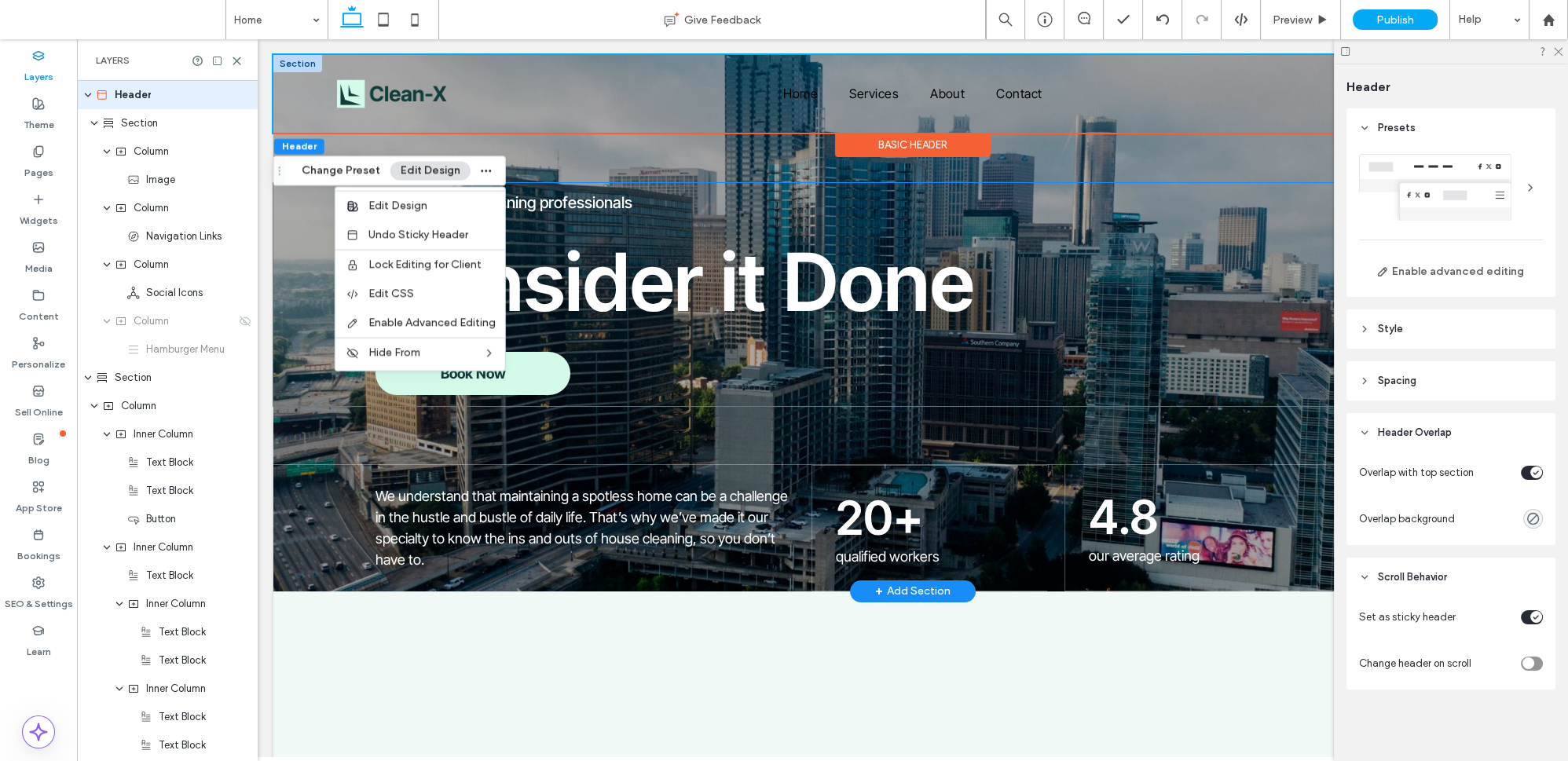
click at [1101, 312] on h1 "Consider it Done" at bounding box center [964, 282] width 1177 height 97
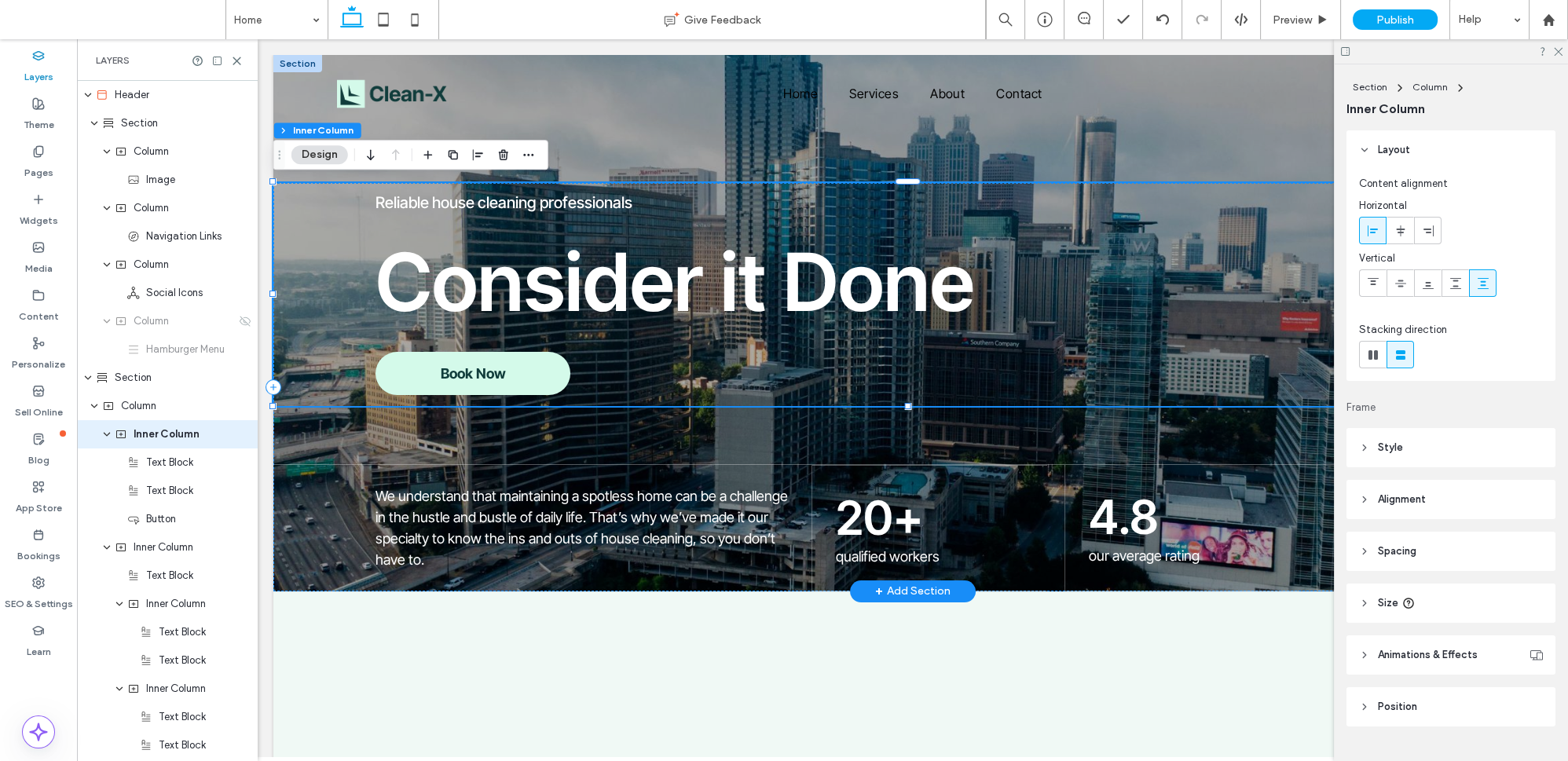
scroll to position [13, 0]
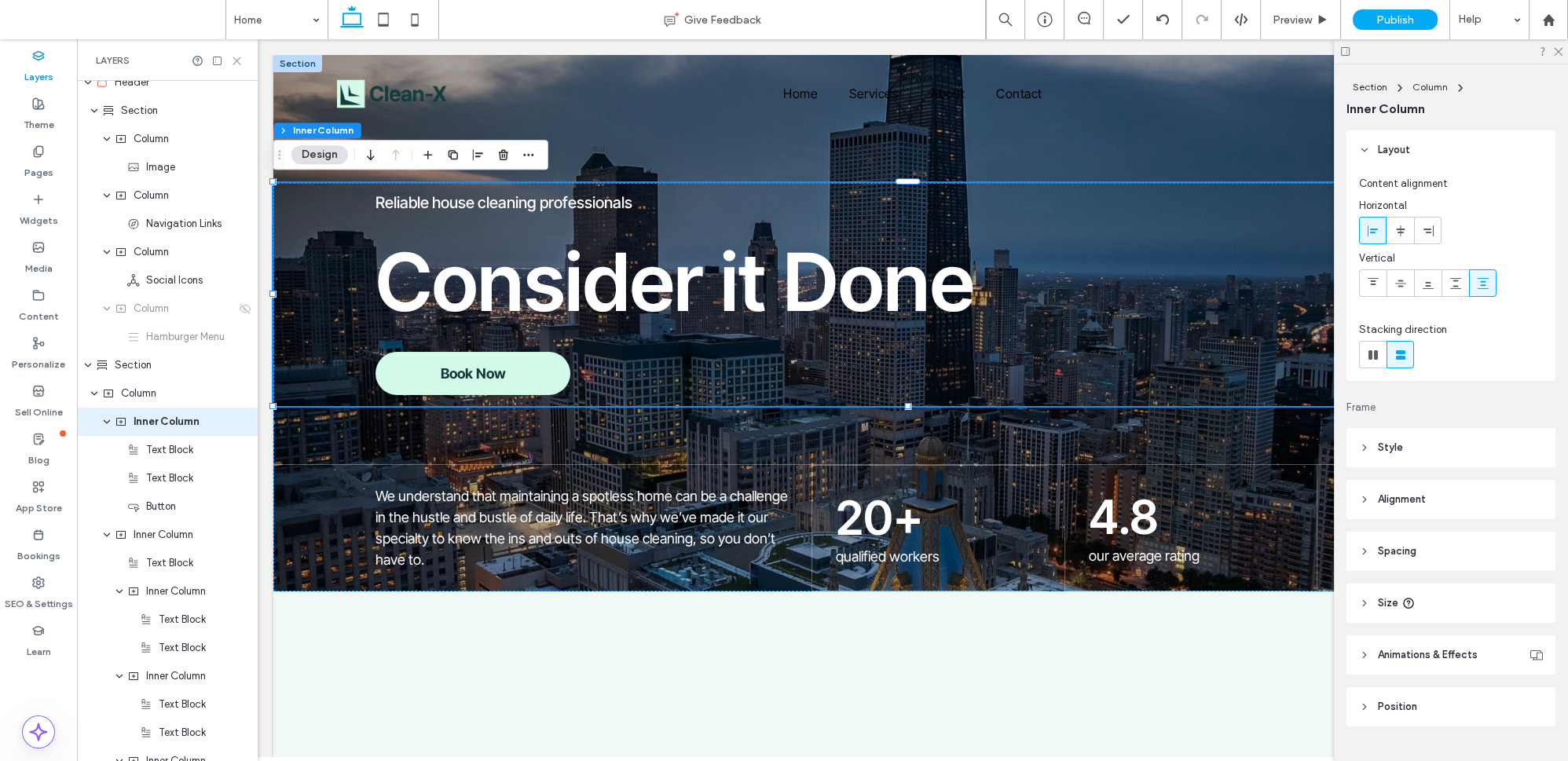
click at [232, 61] on icon at bounding box center [237, 61] width 12 height 12
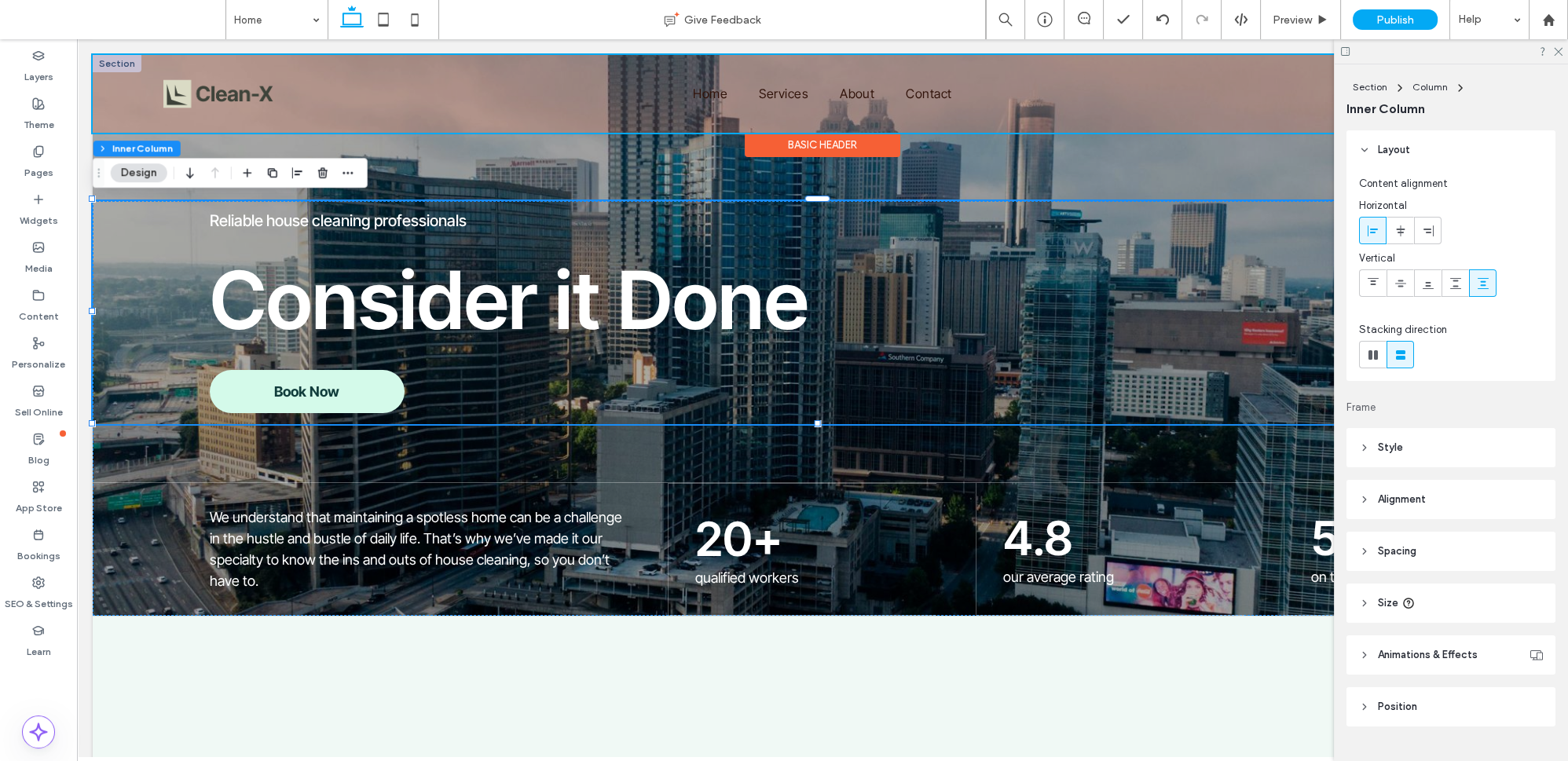
click at [204, 102] on div at bounding box center [822, 93] width 1460 height 78
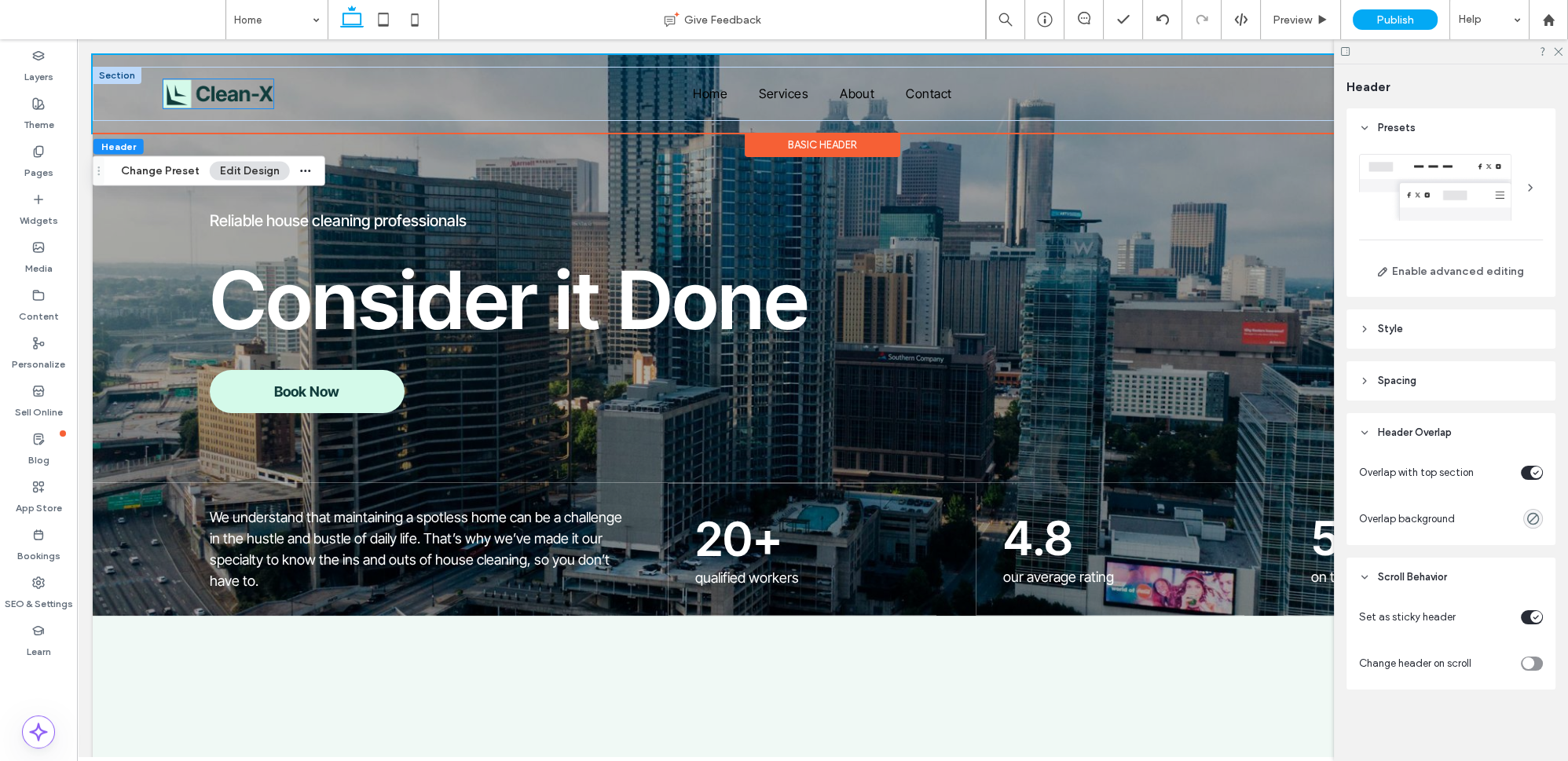
click at [202, 102] on img at bounding box center [218, 94] width 110 height 29
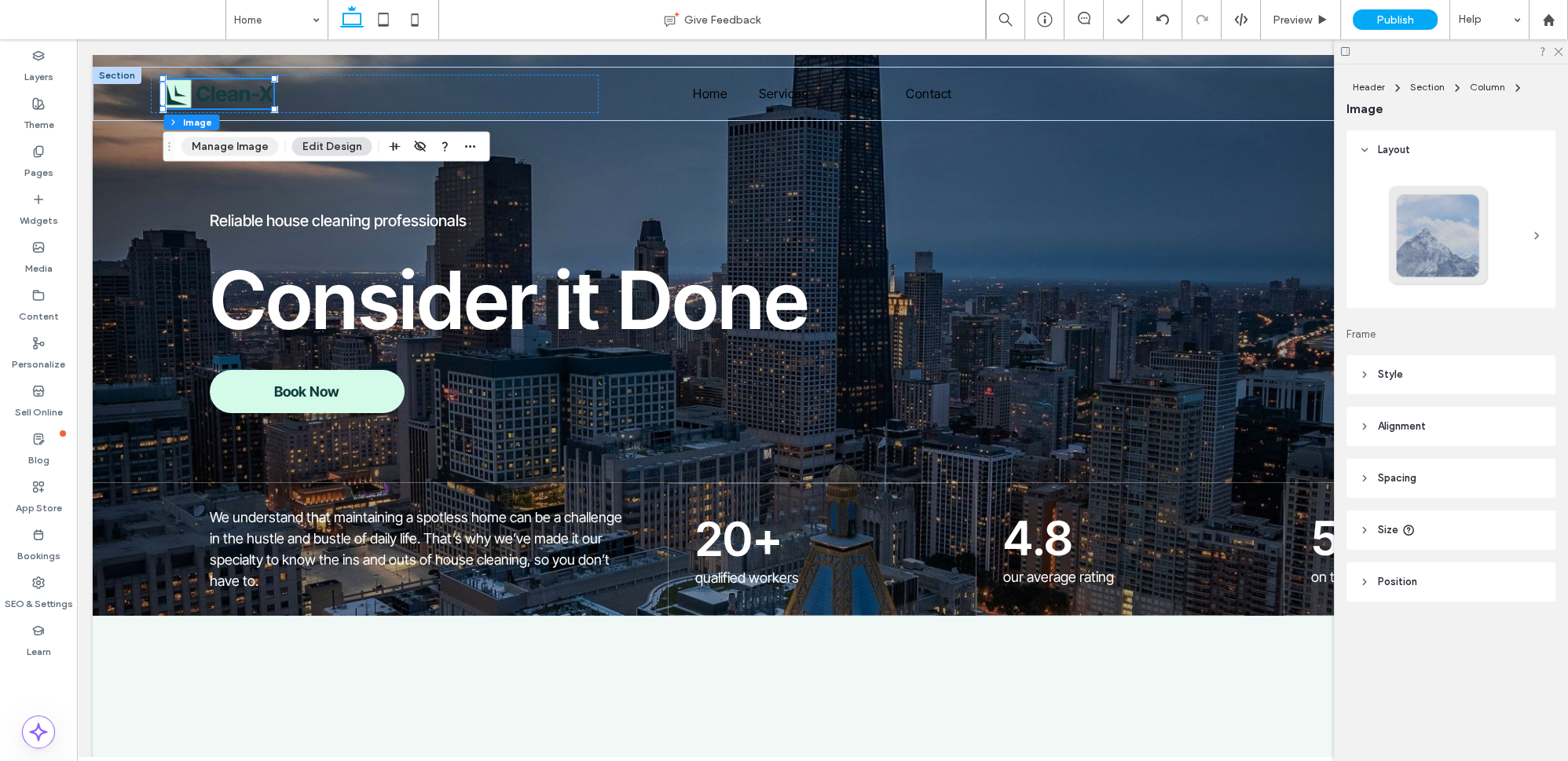
click at [218, 146] on button "Manage Image" at bounding box center [231, 147] width 97 height 19
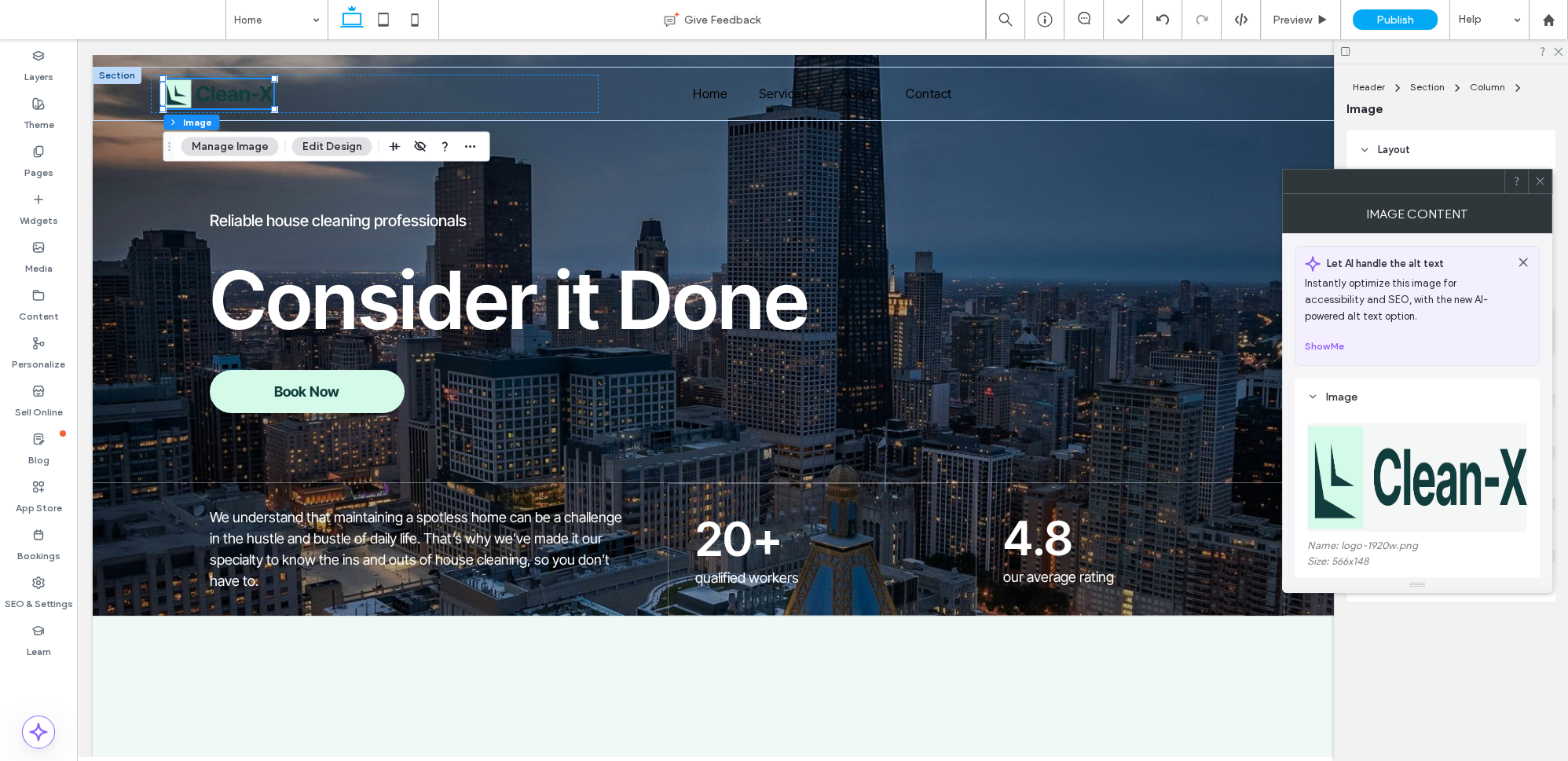
click at [1419, 504] on img at bounding box center [1418, 477] width 221 height 108
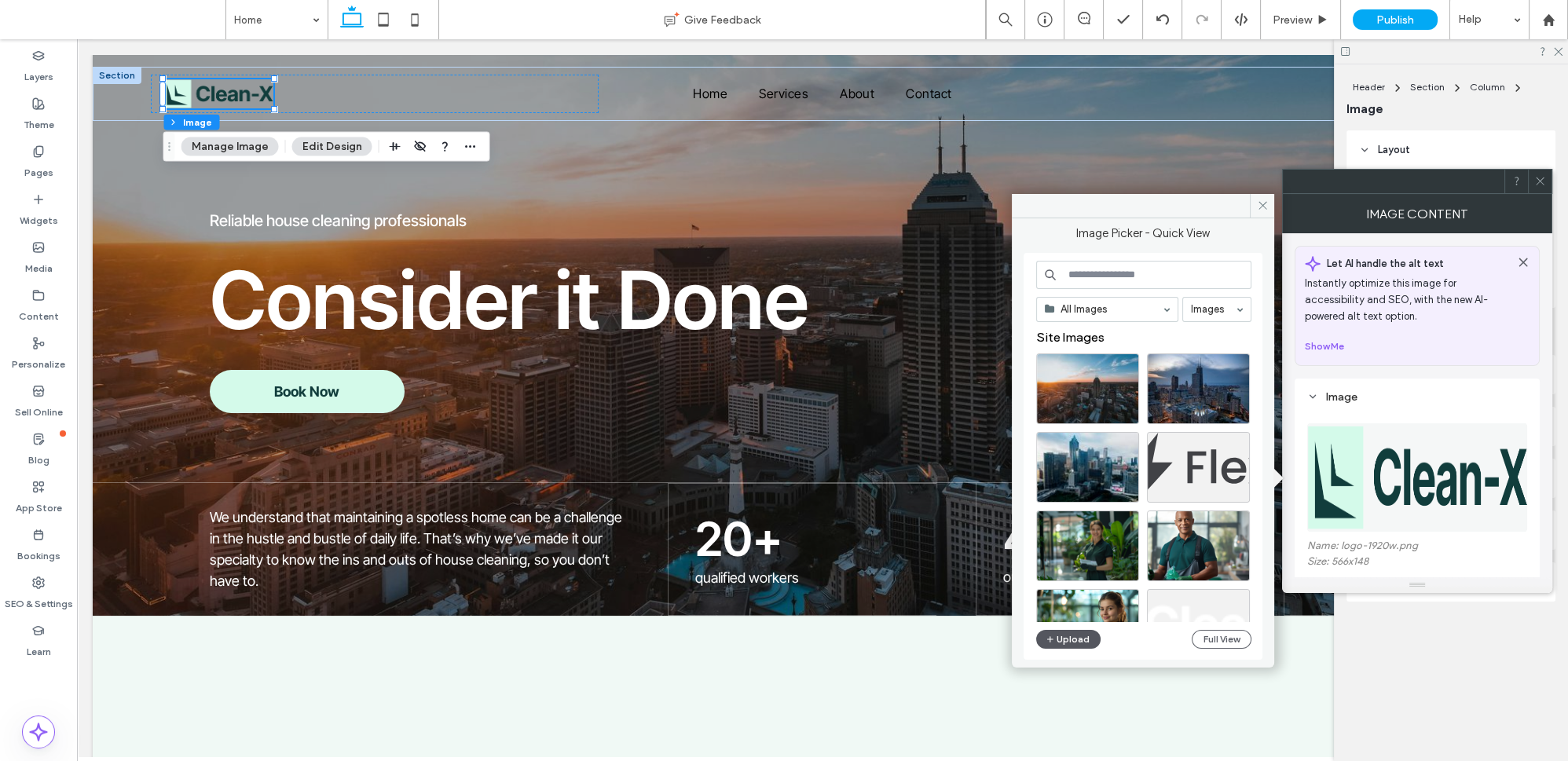
click at [1058, 643] on button "Upload" at bounding box center [1068, 640] width 64 height 19
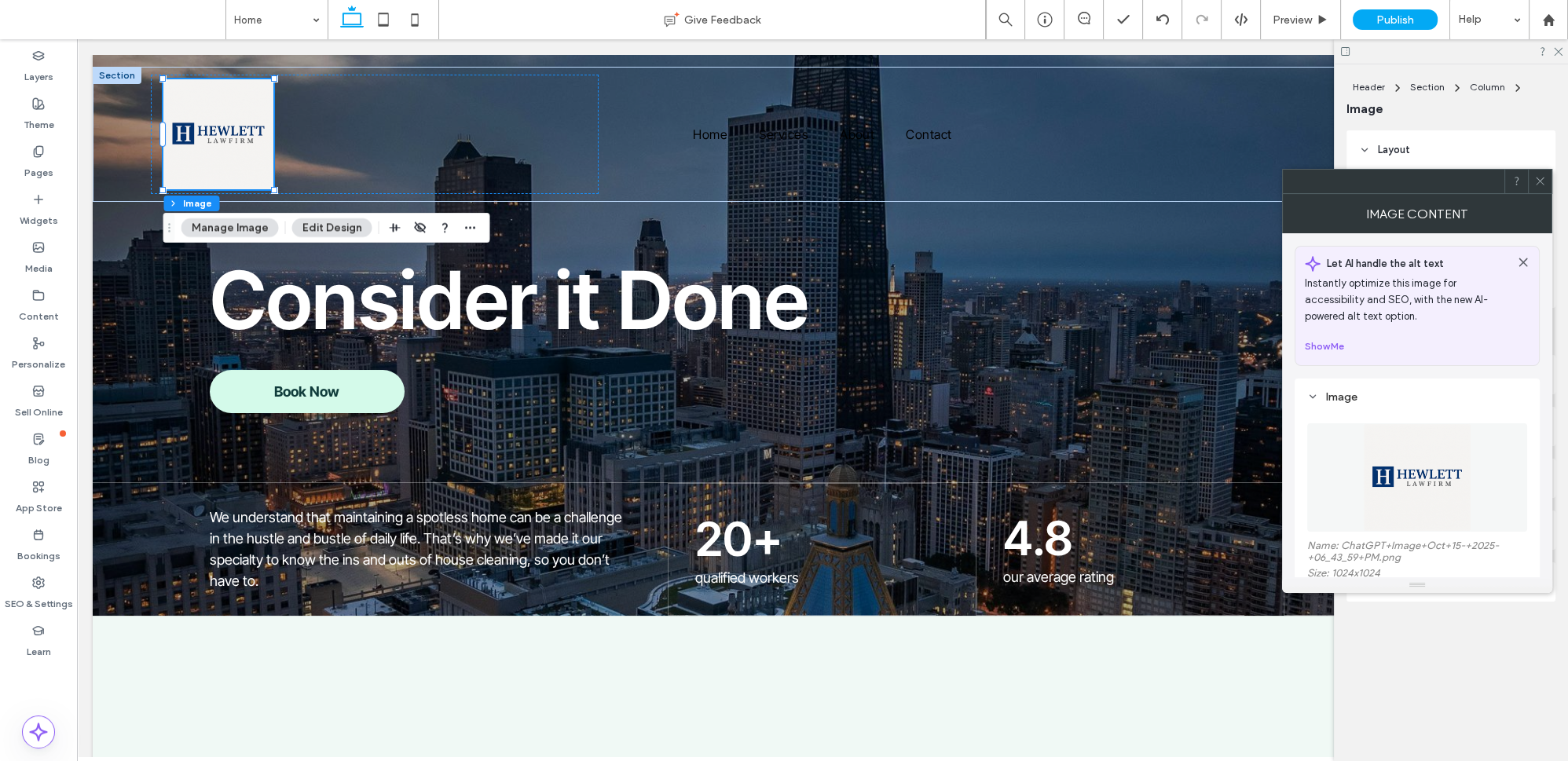
click at [1382, 501] on img at bounding box center [1417, 477] width 108 height 108
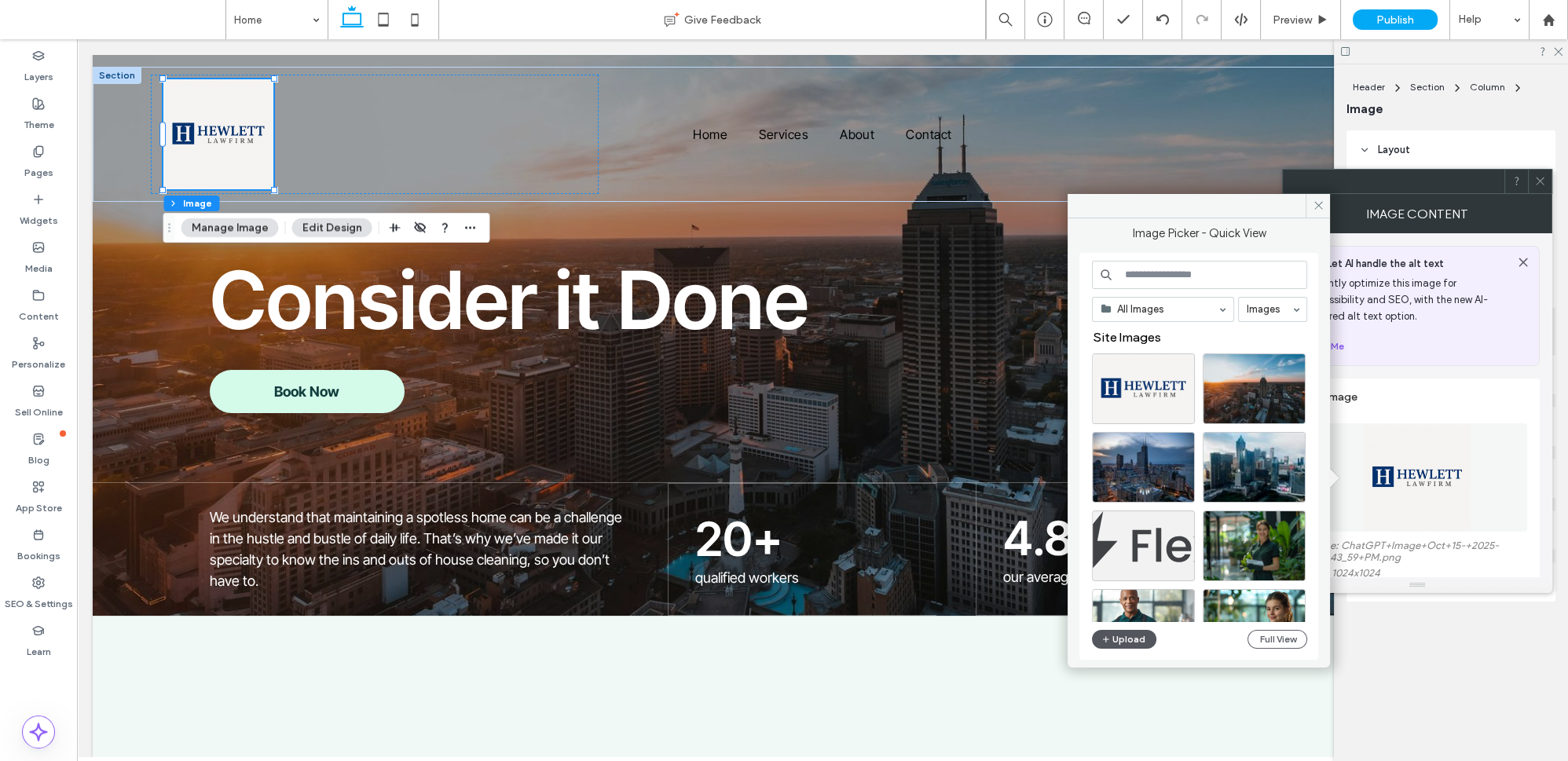
click at [1144, 637] on button "Upload" at bounding box center [1124, 640] width 64 height 19
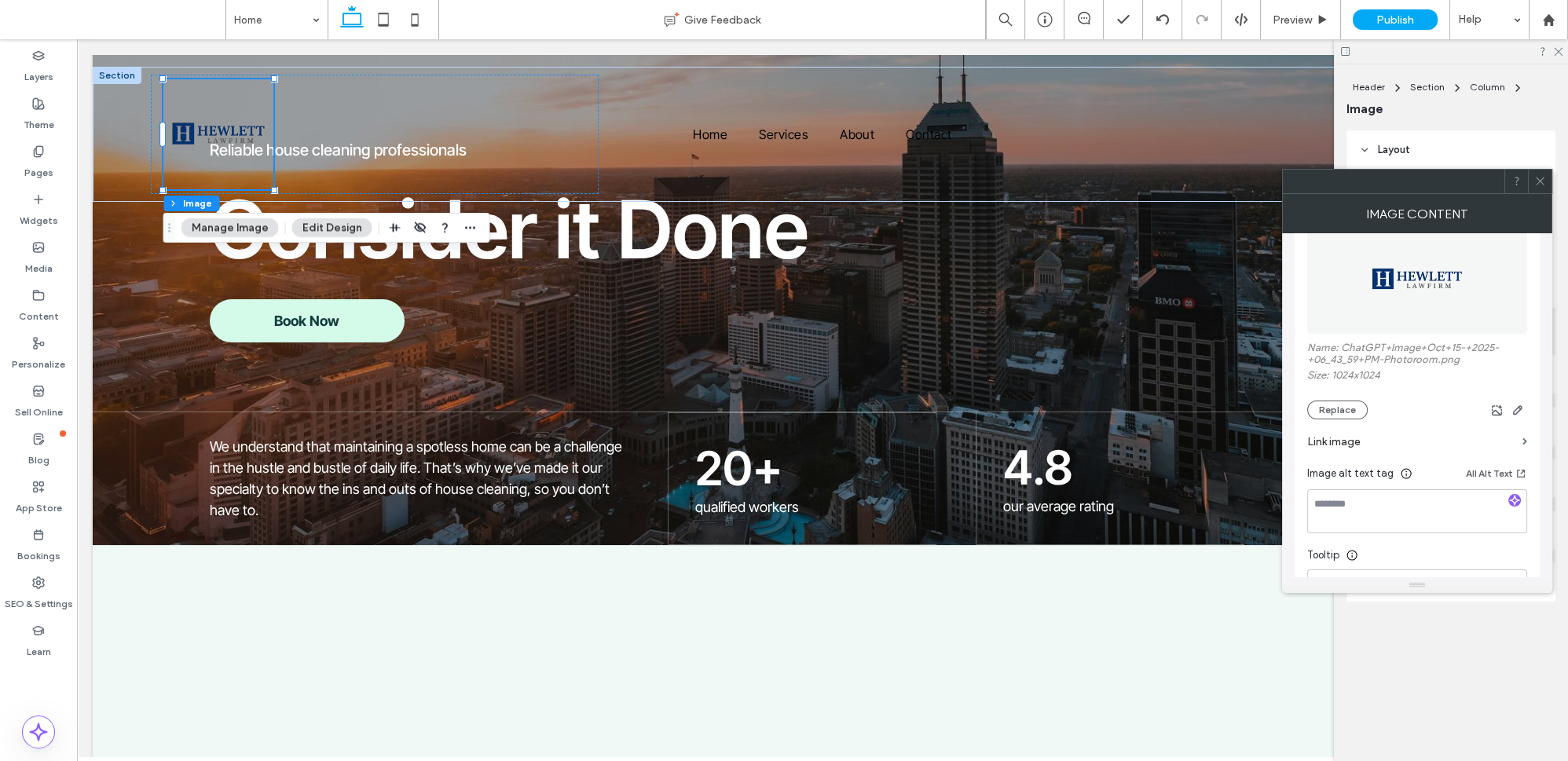
scroll to position [214, 0]
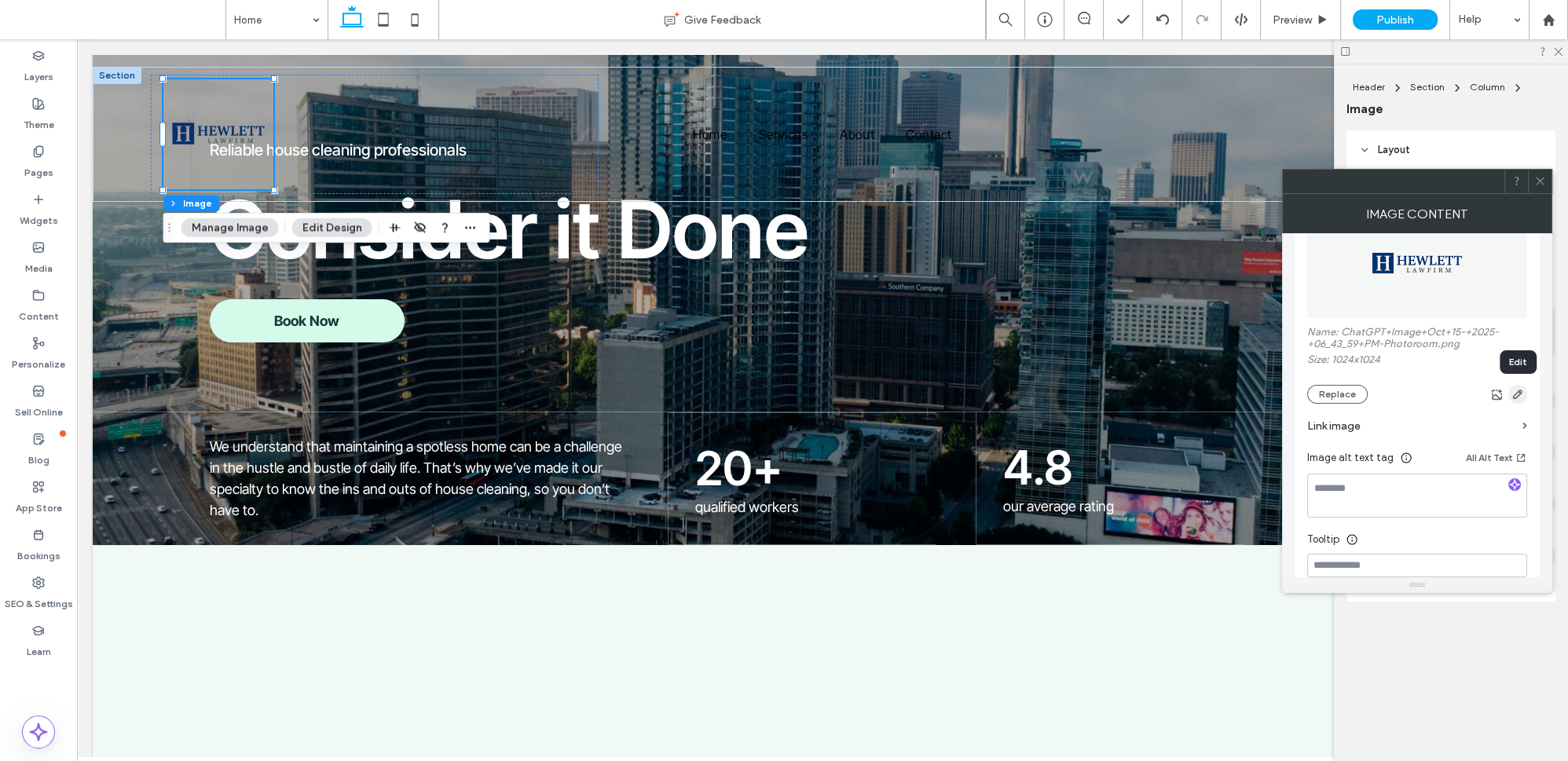
click at [1512, 400] on span "button" at bounding box center [1518, 395] width 19 height 19
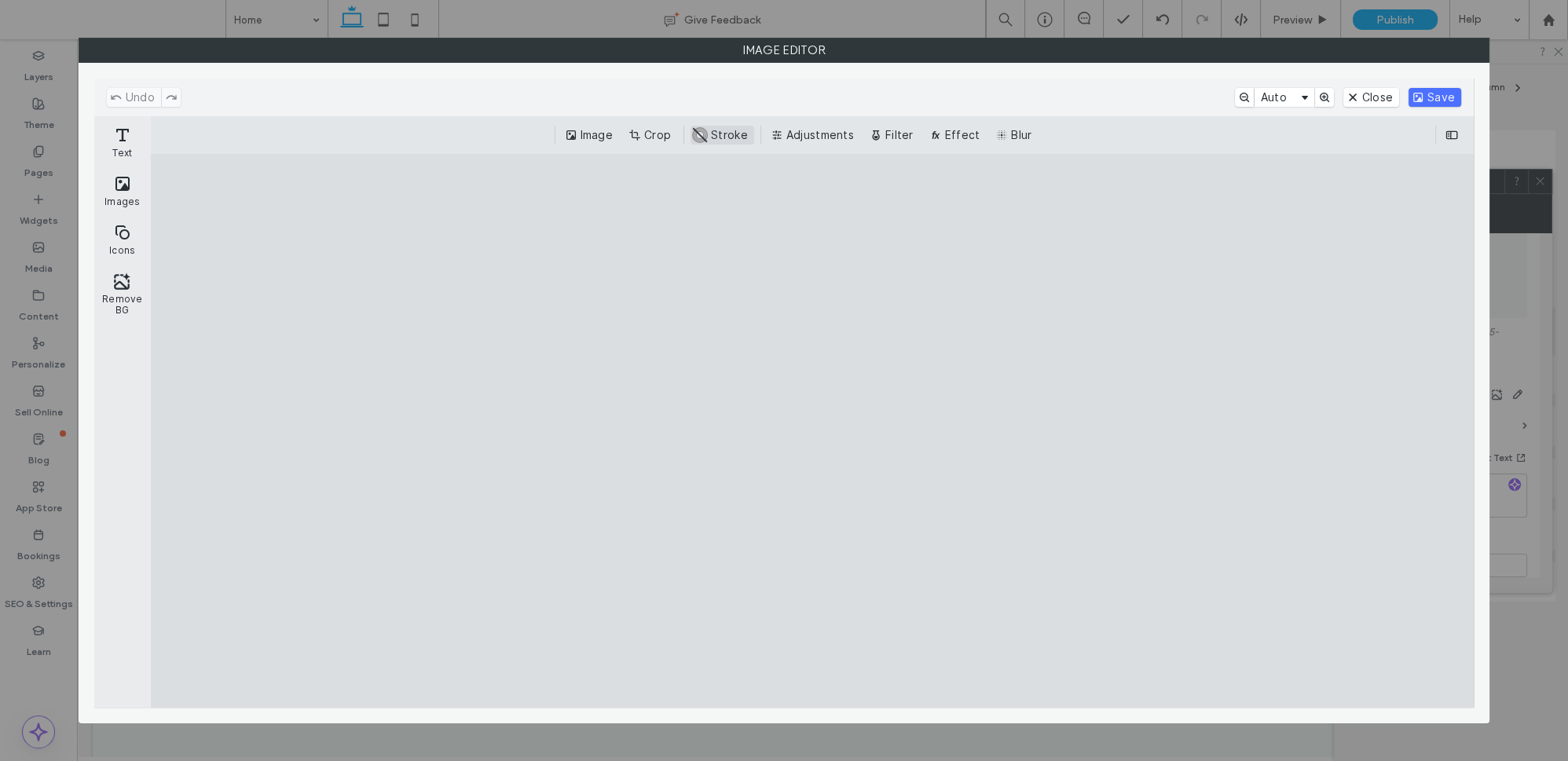
click at [703, 128] on button "#ABABAB Stroke" at bounding box center [723, 135] width 64 height 19
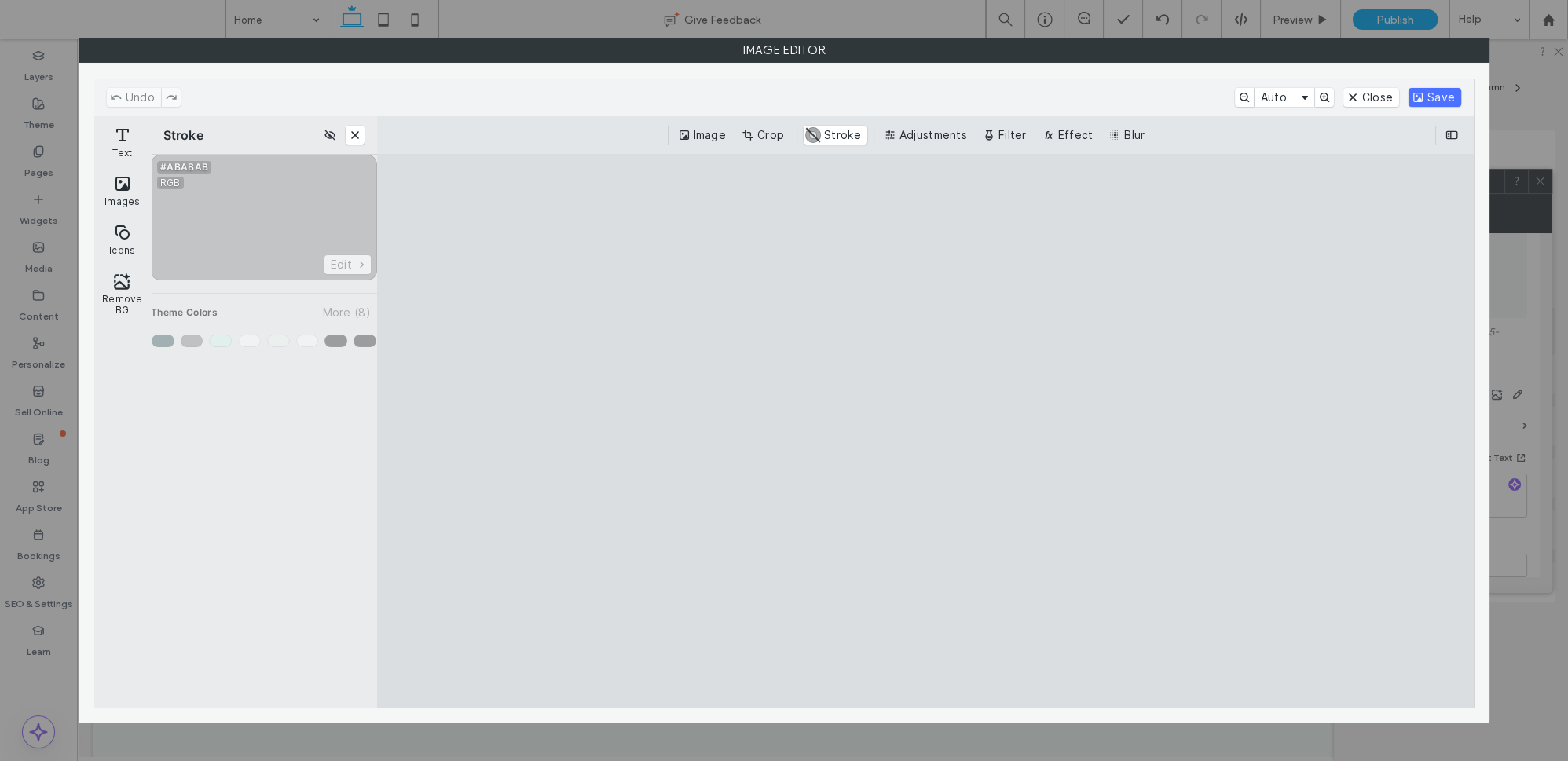
click at [251, 336] on div "Enable Stroke" at bounding box center [264, 254] width 226 height 199
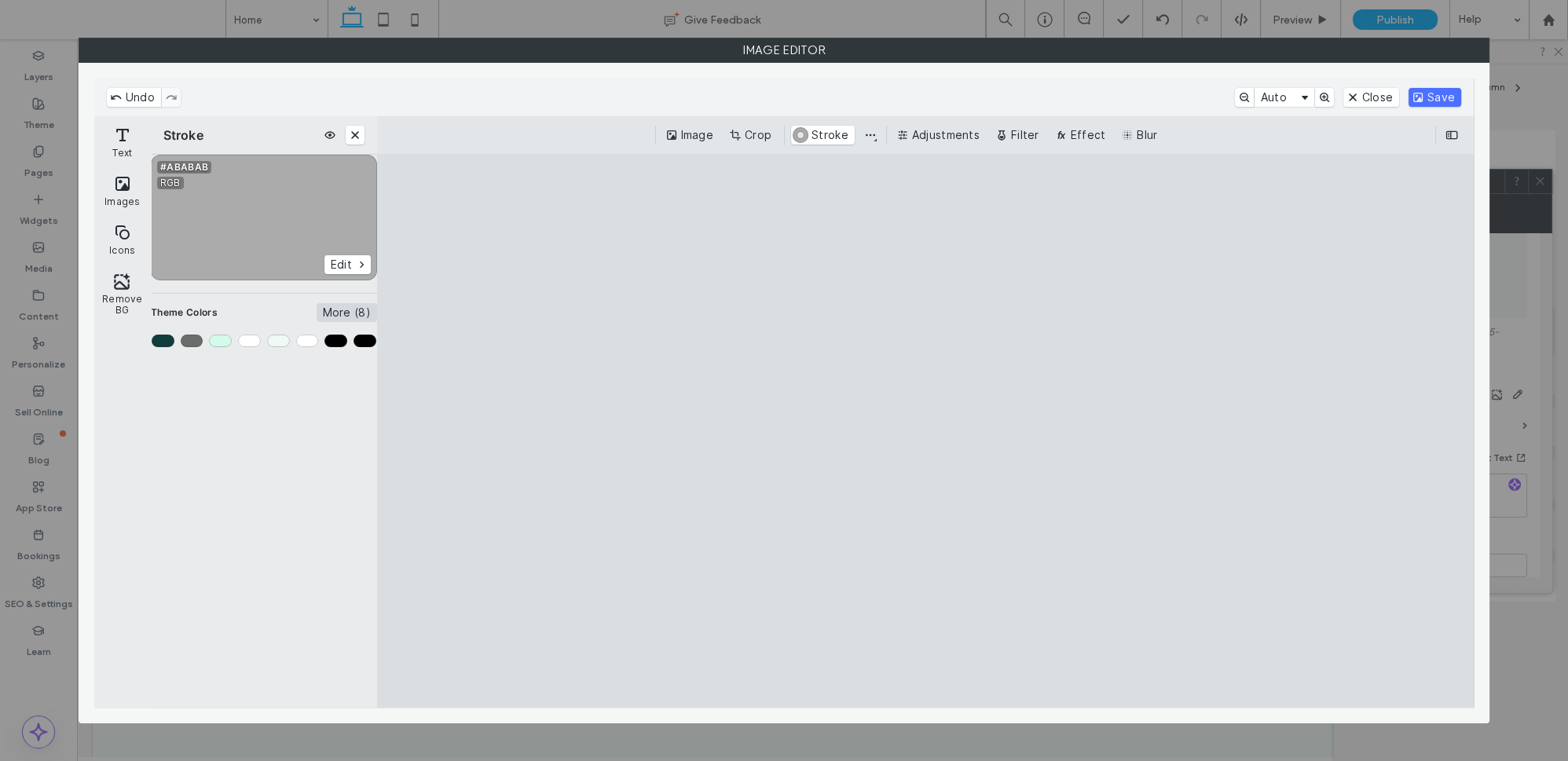
click at [360, 307] on button "More (8)" at bounding box center [347, 313] width 61 height 19
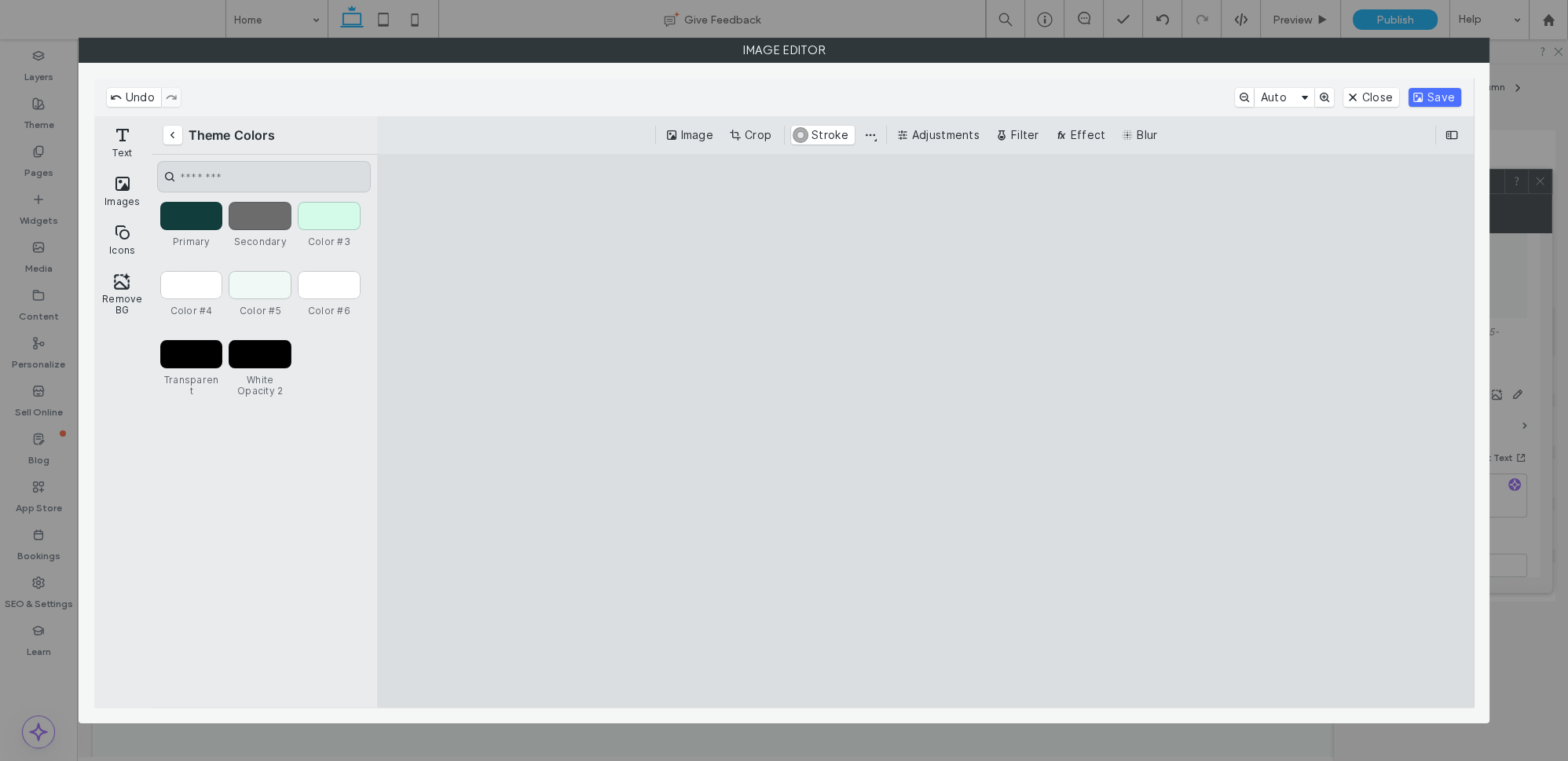
click at [189, 238] on span "Primary" at bounding box center [191, 242] width 56 height 11
click at [189, 231] on button "Primary" at bounding box center [192, 215] width 63 height 28
click at [192, 219] on div "Primary" at bounding box center [192, 215] width 63 height 28
click at [202, 225] on div "Primary" at bounding box center [192, 215] width 63 height 28
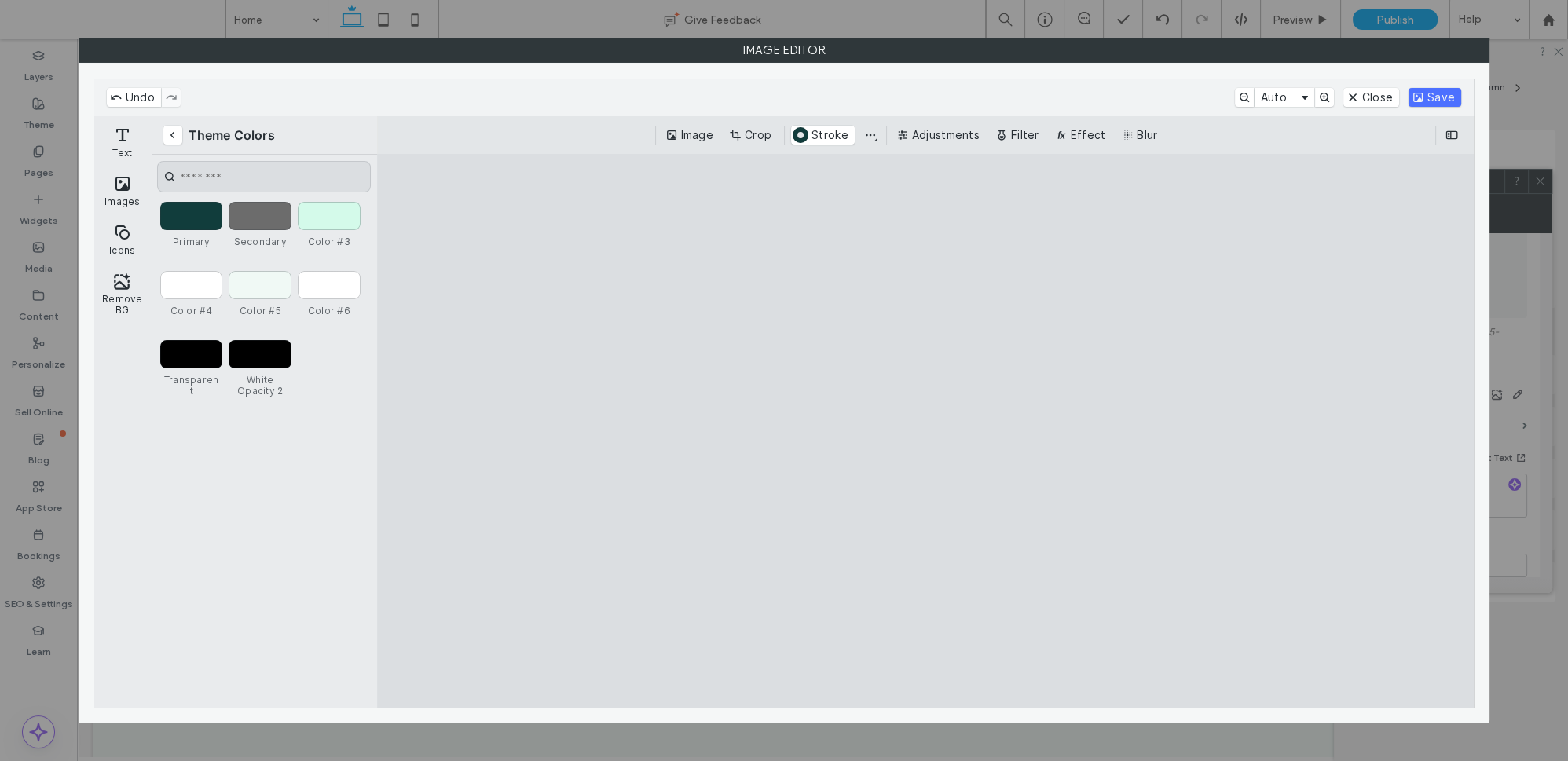
drag, startPoint x: 1340, startPoint y: 93, endPoint x: 1354, endPoint y: 95, distance: 14.1
click at [1341, 93] on div "Undo Auto Close Save" at bounding box center [784, 97] width 1354 height 19
click at [1354, 95] on button "Close" at bounding box center [1371, 97] width 56 height 19
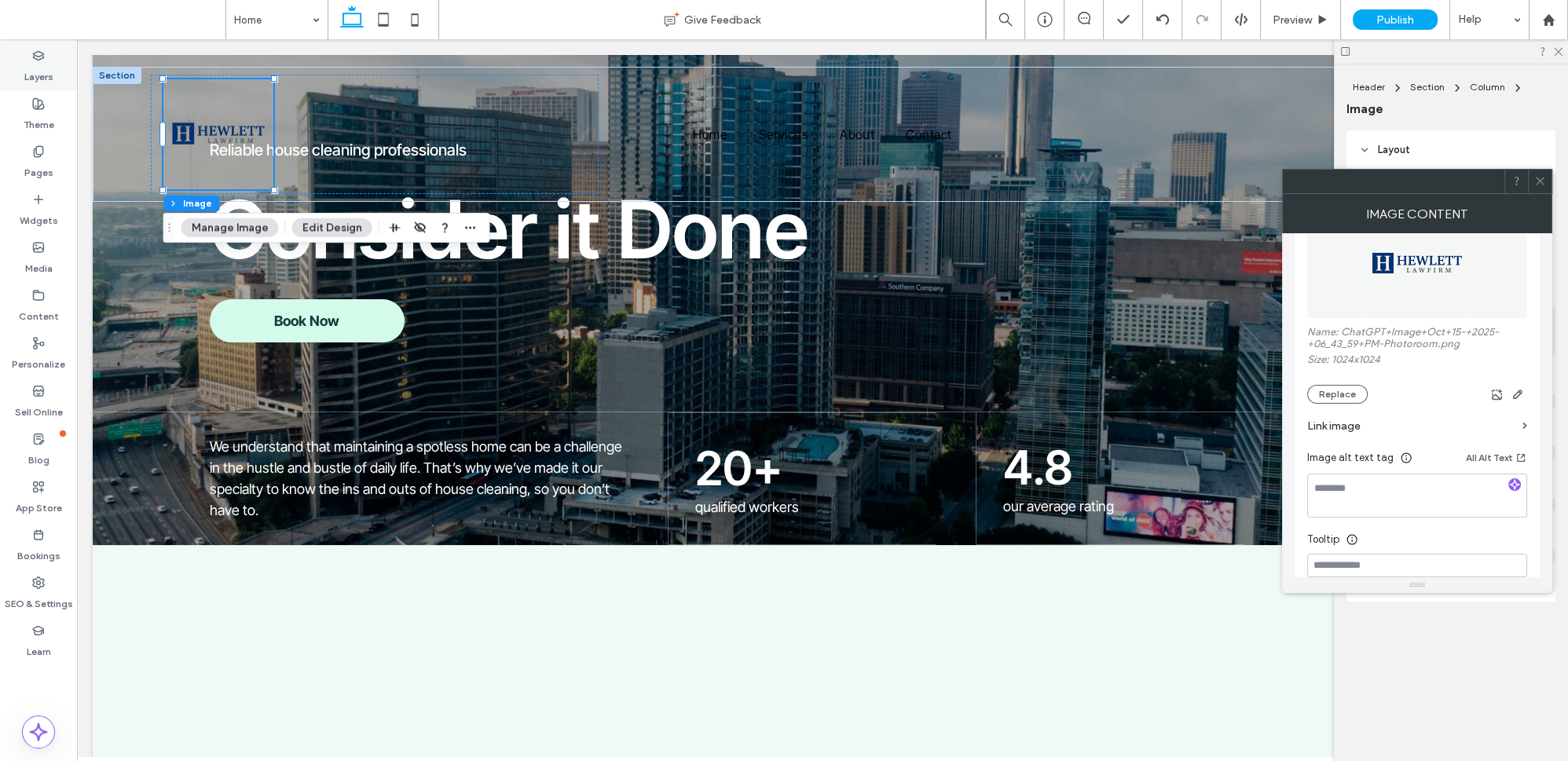
click at [44, 64] on label "Layers" at bounding box center [39, 73] width 29 height 22
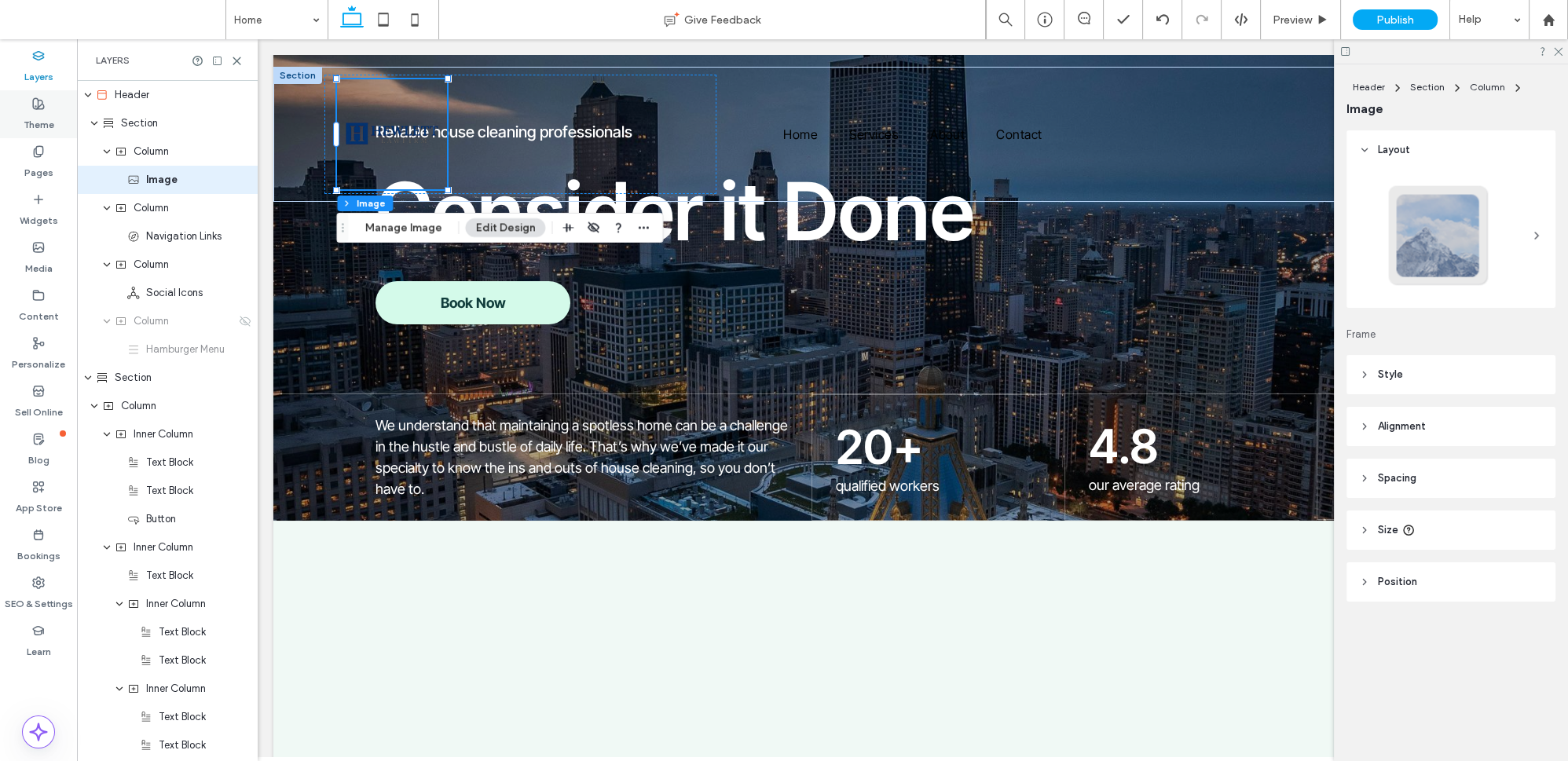
click at [34, 112] on label "Theme" at bounding box center [39, 121] width 31 height 22
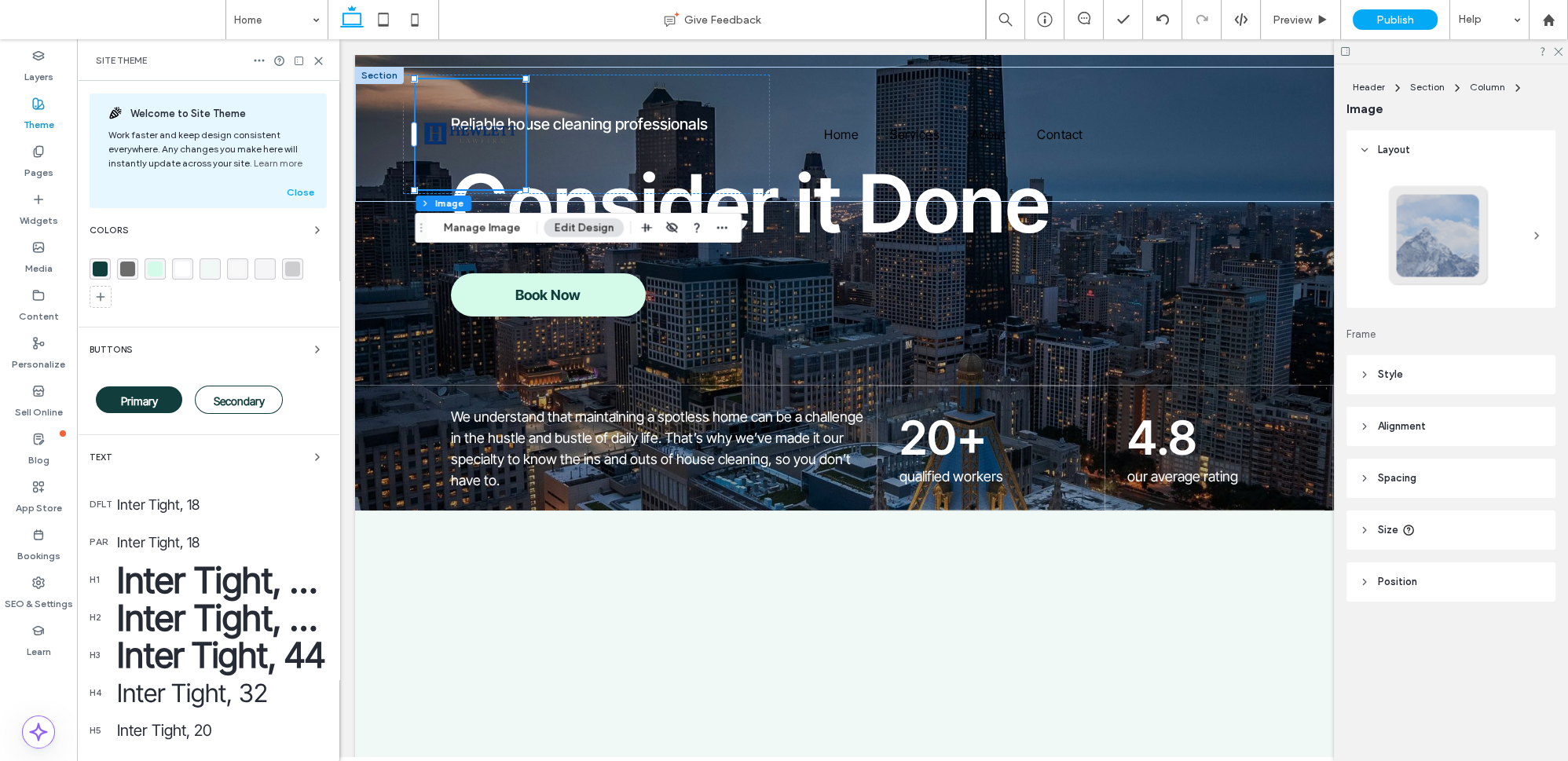
click at [103, 278] on div "rgba(17, 61, 60, 1)" at bounding box center [100, 269] width 21 height 21
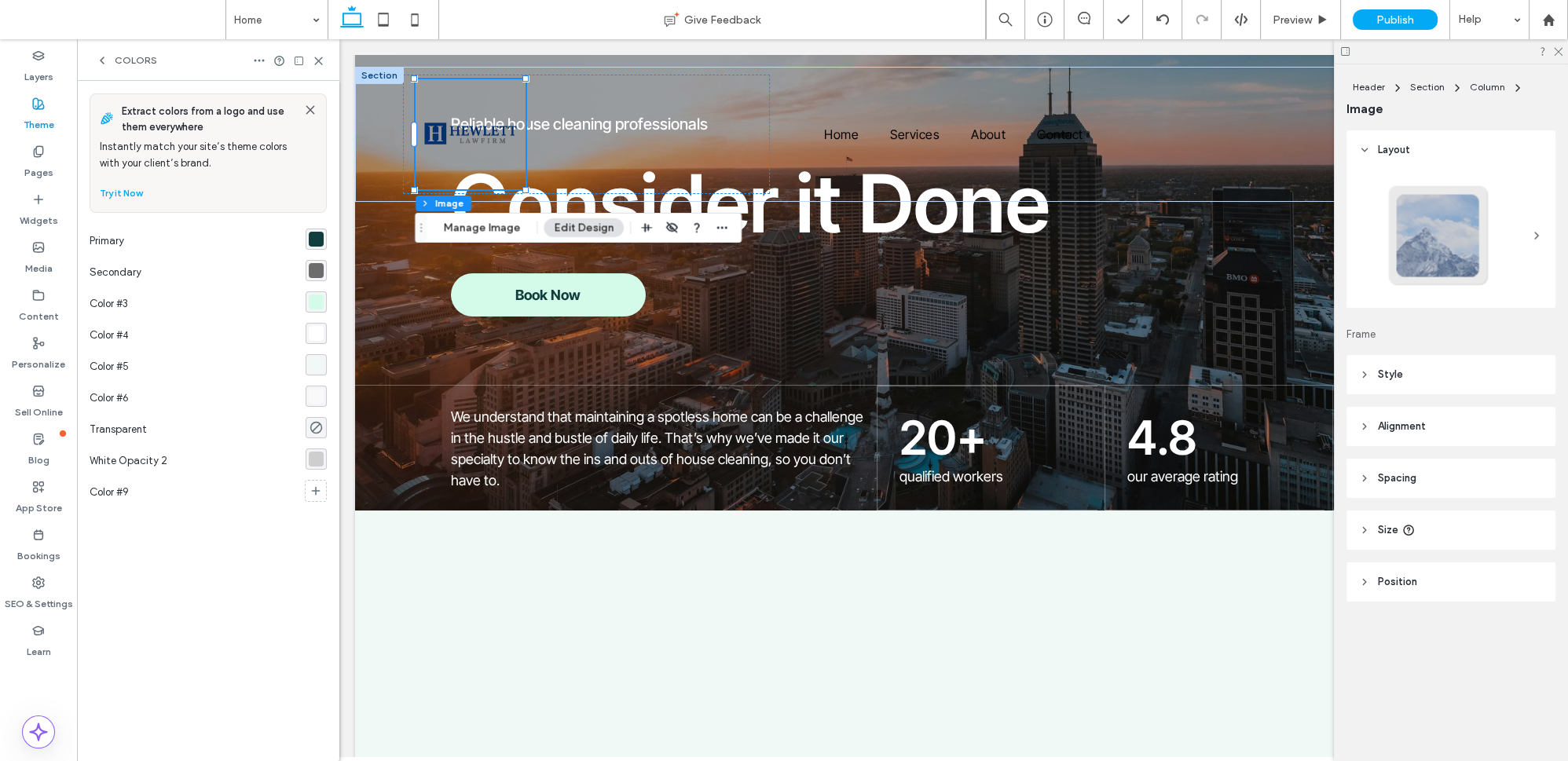
click at [105, 269] on div "Extract colors from a logo and use them everywhere Instantly match your site’s …" at bounding box center [208, 421] width 262 height 681
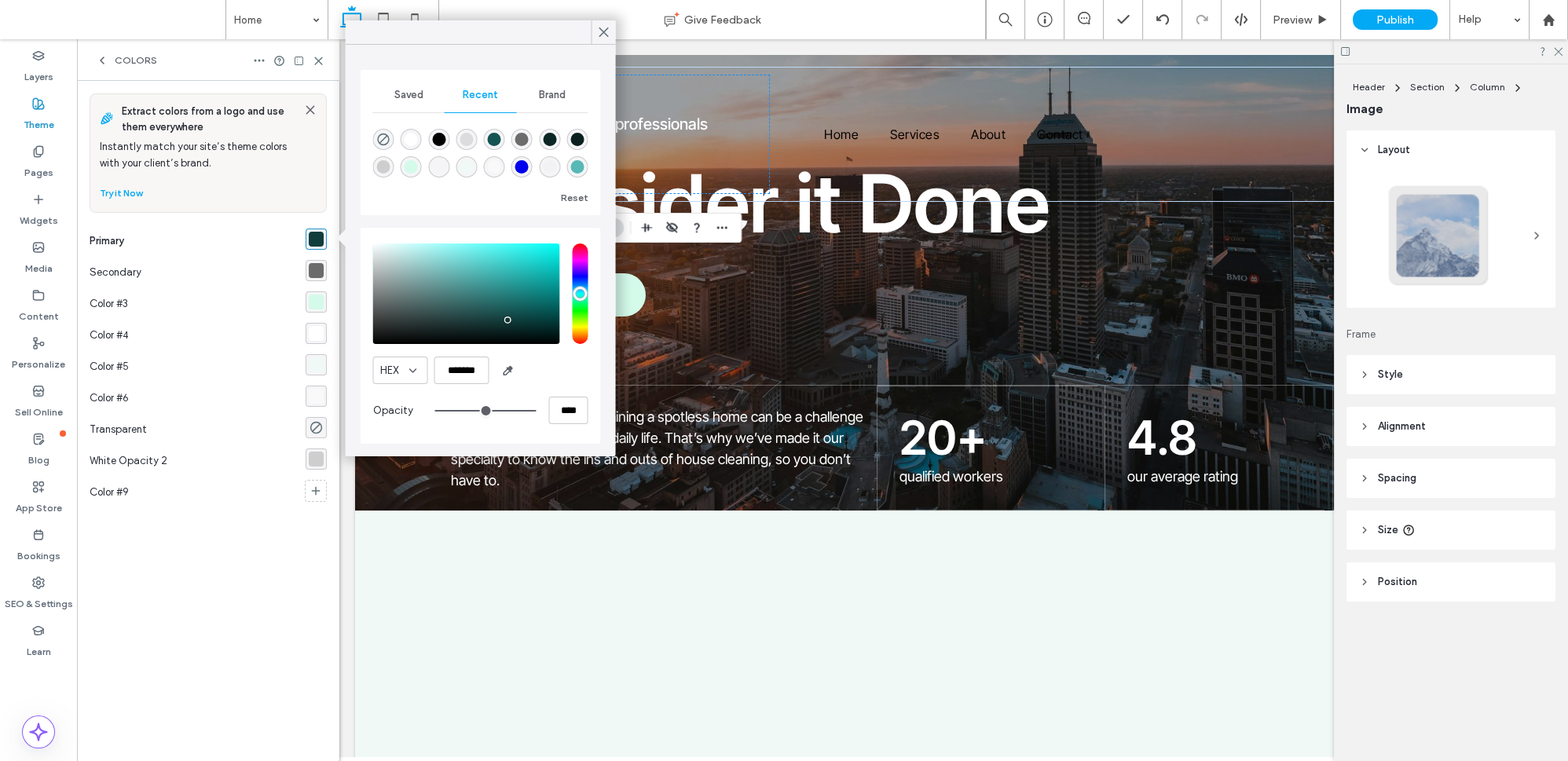
click at [302, 236] on div "Primary" at bounding box center [197, 241] width 216 height 32
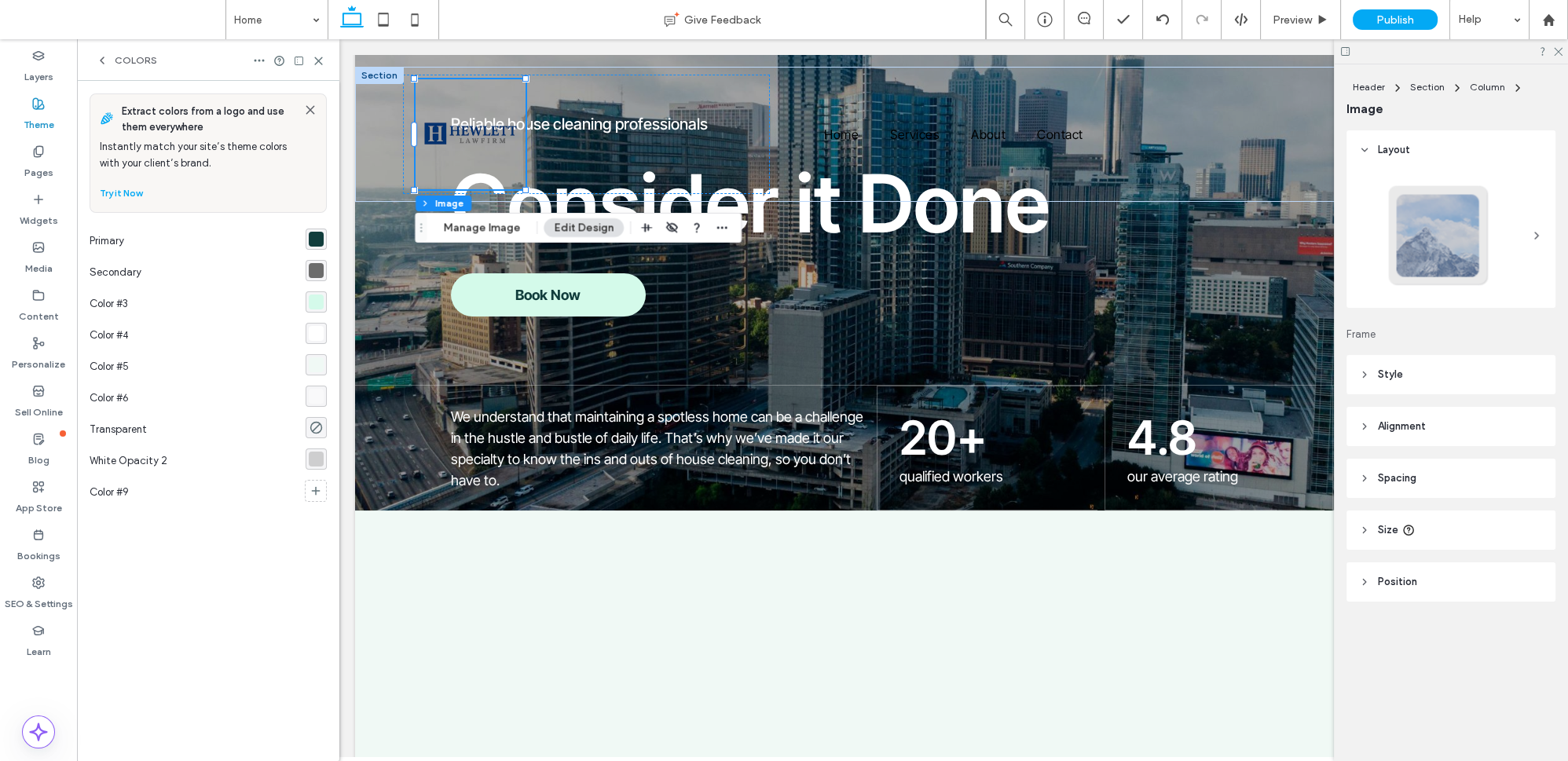
click at [306, 239] on div "Primary" at bounding box center [197, 241] width 216 height 32
click at [311, 239] on div "rgba(17, 61, 60, 1)" at bounding box center [316, 238] width 15 height 15
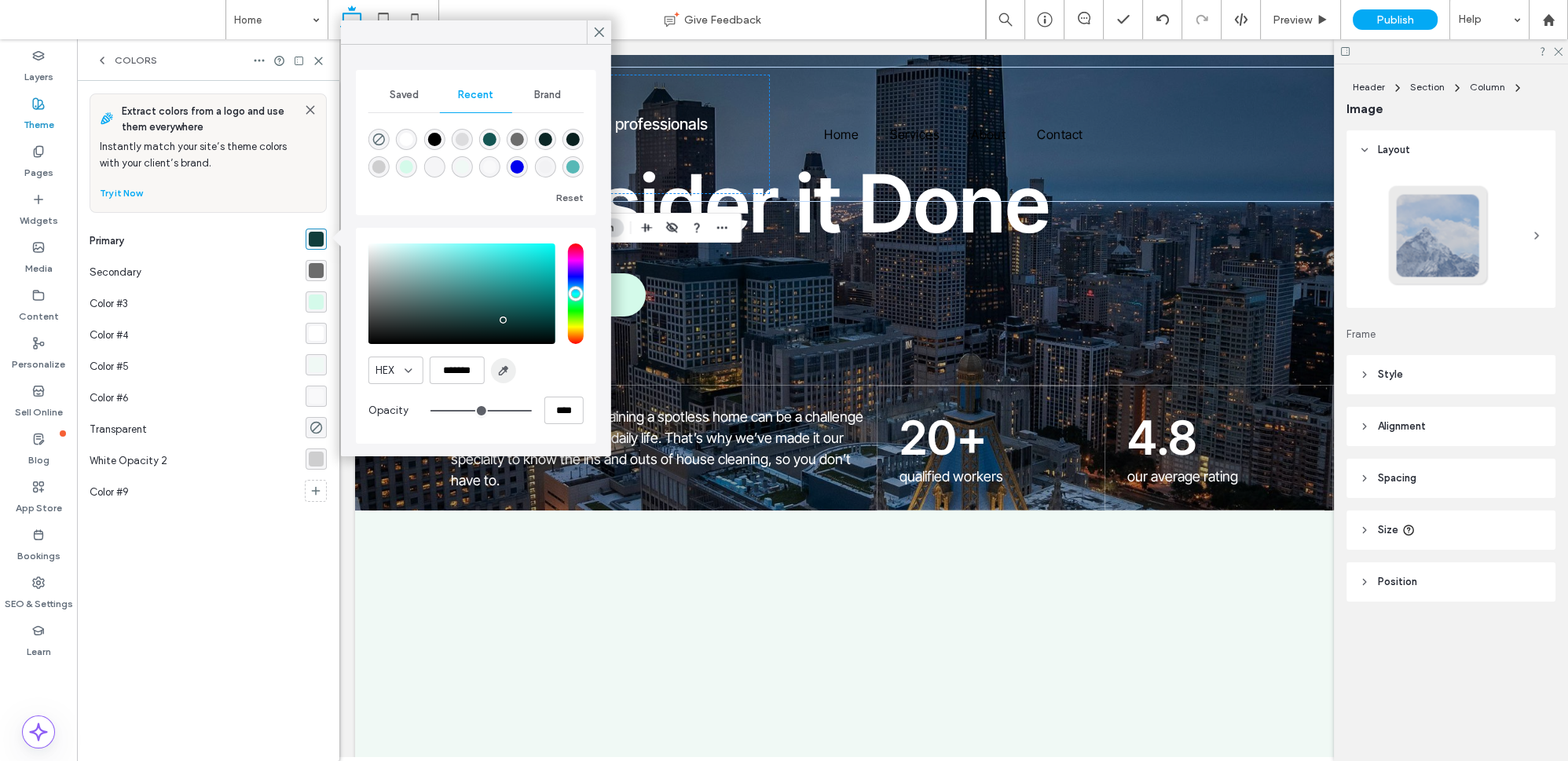
click at [495, 372] on span "button" at bounding box center [503, 370] width 25 height 25
click at [461, 374] on input "*******" at bounding box center [457, 371] width 55 height 27
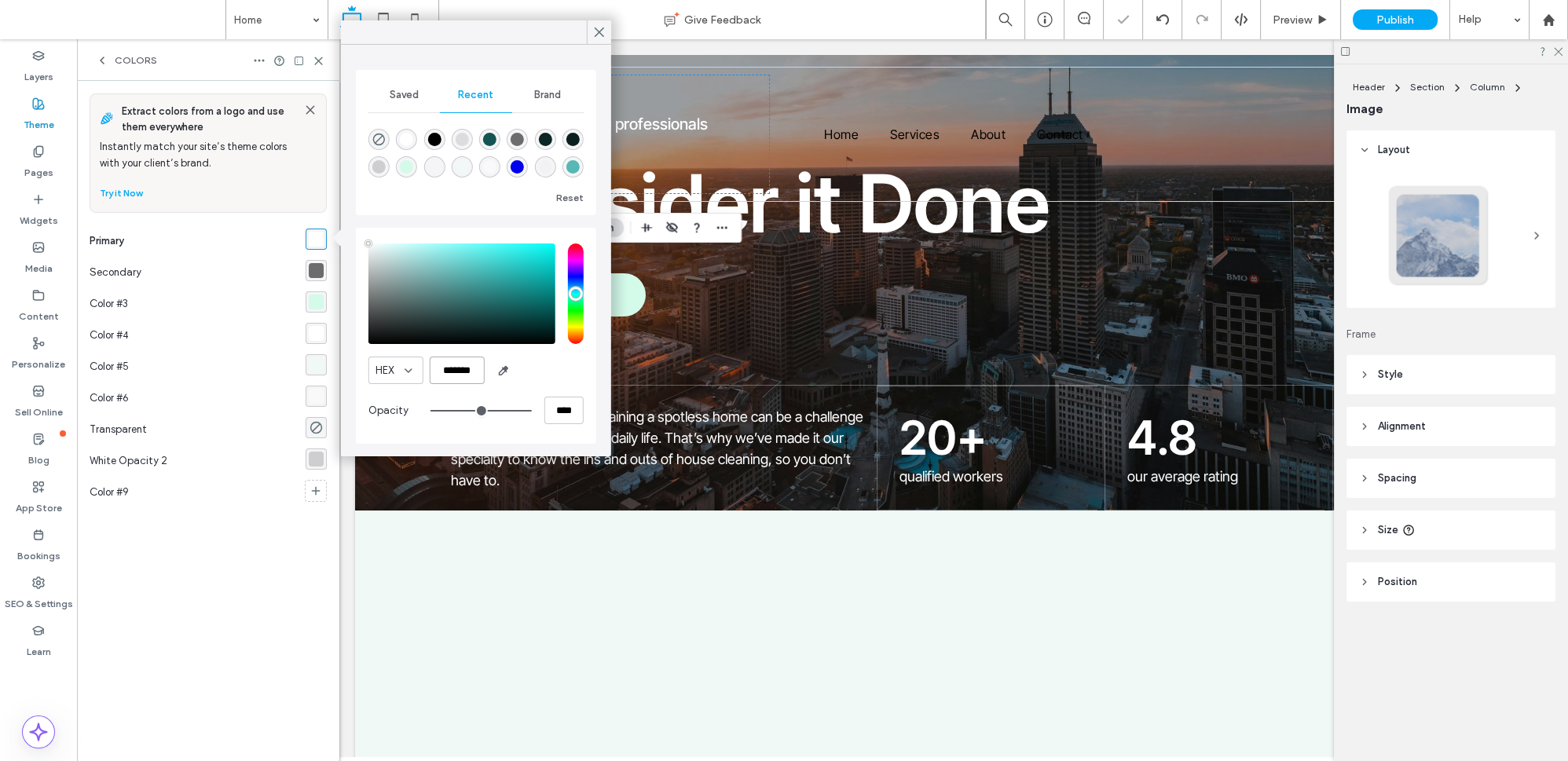
click at [461, 374] on input "*******" at bounding box center [457, 371] width 55 height 27
paste input "color picker textbox"
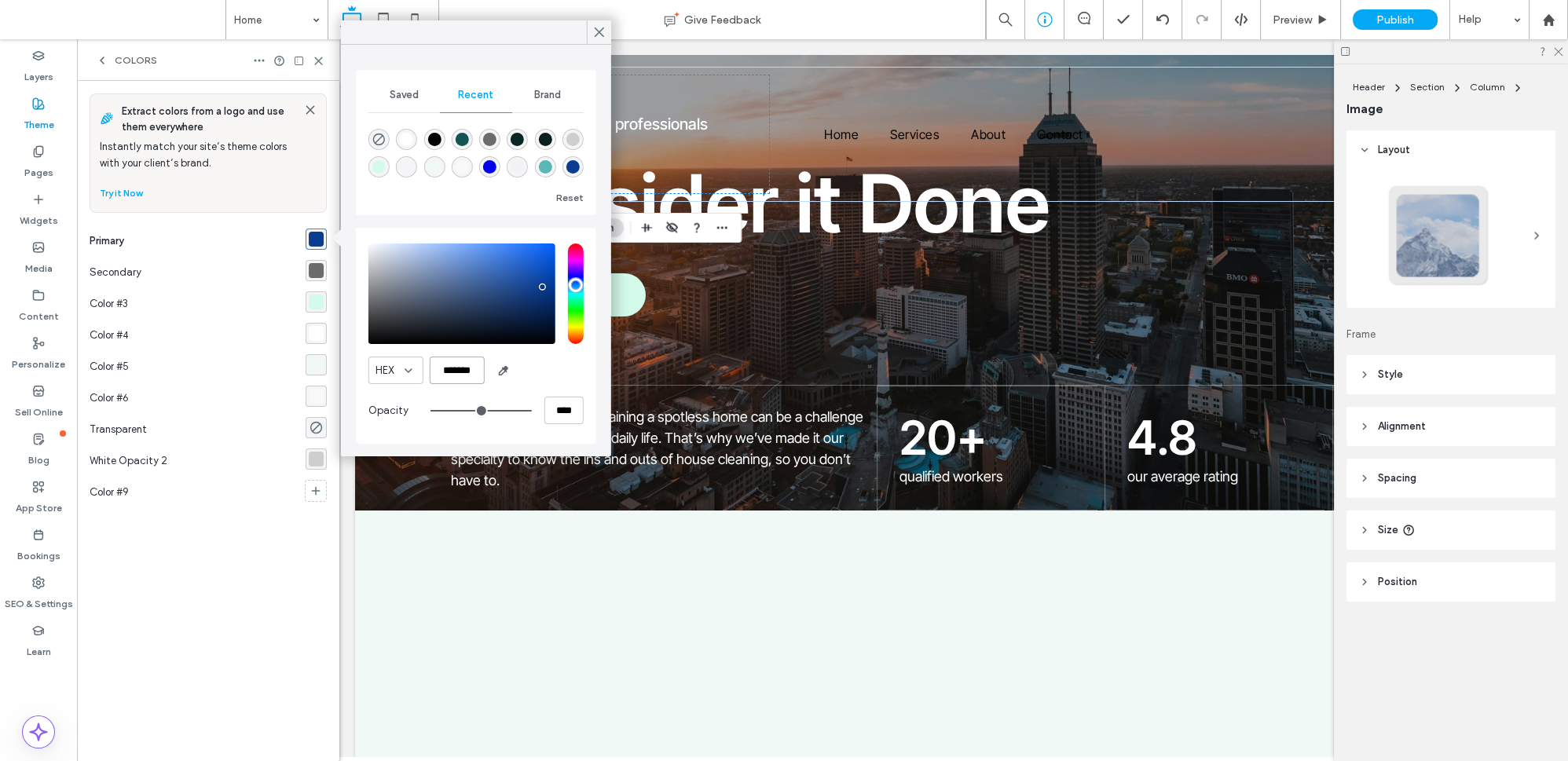
type input "*******"
click at [319, 260] on div "rgba(108, 108, 108, 1)" at bounding box center [316, 271] width 21 height 21
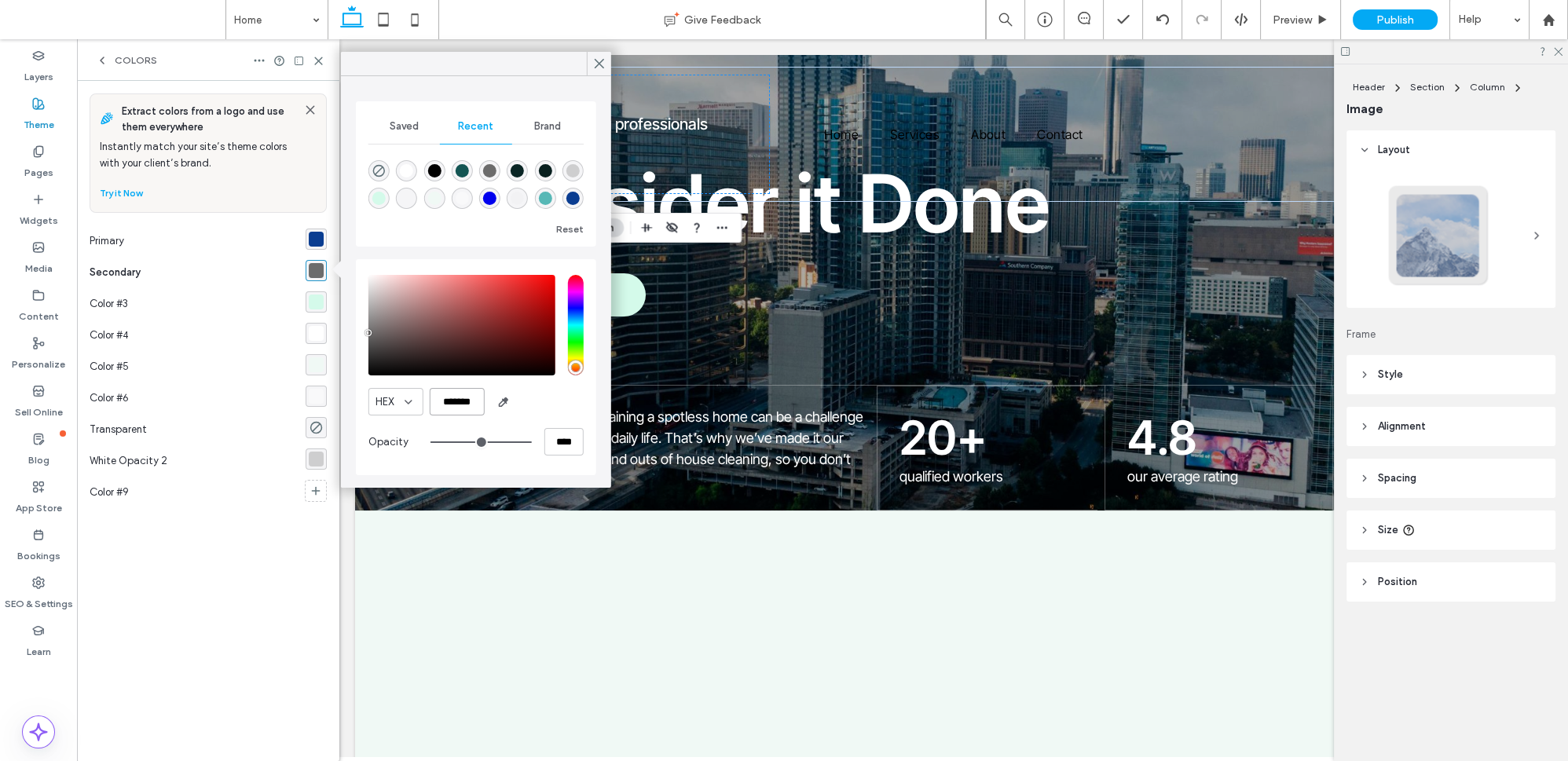
click at [450, 403] on input "*******" at bounding box center [457, 401] width 55 height 27
drag, startPoint x: 469, startPoint y: 401, endPoint x: 503, endPoint y: 401, distance: 34.0
click at [503, 401] on div "HEX *******" at bounding box center [476, 401] width 215 height 27
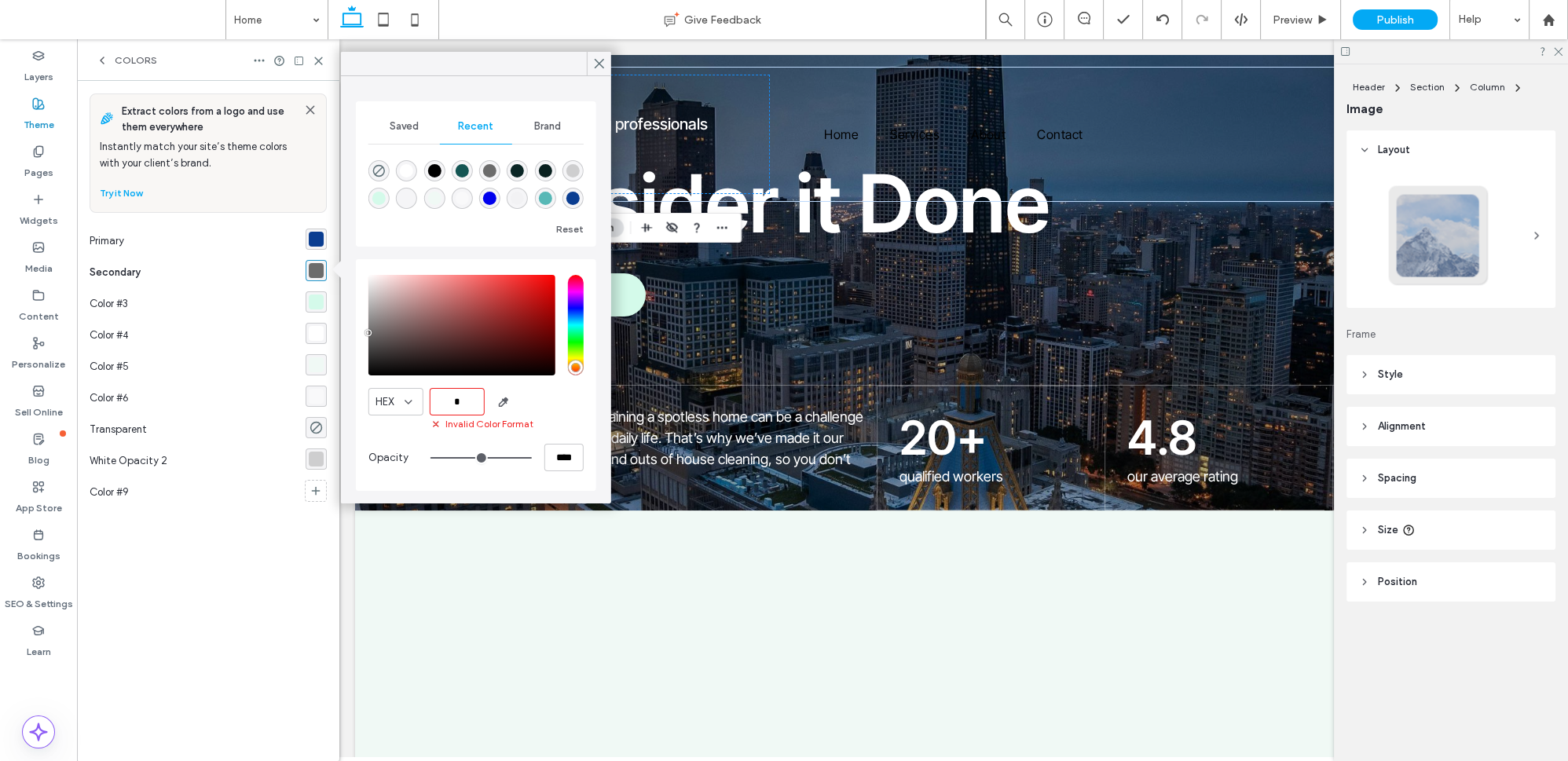
paste input "******"
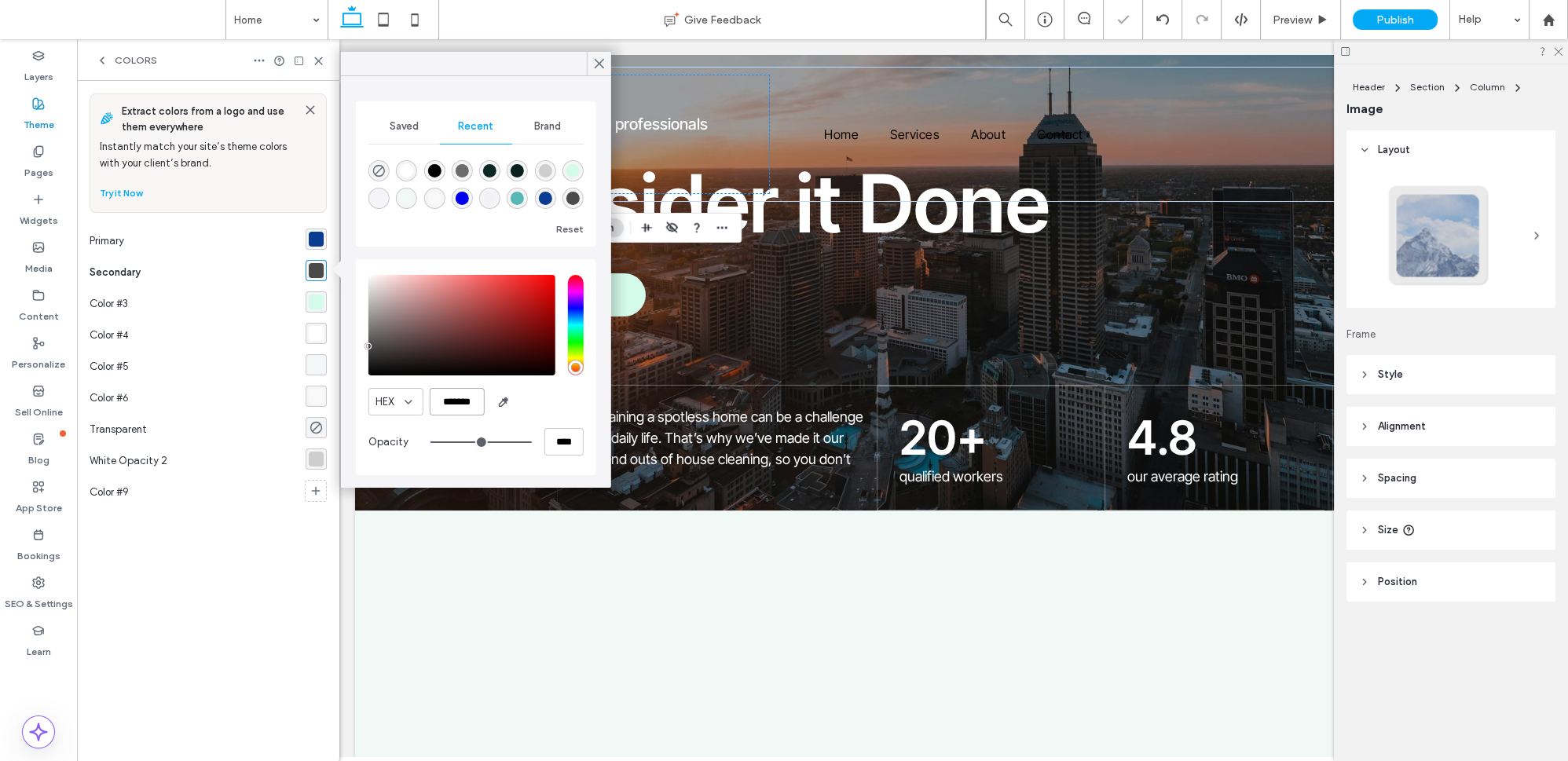
type input "*******"
click at [319, 305] on div "rgba(212, 250, 234, 1)" at bounding box center [316, 301] width 15 height 15
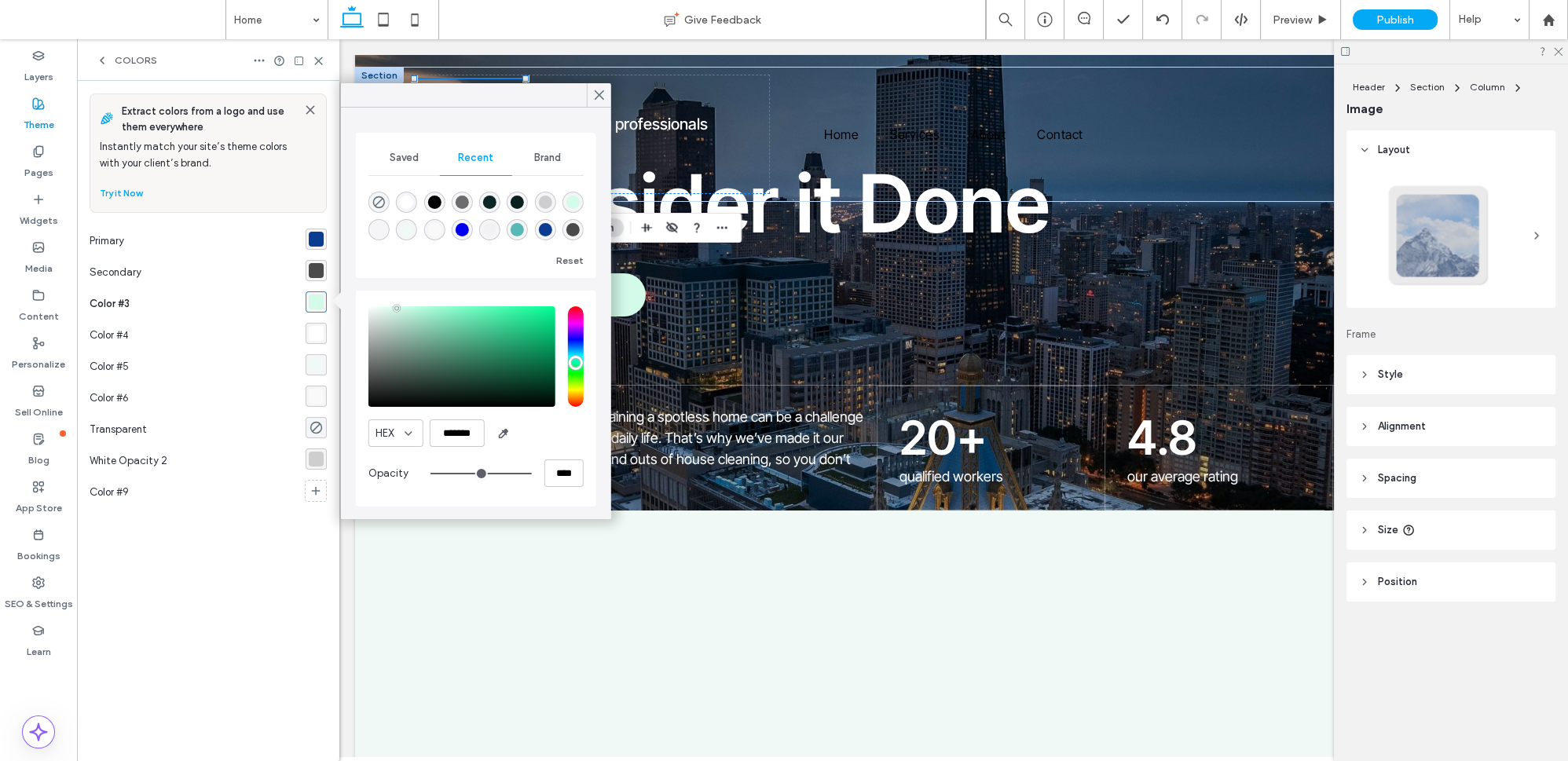
click at [436, 192] on div "rgba(0, 0, 0, 1)" at bounding box center [434, 202] width 21 height 21
type input "*******"
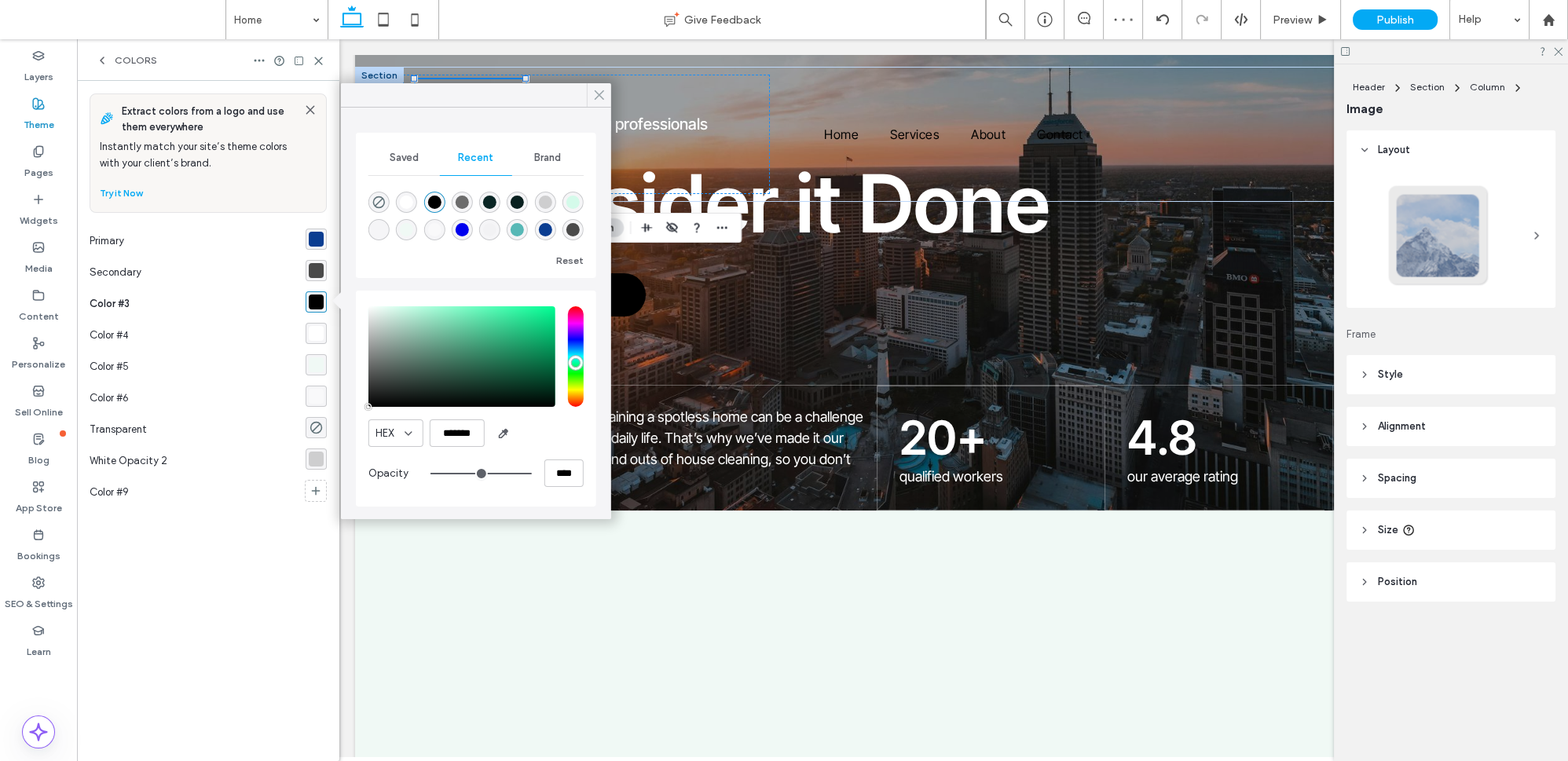
click at [594, 89] on icon at bounding box center [600, 95] width 15 height 15
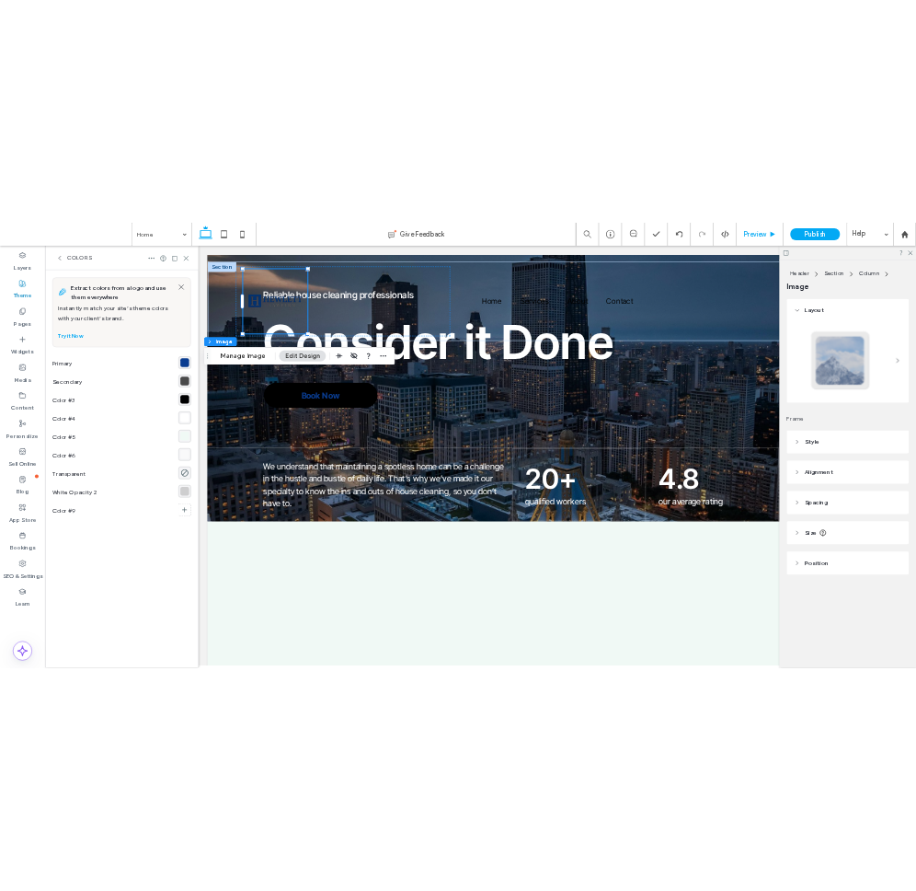
scroll to position [269, 0]
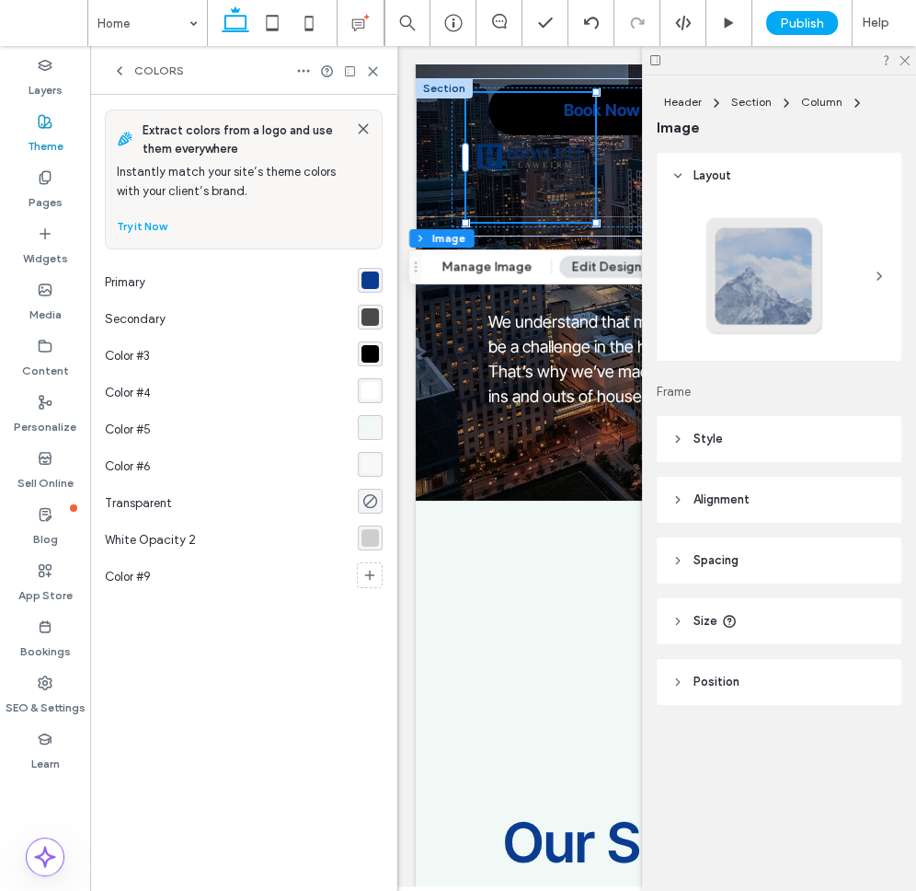
click at [1322, 148] on div "Reliable house cleaning professionals Consider it Done Book Now" at bounding box center [869, 17] width 906 height 261
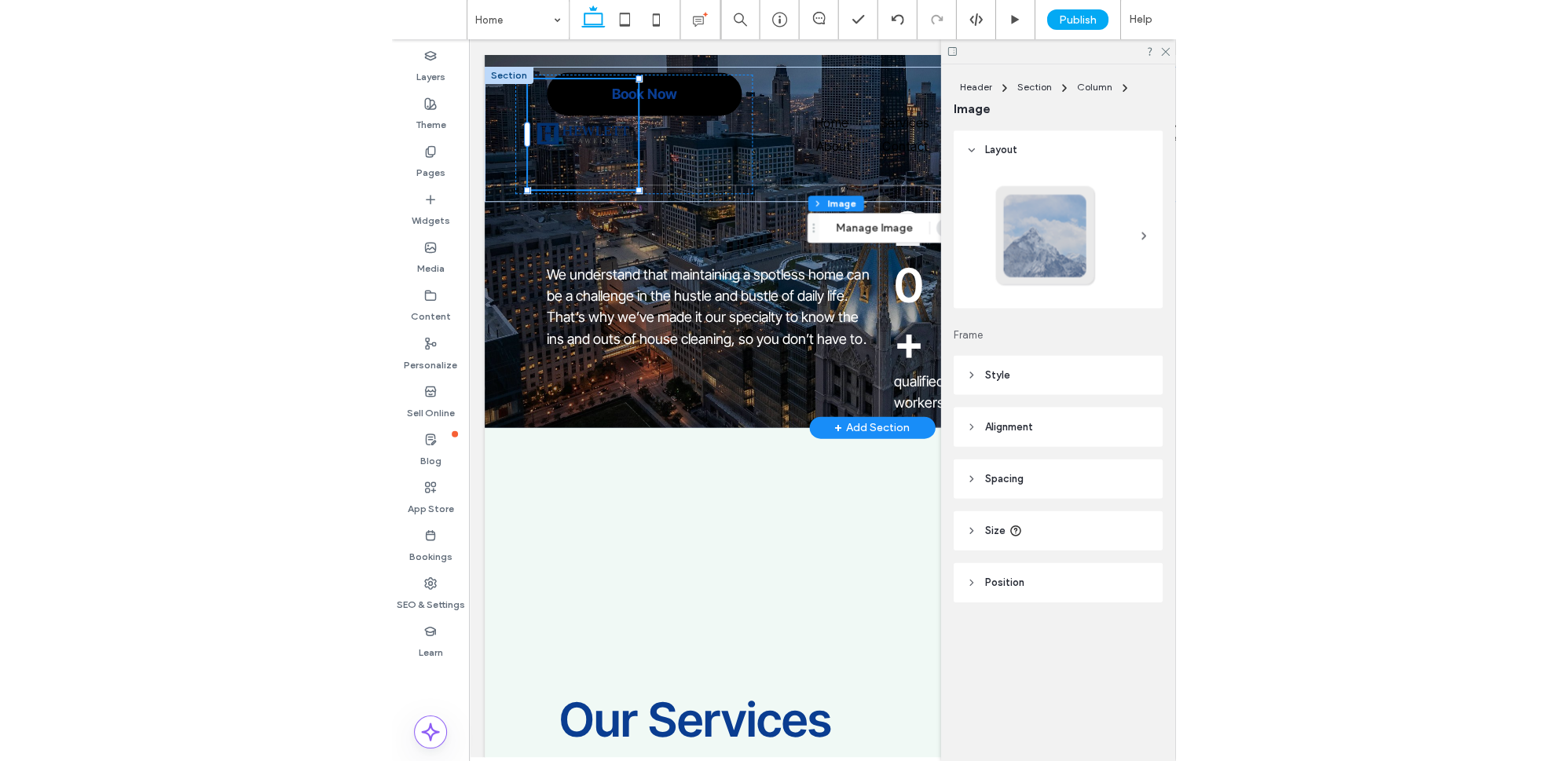
scroll to position [71, 0]
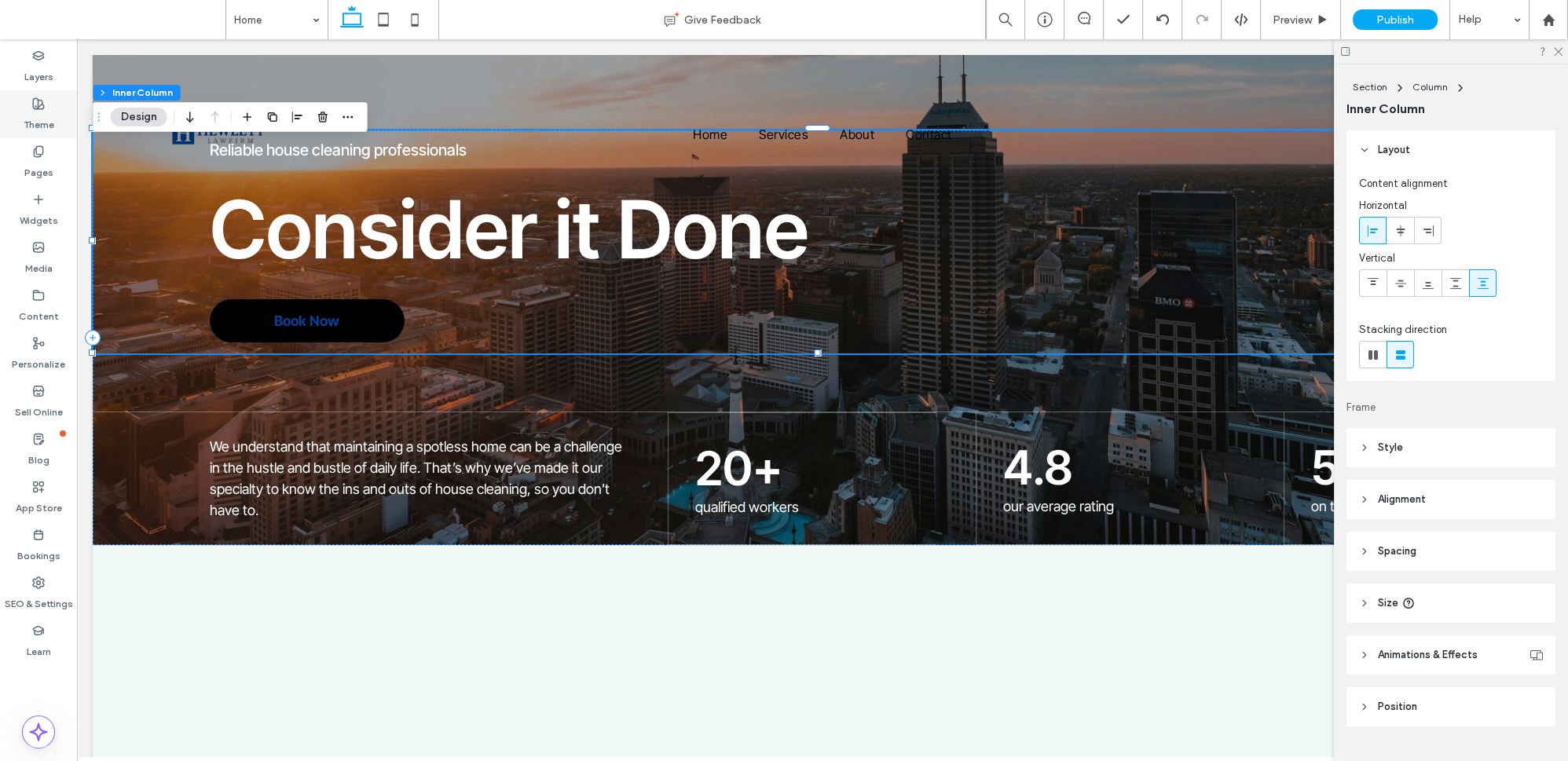
click at [38, 124] on label "Theme" at bounding box center [39, 121] width 31 height 22
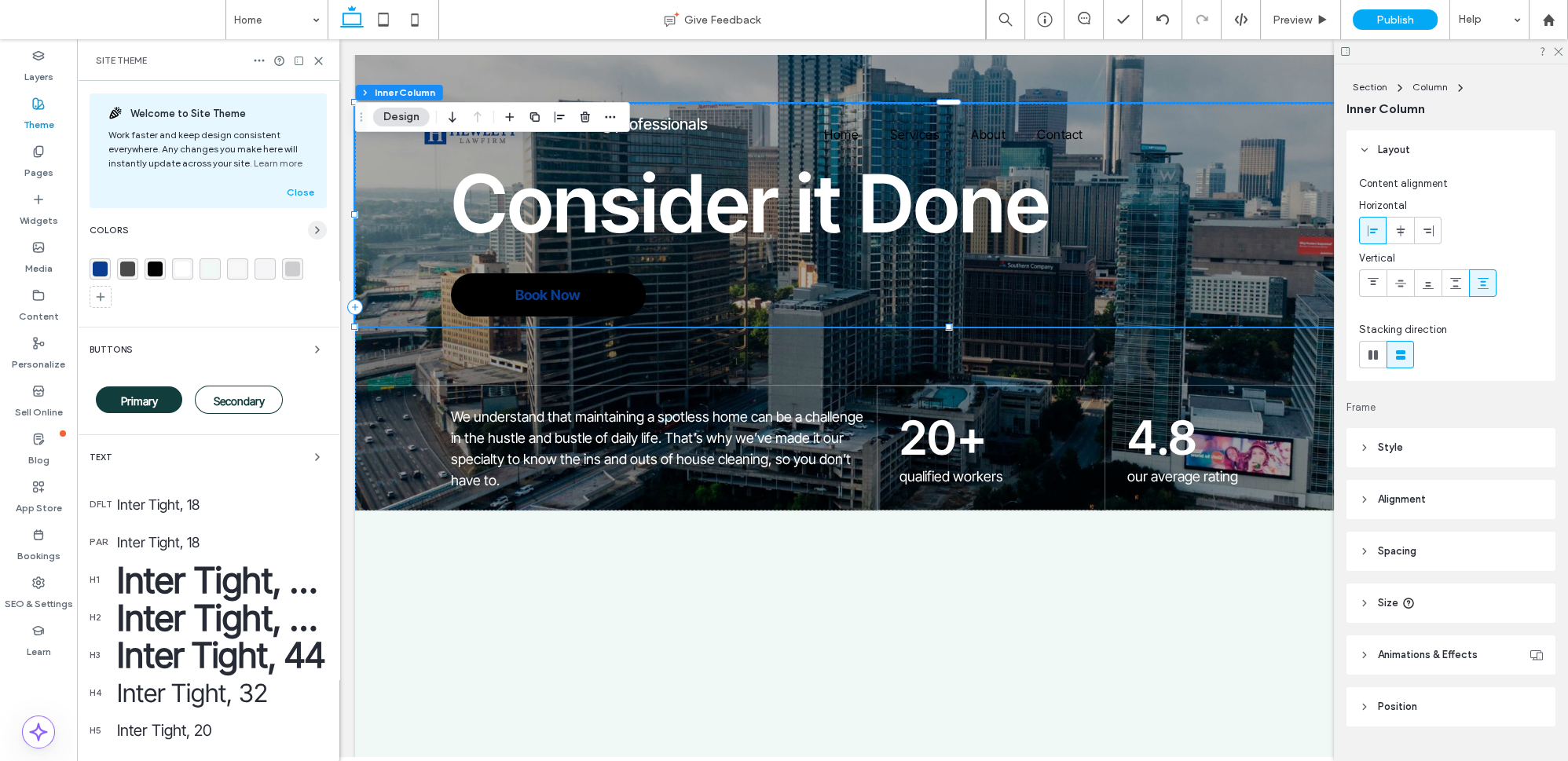
click at [311, 230] on icon "button" at bounding box center [317, 230] width 13 height 13
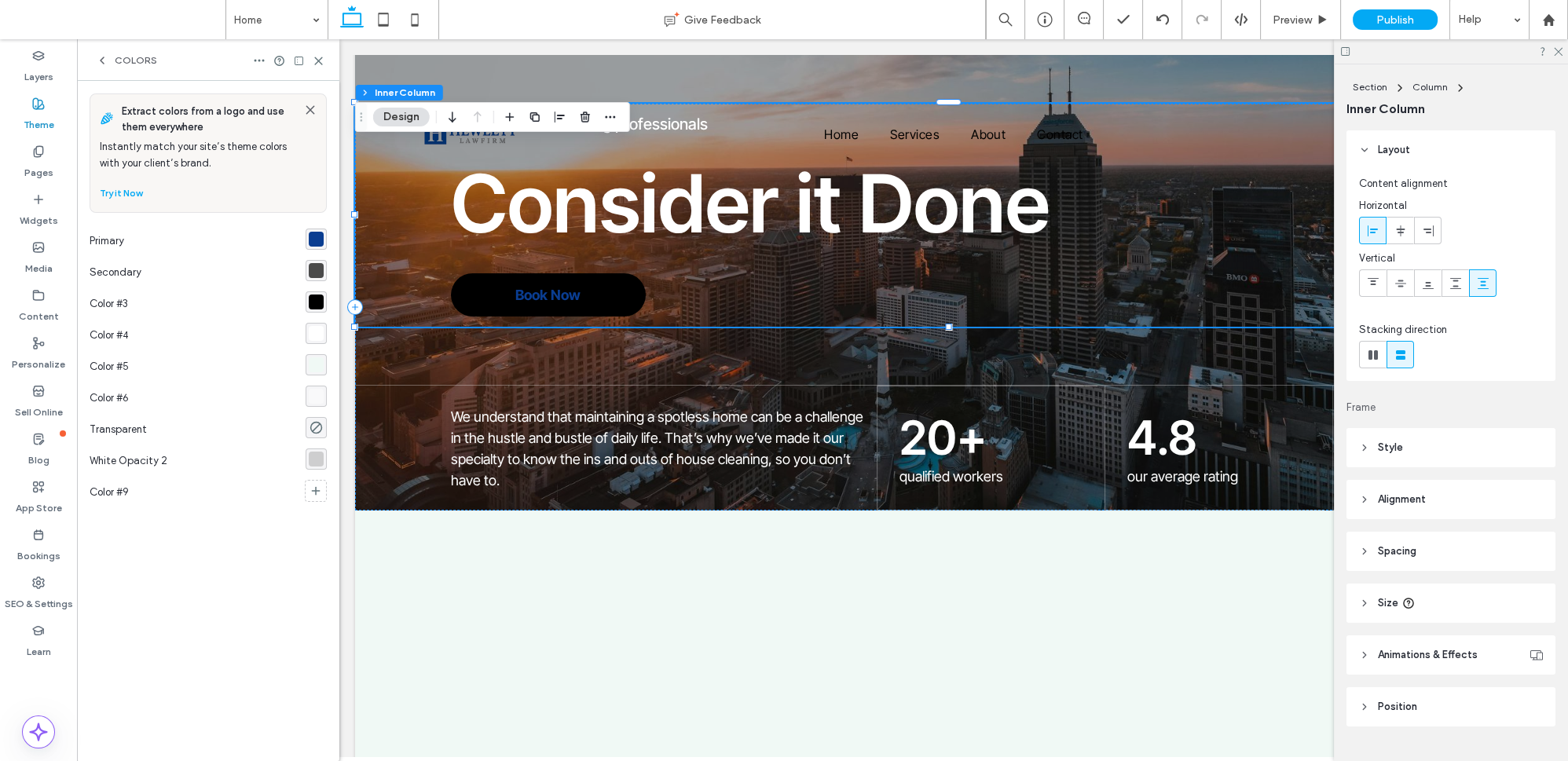
click at [321, 331] on div "rgba(255, 255, 255, 1)" at bounding box center [316, 333] width 15 height 15
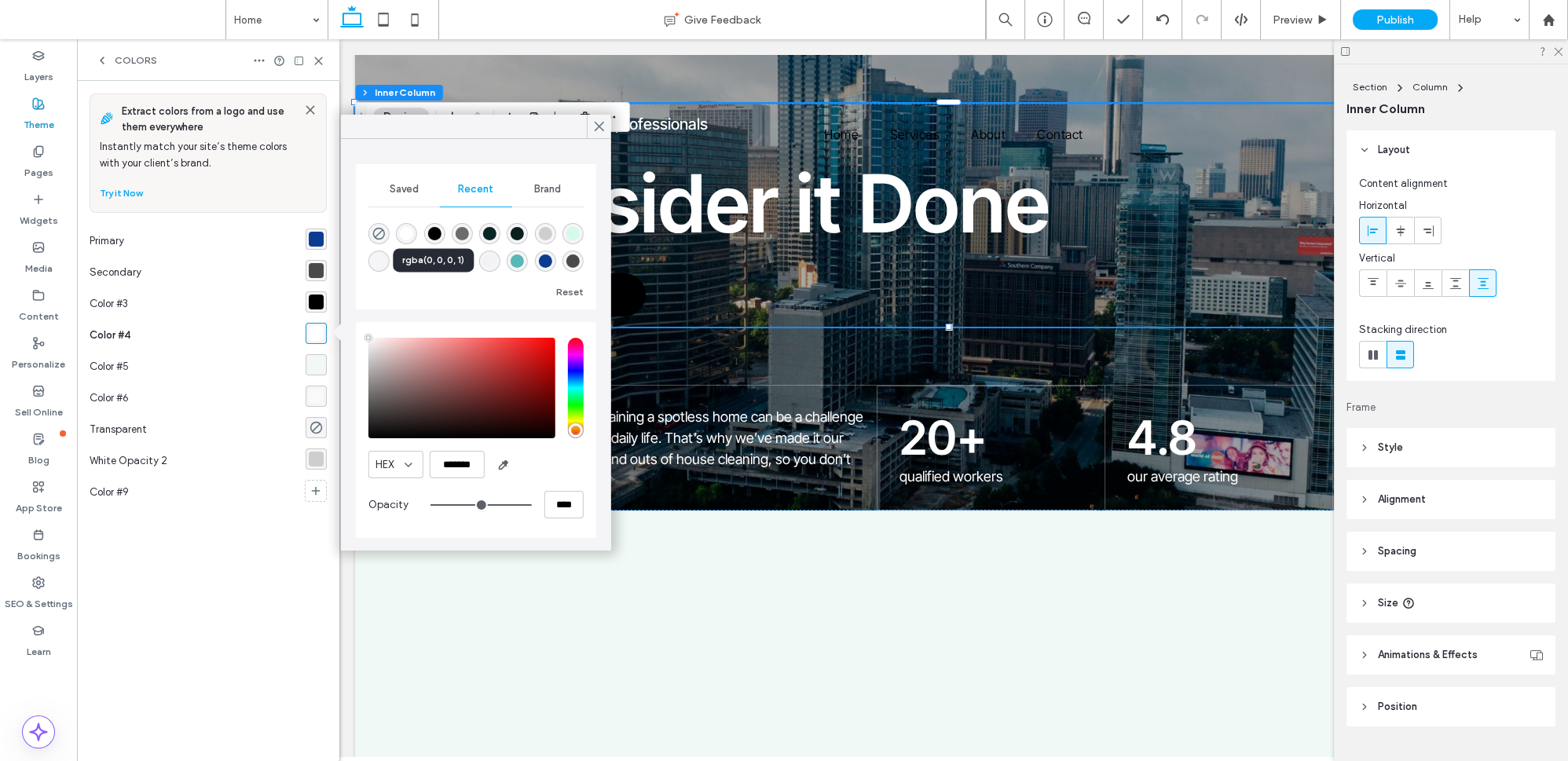
click at [431, 234] on div "rgba(0, 0, 0, 1)" at bounding box center [434, 234] width 14 height 14
type input "*******"
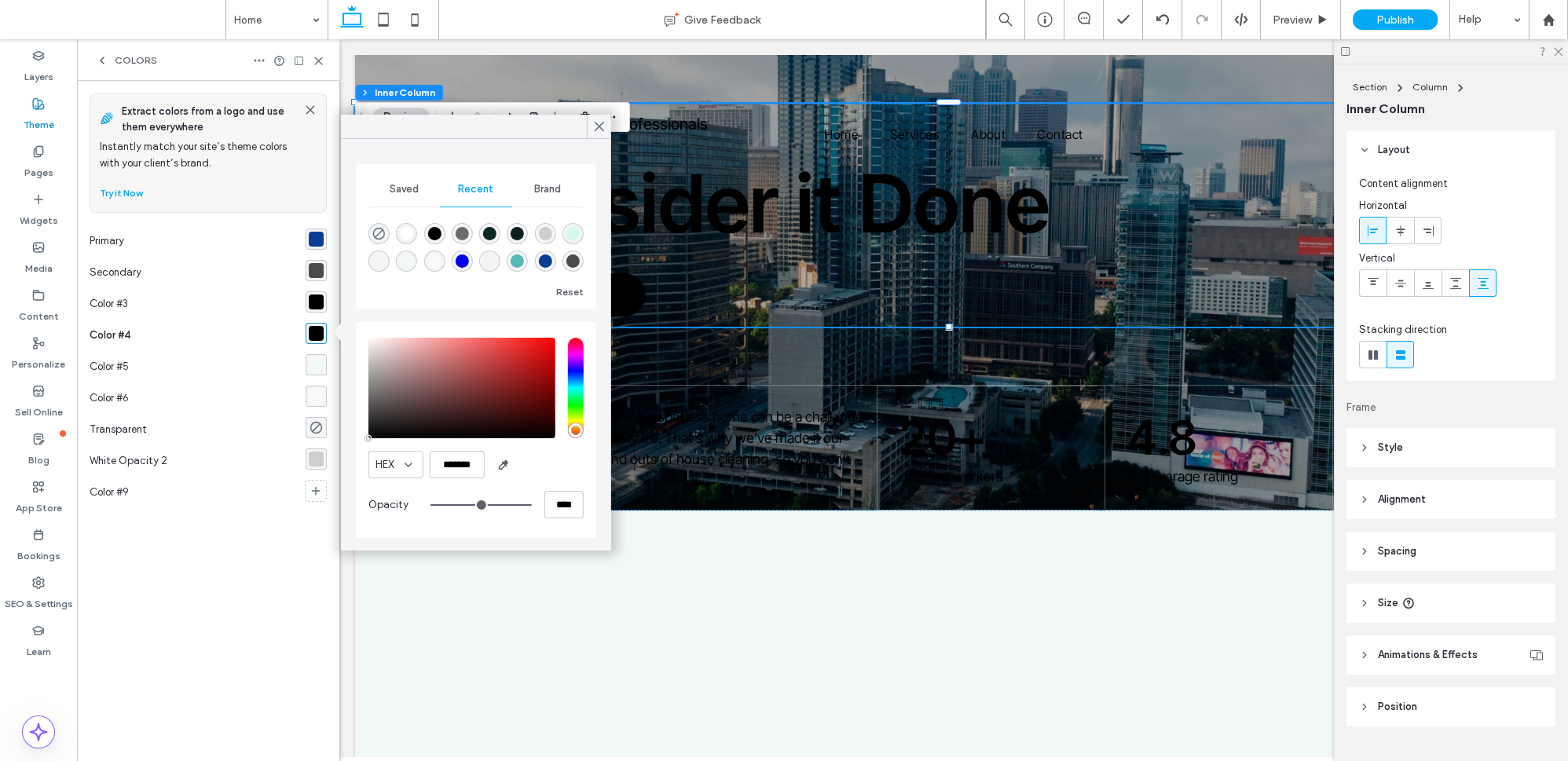
click at [316, 303] on div "rgba(0, 0, 0, 1)" at bounding box center [316, 301] width 15 height 15
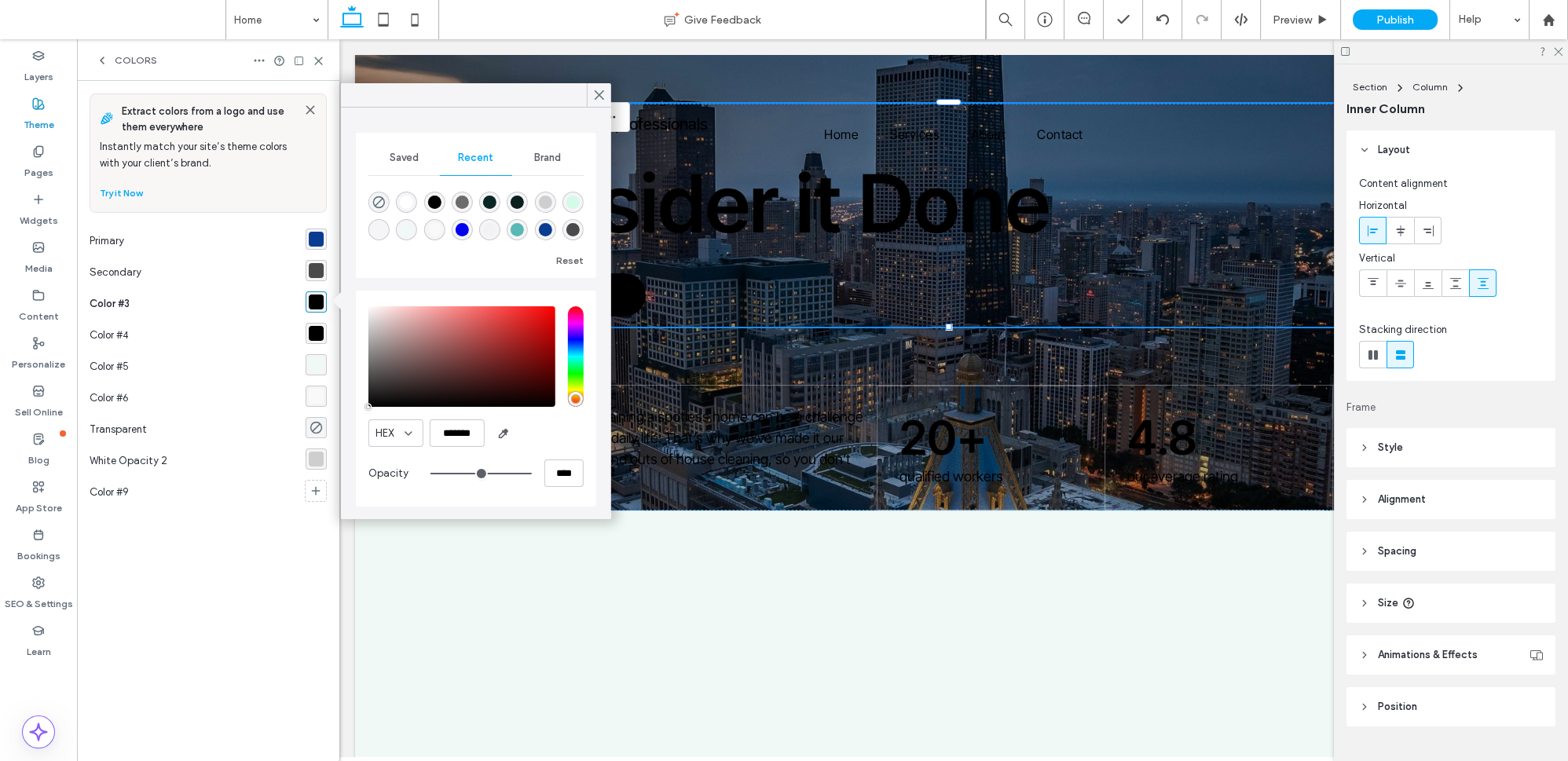
click at [459, 207] on div "rgba(108, 108, 108, 1)" at bounding box center [463, 202] width 14 height 14
type input "*******"
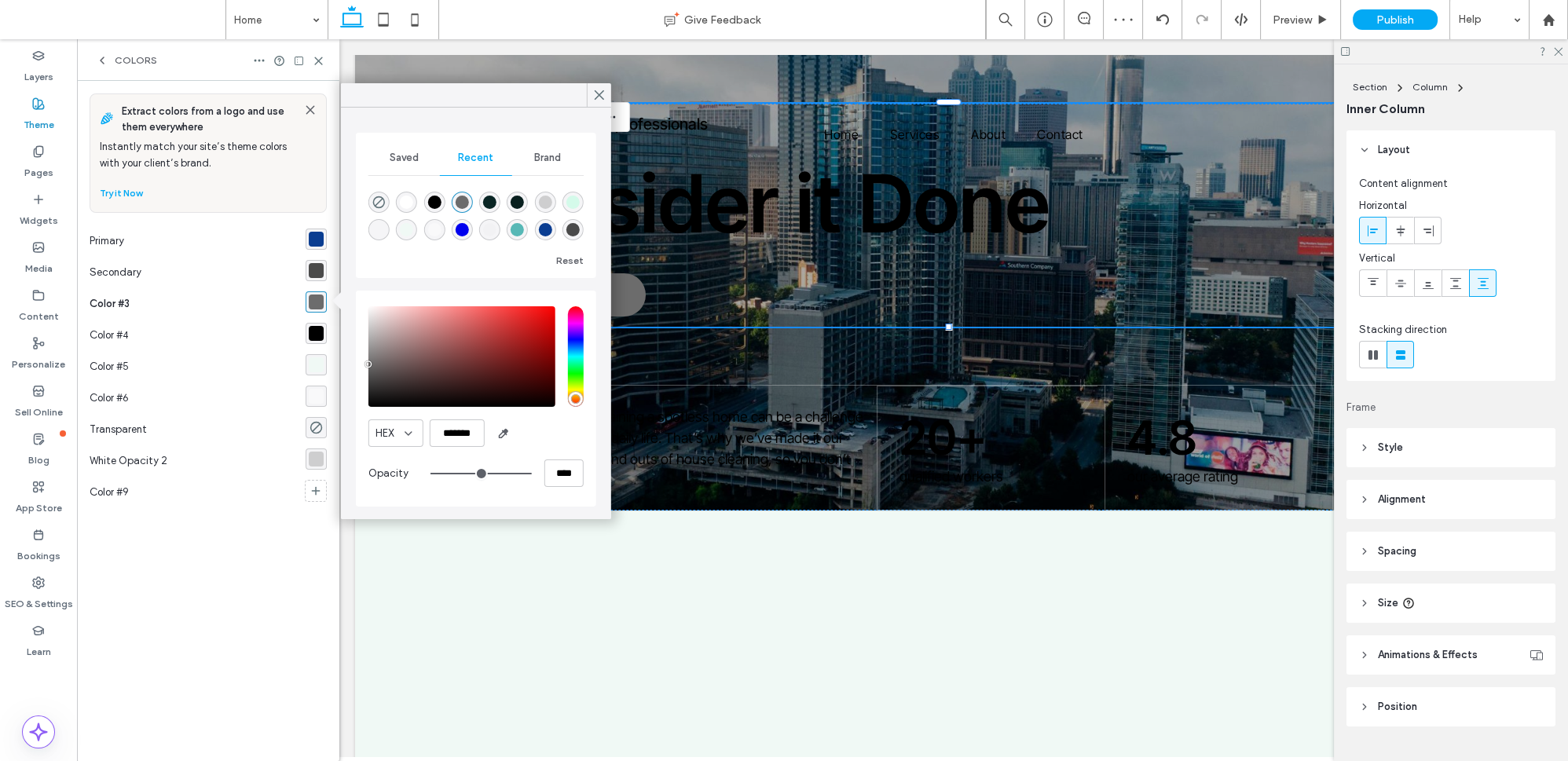
click at [254, 307] on div "Color #3" at bounding box center [197, 304] width 216 height 32
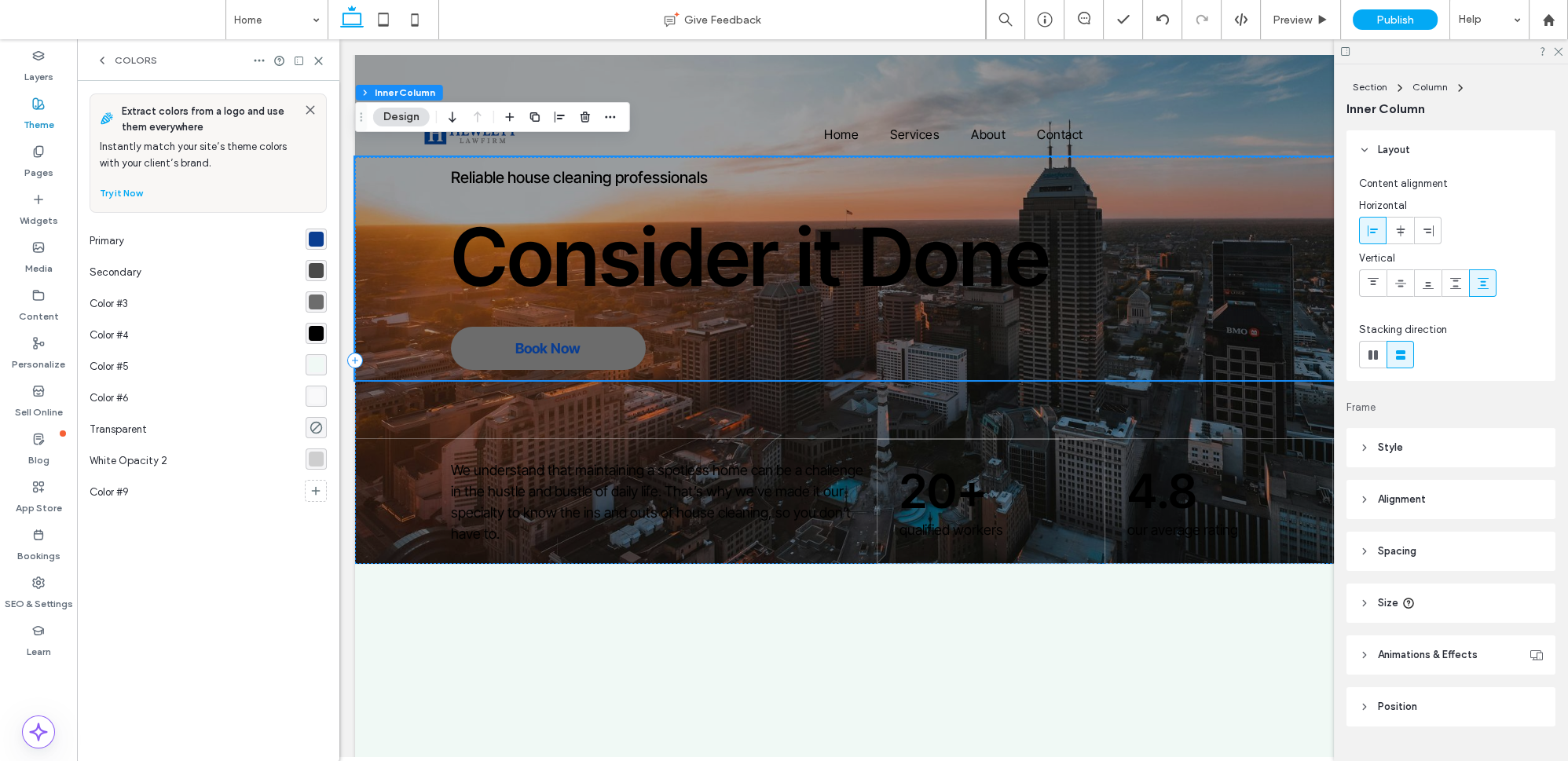
scroll to position [0, 0]
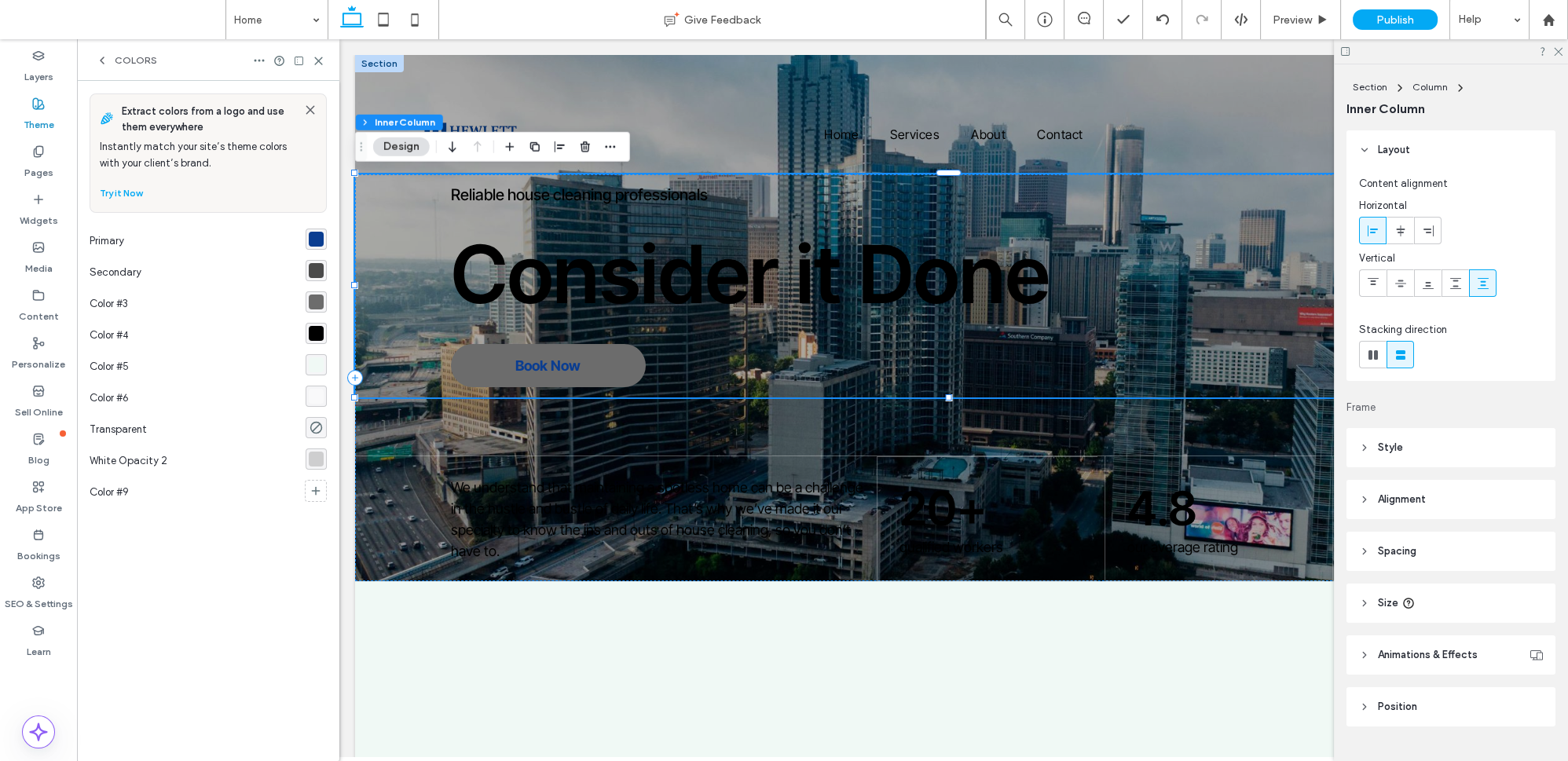
click at [319, 296] on div "rgba(108, 108, 108, 1)" at bounding box center [316, 301] width 15 height 15
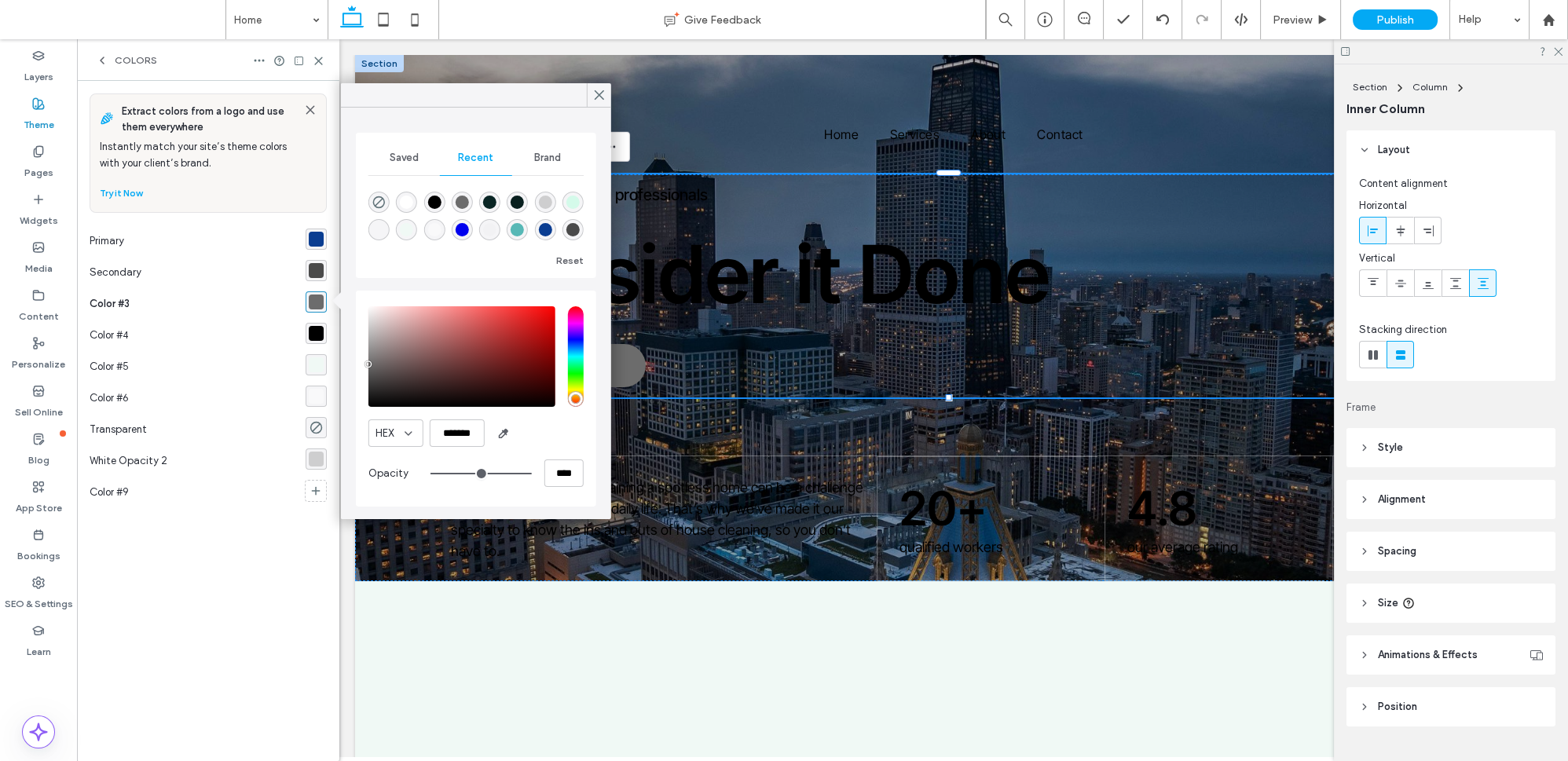
click at [412, 202] on div "rgba(255, 255, 255, 1)" at bounding box center [407, 202] width 14 height 14
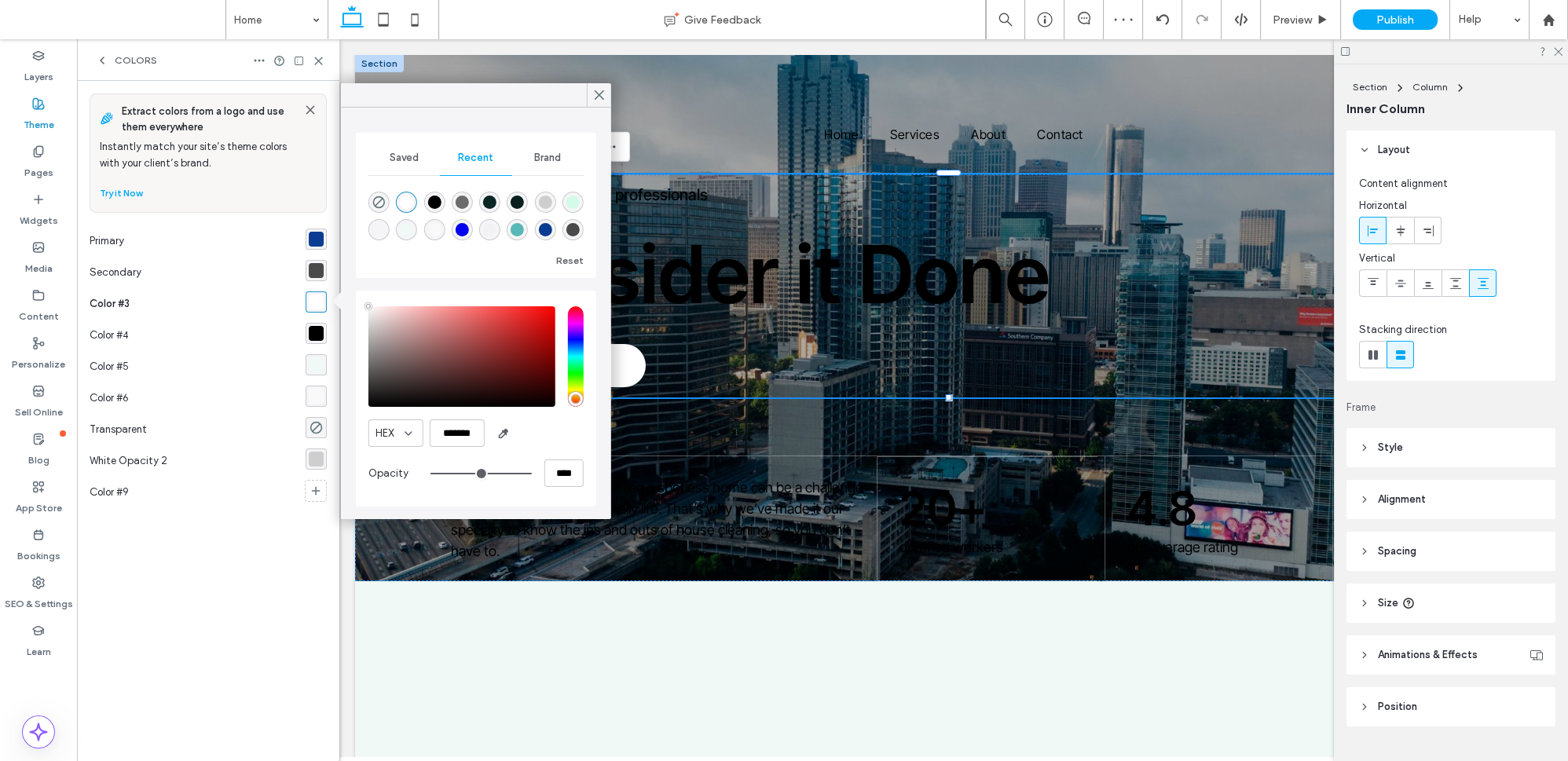
drag, startPoint x: 569, startPoint y: 100, endPoint x: 515, endPoint y: 184, distance: 99.9
click at [515, 184] on div "Saved Recent Brand Reset HEX ******* Opacity ****" at bounding box center [476, 301] width 270 height 436
click at [468, 202] on div "rgba(108, 108, 108, 1)" at bounding box center [462, 202] width 21 height 21
type input "*******"
click at [326, 273] on div "rgba(74, 74, 74, 1)" at bounding box center [316, 271] width 21 height 21
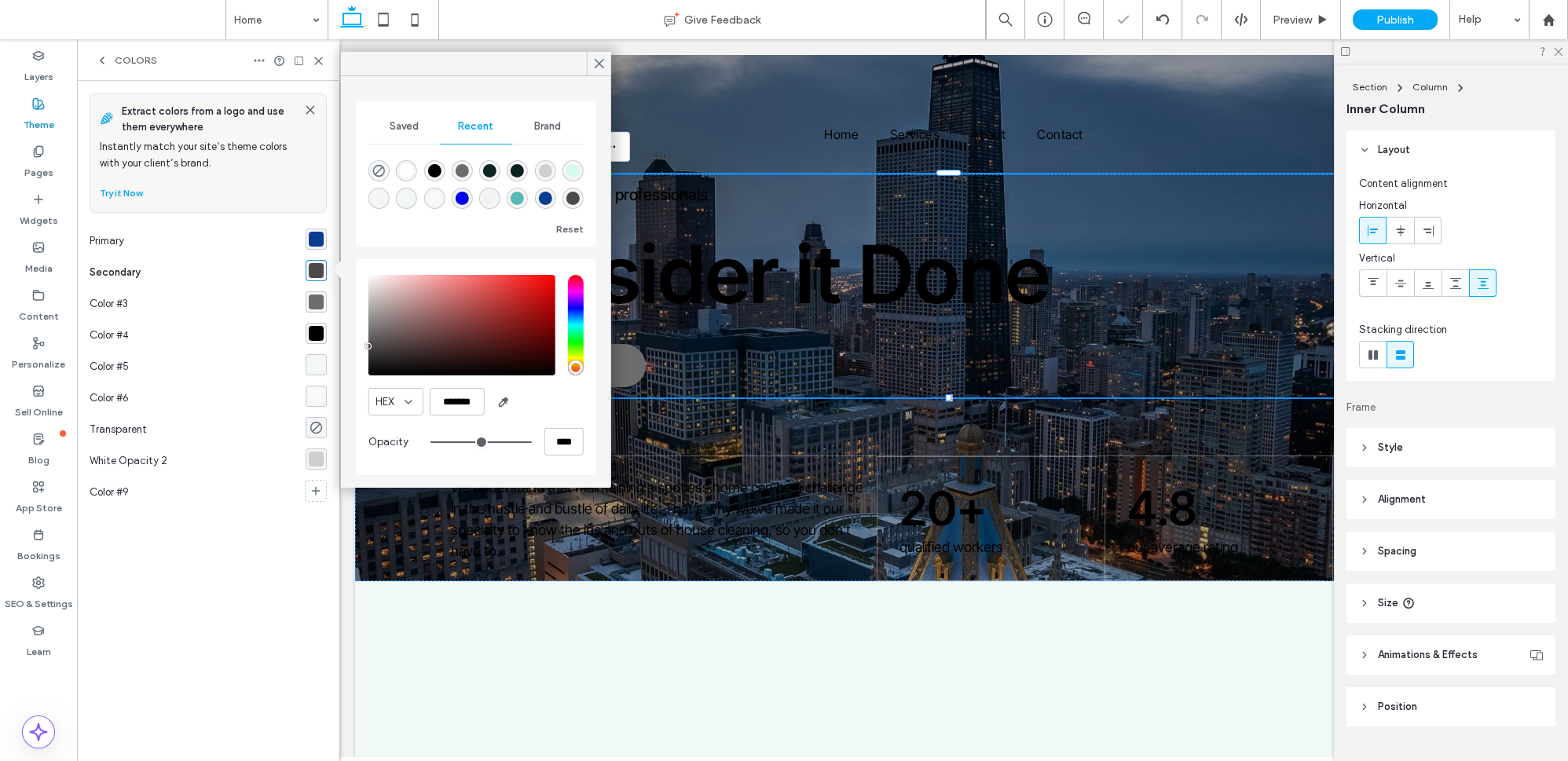
click at [319, 273] on div "rgba(74, 74, 74, 1)" at bounding box center [316, 270] width 15 height 15
click at [410, 169] on div "rgba(255, 255, 255, 1)" at bounding box center [407, 171] width 14 height 14
type input "*******"
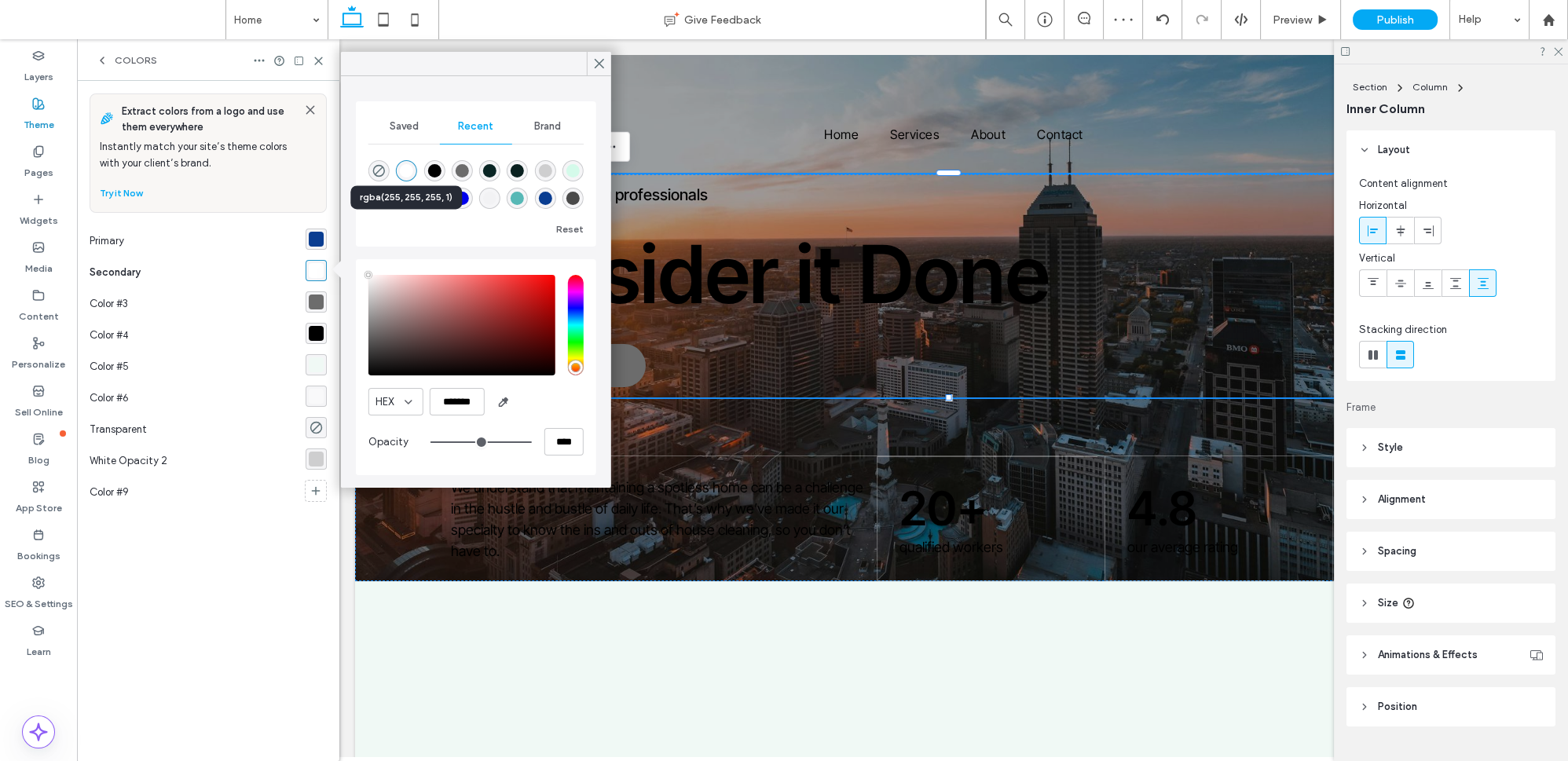
click at [410, 169] on div "rgba(255, 255, 255, 1)" at bounding box center [407, 171] width 14 height 14
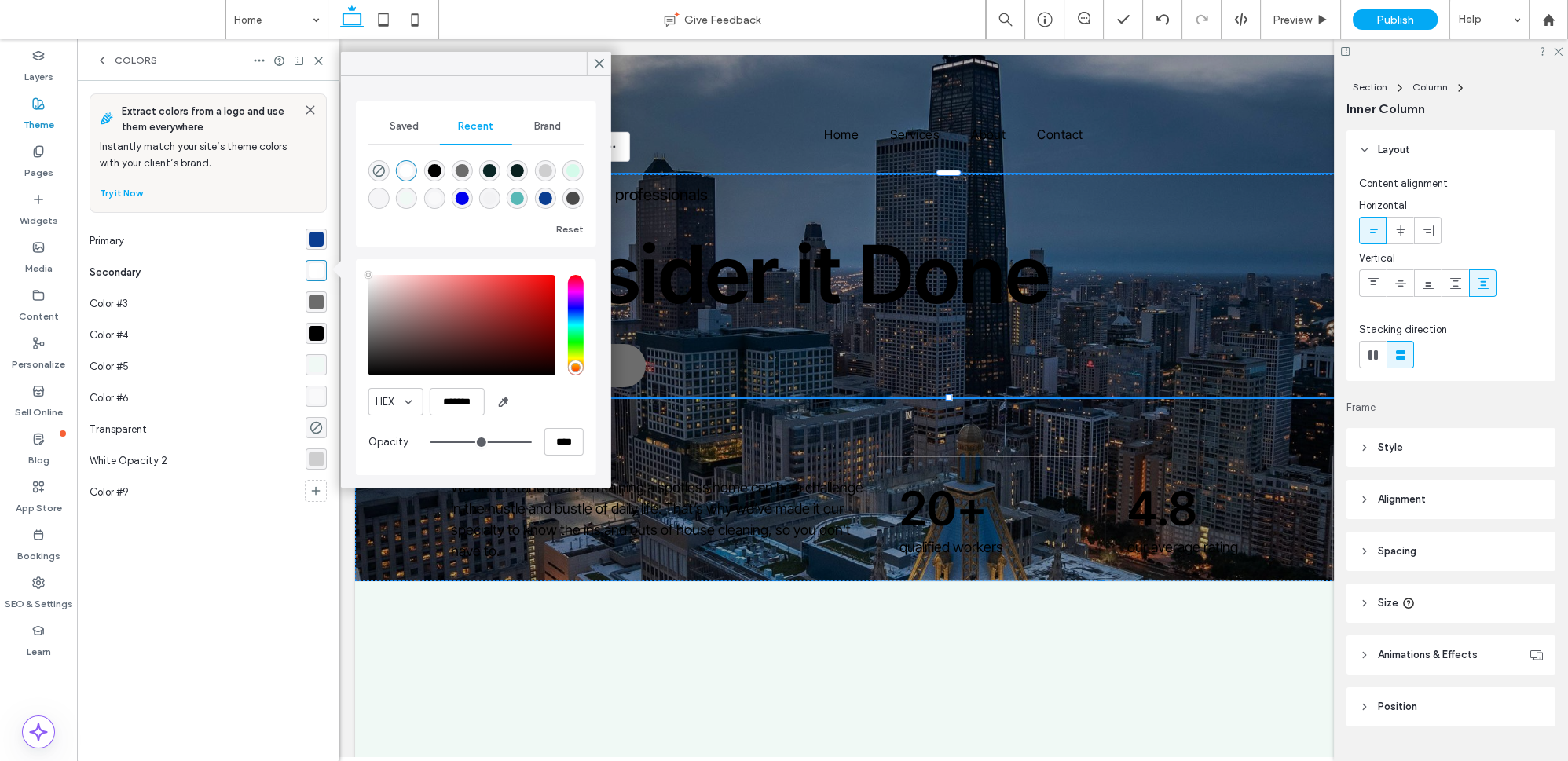
click at [304, 329] on div "Color #4" at bounding box center [197, 335] width 216 height 32
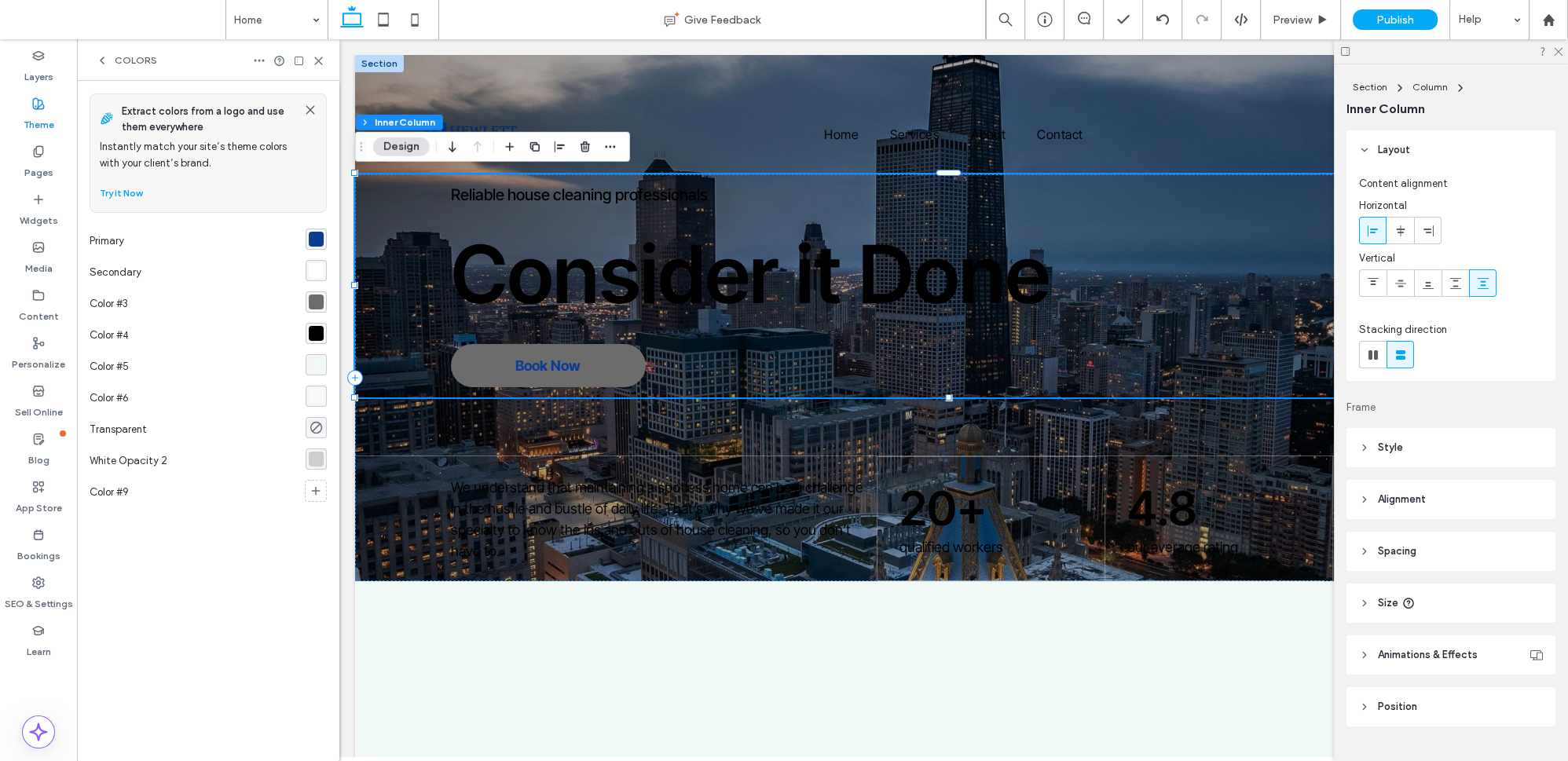
click at [318, 330] on div "rgba(0, 0, 0, 1)" at bounding box center [316, 333] width 15 height 15
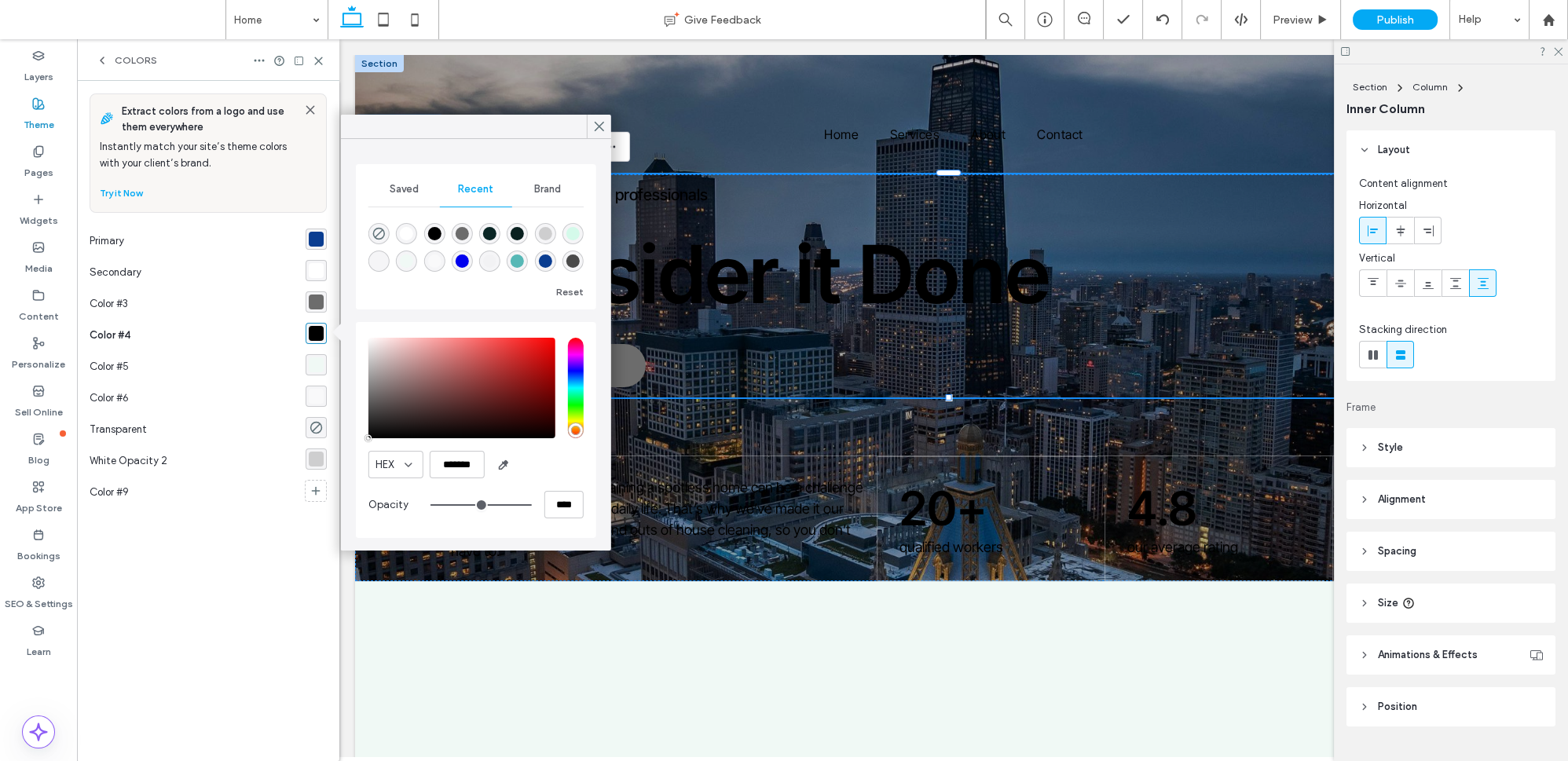
click at [406, 230] on div "rgba(255, 255, 255, 1)" at bounding box center [407, 234] width 14 height 14
type input "*******"
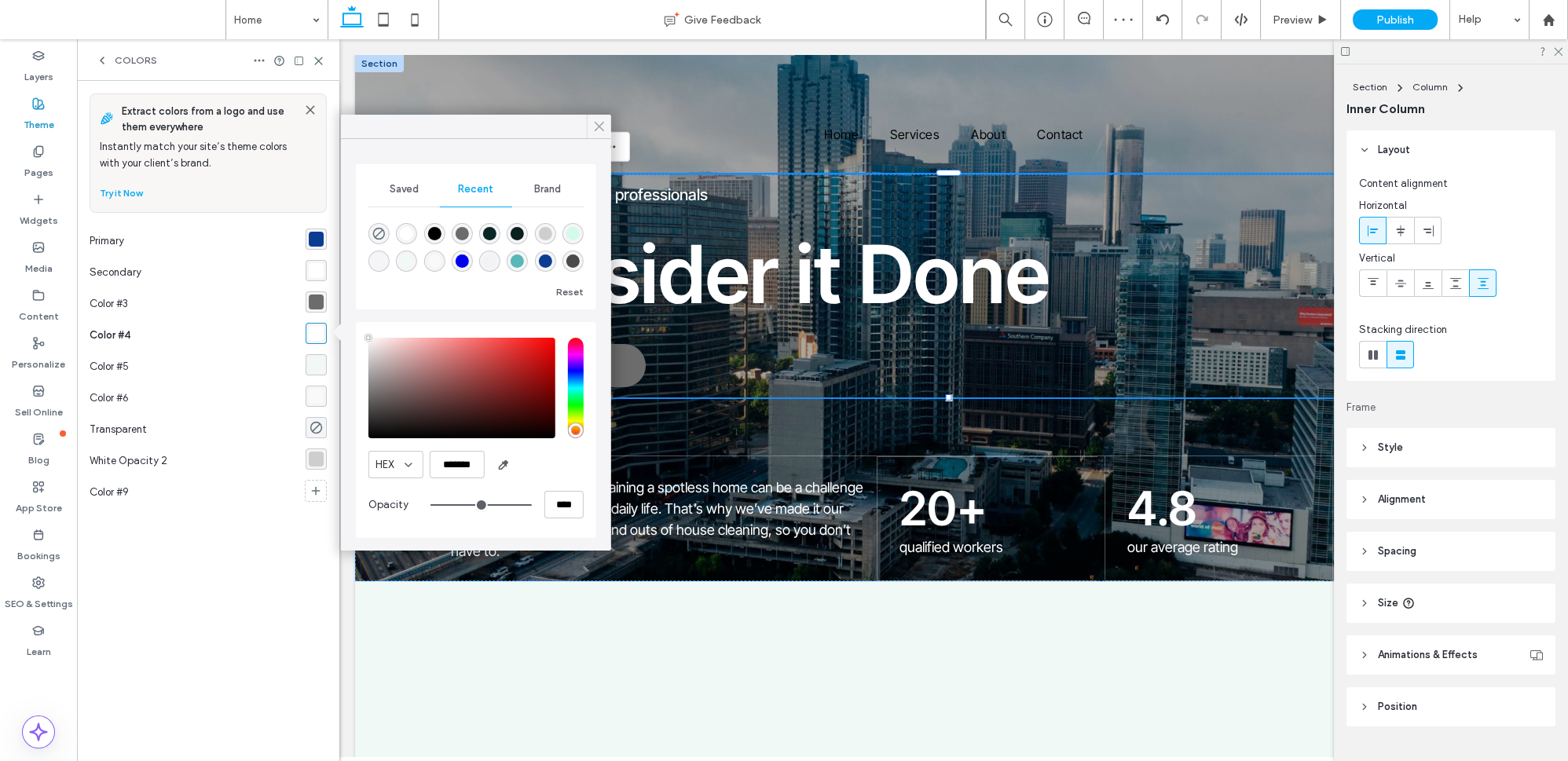
click at [593, 120] on icon at bounding box center [600, 126] width 15 height 15
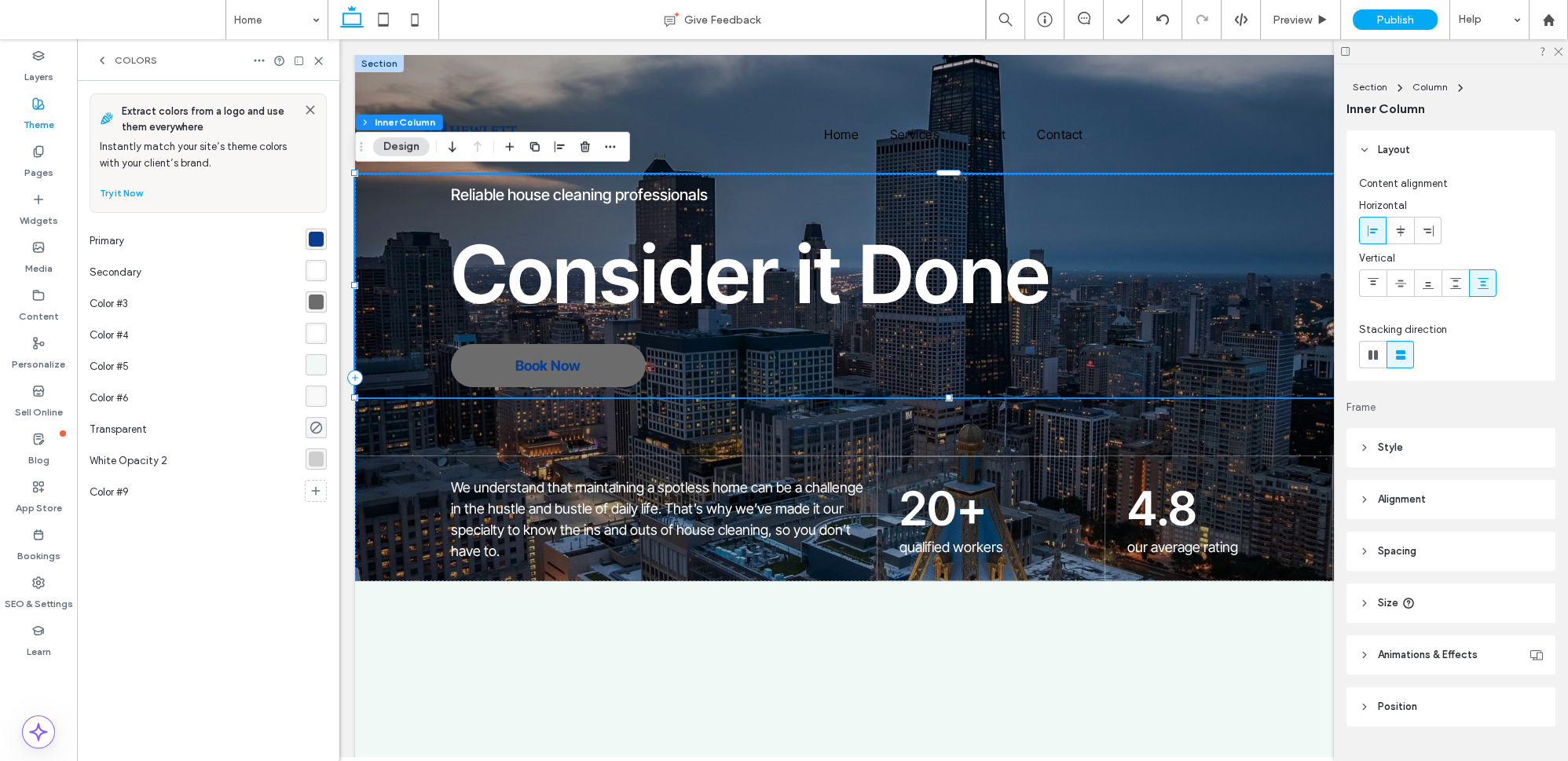
click at [325, 271] on div "rgba(255, 255, 255, 1)" at bounding box center [316, 271] width 21 height 21
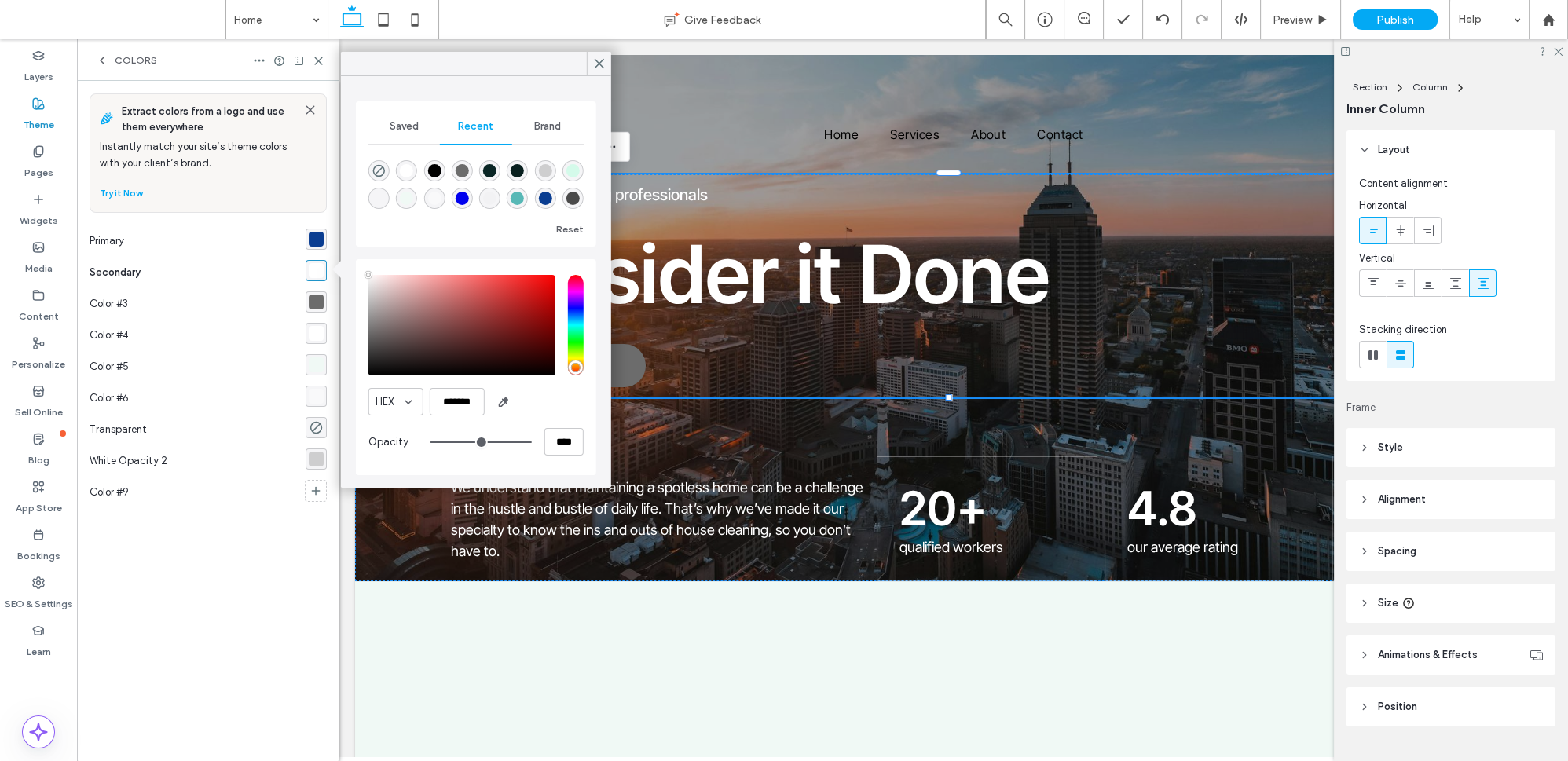
click at [442, 169] on div "rgba(0, 0, 0, 1)" at bounding box center [434, 171] width 21 height 21
type input "*******"
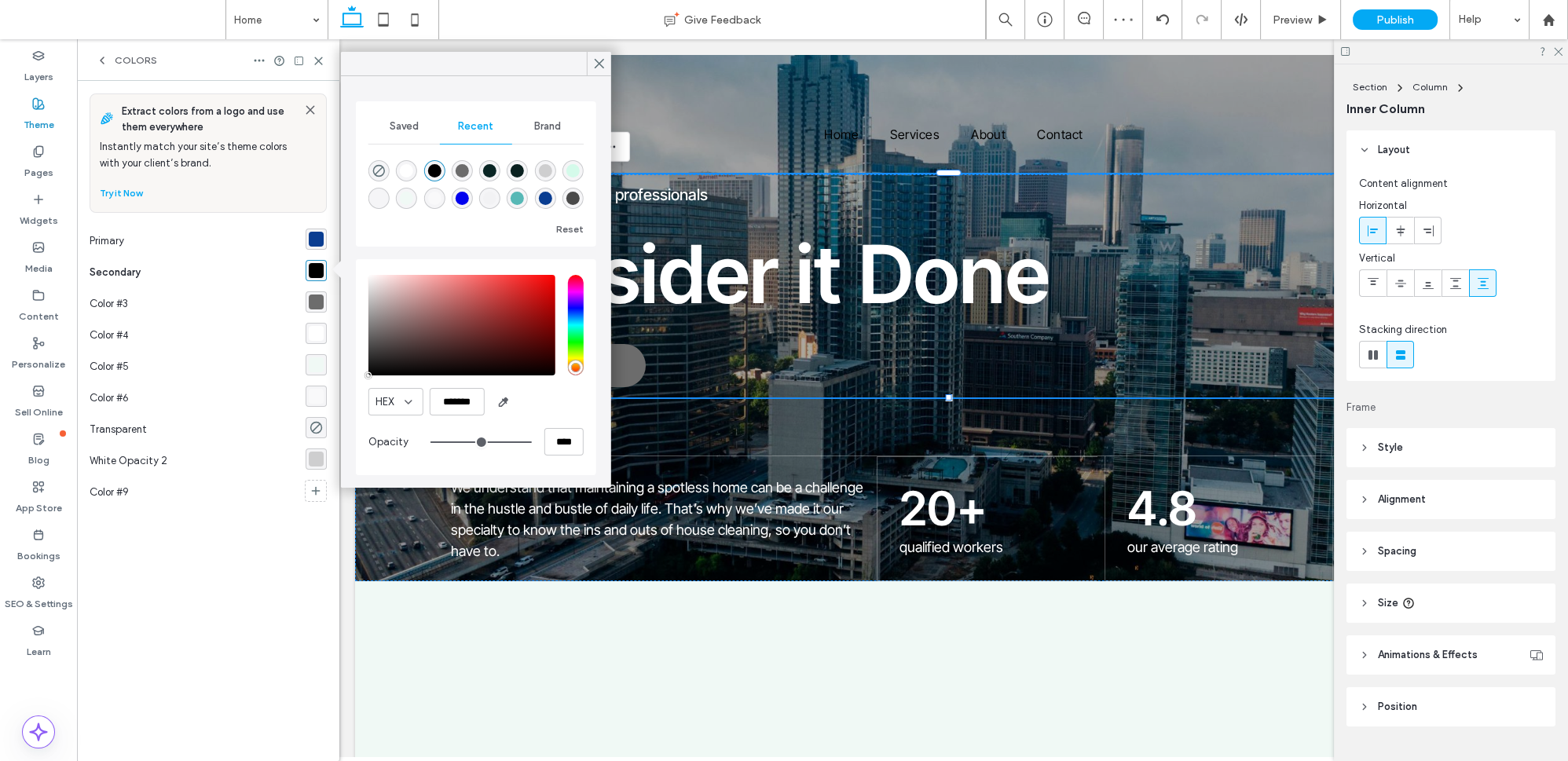
click at [260, 333] on div "Color #4" at bounding box center [197, 335] width 216 height 32
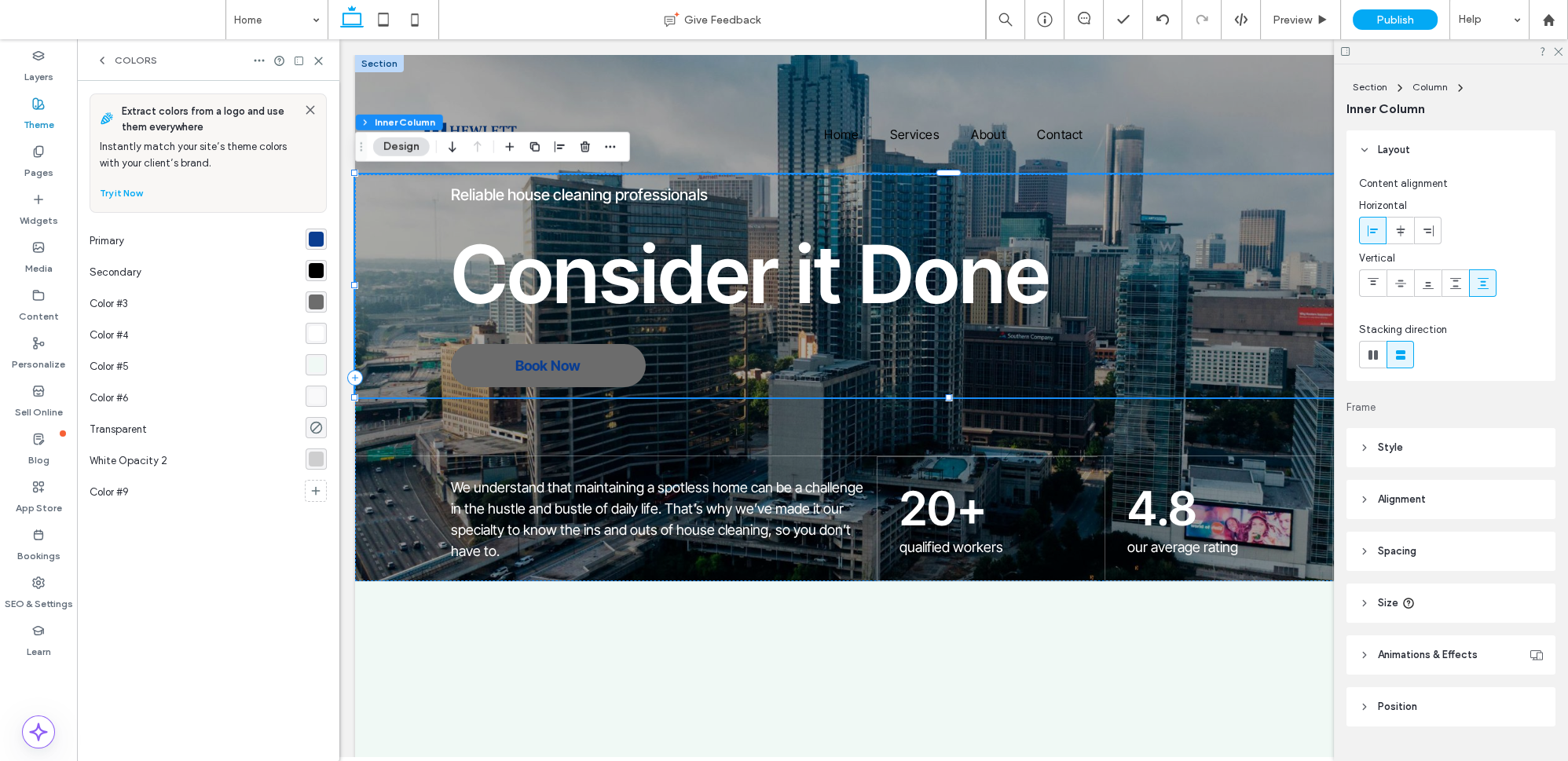
drag, startPoint x: 325, startPoint y: 64, endPoint x: 316, endPoint y: 64, distance: 9.0
click at [324, 64] on icon at bounding box center [319, 61] width 12 height 12
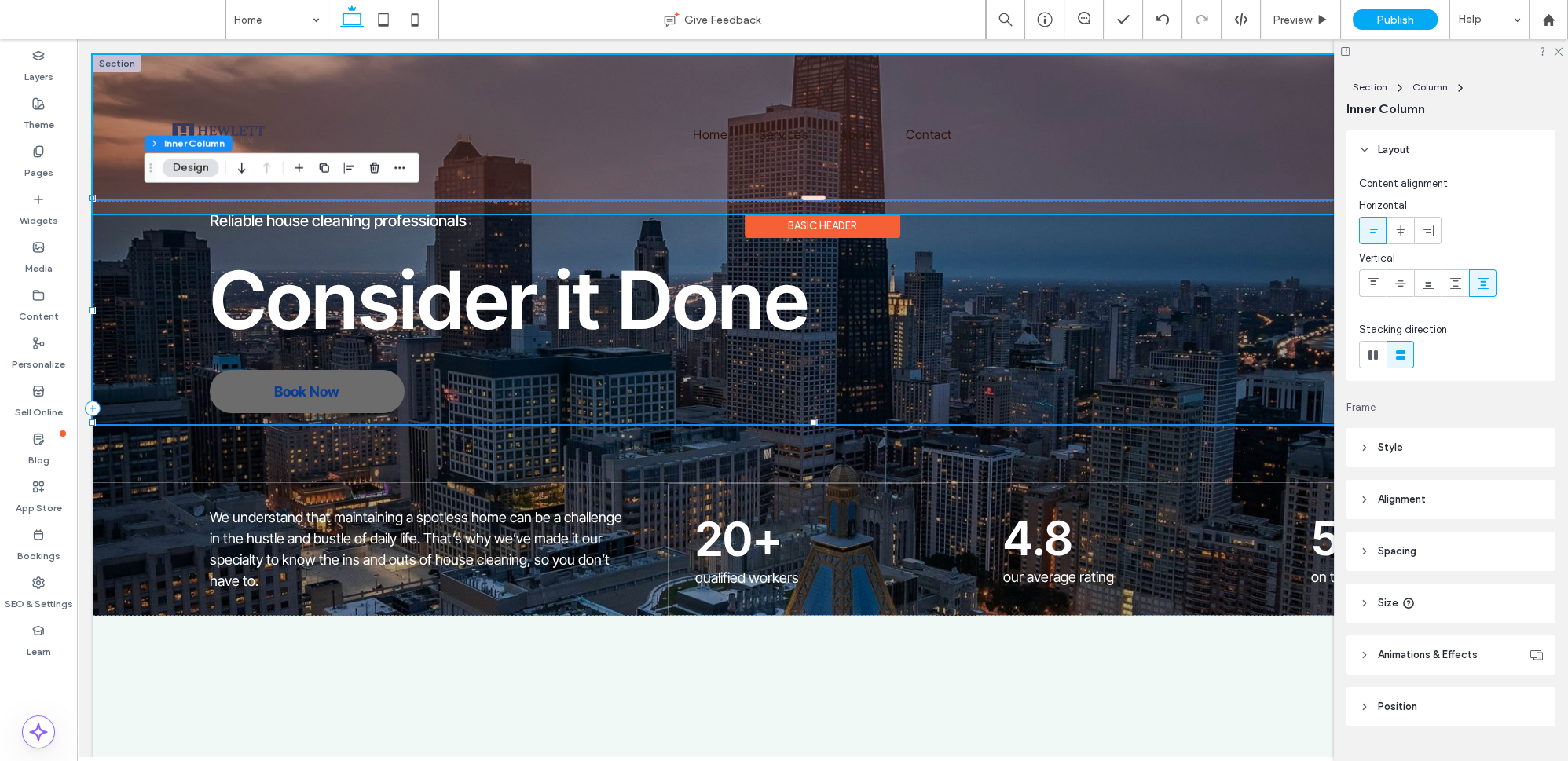
click at [307, 64] on div at bounding box center [822, 134] width 1460 height 159
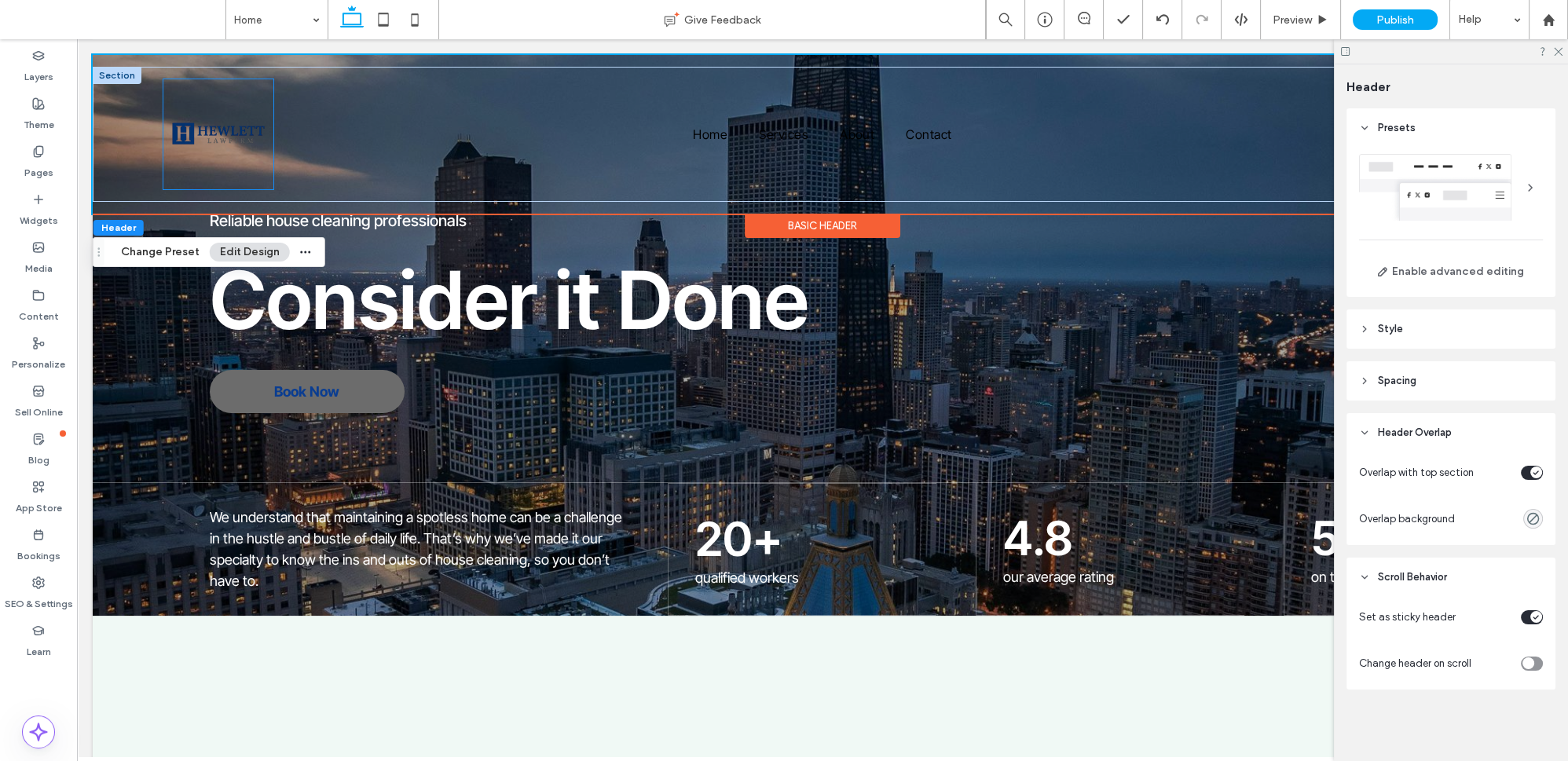
click at [228, 151] on img at bounding box center [218, 134] width 110 height 110
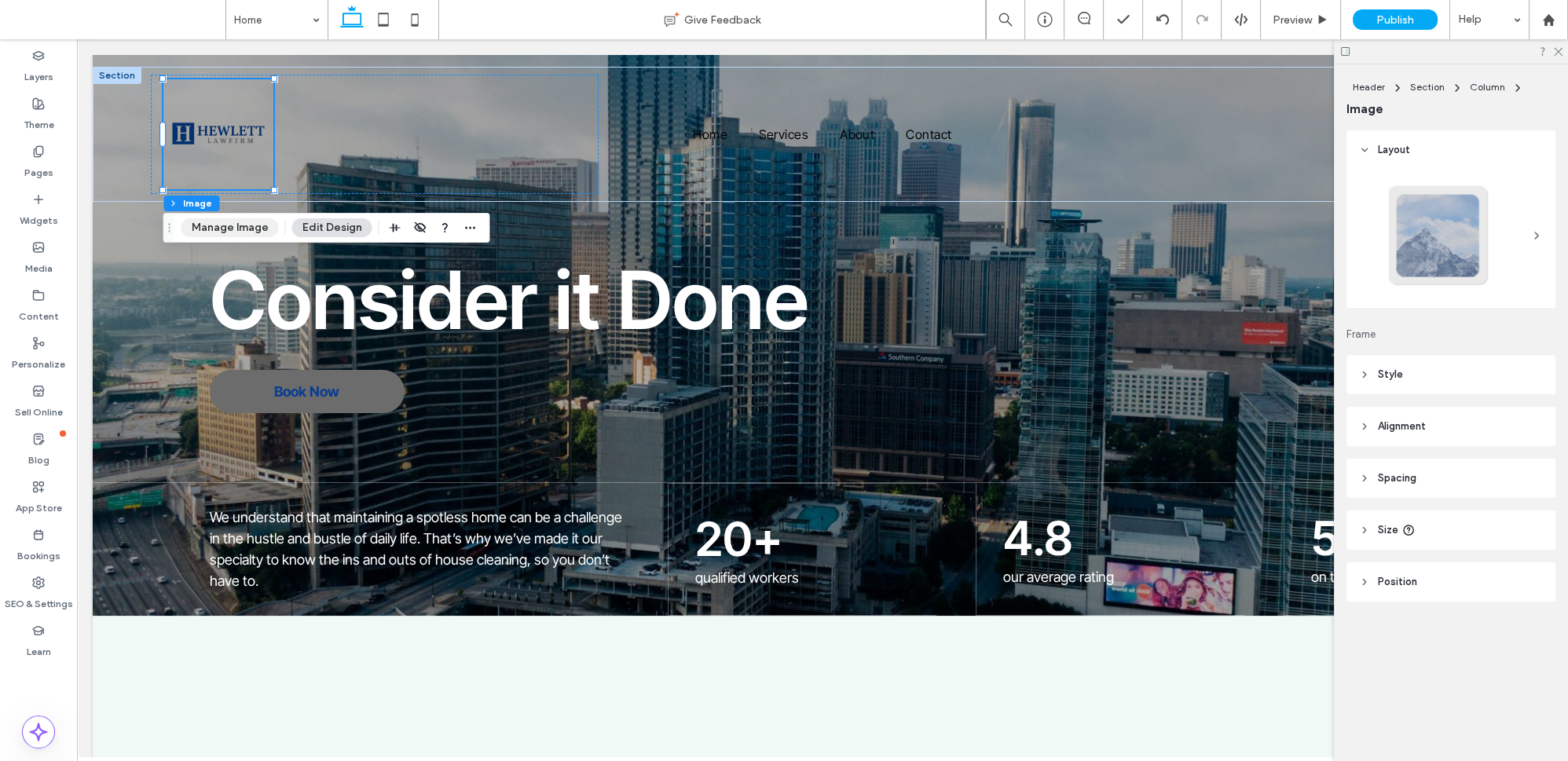
click at [260, 220] on button "Manage Image" at bounding box center [231, 228] width 97 height 19
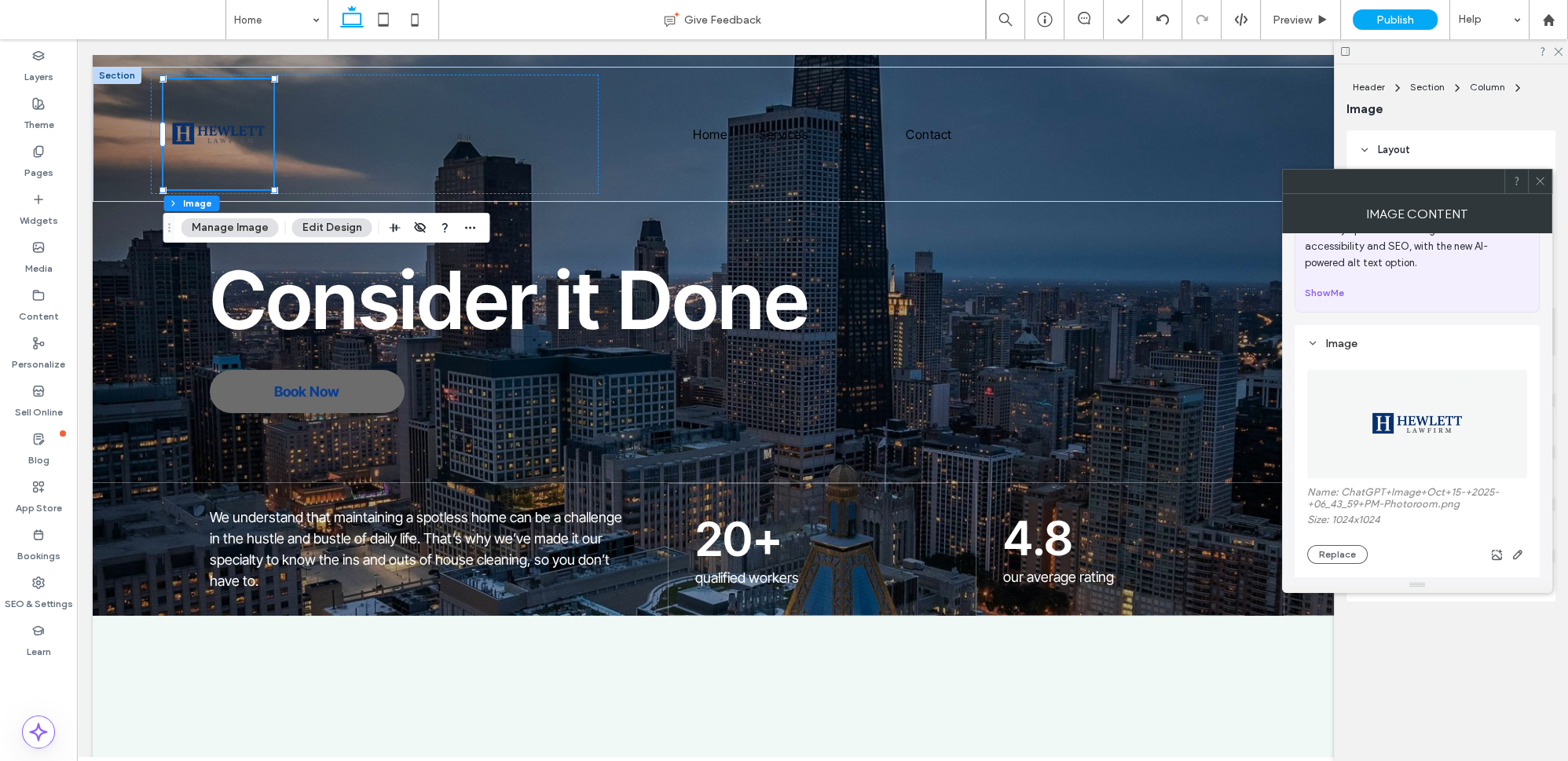
scroll to position [143, 0]
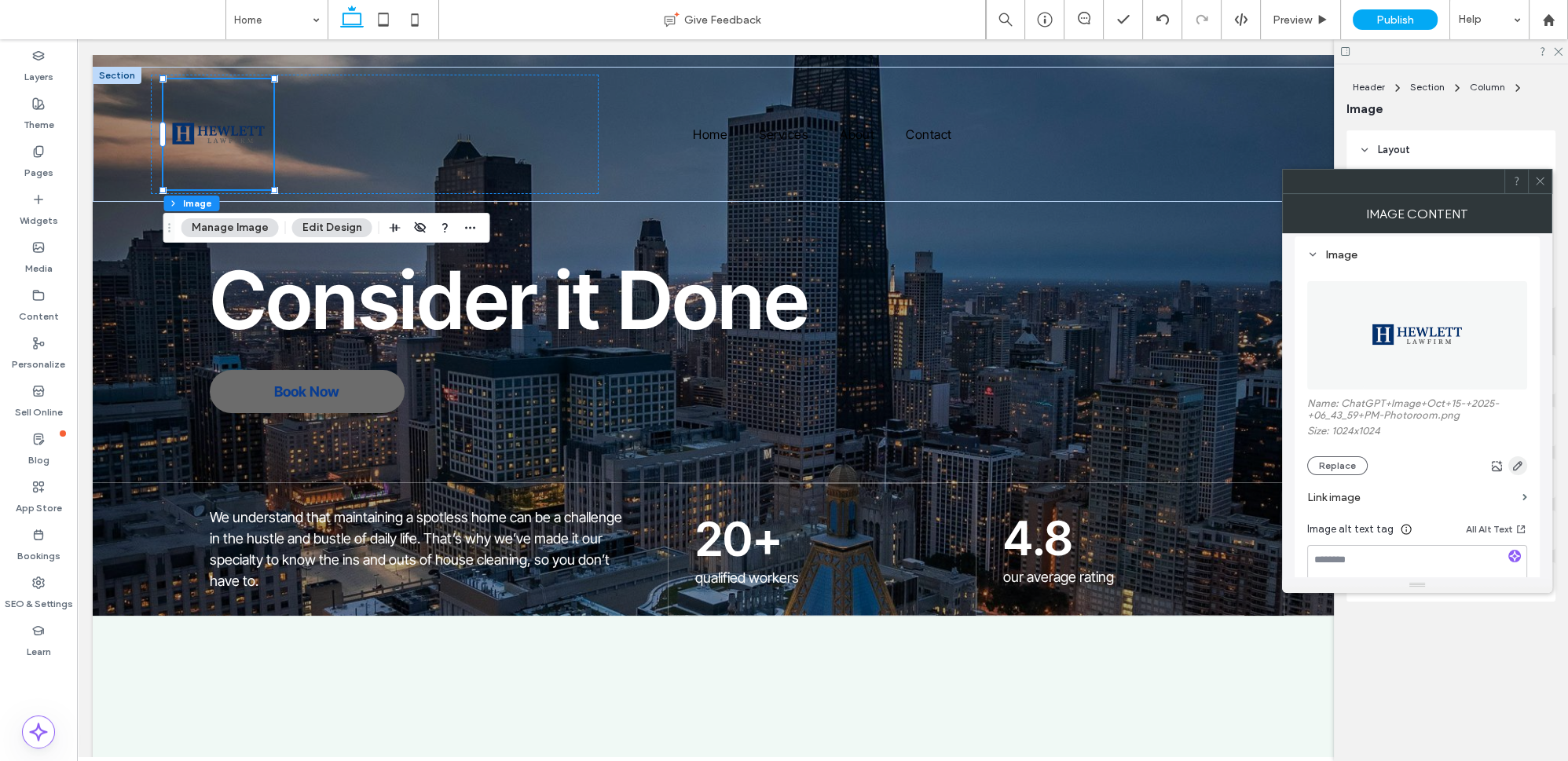
click at [1516, 464] on icon "button" at bounding box center [1518, 465] width 13 height 13
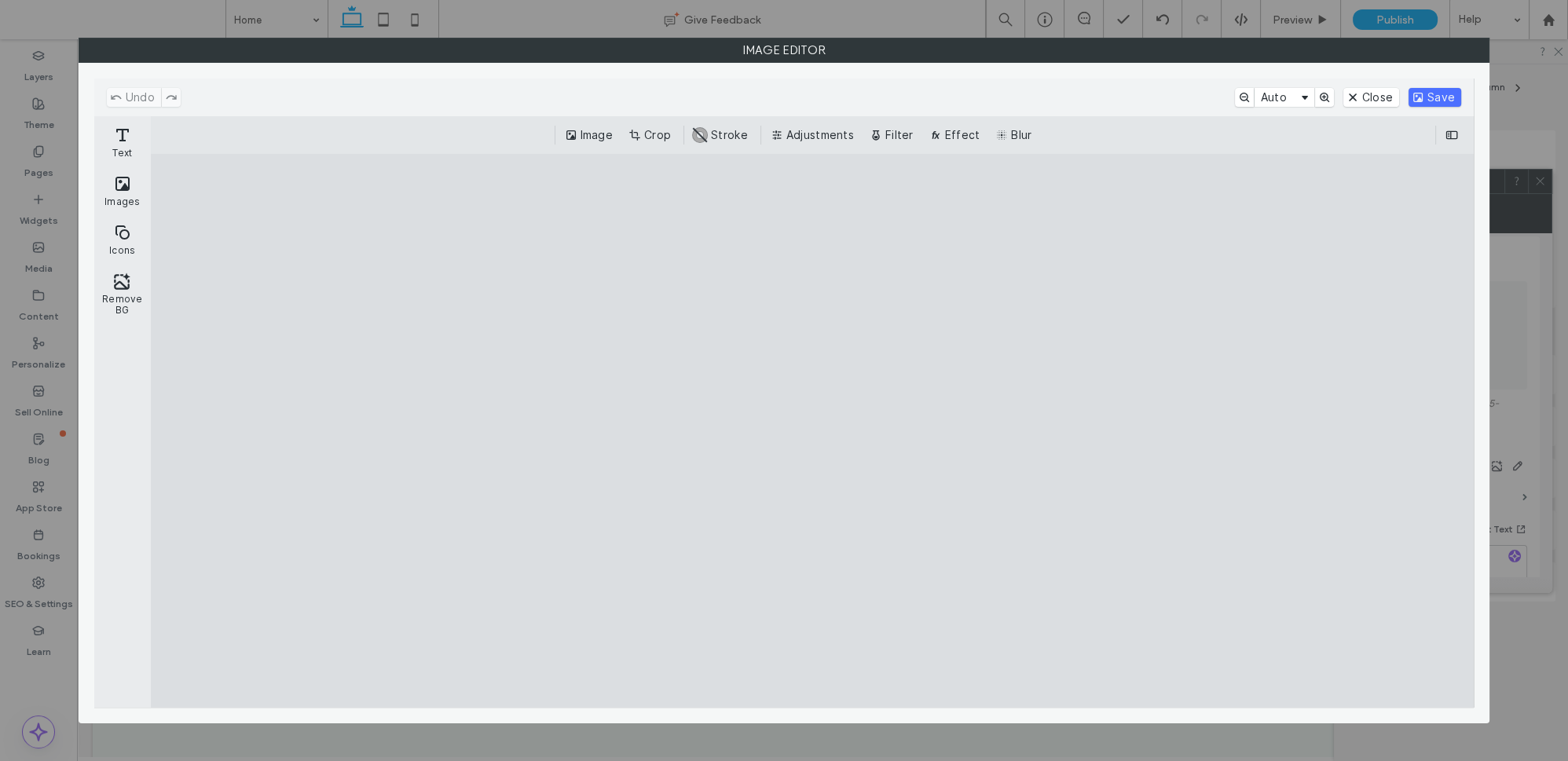
click at [734, 122] on div "Image Crop #ABABAB Stroke Adjustments Filter Effect Blur" at bounding box center [812, 135] width 1323 height 38
click at [728, 133] on button "#ABABAB Stroke" at bounding box center [723, 135] width 64 height 19
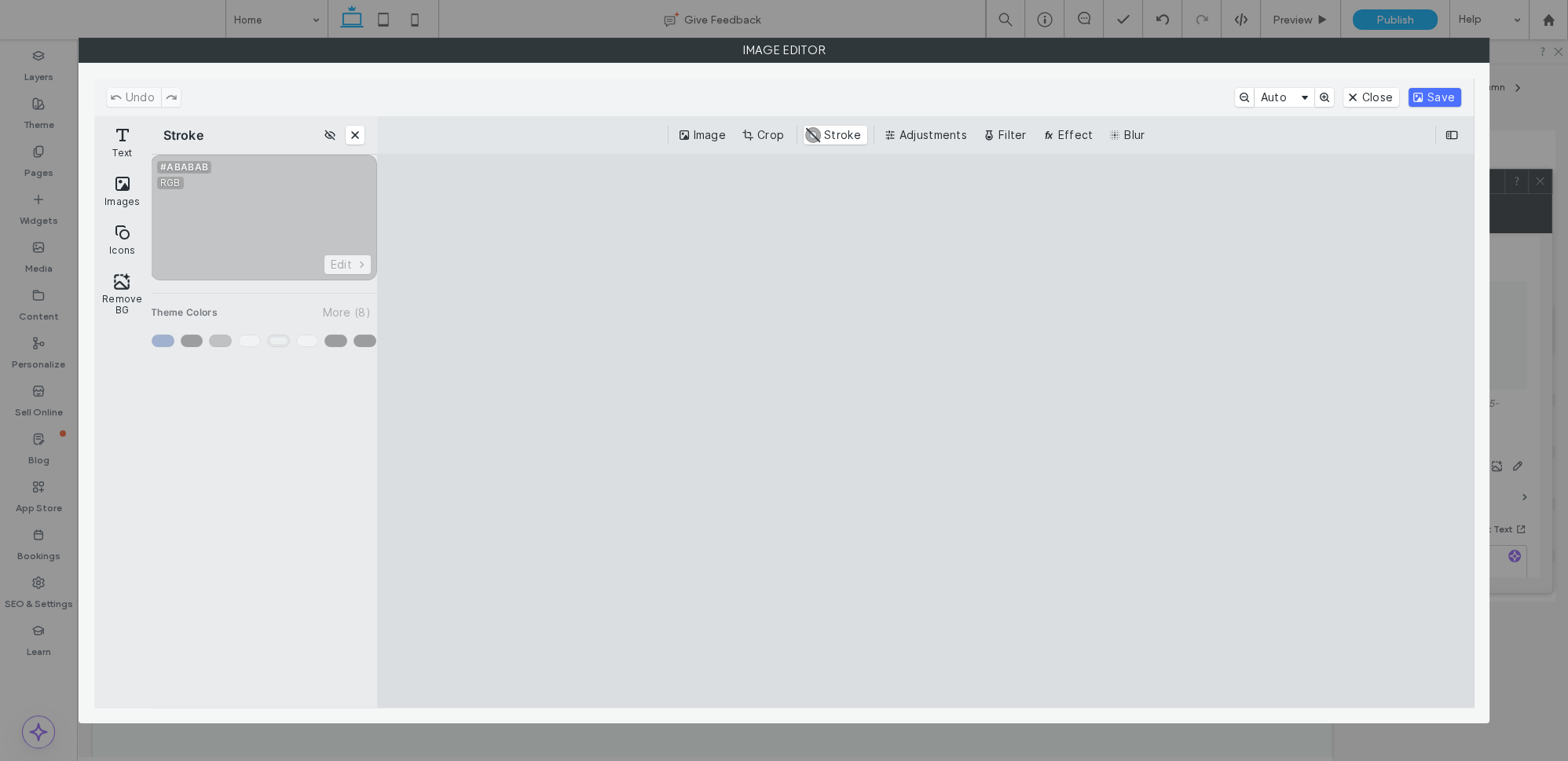
click at [274, 339] on div "Enable Stroke" at bounding box center [264, 254] width 226 height 199
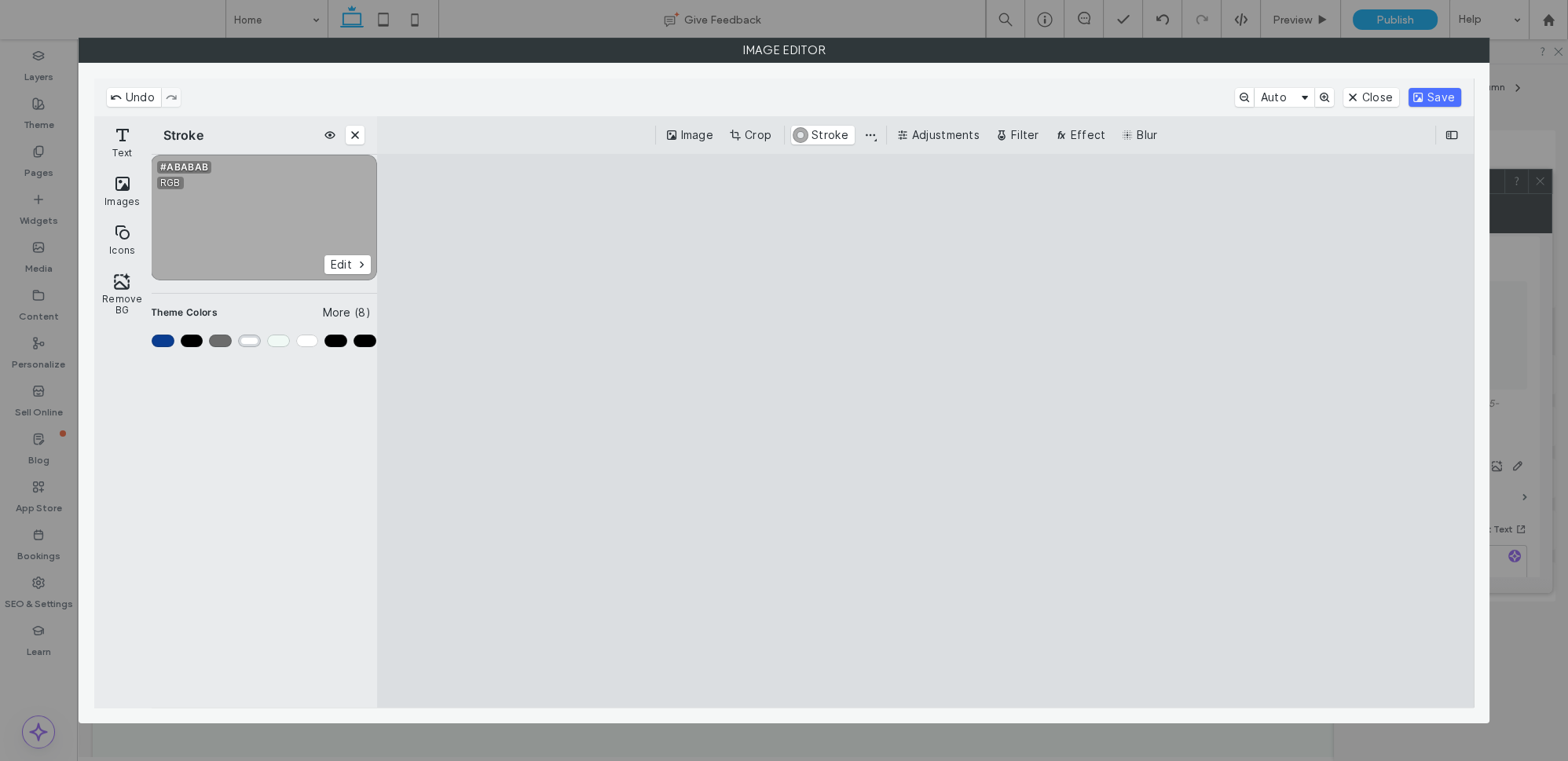
click at [246, 342] on div "Color #4" at bounding box center [249, 341] width 23 height 13
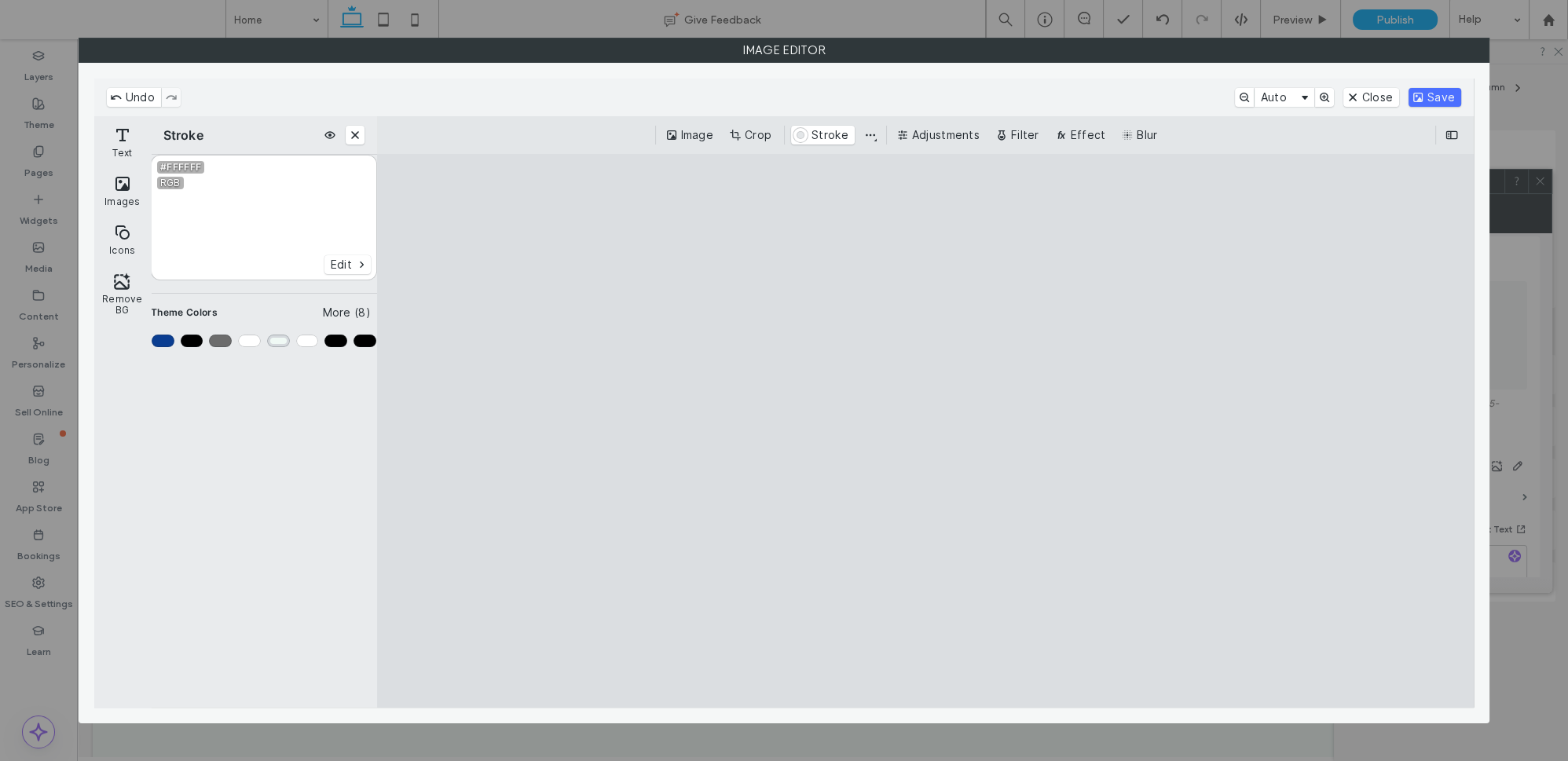
click at [274, 338] on div "Color #5" at bounding box center [278, 341] width 23 height 13
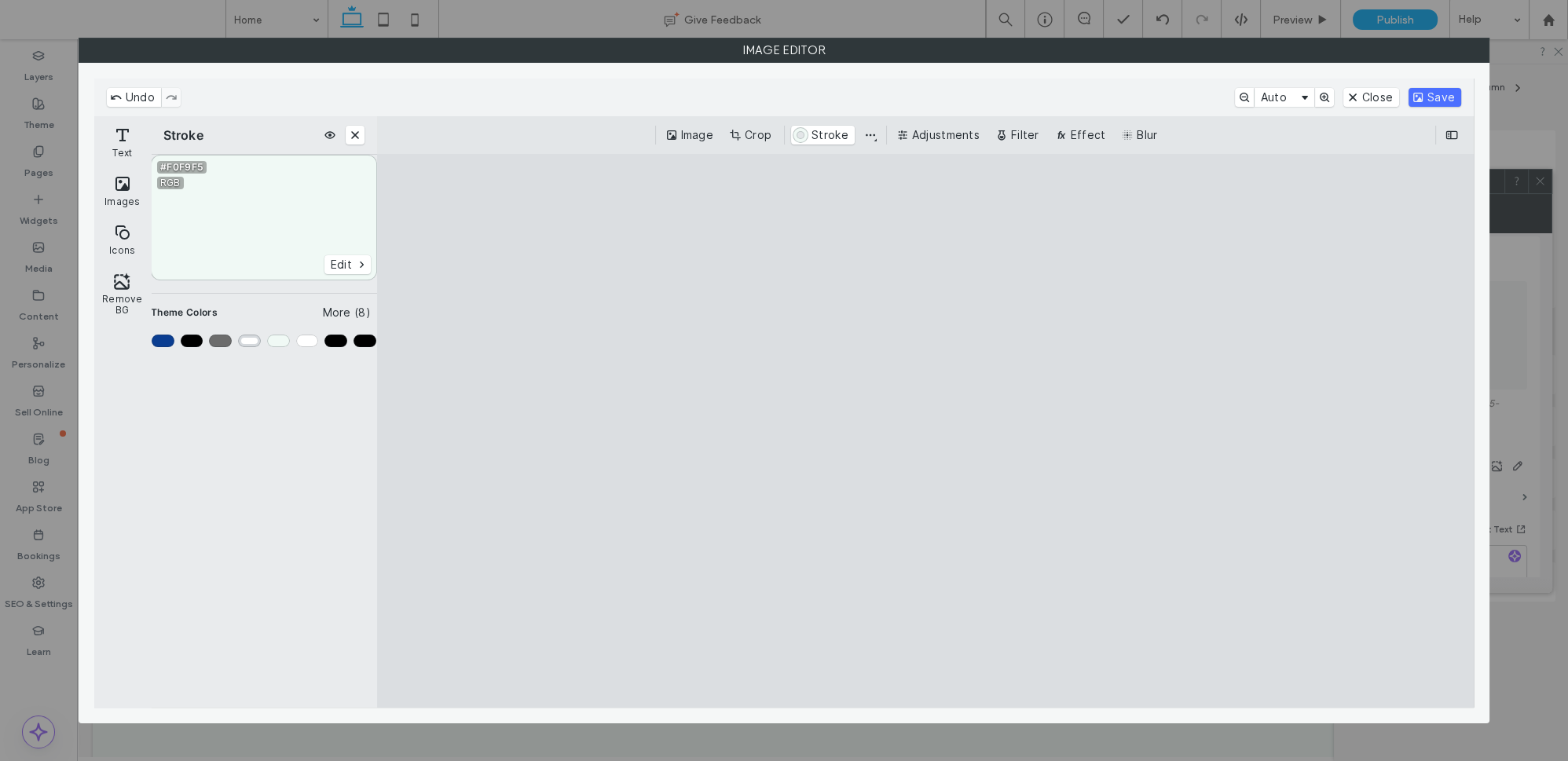
click at [254, 338] on div "Color #4" at bounding box center [249, 341] width 23 height 13
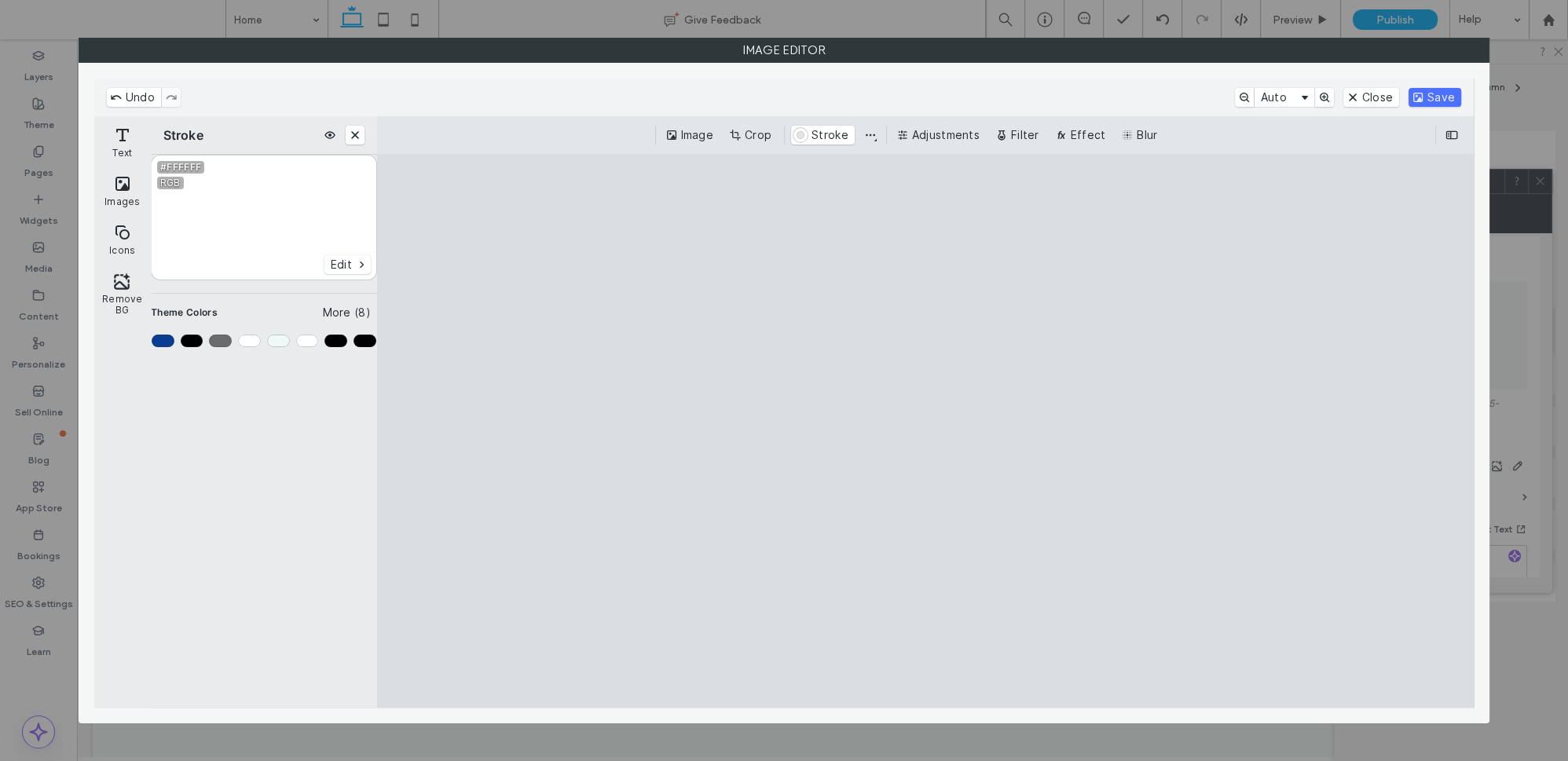
click at [926, 431] on cesdk-canvas "Editor canvas" at bounding box center [926, 431] width 0 height 0
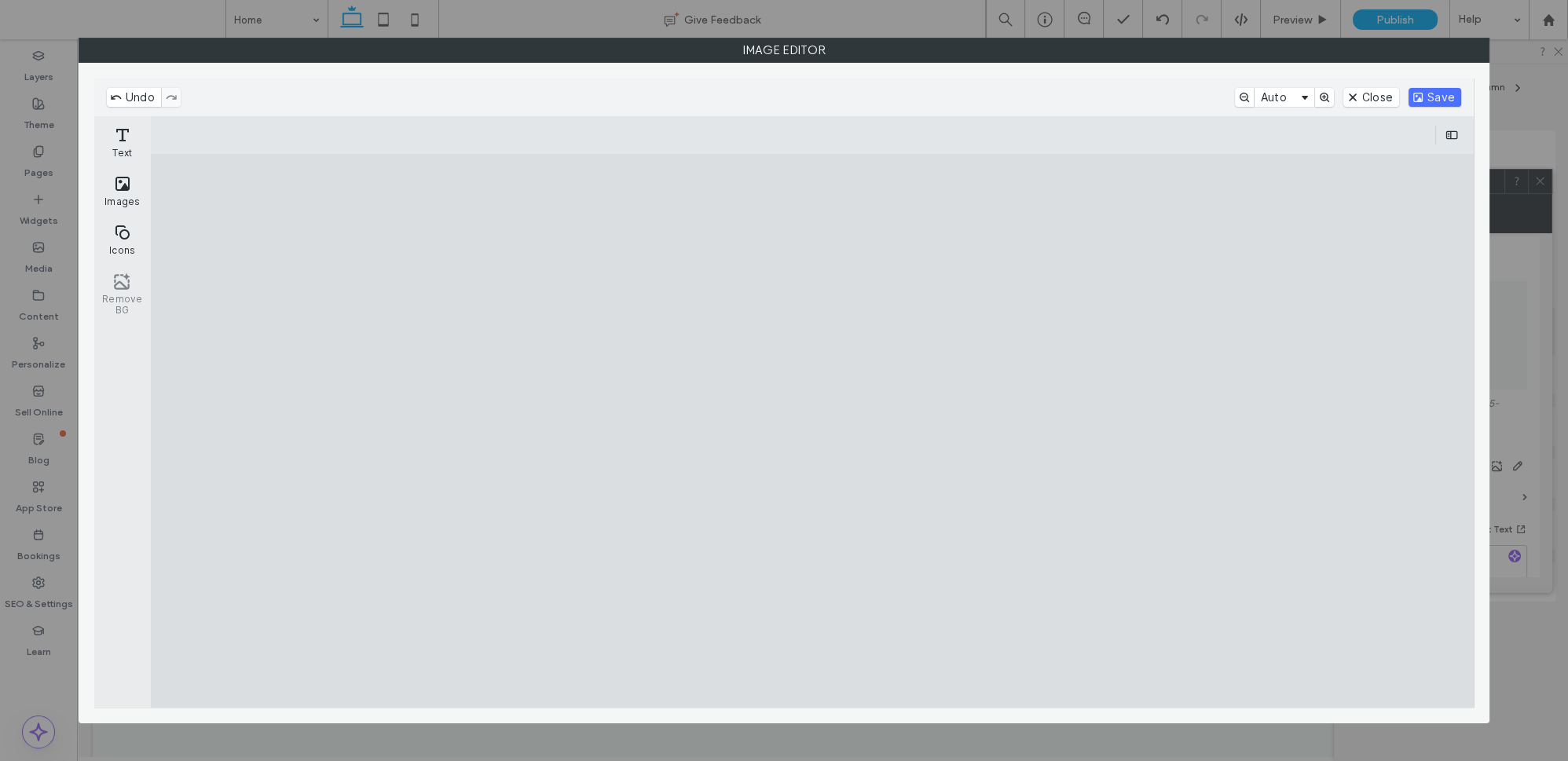
drag, startPoint x: 633, startPoint y: 224, endPoint x: 643, endPoint y: 225, distance: 10.0
click at [812, 431] on cesdk-canvas "Editor canvas" at bounding box center [812, 431] width 0 height 0
click at [1420, 98] on button "Save" at bounding box center [1435, 97] width 53 height 19
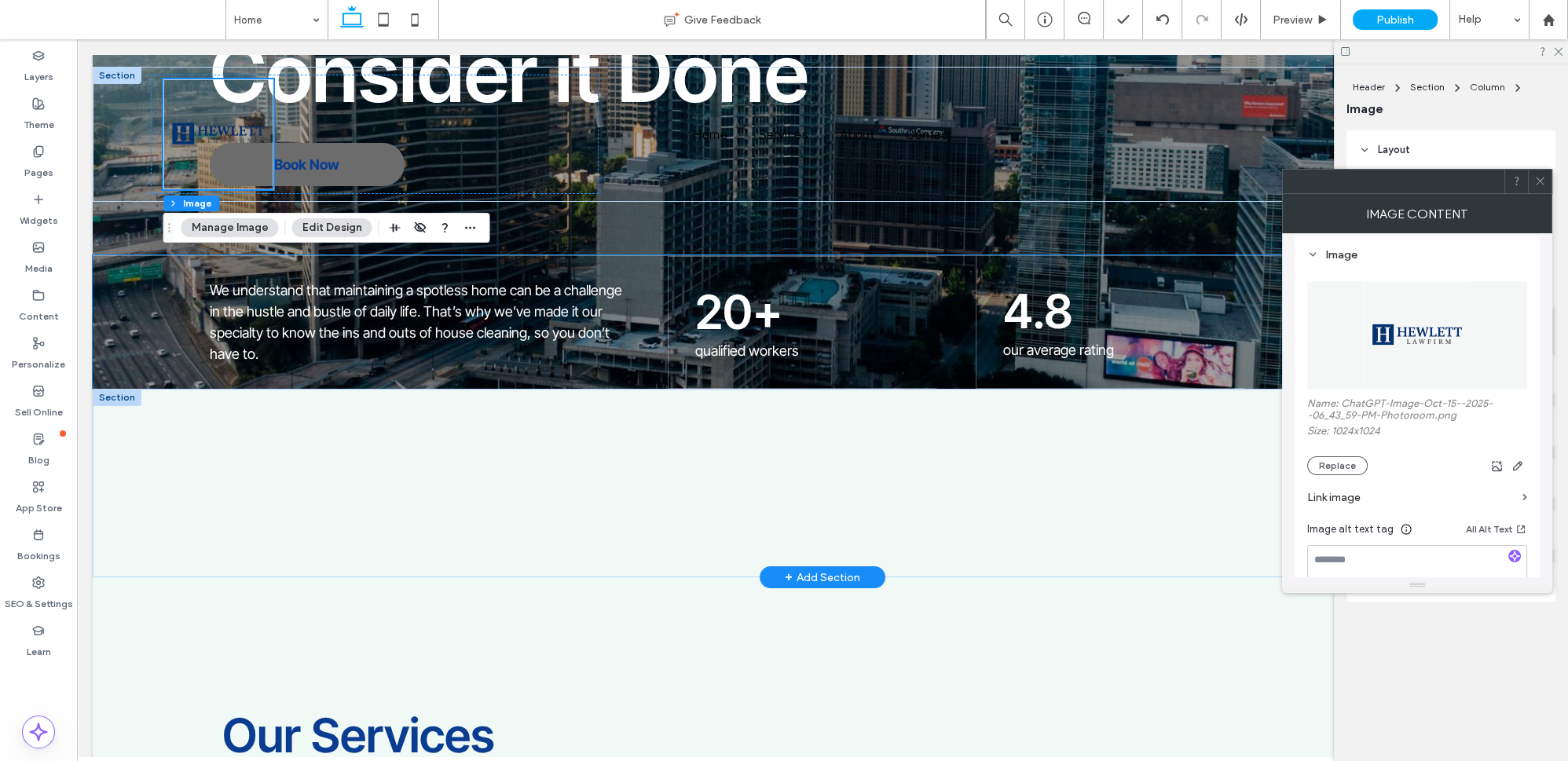
scroll to position [0, 0]
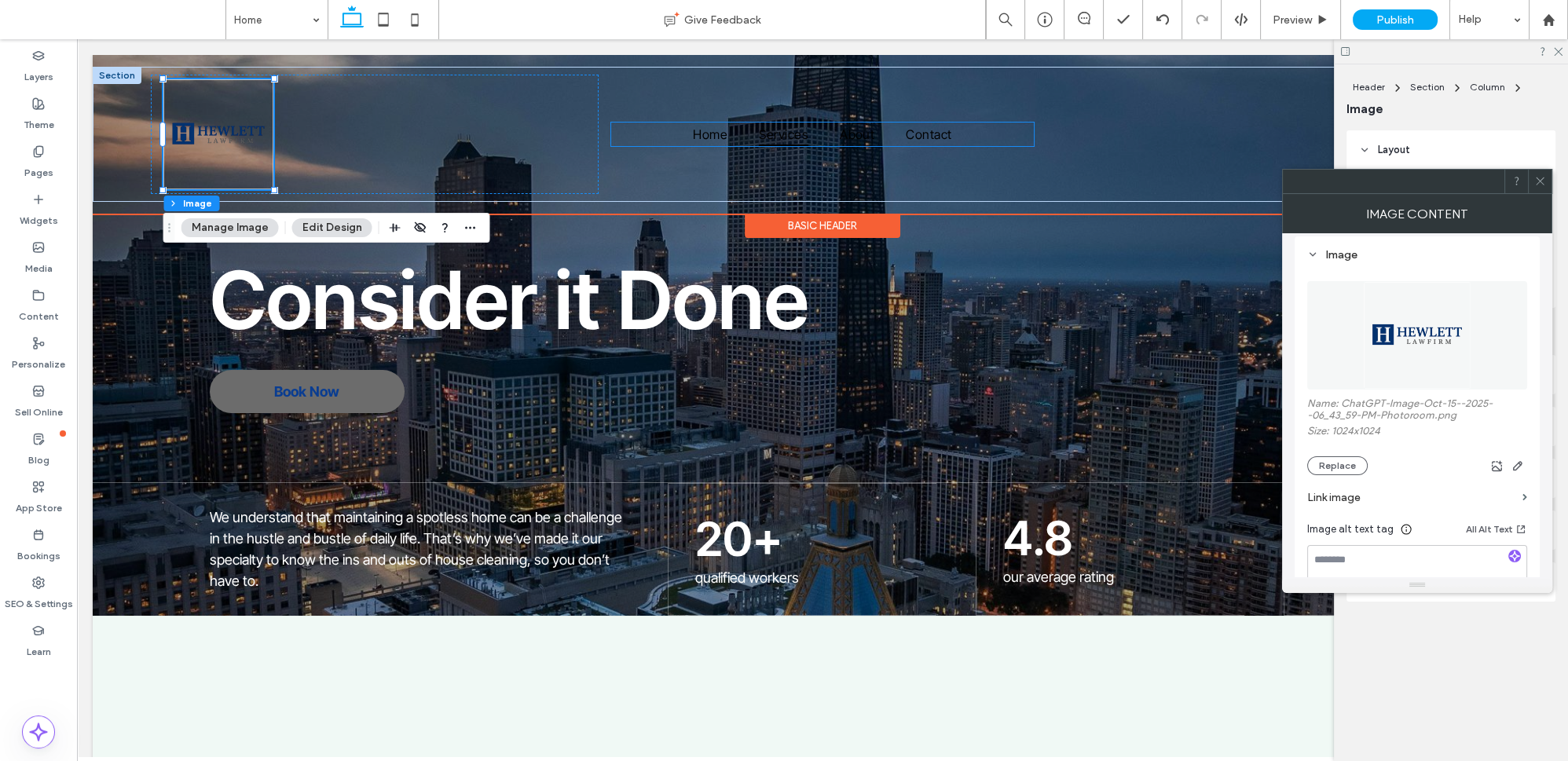
click at [775, 138] on span "Services" at bounding box center [784, 135] width 50 height 24
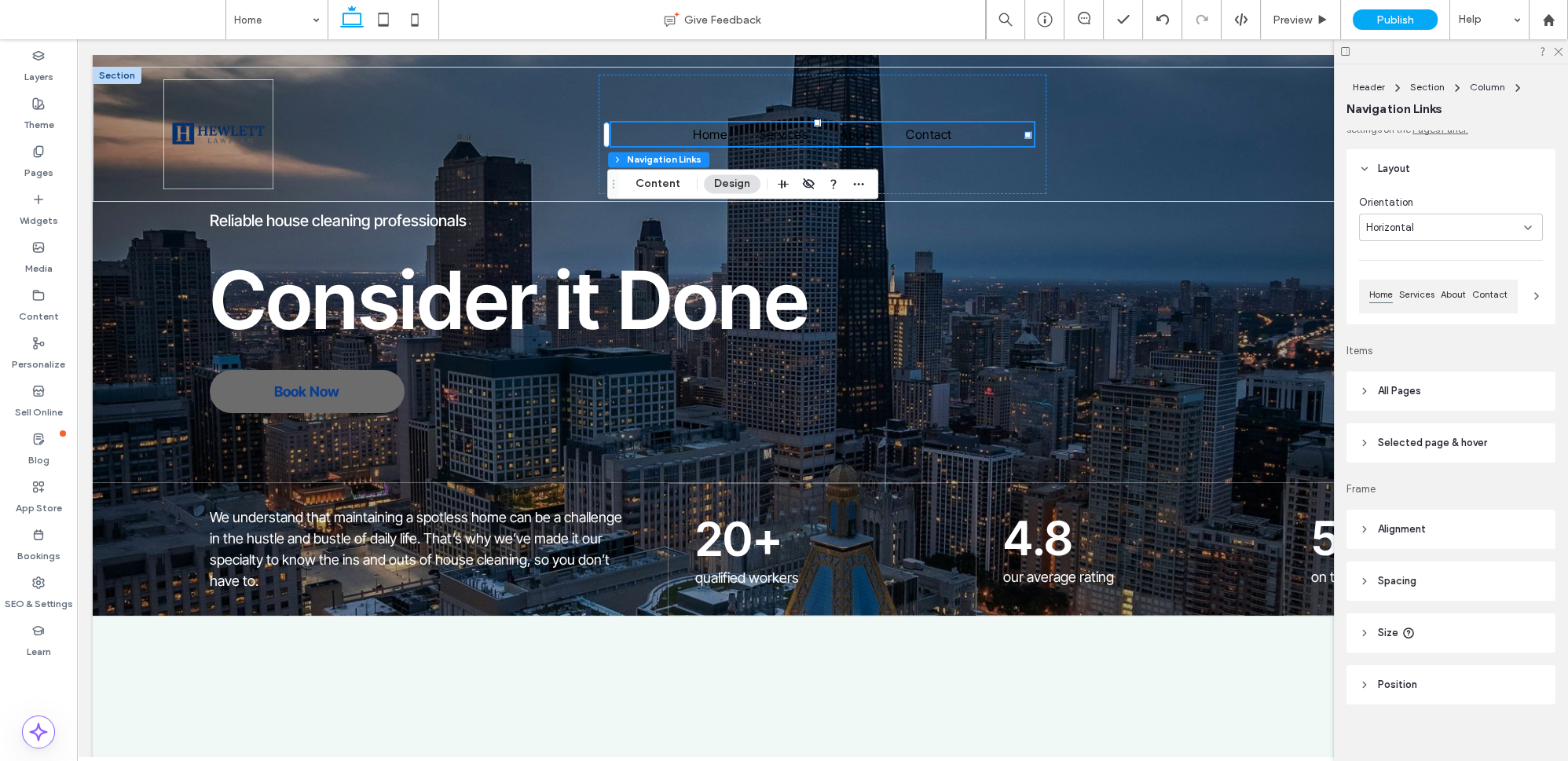
scroll to position [34, 0]
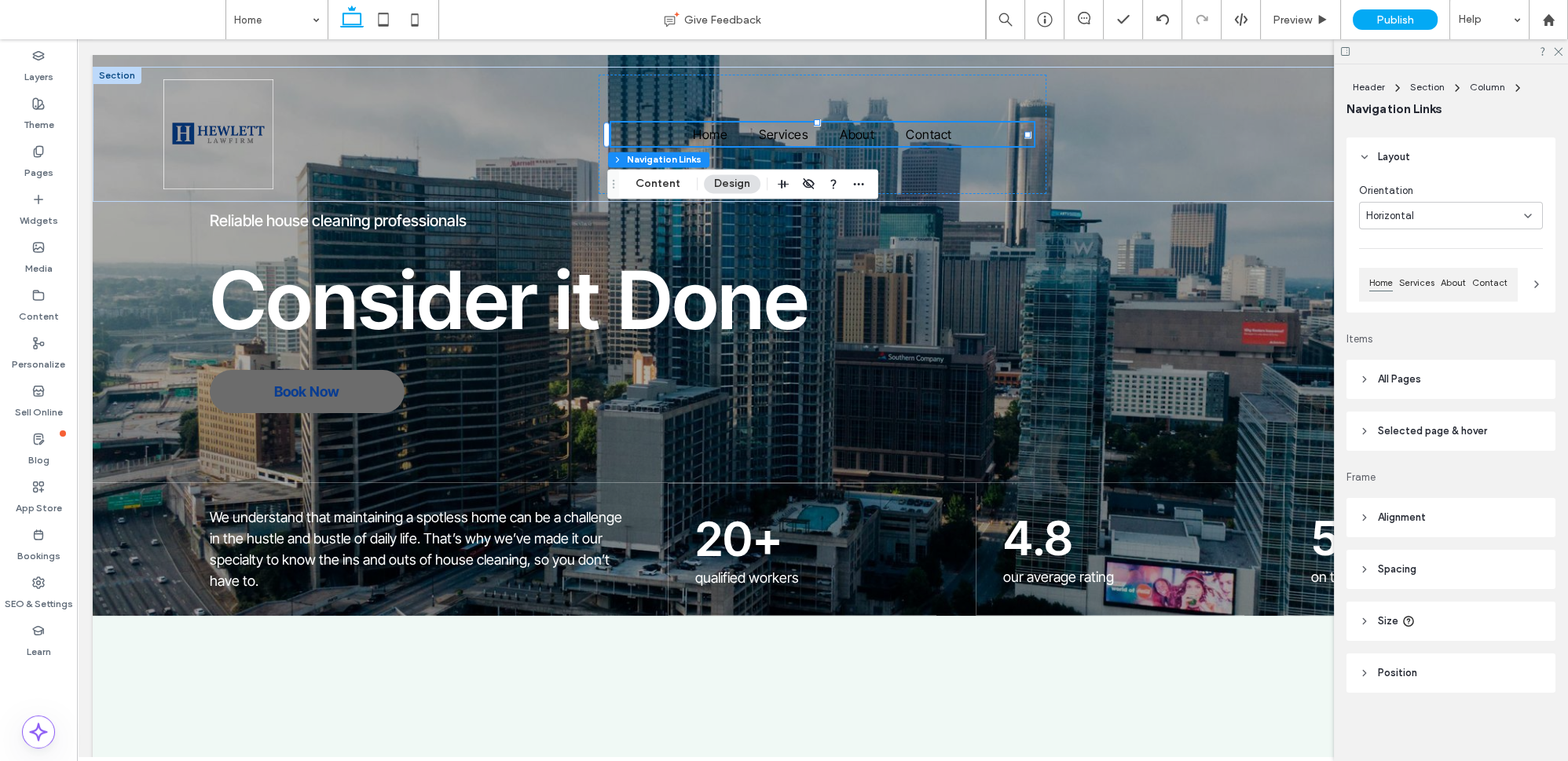
drag, startPoint x: 1431, startPoint y: 403, endPoint x: 1435, endPoint y: 380, distance: 23.3
click at [1432, 393] on div "Rename pages and edit their order, SEO and settings on the Pages Panel. Layout …" at bounding box center [1456, 442] width 219 height 624
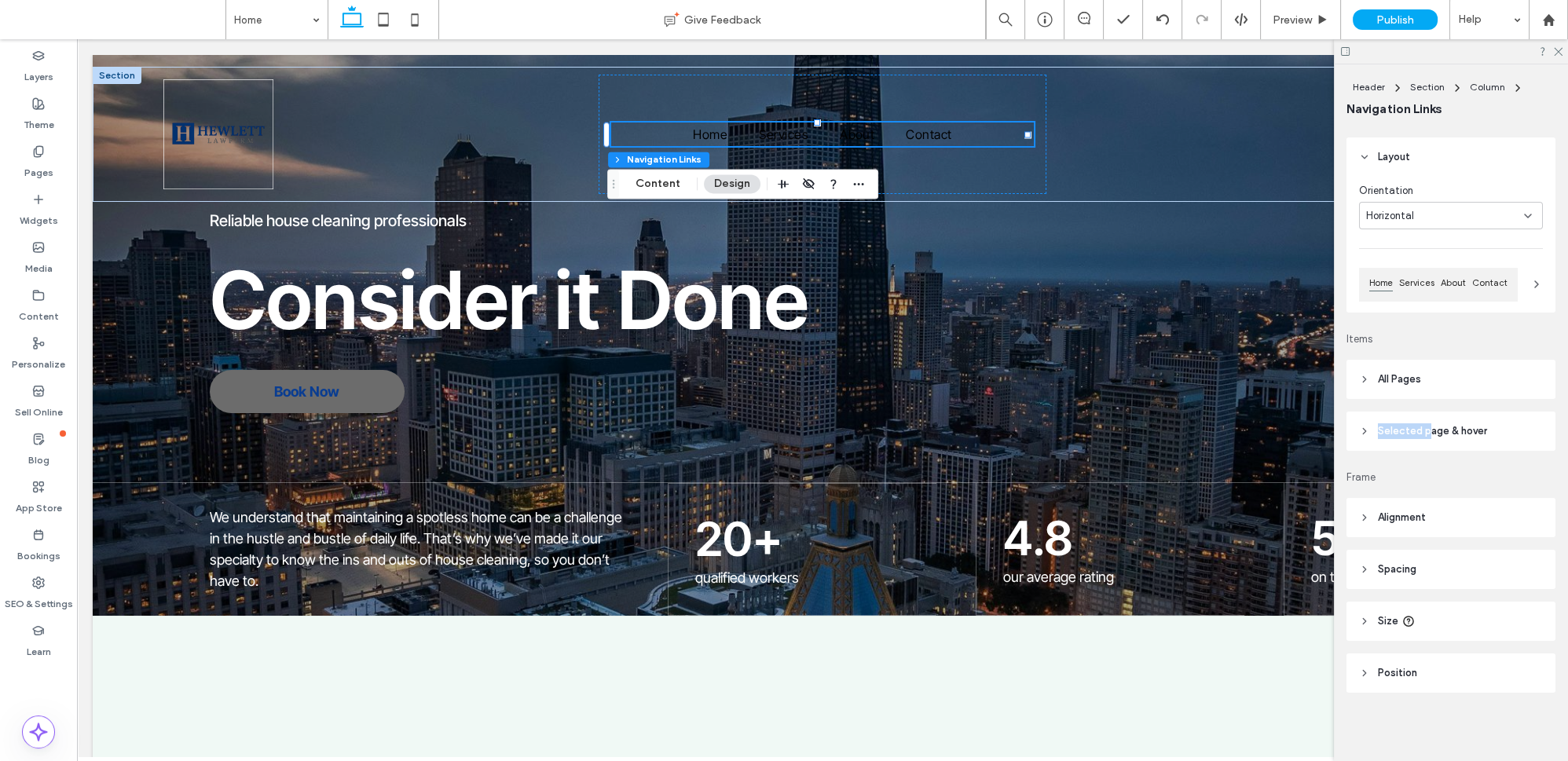
click at [1436, 379] on header "All Pages" at bounding box center [1451, 379] width 209 height 39
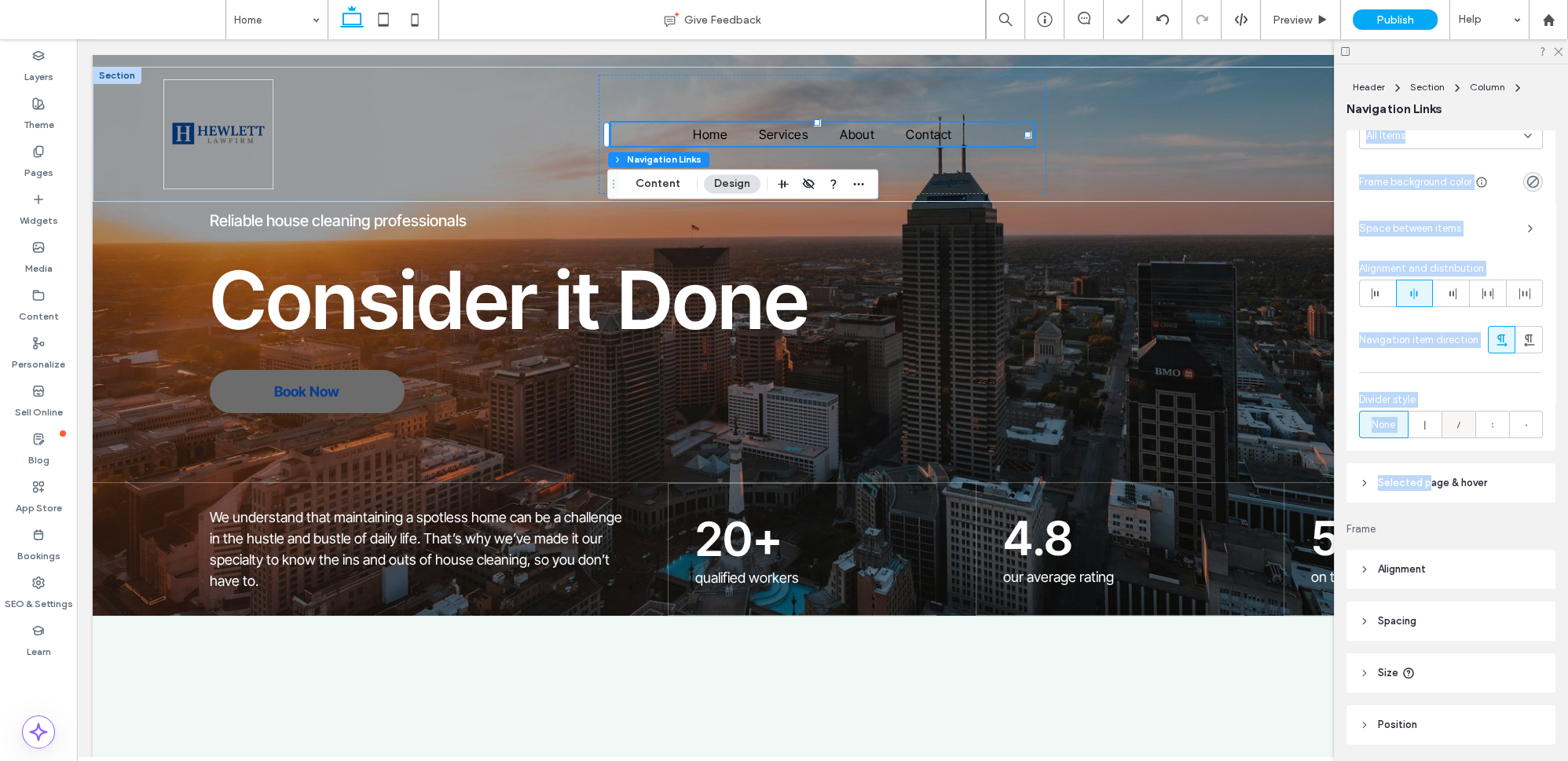
scroll to position [374, 0]
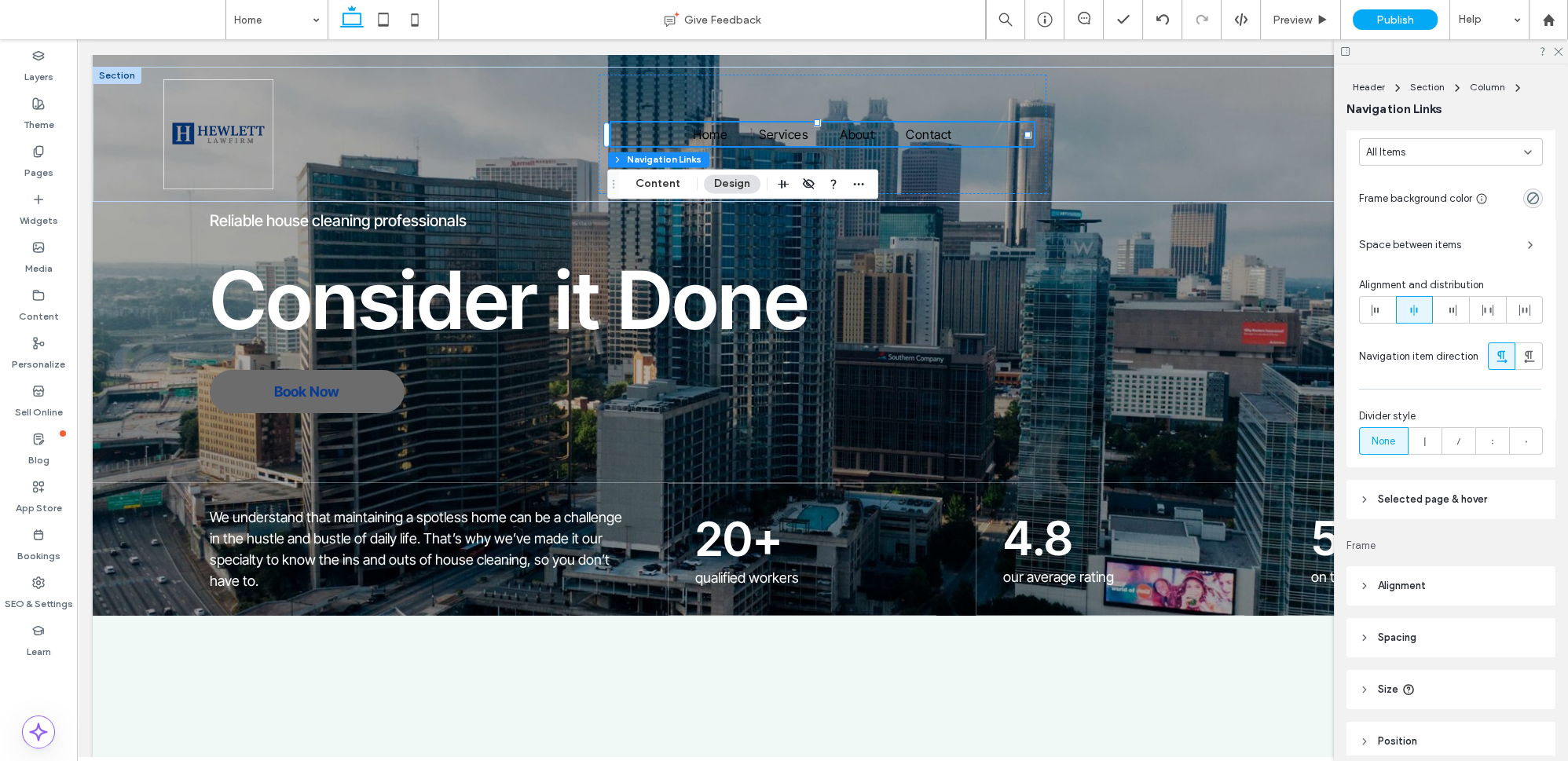
click at [1441, 489] on header "Selected page & hover" at bounding box center [1451, 500] width 209 height 39
type input "*"
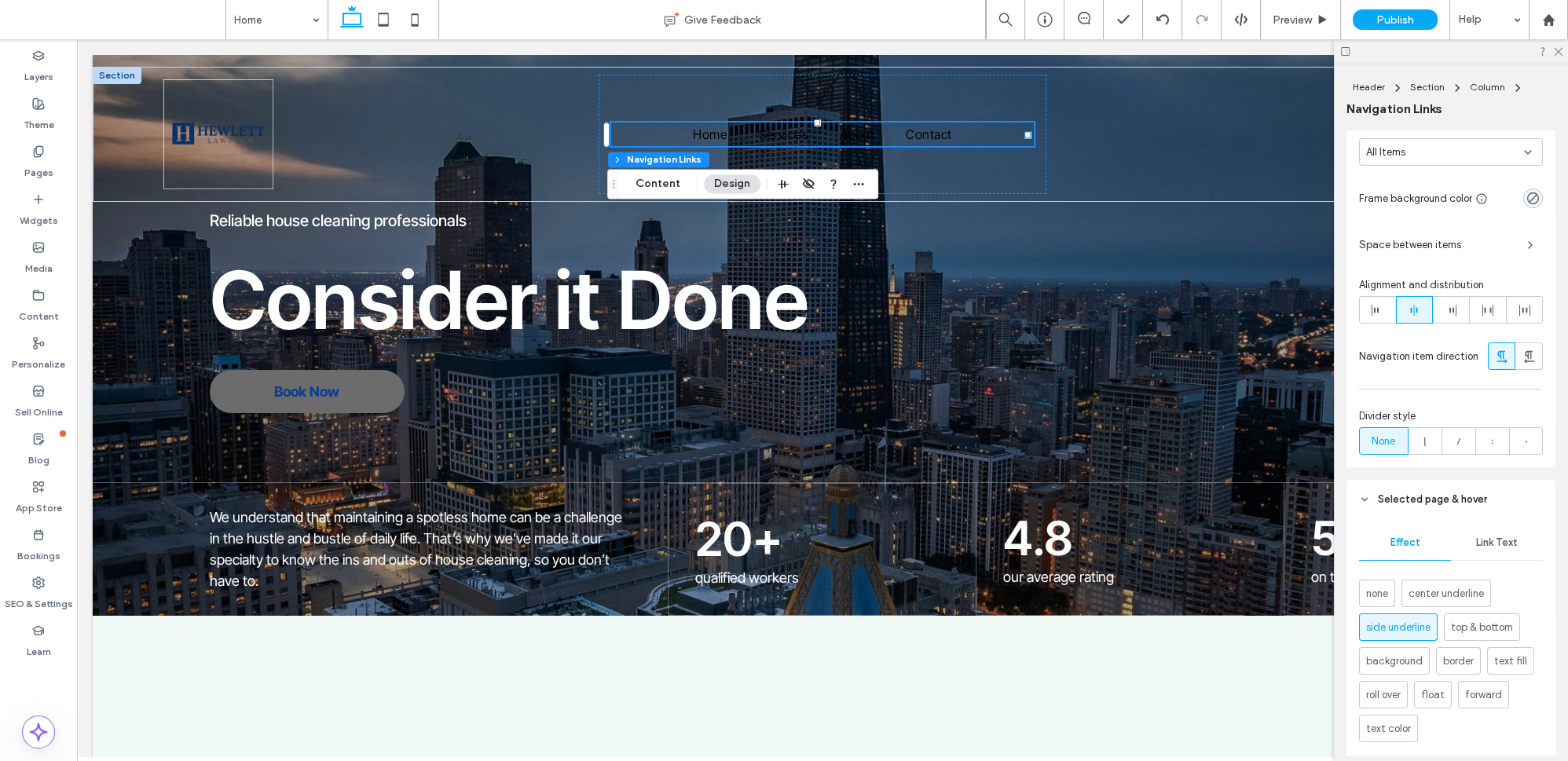
scroll to position [588, 0]
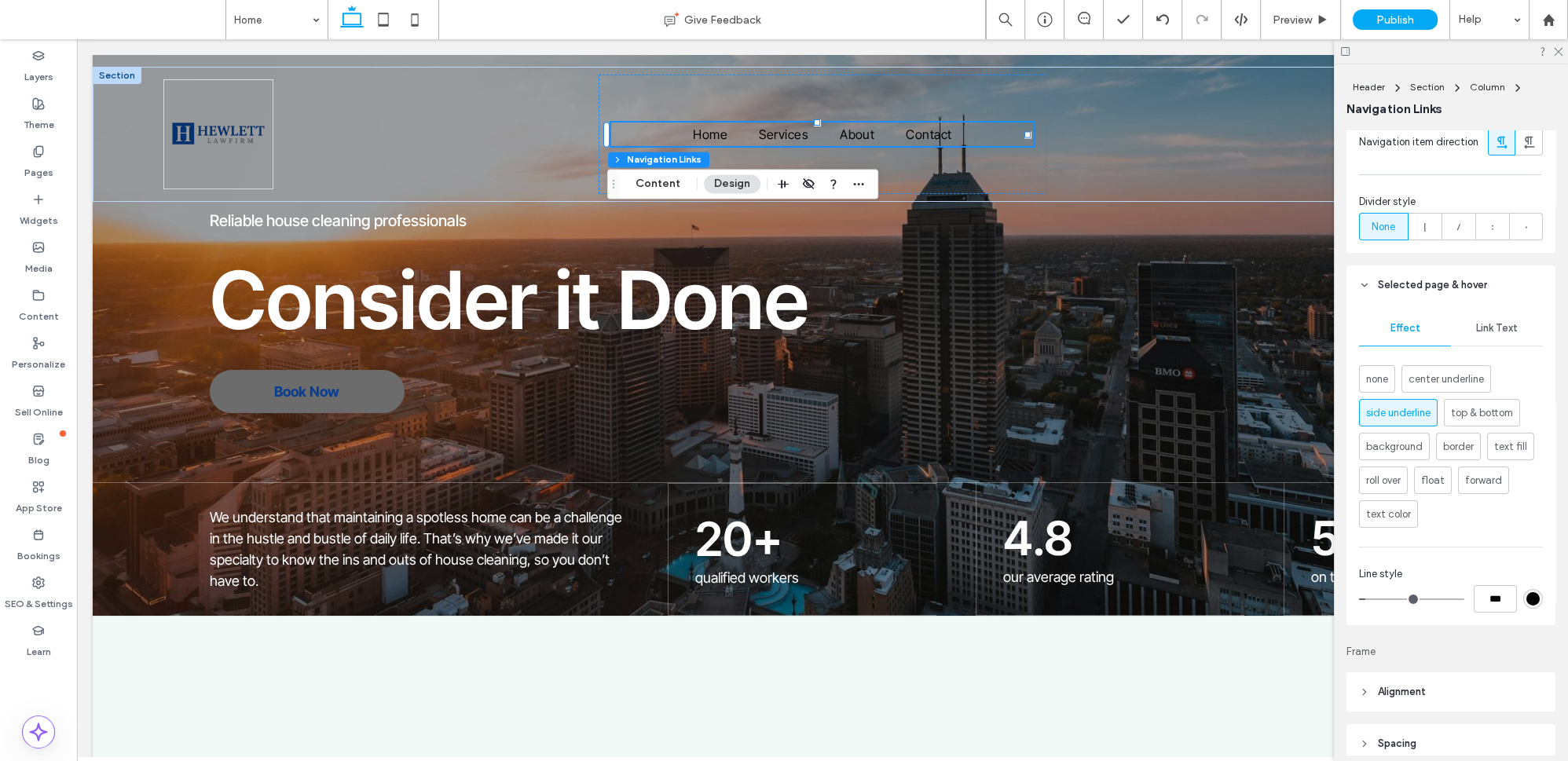
click at [1478, 340] on div "Link Text" at bounding box center [1497, 328] width 92 height 34
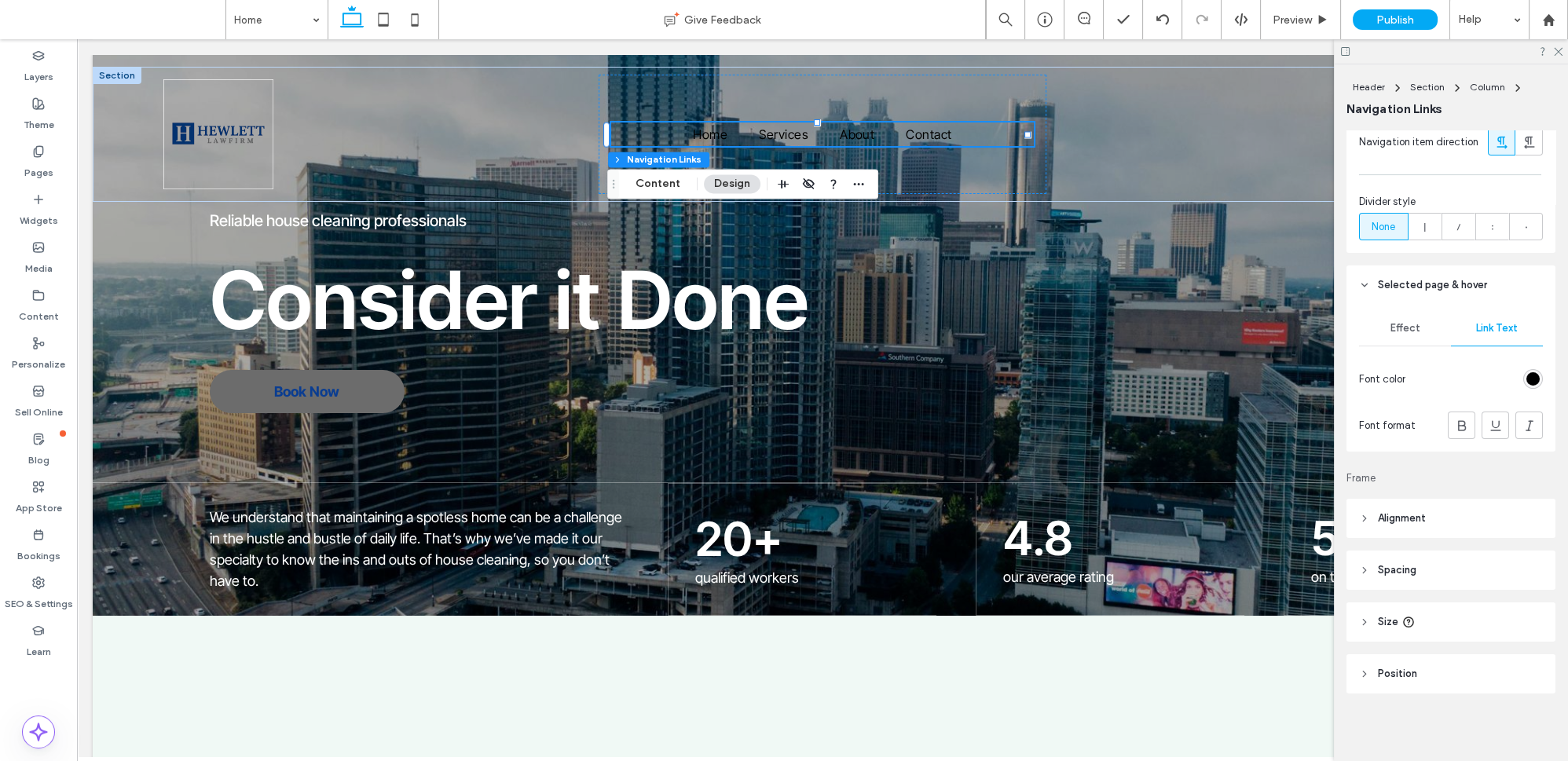
click at [1526, 382] on div "rgb(0, 0, 0)" at bounding box center [1533, 379] width 14 height 14
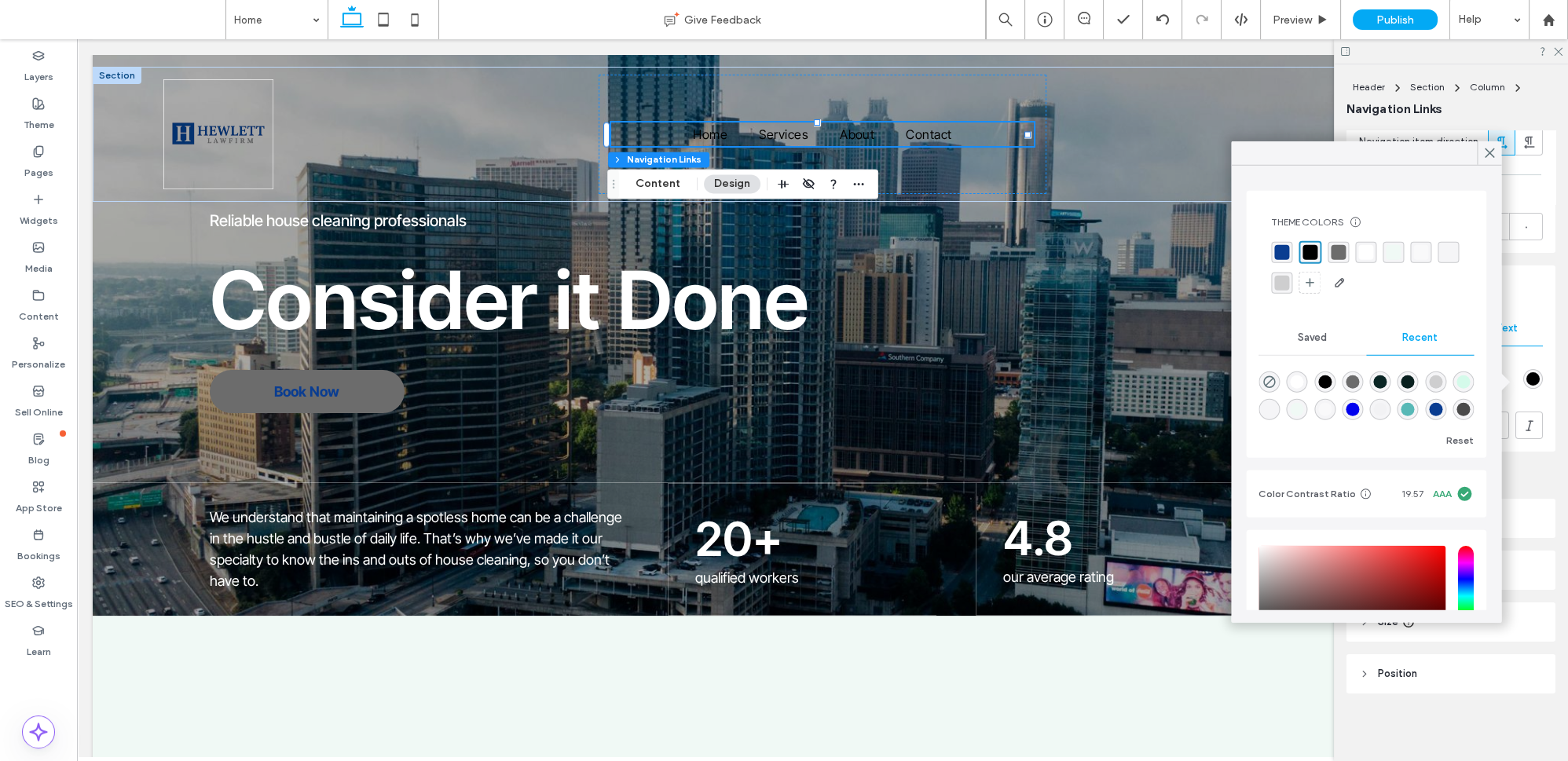
click at [1301, 378] on div "rgba(255, 255, 255, 1)" at bounding box center [1297, 383] width 14 height 14
type input "*******"
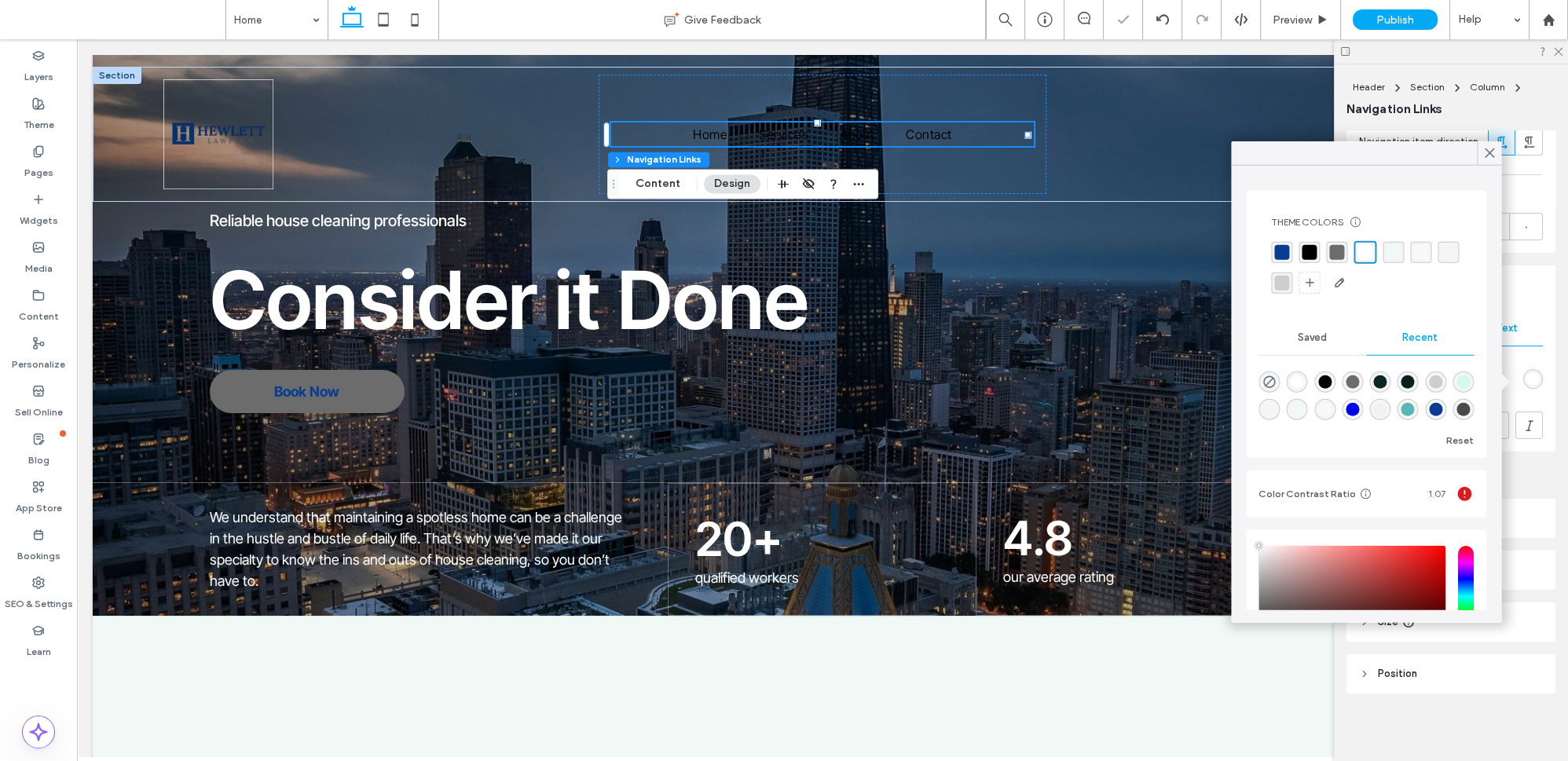
click at [1489, 156] on icon at bounding box center [1489, 153] width 15 height 15
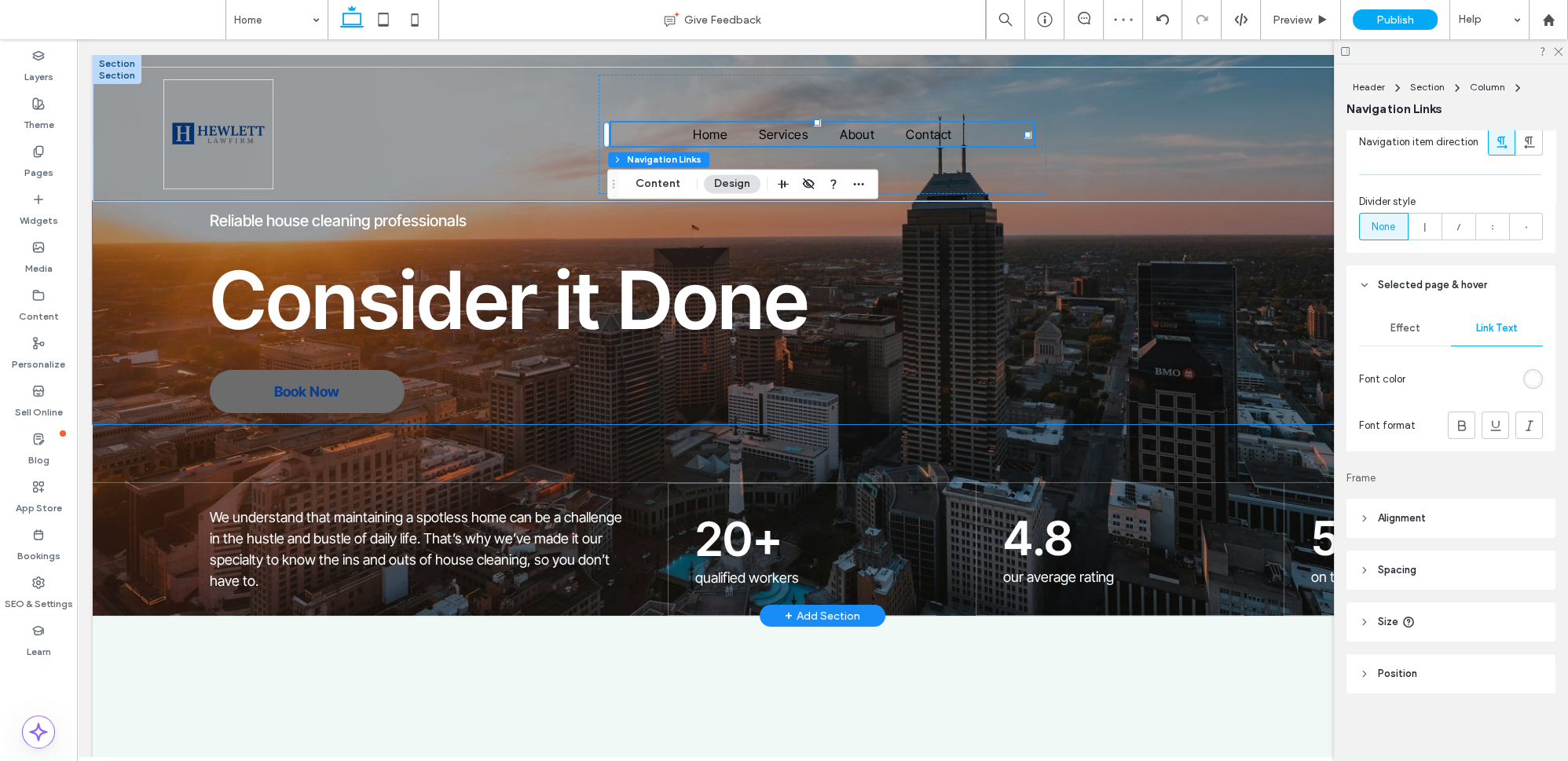
click at [1268, 318] on h1 "Consider it Done" at bounding box center [881, 300] width 1343 height 97
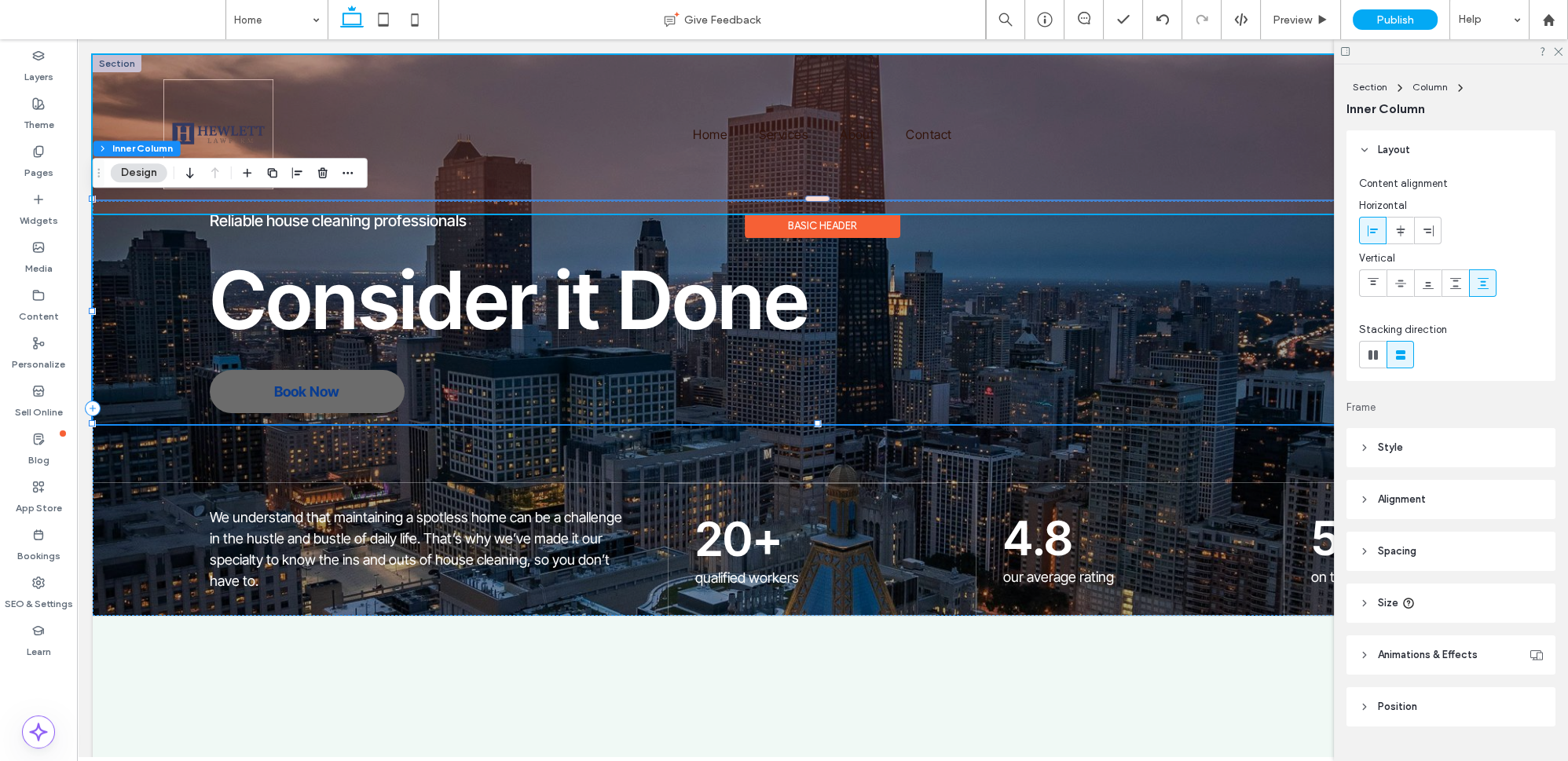
click at [867, 132] on div at bounding box center [822, 134] width 1460 height 159
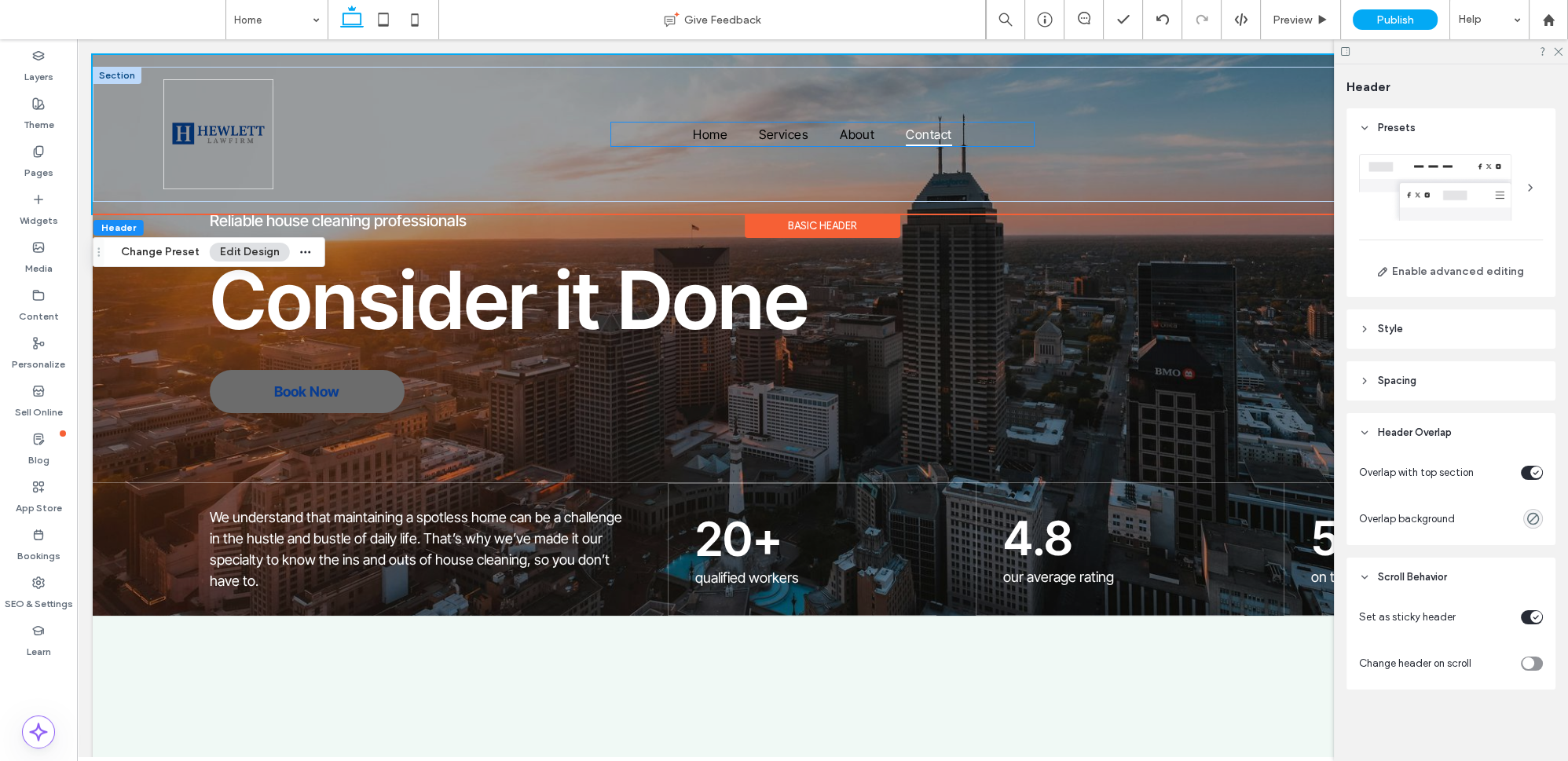
click at [906, 135] on span "Contact" at bounding box center [928, 135] width 45 height 24
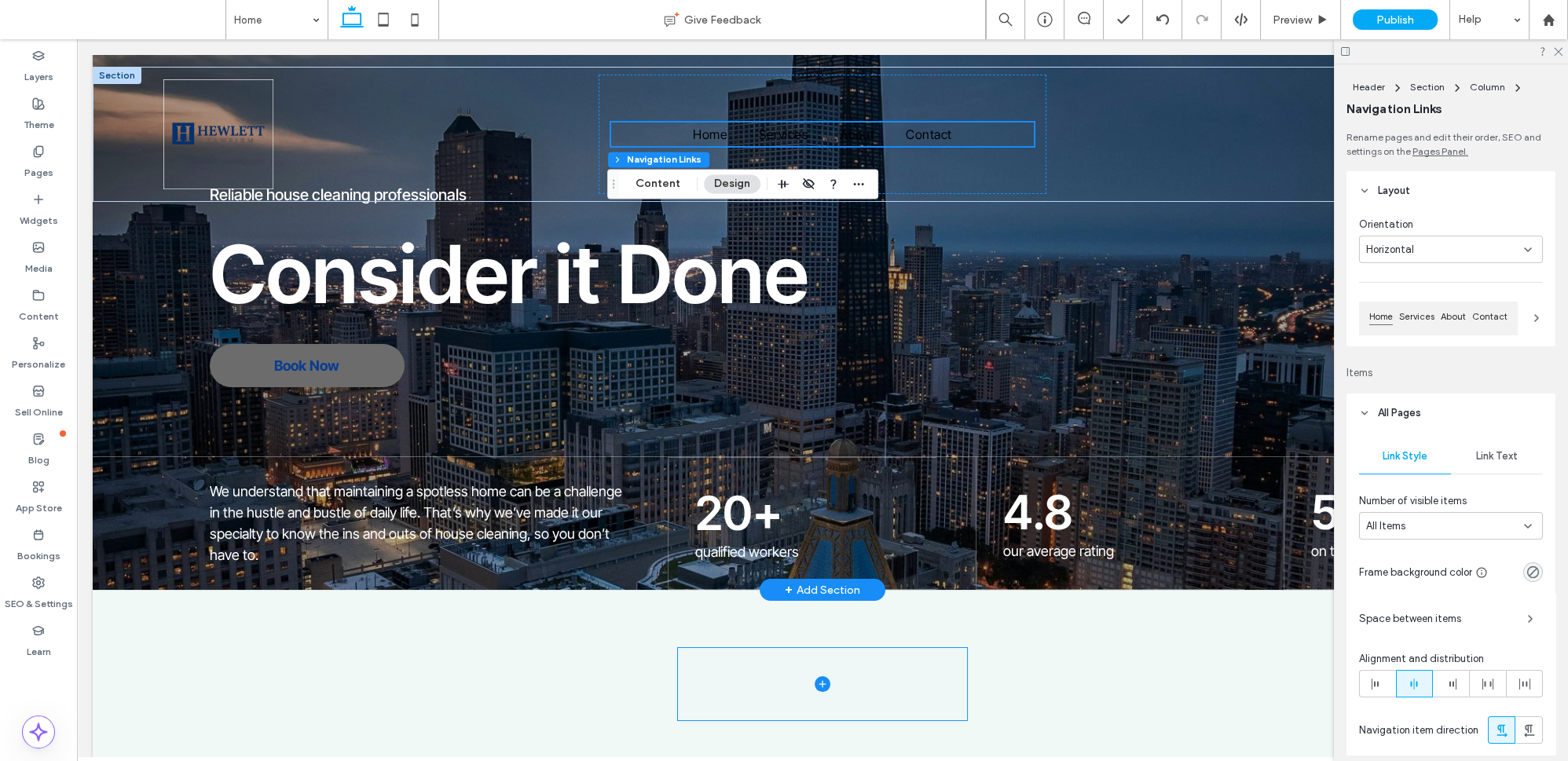
scroll to position [0, 0]
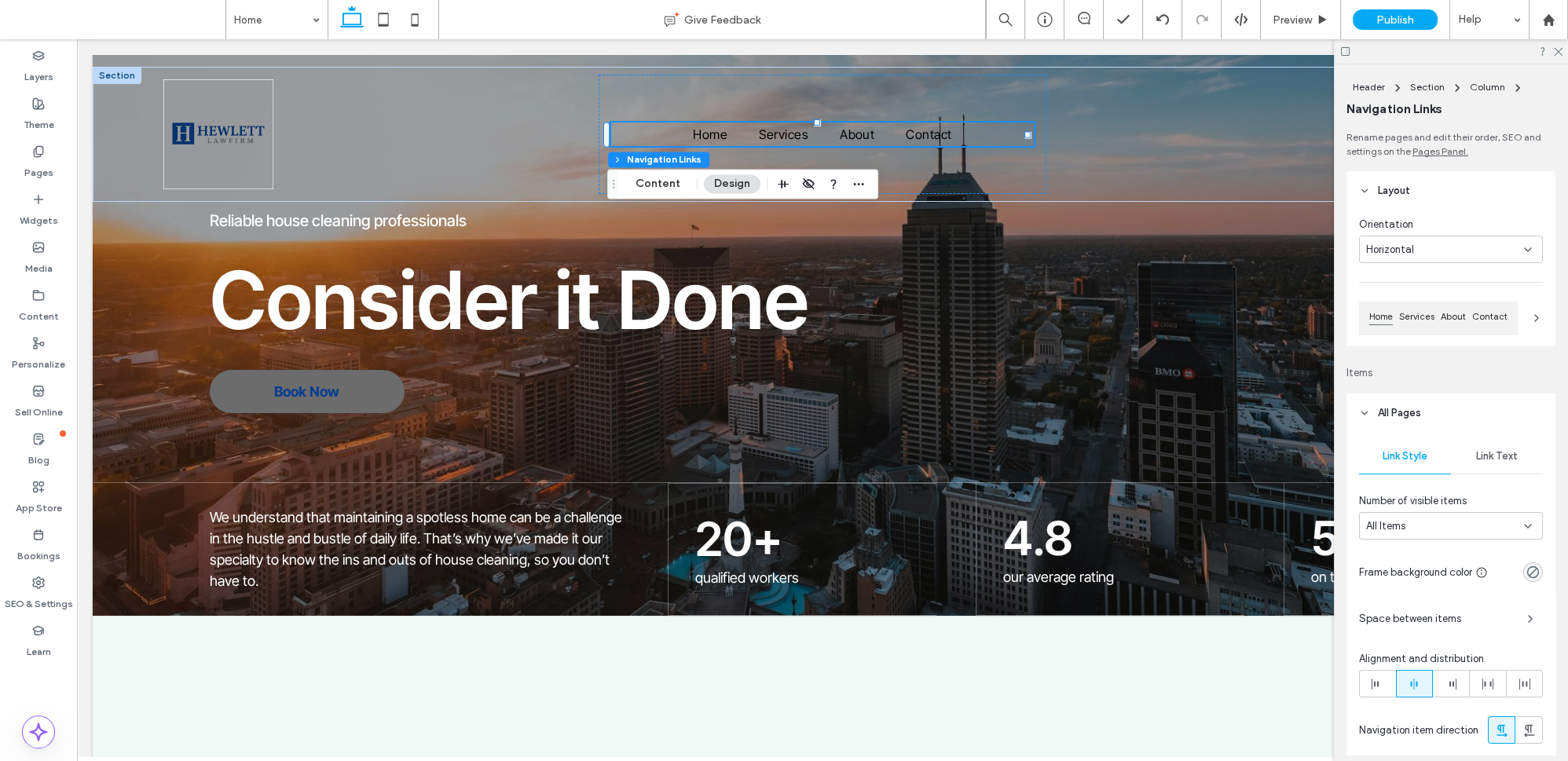
click at [1477, 459] on span "Link Text" at bounding box center [1497, 456] width 42 height 13
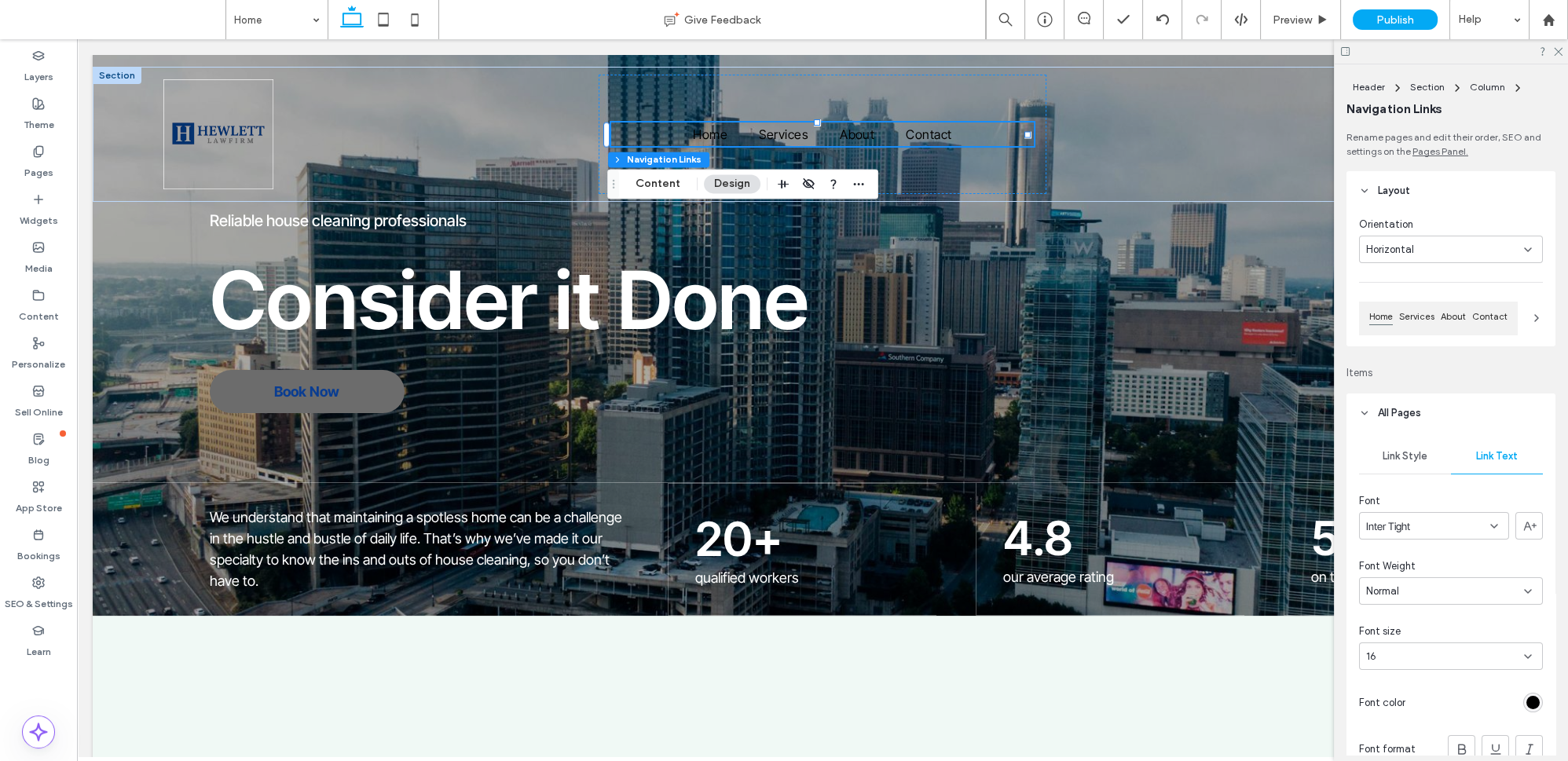
click at [1535, 703] on div "rgb(0, 0, 0)" at bounding box center [1533, 702] width 20 height 20
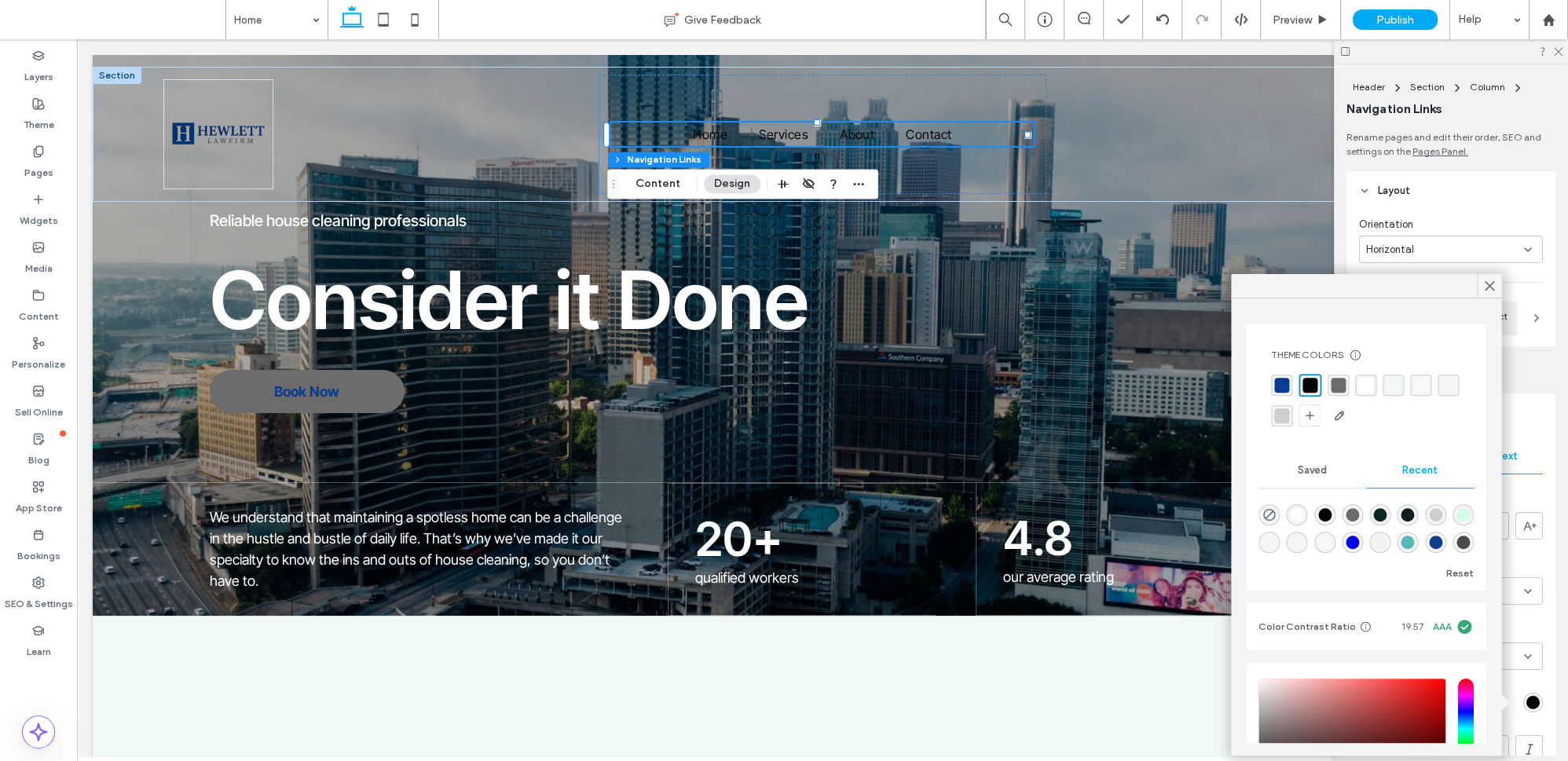
click at [1360, 378] on div "rgba(255, 255, 255, 1)" at bounding box center [1366, 384] width 15 height 15
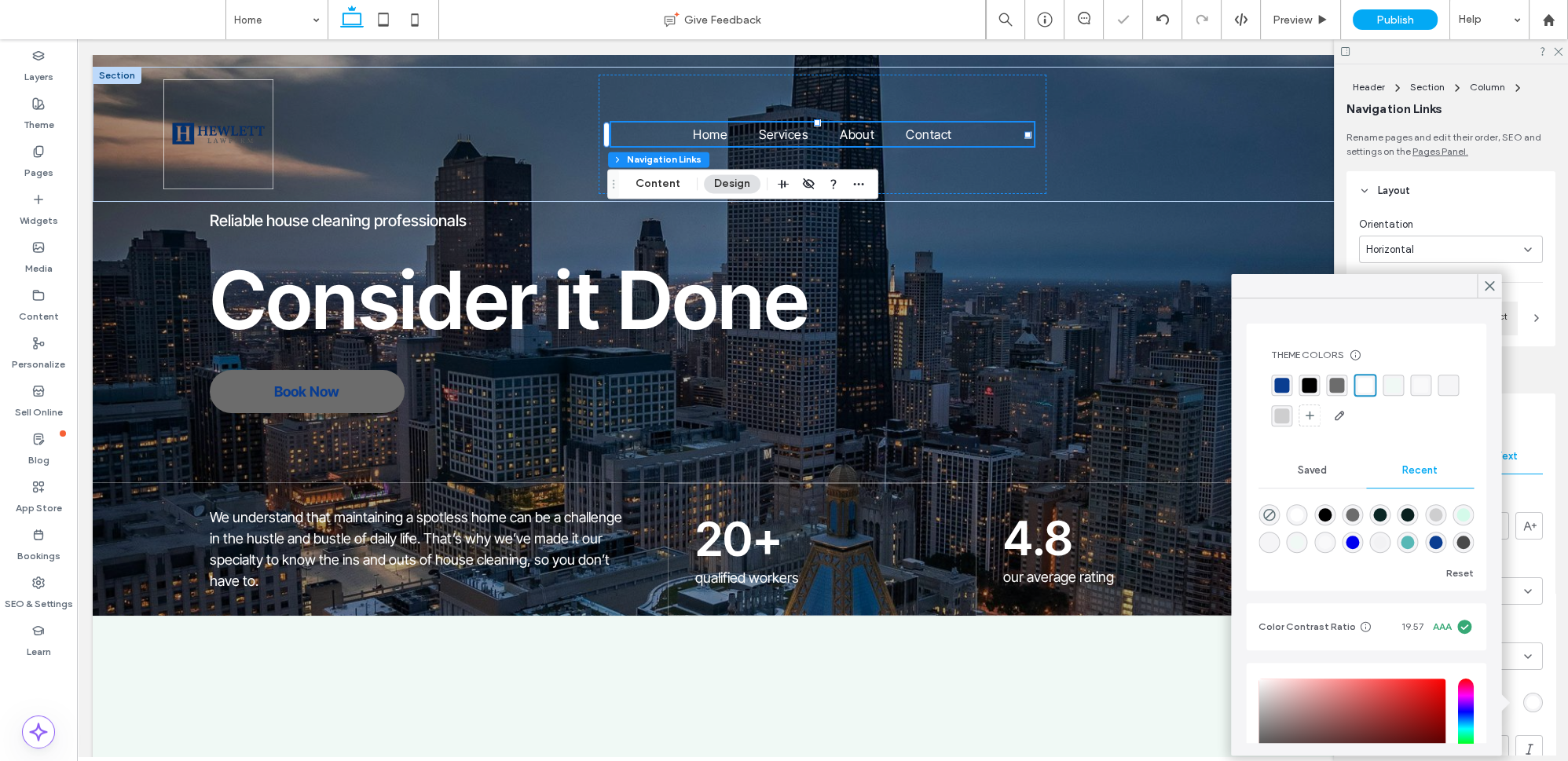
type input "*"
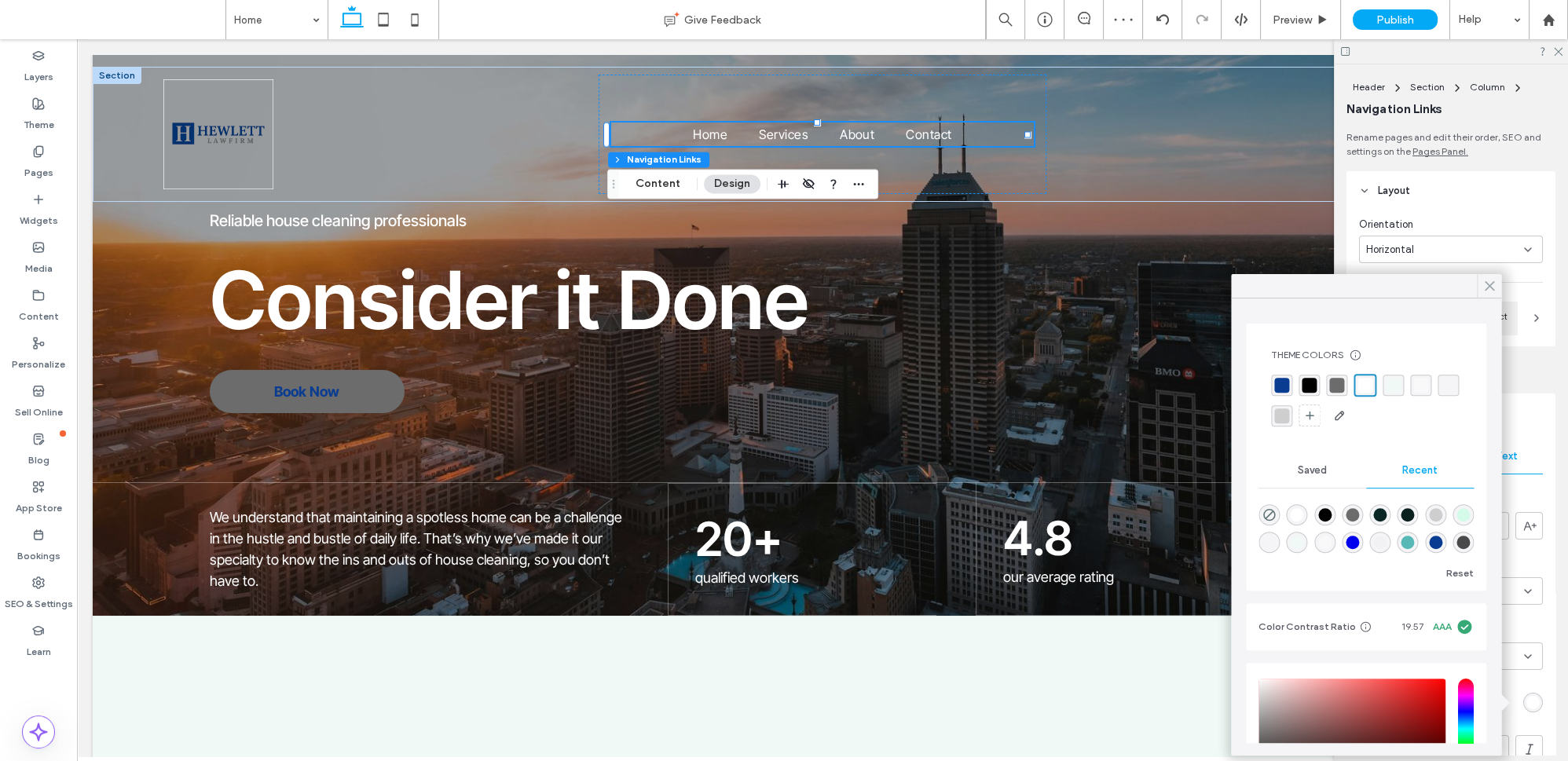
click at [1487, 286] on icon at bounding box center [1489, 286] width 15 height 15
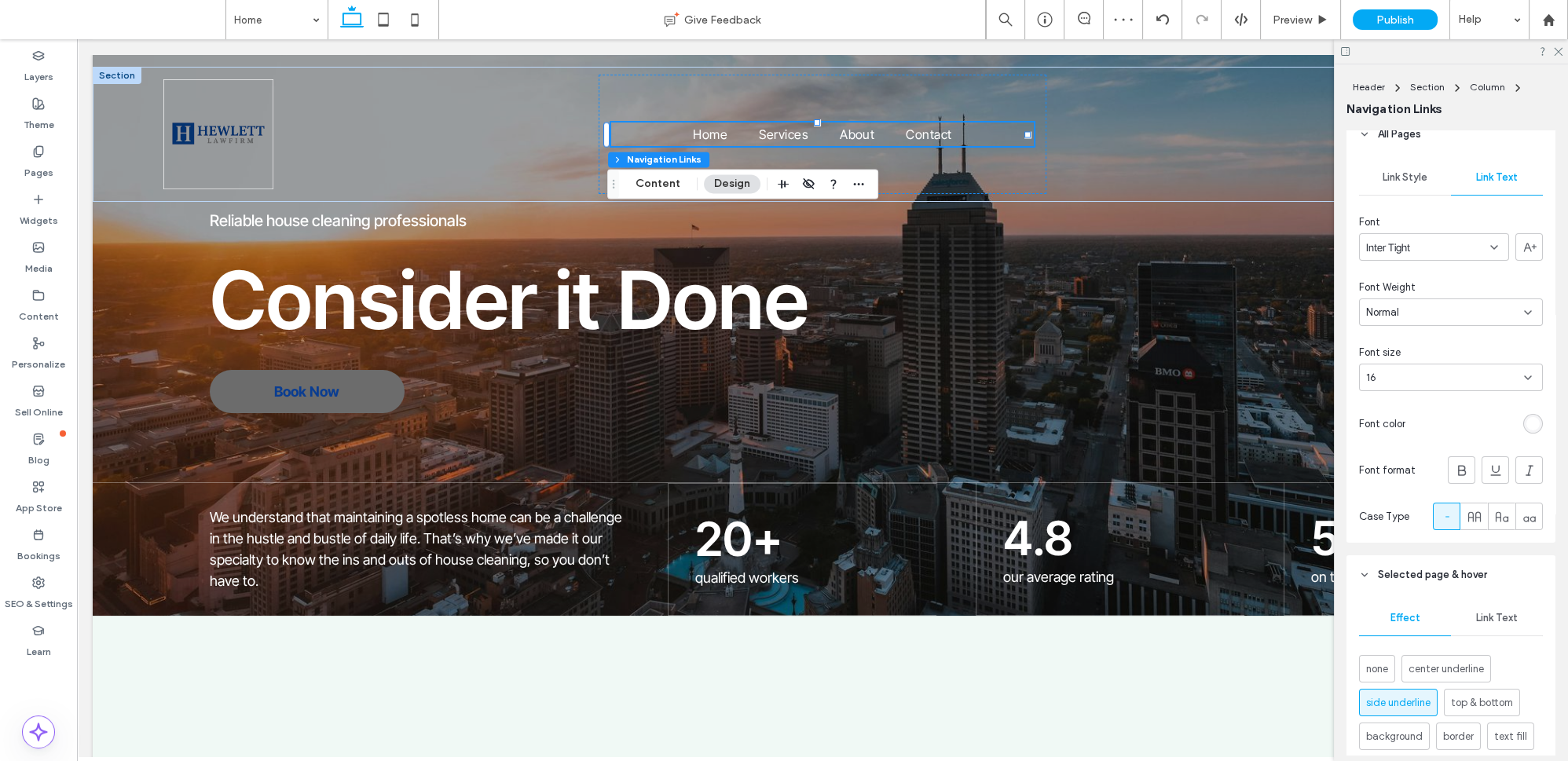
scroll to position [357, 0]
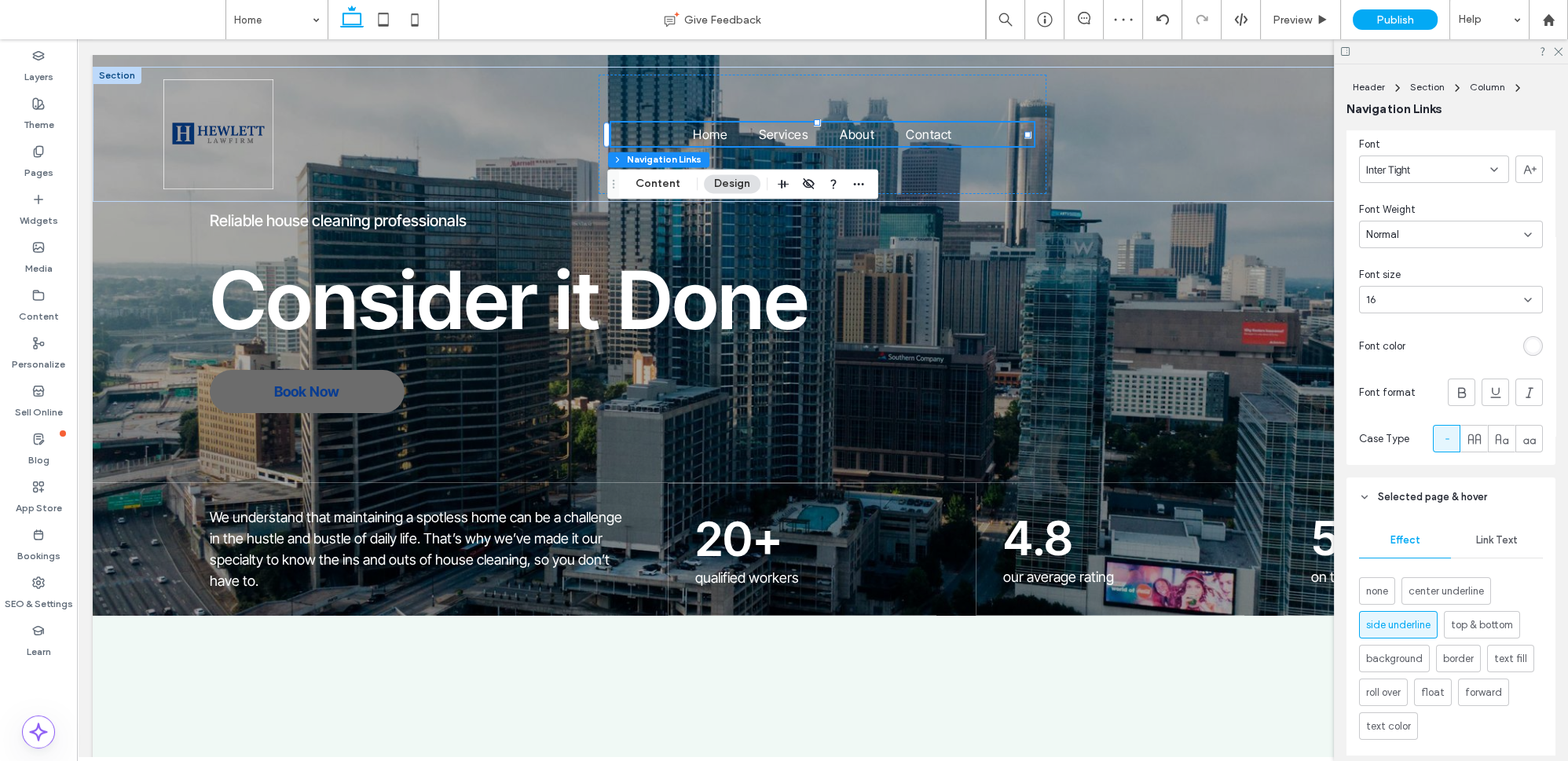
click at [1486, 543] on span "Link Text" at bounding box center [1497, 541] width 42 height 13
click at [1526, 584] on div "rgb(255, 255, 255)" at bounding box center [1533, 591] width 14 height 14
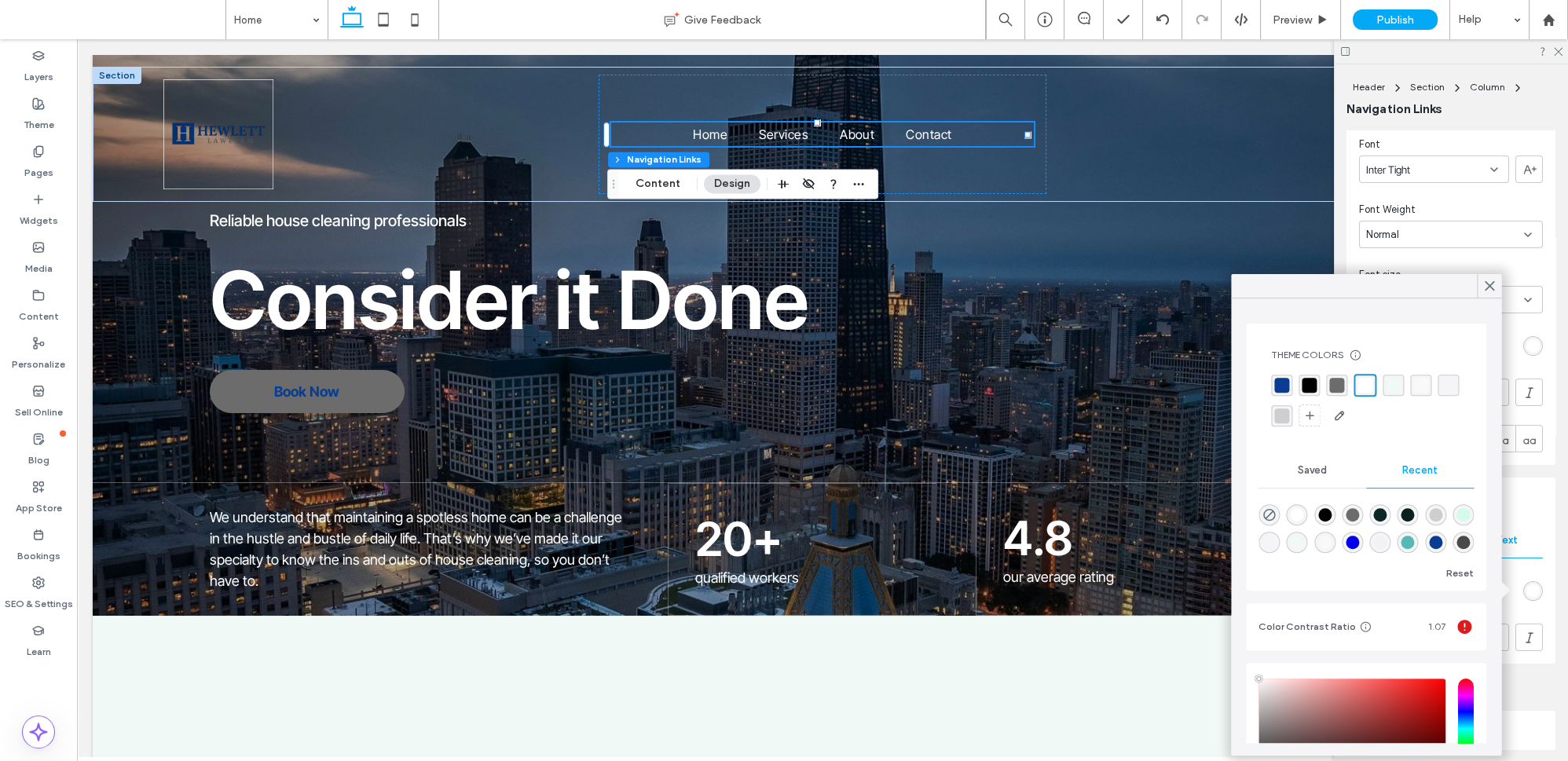
click at [1276, 379] on div "rgba(10, 61, 145, 1)" at bounding box center [1281, 384] width 15 height 15
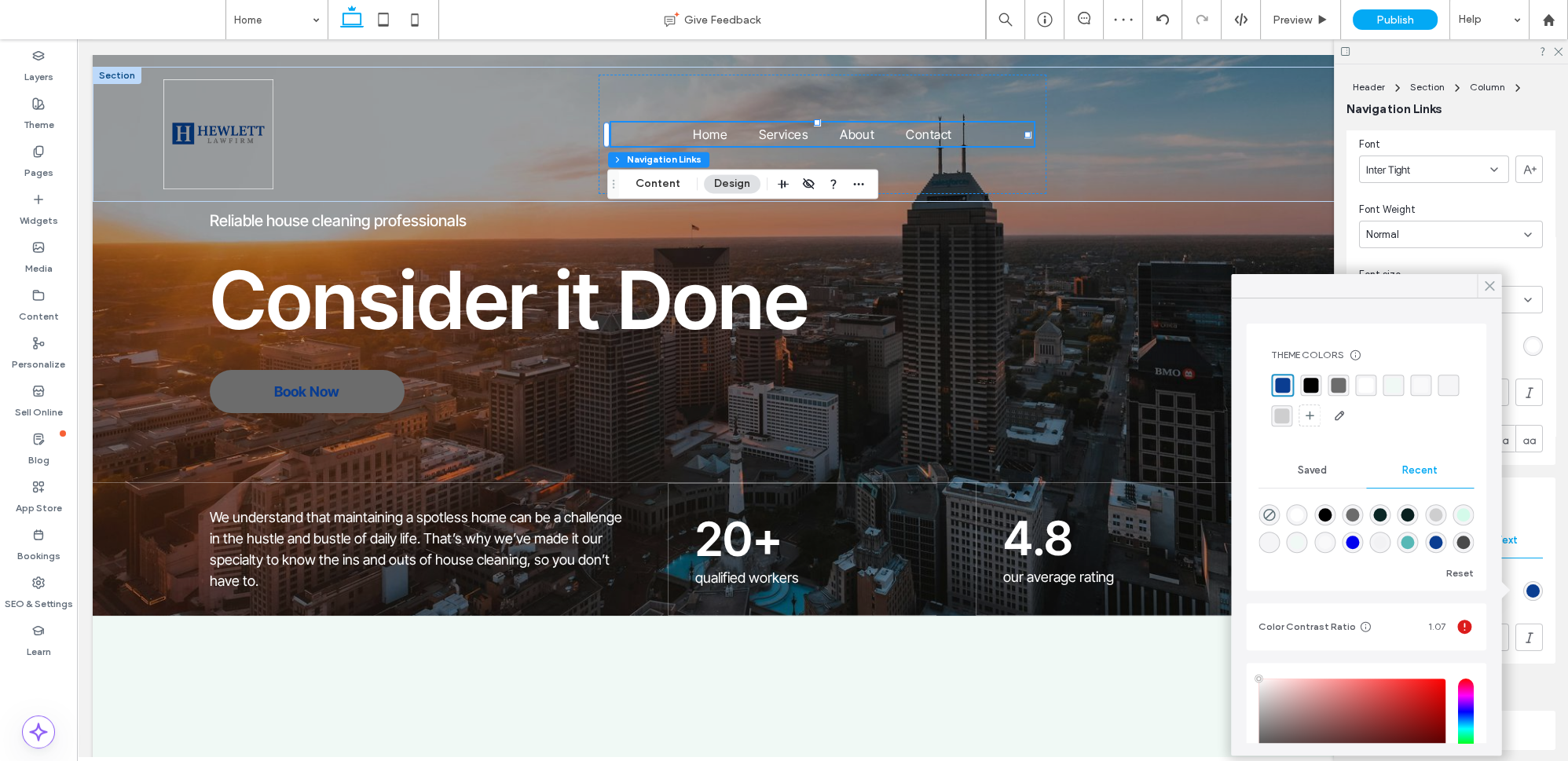
click at [1483, 288] on icon at bounding box center [1489, 286] width 15 height 15
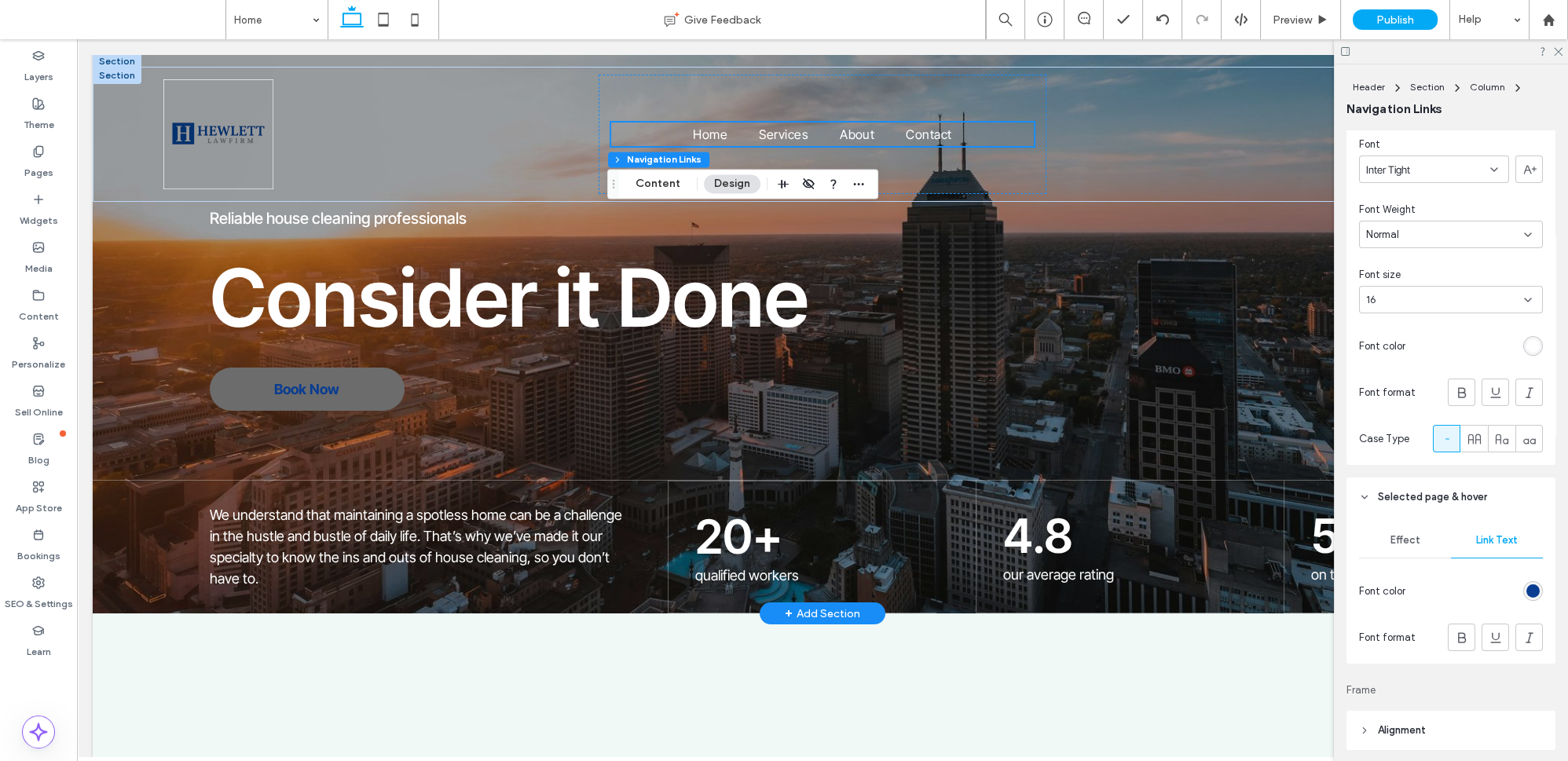
scroll to position [0, 0]
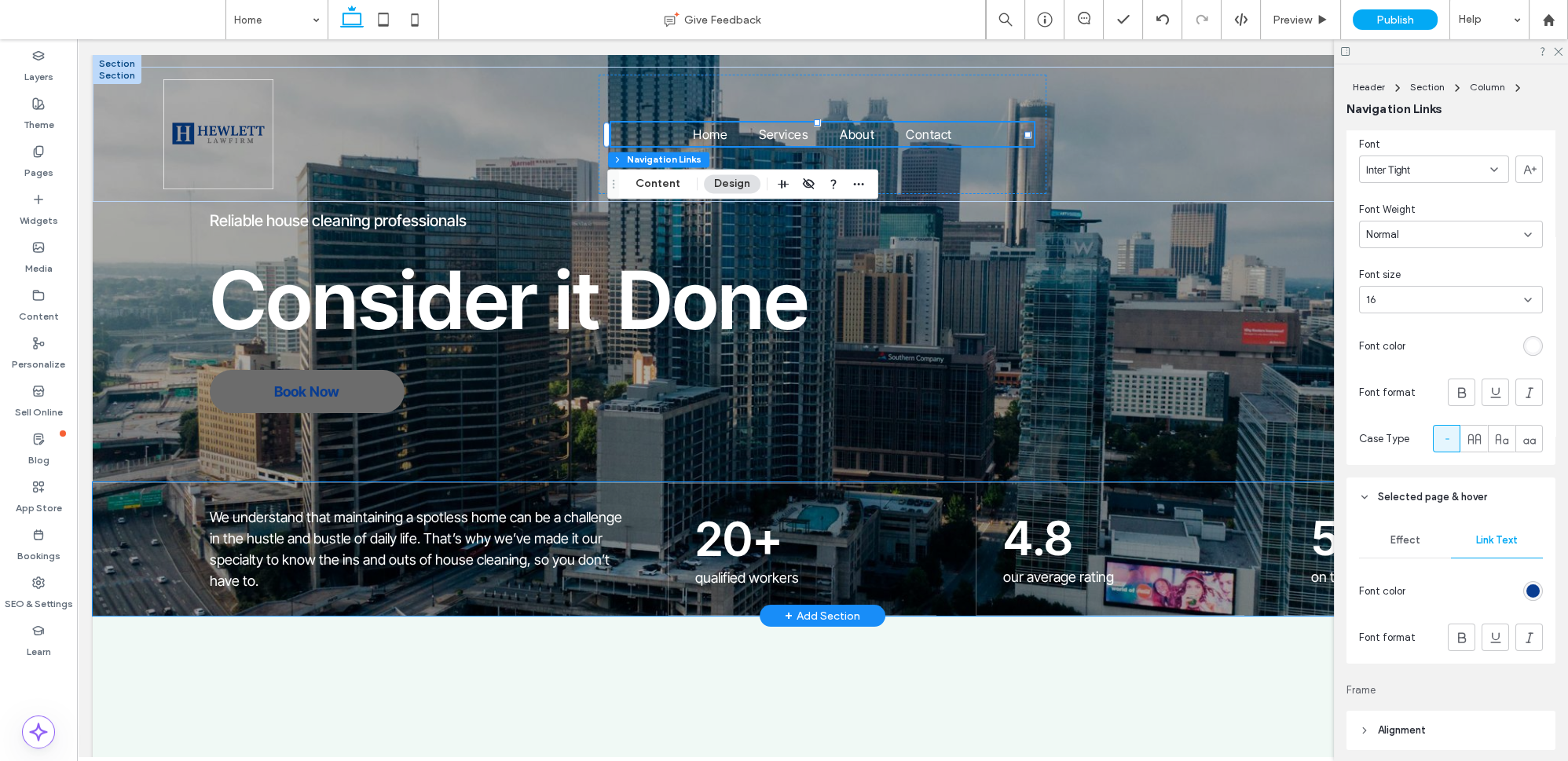
click at [103, 486] on div "We understand that maintaining a spotless home can be a challenge in the hustle…" at bounding box center [822, 549] width 1460 height 133
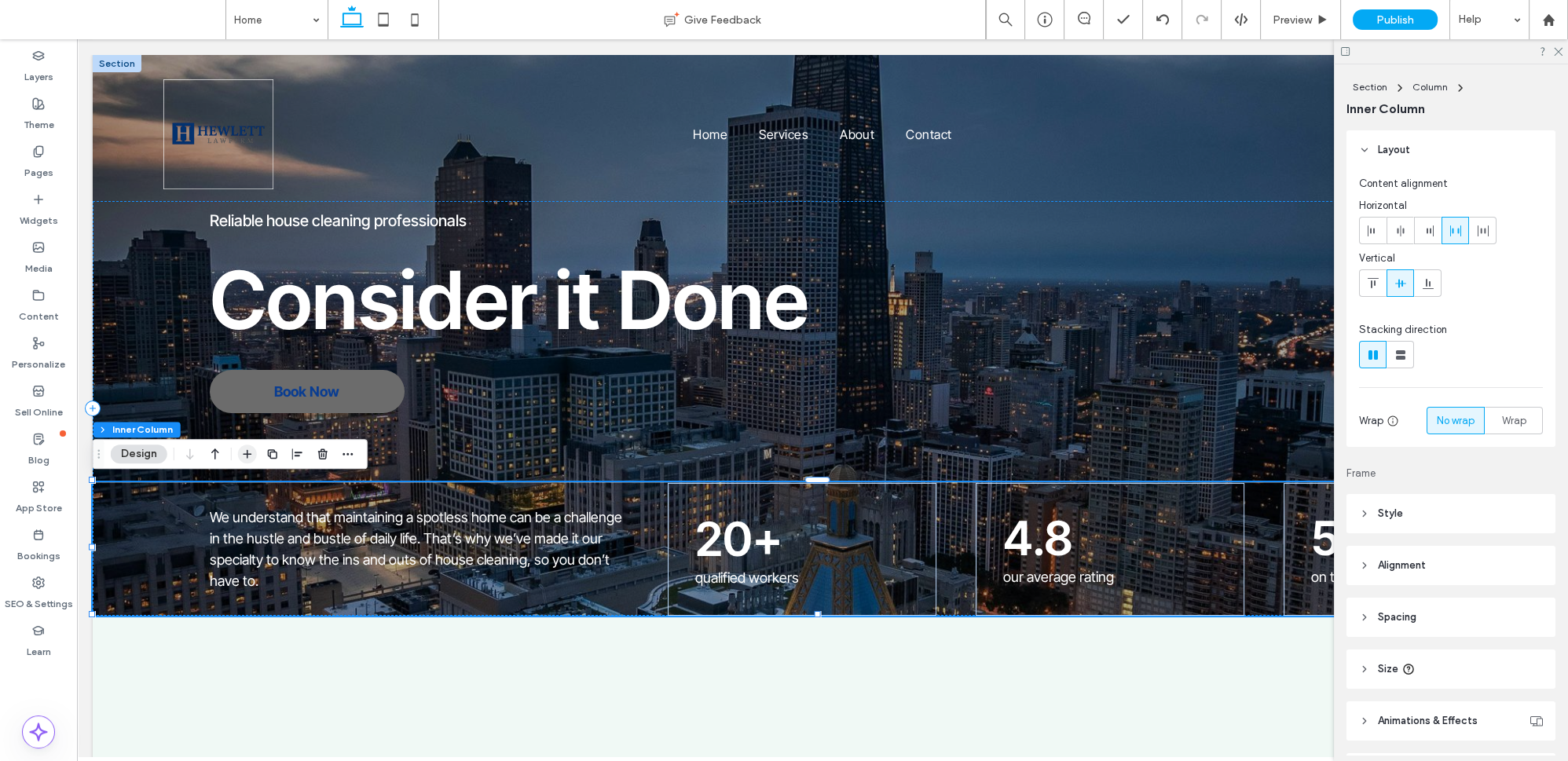
click at [248, 456] on icon "button" at bounding box center [247, 454] width 13 height 13
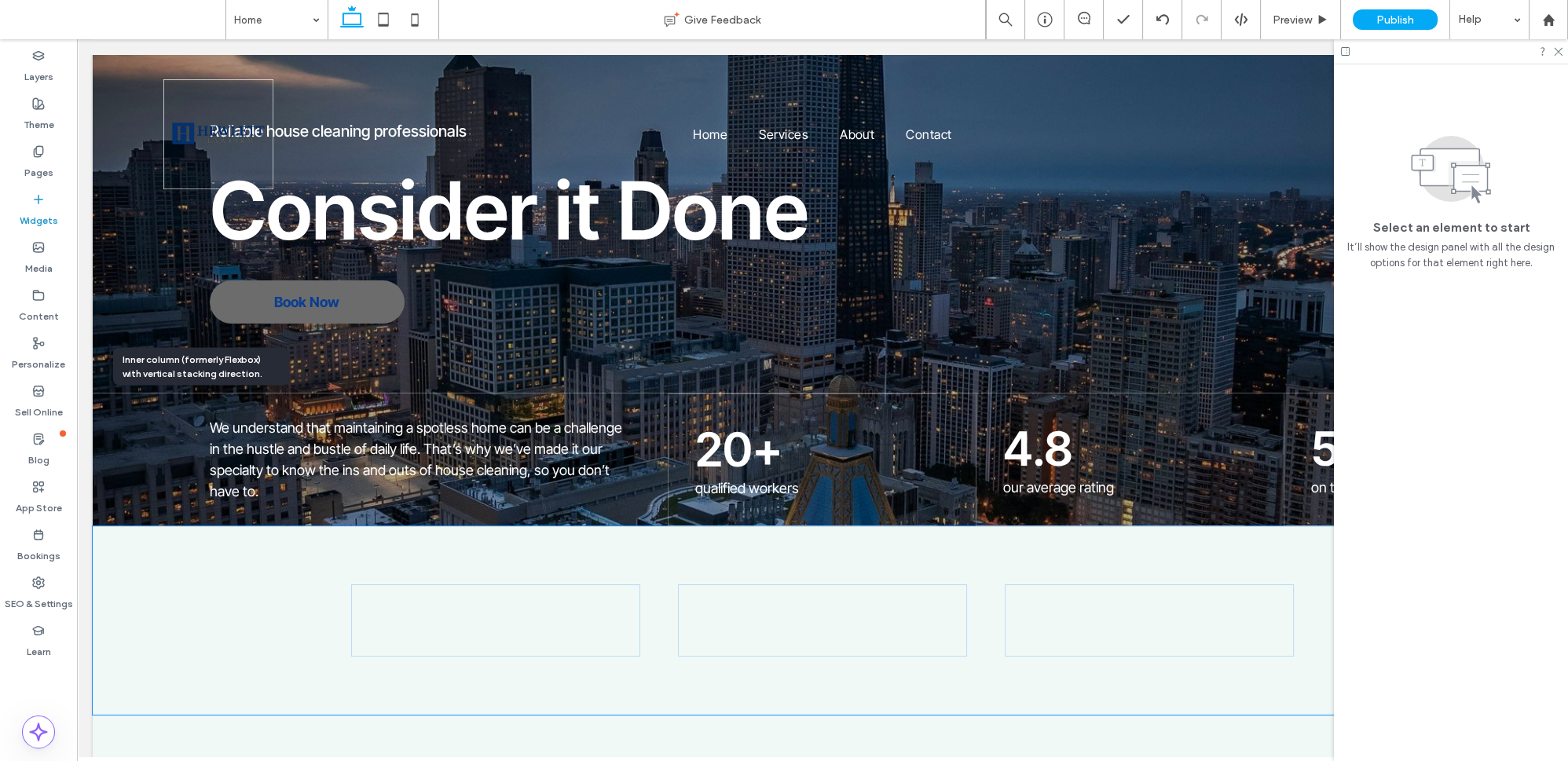
scroll to position [122, 0]
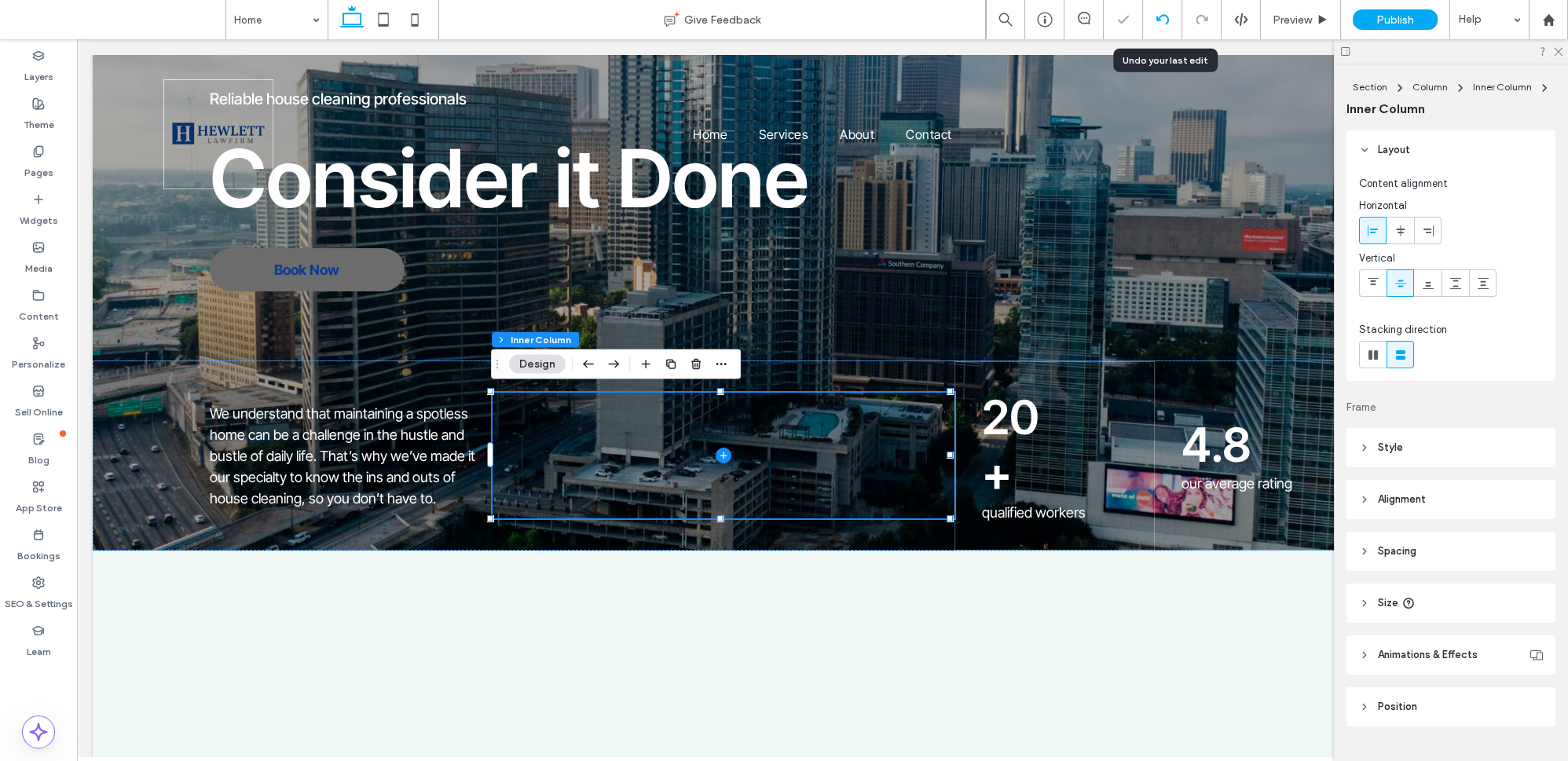
click at [1170, 26] on div at bounding box center [1163, 20] width 39 height 39
